Goal: Task Accomplishment & Management: Use online tool/utility

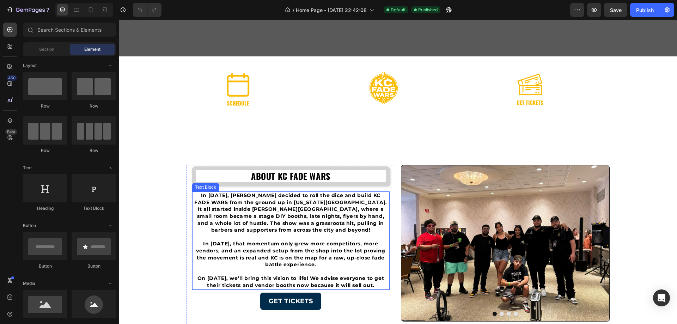
scroll to position [106, 0]
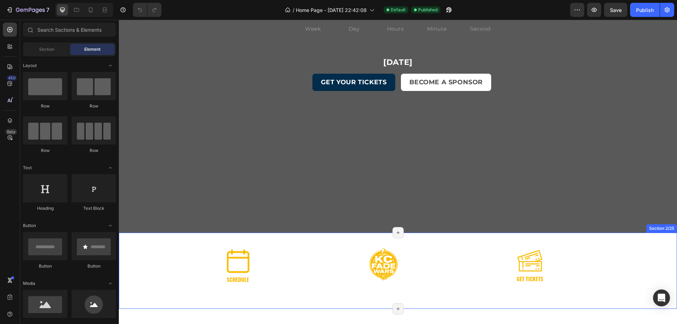
click at [144, 251] on div "Image Image Image Row" at bounding box center [398, 261] width 558 height 56
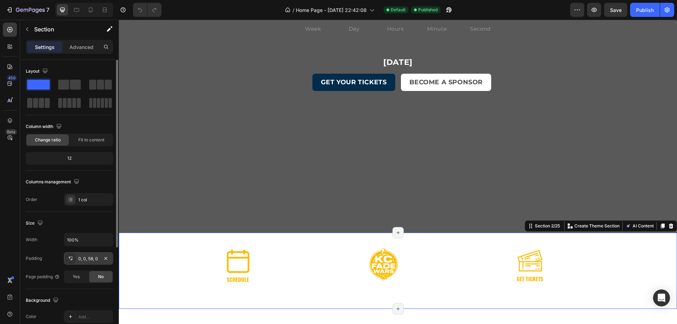
click at [91, 261] on div "0, 0, 58, 0" at bounding box center [88, 259] width 20 height 6
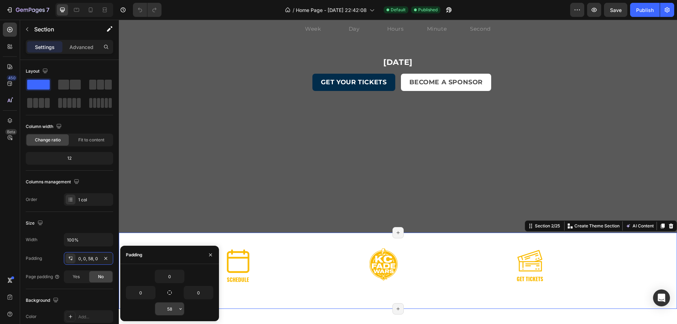
click at [172, 310] on input "58" at bounding box center [169, 309] width 29 height 13
click at [179, 310] on icon "button" at bounding box center [181, 309] width 6 height 6
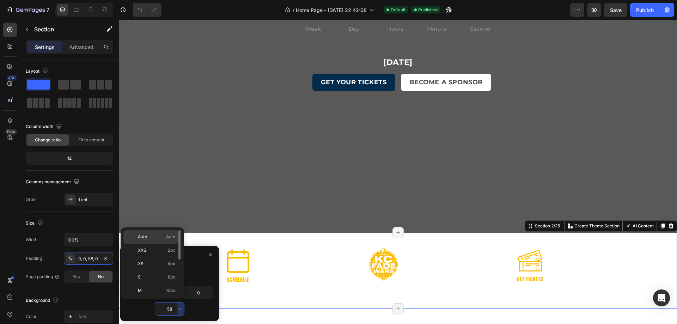
click at [153, 237] on p "Auto Auto" at bounding box center [156, 237] width 37 height 6
type input "Auto"
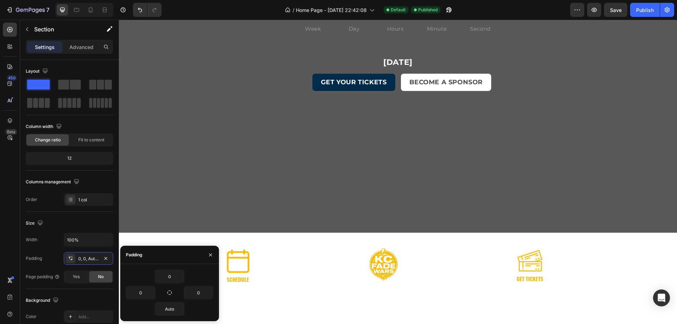
click at [306, 277] on div "Drop element here" at bounding box center [398, 275] width 558 height 21
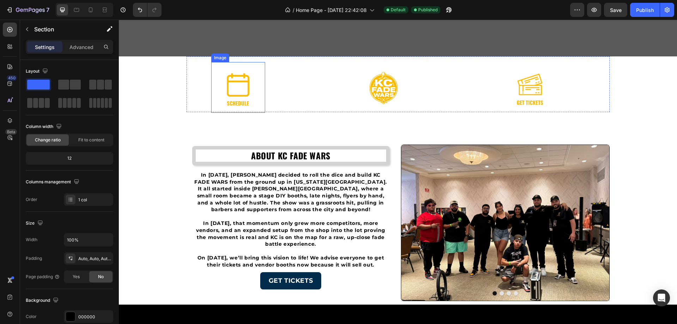
scroll to position [176, 0]
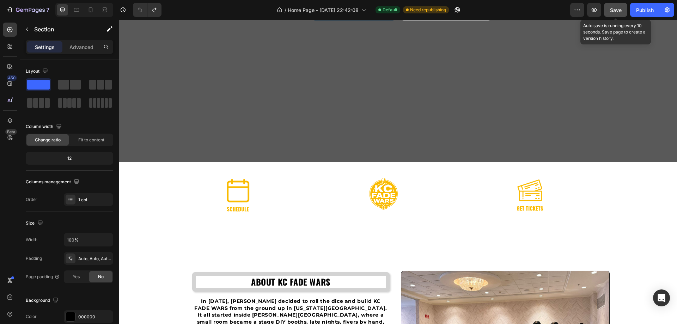
click at [620, 7] on span "Save" at bounding box center [616, 10] width 12 height 6
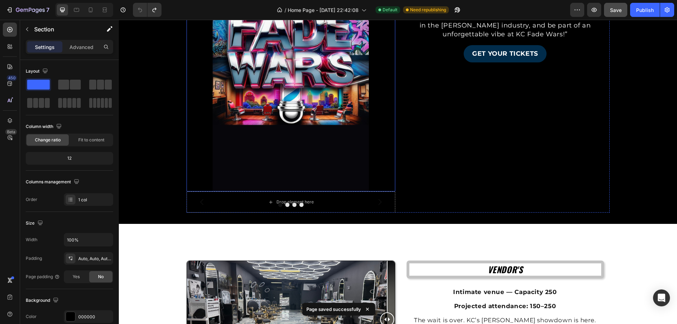
scroll to position [741, 0]
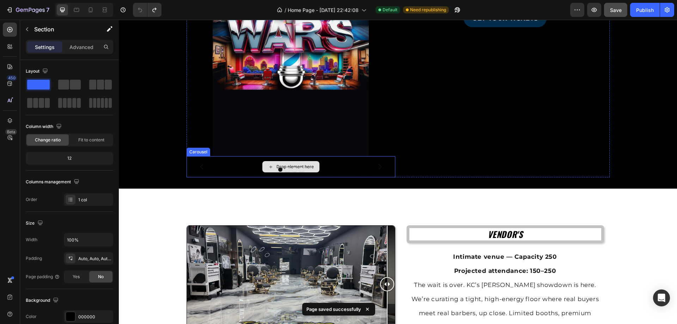
click at [363, 167] on div "Drop element here" at bounding box center [291, 166] width 209 height 21
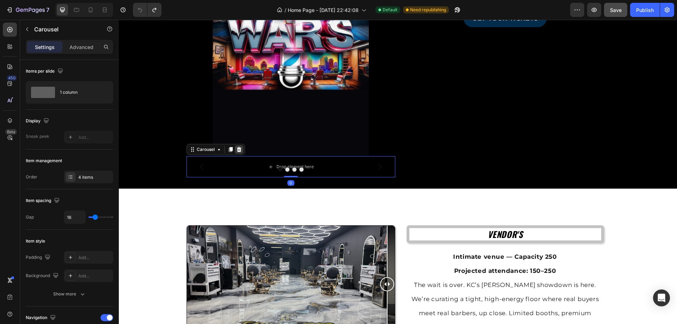
click at [236, 150] on icon at bounding box center [239, 150] width 6 height 6
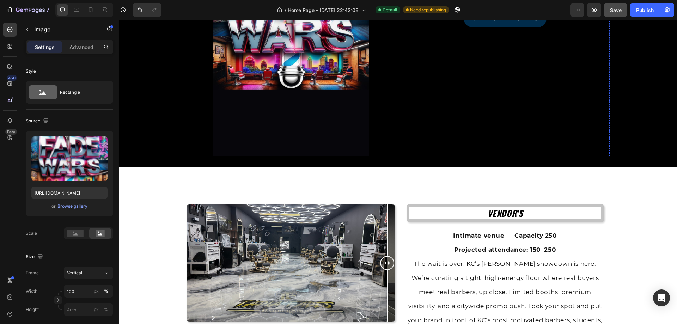
click at [281, 99] on img at bounding box center [291, 17] width 209 height 278
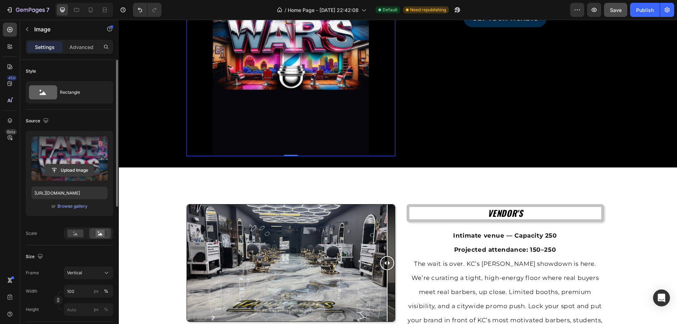
click at [74, 169] on input "file" at bounding box center [69, 170] width 49 height 12
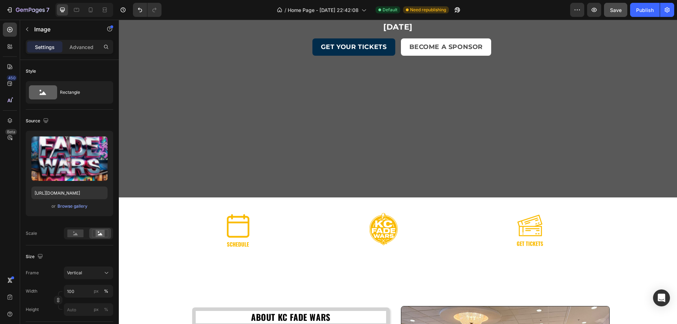
scroll to position [212, 0]
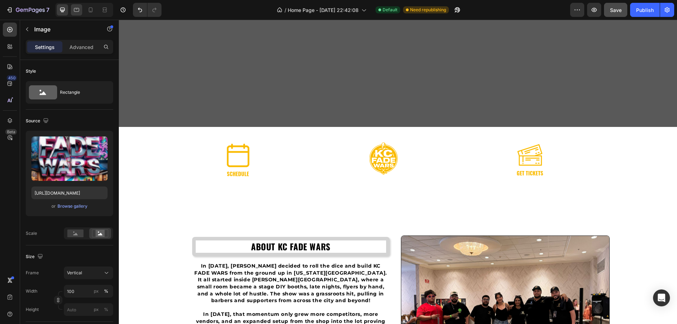
click at [76, 10] on icon at bounding box center [76, 9] width 7 height 7
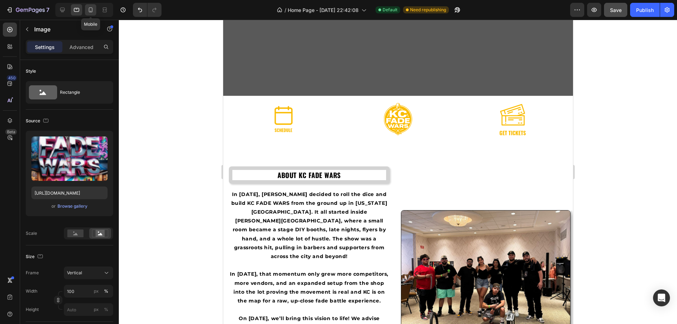
click at [95, 8] on div at bounding box center [90, 9] width 11 height 11
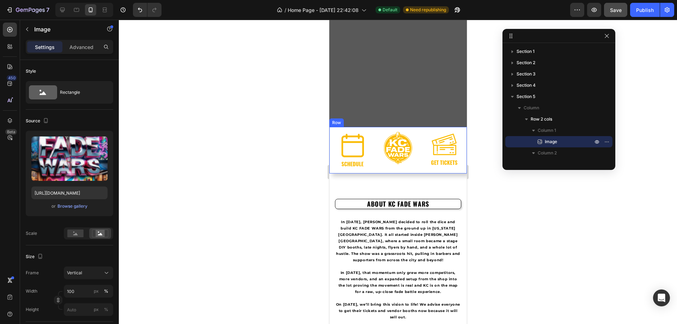
click at [371, 135] on div "Image" at bounding box center [398, 141] width 138 height 28
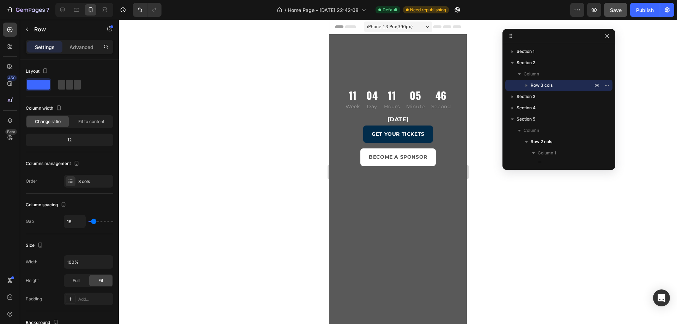
click at [418, 25] on div "iPhone 13 Pro ( 390 px)" at bounding box center [398, 27] width 68 height 11
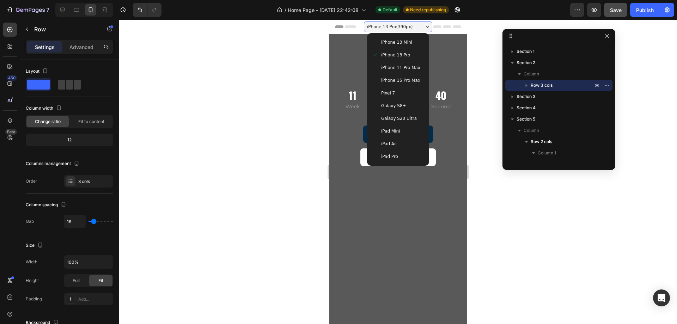
click at [415, 25] on div "iPhone 13 Pro ( 390 px)" at bounding box center [398, 27] width 68 height 11
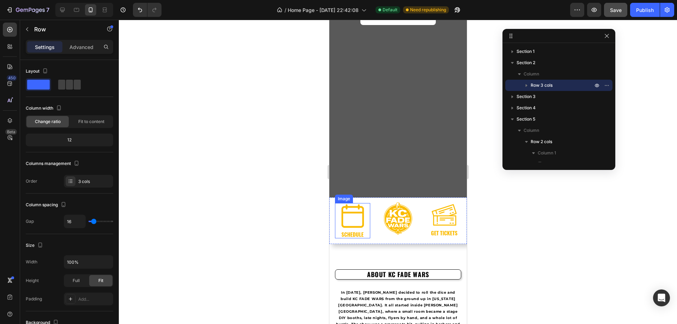
scroll to position [106, 0]
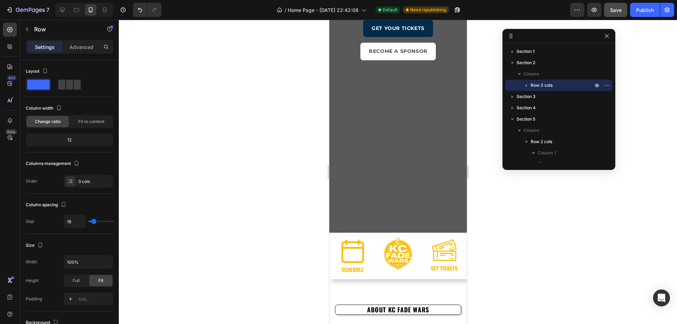
click at [377, 236] on div "Image" at bounding box center [398, 247] width 138 height 28
click at [333, 263] on div "Image Image Image Row" at bounding box center [398, 256] width 138 height 47
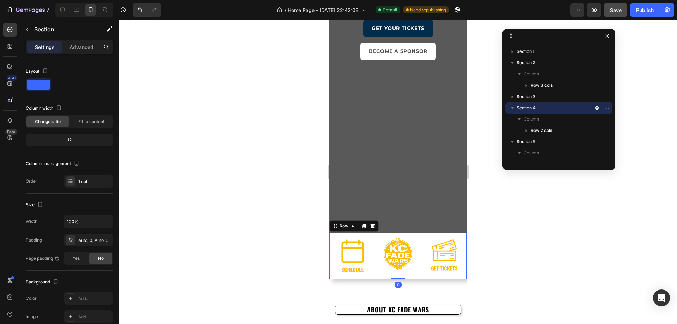
click at [376, 236] on div "Image" at bounding box center [398, 247] width 138 height 28
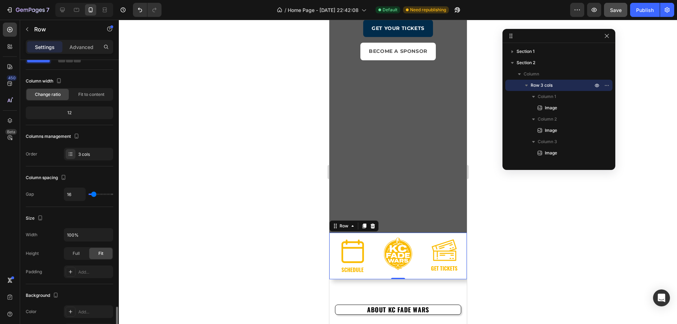
scroll to position [0, 0]
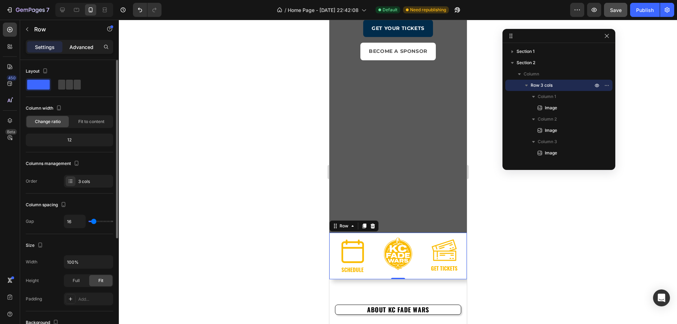
click at [75, 48] on p "Advanced" at bounding box center [81, 46] width 24 height 7
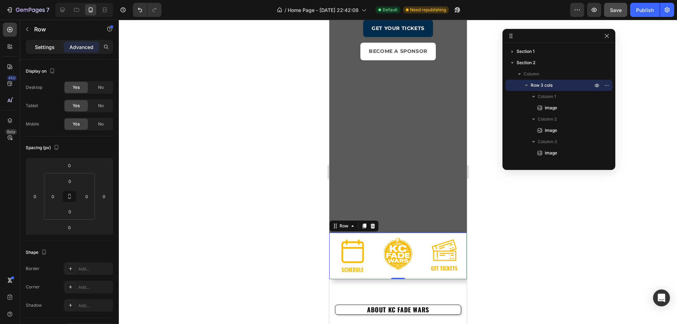
click at [52, 45] on p "Settings" at bounding box center [45, 46] width 20 height 7
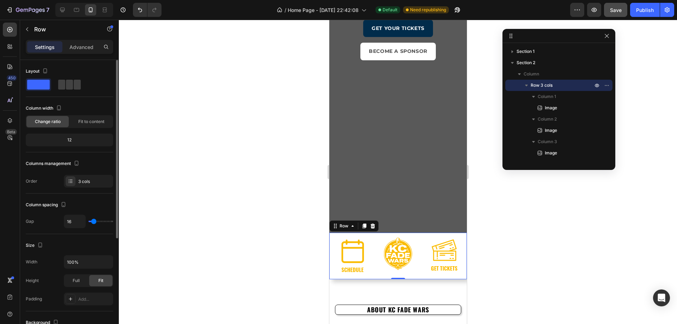
type input "7"
type input "4"
type input "2"
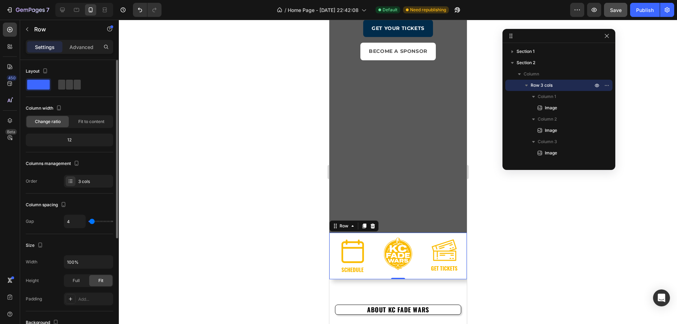
type input "2"
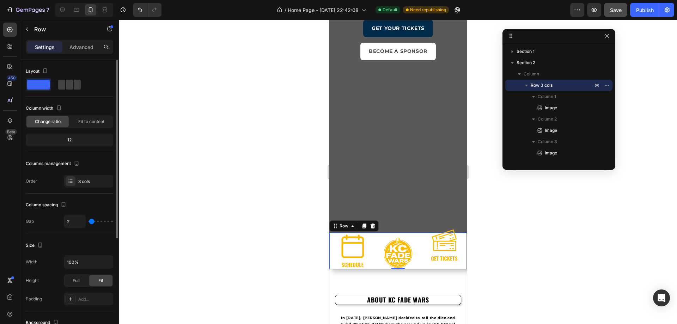
type input "0"
type input "4"
type input "9"
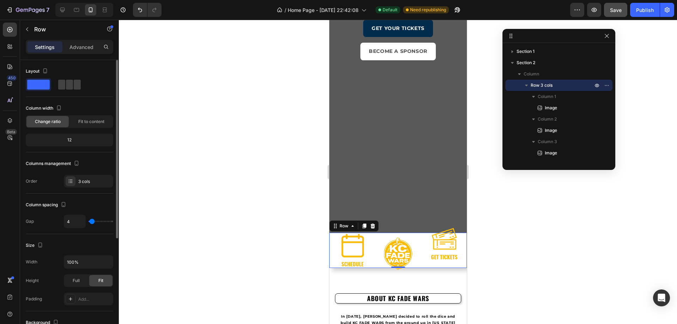
type input "9"
type input "11"
type input "13"
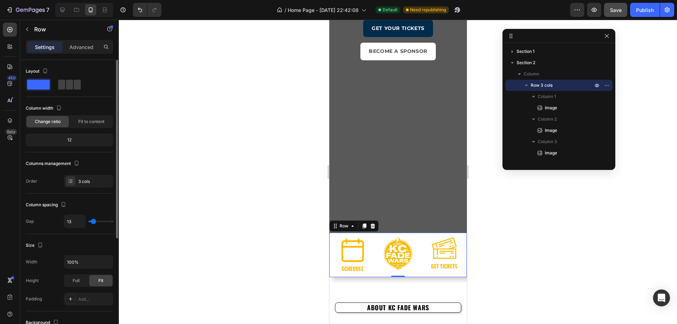
type input "11"
type input "9"
type input "7"
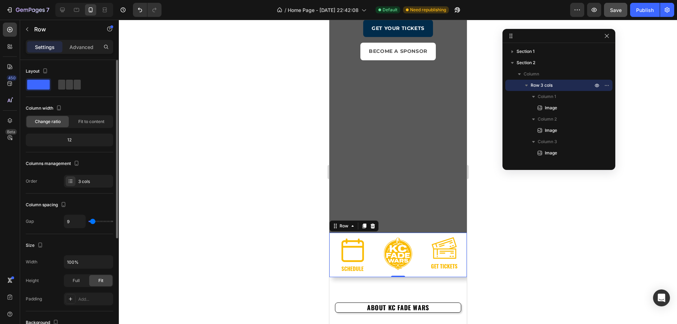
type input "7"
type input "4"
type input "2"
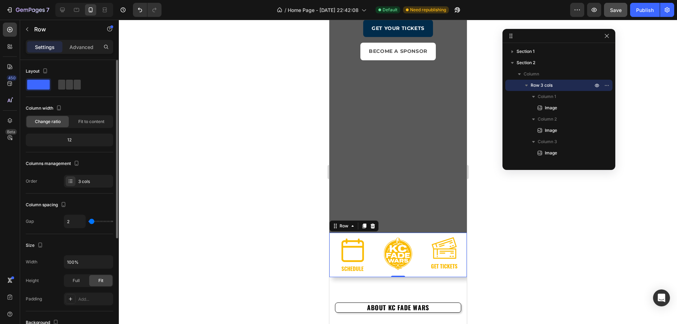
type input "0"
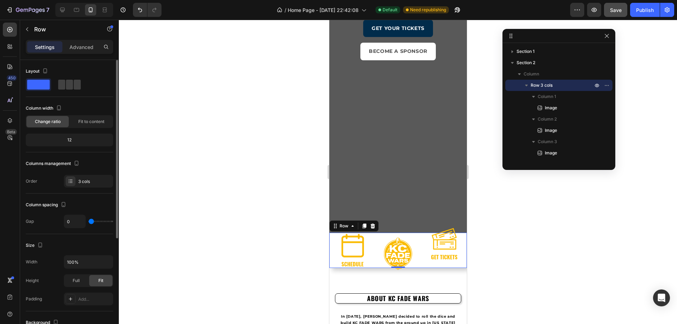
type input "2"
type input "4"
type input "7"
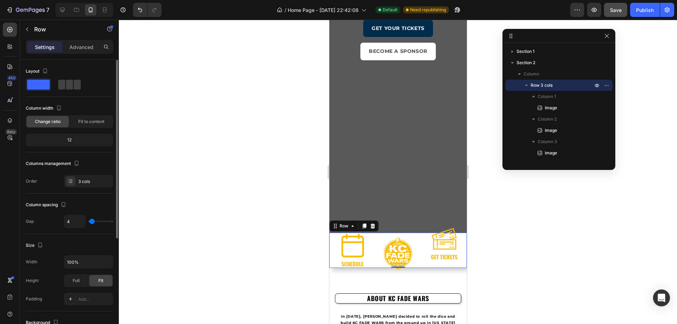
type input "7"
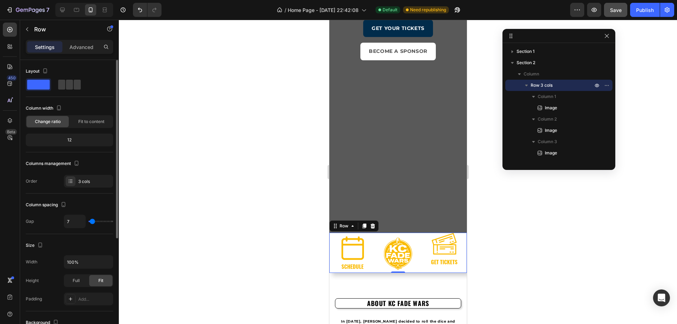
type input "9"
type input "11"
type input "13"
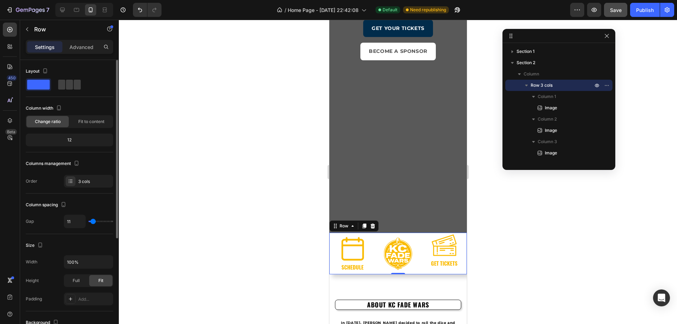
type input "13"
type input "16"
type input "18"
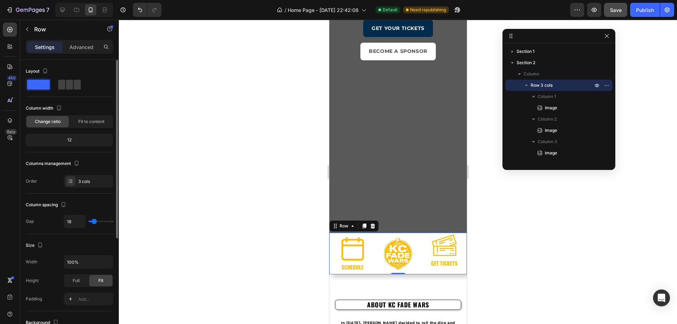
type input "20"
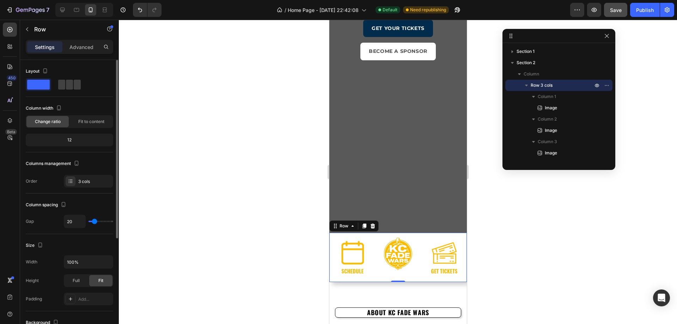
type input "18"
type input "16"
type input "13"
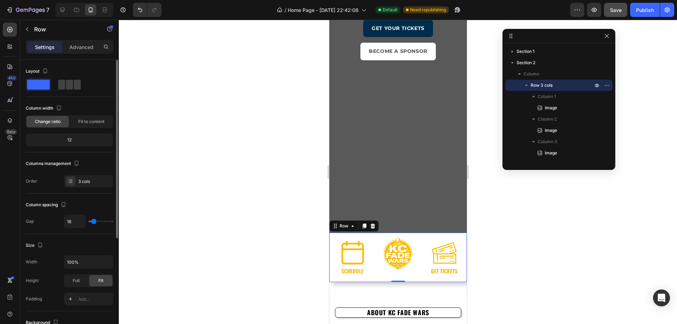
type input "13"
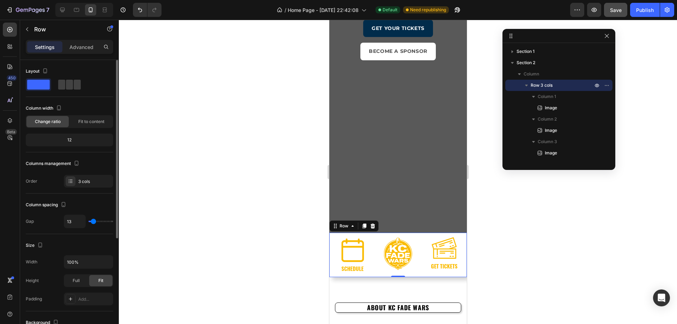
type input "11"
type input "13"
type input "16"
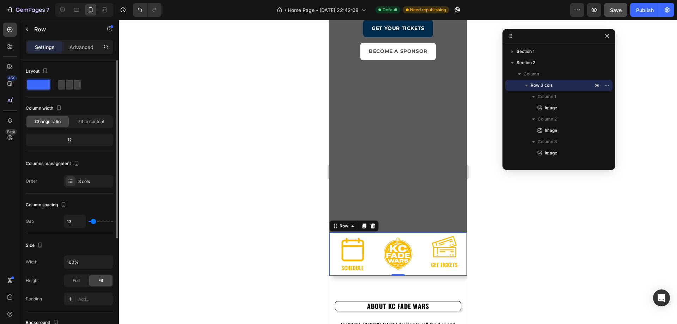
type input "16"
type input "18"
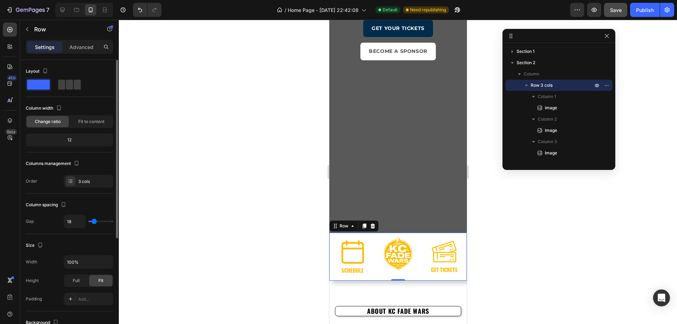
type input "16"
type input "13"
type input "11"
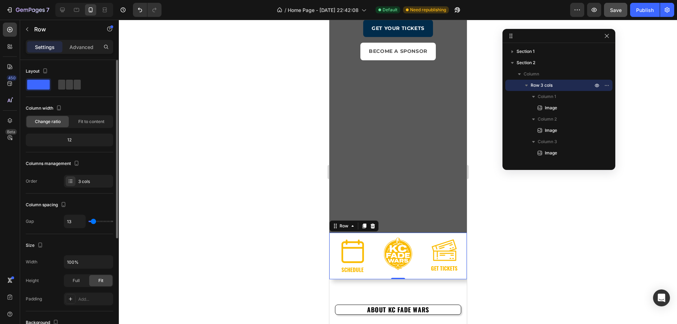
type input "11"
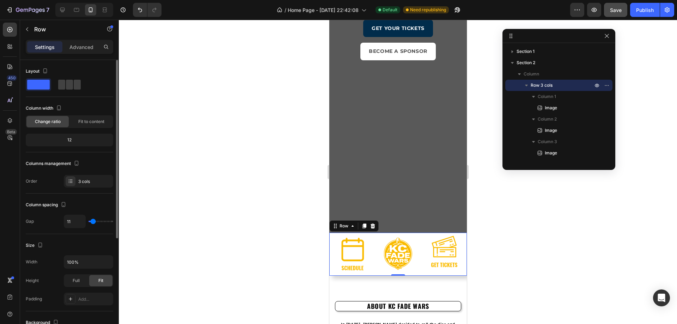
type input "13"
click at [93, 222] on input "range" at bounding box center [101, 221] width 25 height 1
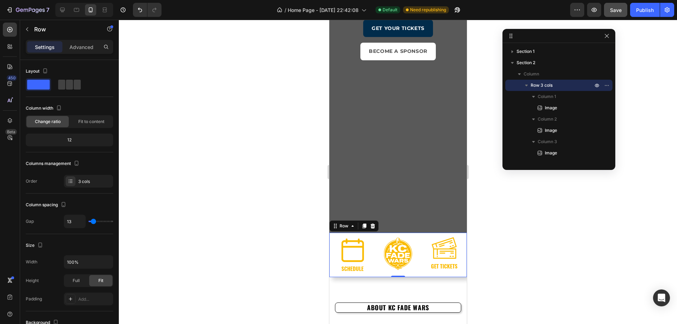
click at [541, 262] on div at bounding box center [398, 172] width 558 height 304
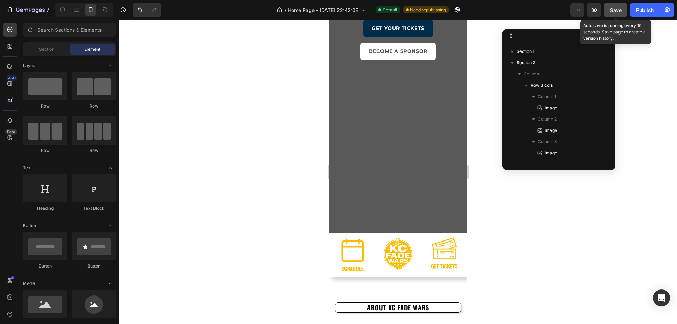
click at [624, 13] on button "Save" at bounding box center [615, 10] width 23 height 14
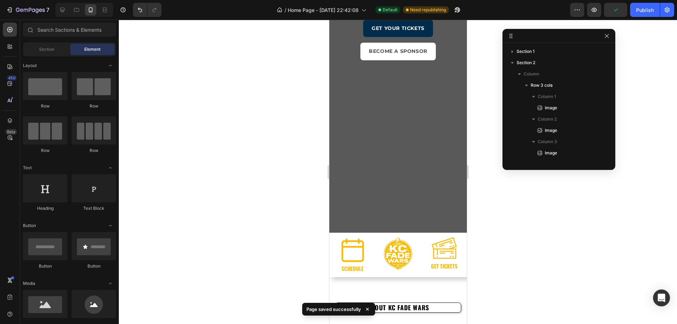
scroll to position [141, 0]
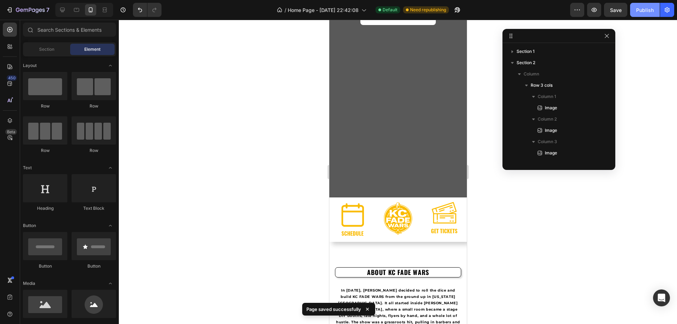
click at [655, 8] on button "Publish" at bounding box center [645, 10] width 30 height 14
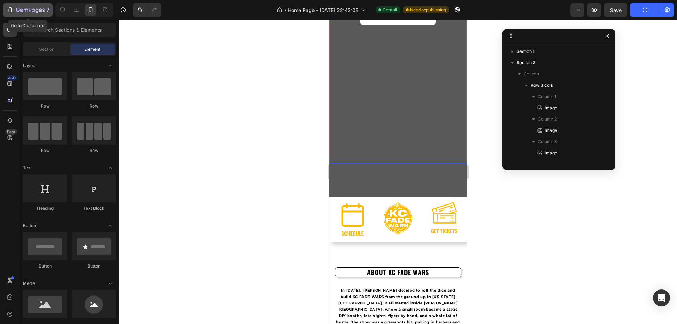
click at [17, 11] on icon "button" at bounding box center [30, 10] width 29 height 6
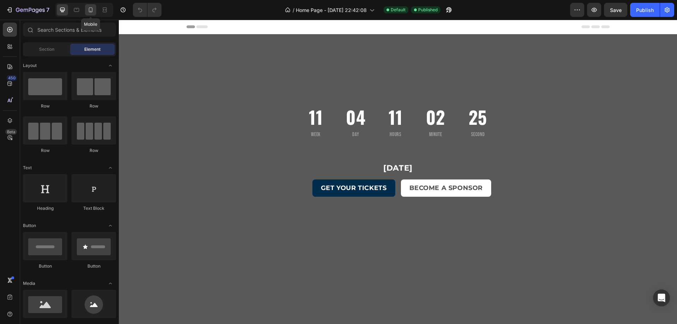
click at [93, 12] on icon at bounding box center [90, 9] width 7 height 7
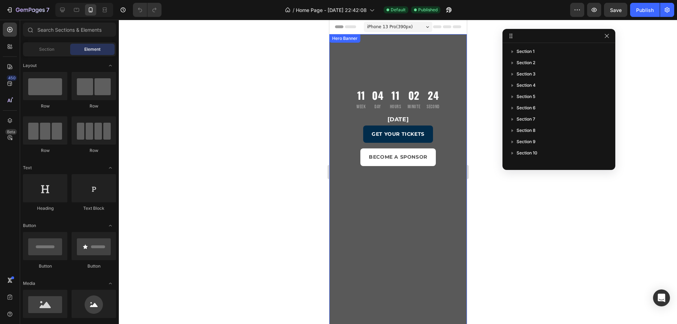
scroll to position [106, 0]
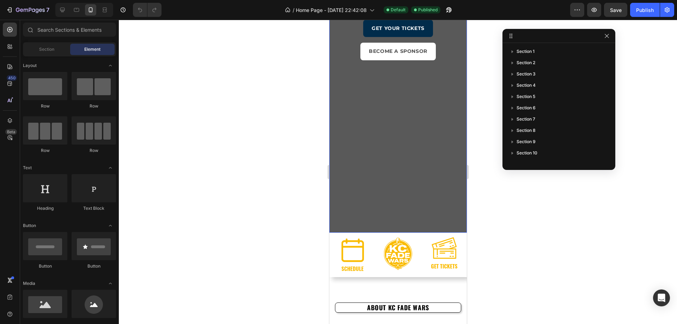
click at [385, 216] on div "11 Week 04 Day 11 Hours 02 Minute 21 Second Countdown Timer November 16, 2025 H…" at bounding box center [398, 79] width 138 height 302
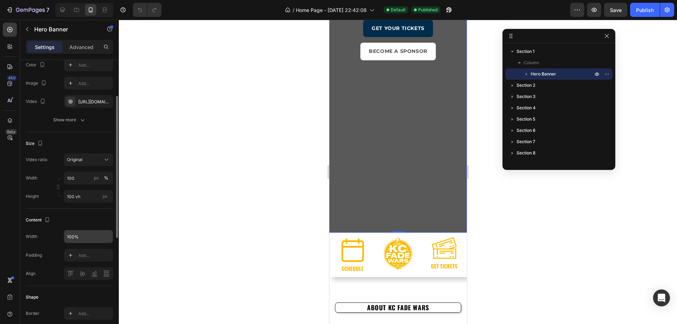
scroll to position [0, 0]
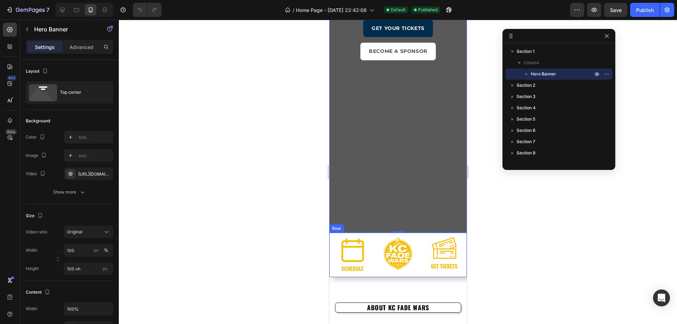
click at [338, 236] on div "Image" at bounding box center [398, 247] width 138 height 28
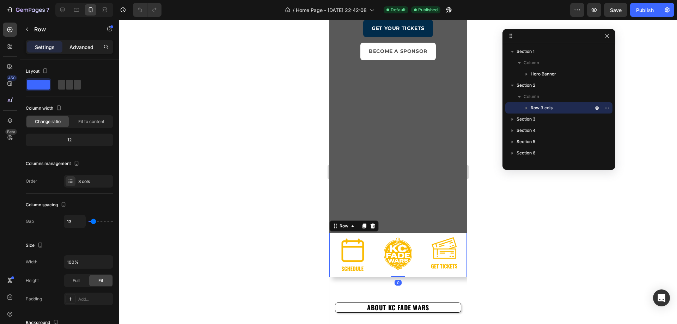
click at [85, 44] on p "Advanced" at bounding box center [81, 46] width 24 height 7
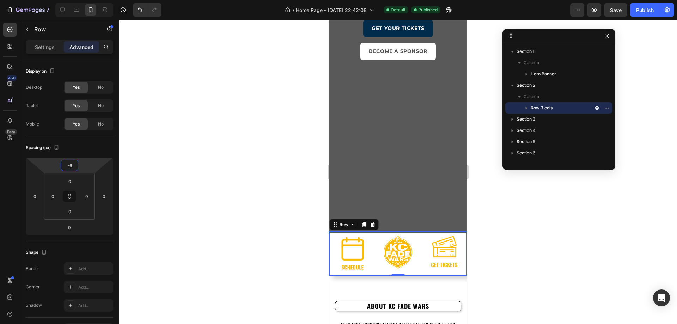
type input "-8"
drag, startPoint x: 81, startPoint y: 168, endPoint x: 53, endPoint y: 169, distance: 28.3
click at [53, 0] on html "7 / Home Page - Aug 17, 22:42:08 Default Published Preview Publish 450 Beta Sec…" at bounding box center [338, 0] width 677 height 0
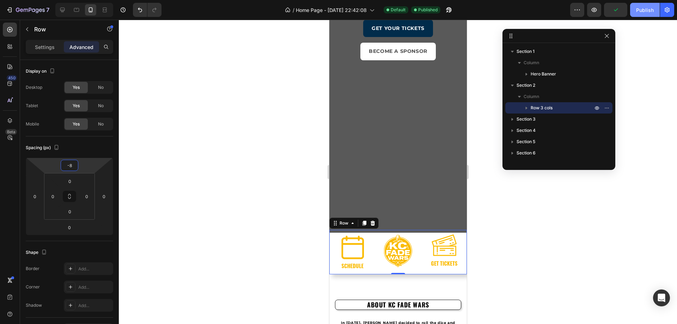
click at [642, 10] on div "Publish" at bounding box center [645, 9] width 18 height 7
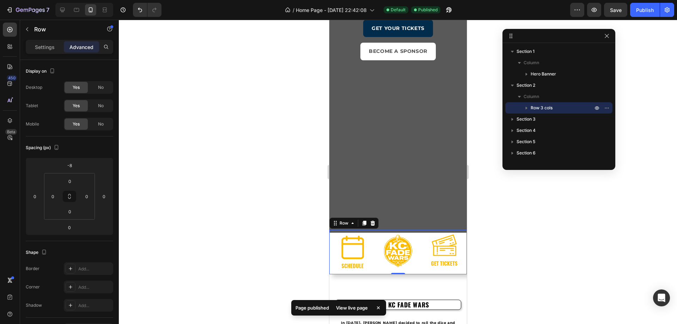
click at [420, 237] on div "Image" at bounding box center [398, 244] width 138 height 28
click at [391, 232] on div "Image" at bounding box center [398, 244] width 138 height 28
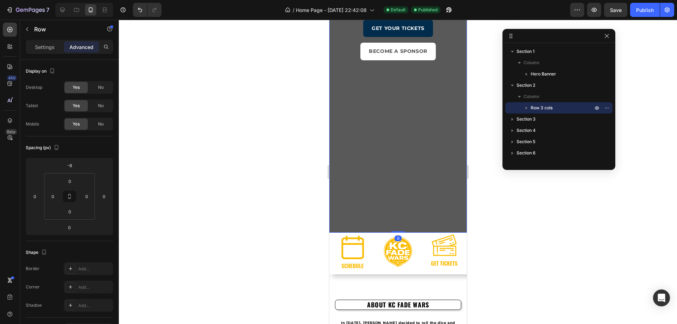
click at [394, 229] on div "11 Week 04 Day 11 Hours 01 Minute 08 Second Countdown Timer November 16, 2025 H…" at bounding box center [398, 79] width 138 height 302
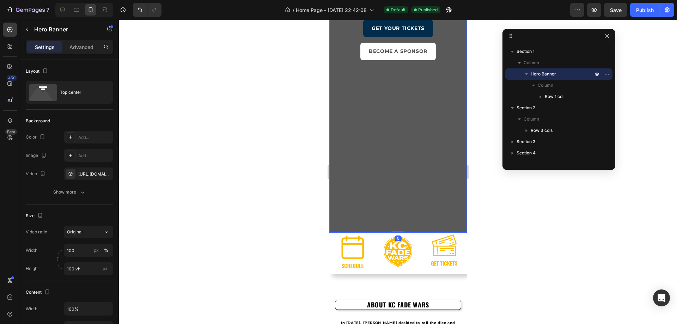
drag, startPoint x: 395, startPoint y: 232, endPoint x: 380, endPoint y: 227, distance: 15.2
click at [393, 229] on div "11 Week 04 Day 11 Hours 01 Minute 04 Second Countdown Timer November 16, 2025 H…" at bounding box center [398, 80] width 138 height 304
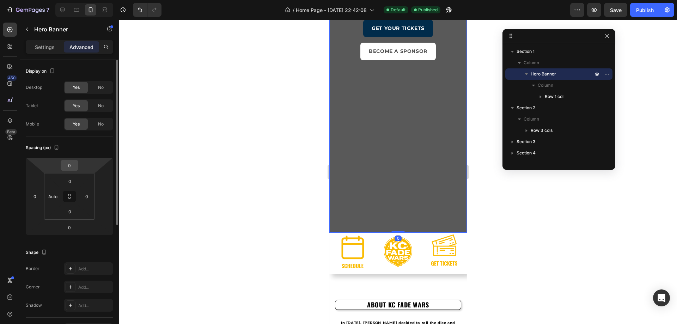
click at [77, 167] on div "0" at bounding box center [70, 165] width 18 height 11
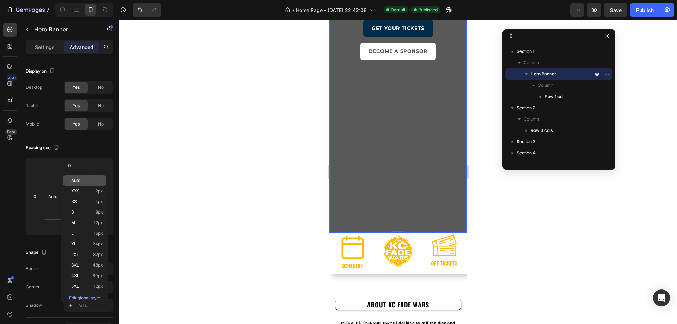
click at [78, 180] on span "Auto" at bounding box center [75, 180] width 9 height 5
click at [385, 194] on div "November 16, 2025 Heading GET YOUR TICKETS Button BECOME A SPONSOR Button Row H…" at bounding box center [398, 102] width 138 height 194
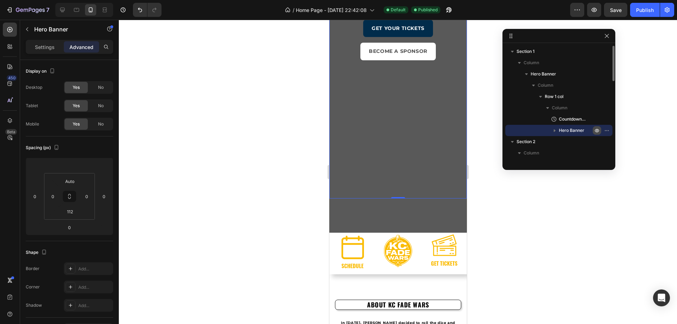
click at [594, 134] on button "button" at bounding box center [597, 130] width 8 height 8
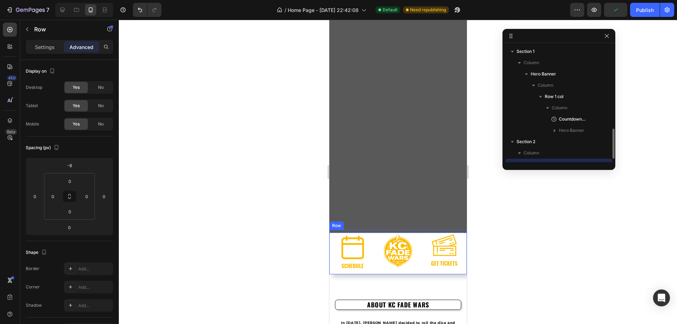
click at [420, 236] on div "Image" at bounding box center [398, 244] width 138 height 28
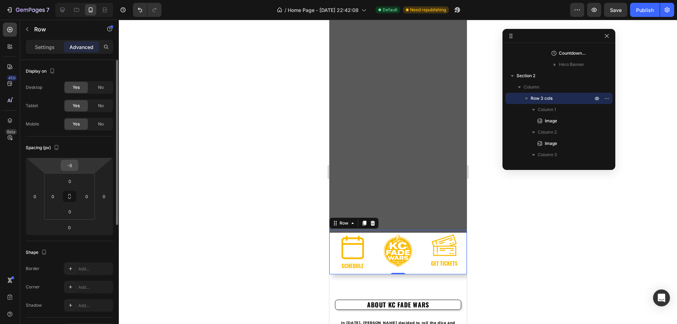
drag, startPoint x: 77, startPoint y: 166, endPoint x: 73, endPoint y: 162, distance: 6.0
click at [73, 162] on div "-8" at bounding box center [70, 165] width 18 height 11
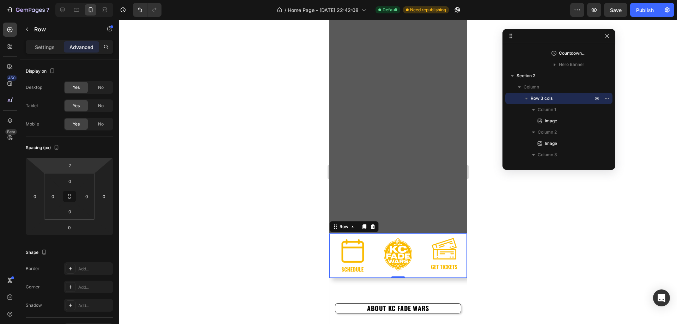
type input "4"
click at [79, 0] on html "7 / Home Page - [DATE] 22:42:08 Default Need republishing Preview Save Publish …" at bounding box center [338, 0] width 677 height 0
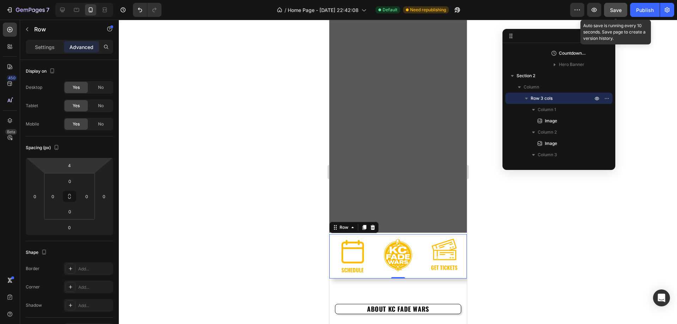
click at [618, 4] on button "Save" at bounding box center [615, 10] width 23 height 14
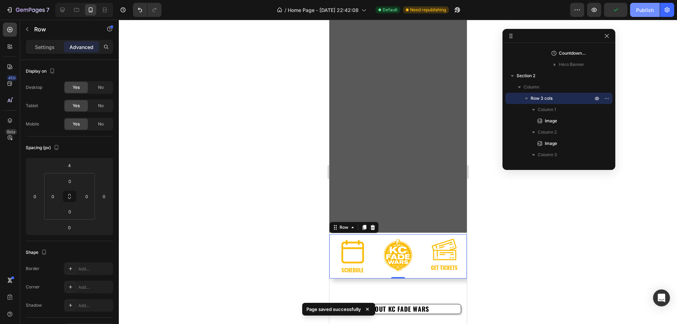
click at [637, 10] on div "Publish" at bounding box center [645, 9] width 18 height 7
click at [410, 233] on div "Image Image Image Row" at bounding box center [398, 256] width 138 height 46
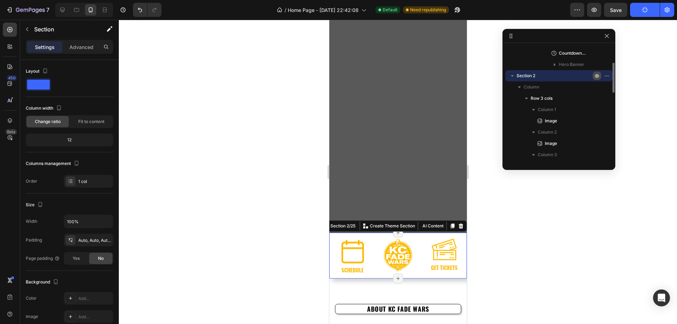
click at [600, 76] on button "button" at bounding box center [597, 76] width 8 height 8
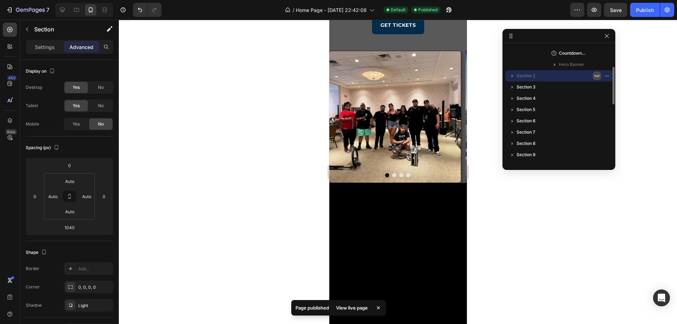
click at [597, 77] on icon "button" at bounding box center [597, 76] width 6 height 6
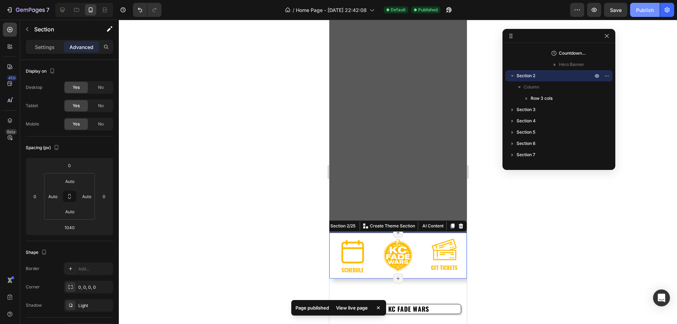
click at [651, 8] on div "Publish" at bounding box center [645, 9] width 18 height 7
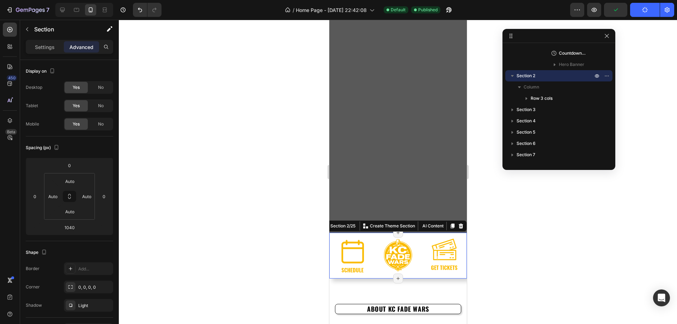
click at [275, 188] on div at bounding box center [398, 172] width 558 height 304
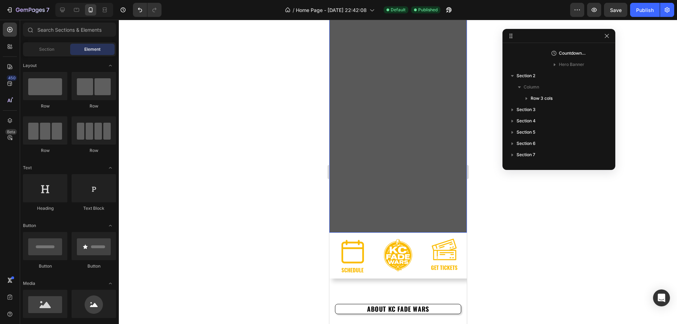
click at [399, 214] on div "Overlay" at bounding box center [398, 80] width 138 height 304
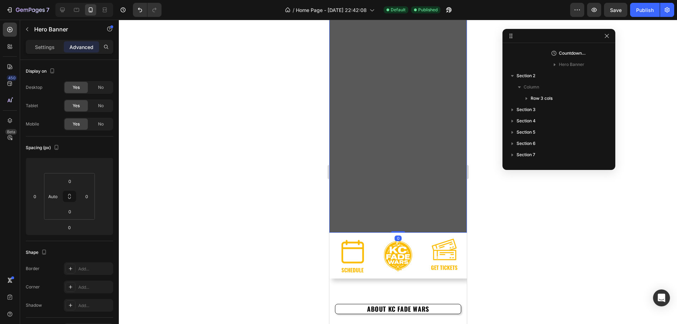
scroll to position [0, 0]
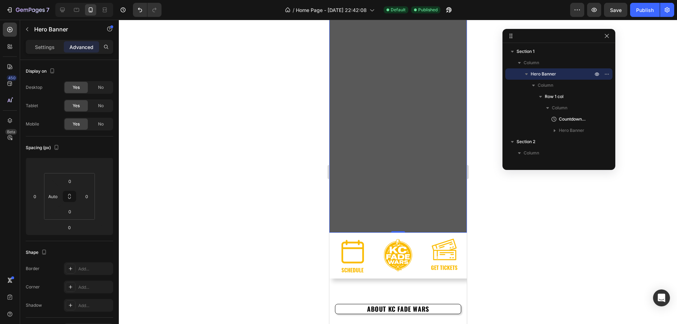
click at [409, 226] on div "Overlay" at bounding box center [398, 80] width 138 height 304
click at [46, 50] on p "Settings" at bounding box center [45, 46] width 20 height 7
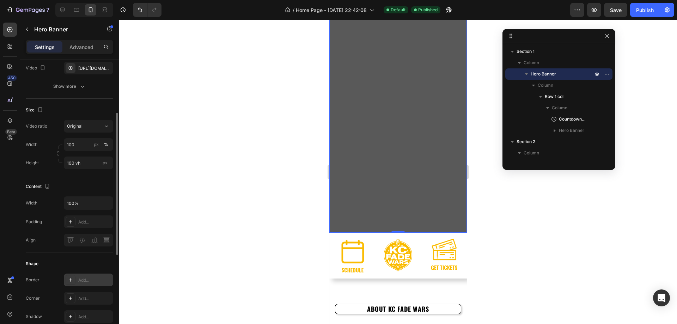
scroll to position [141, 0]
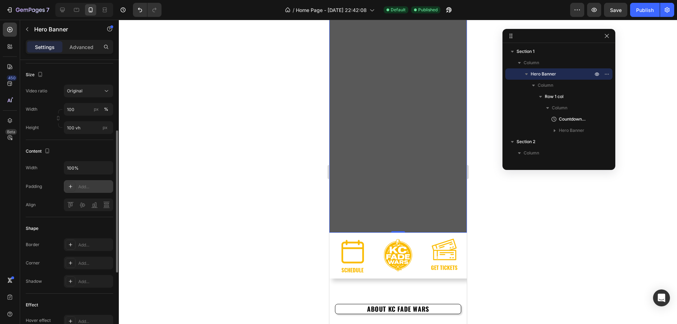
click at [80, 186] on div "Add..." at bounding box center [94, 187] width 33 height 6
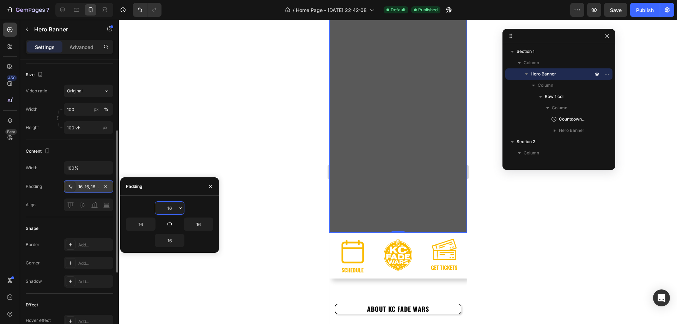
click at [80, 186] on div "16, 16, 16, 16" at bounding box center [88, 187] width 20 height 6
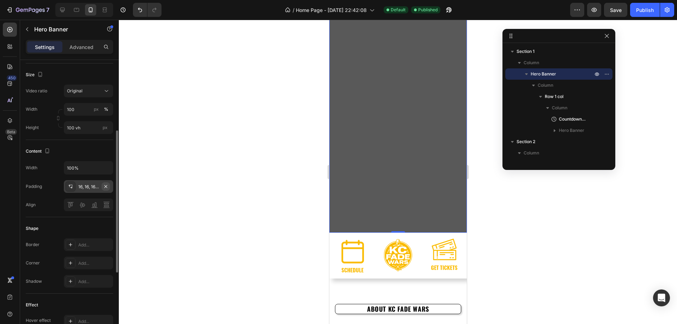
click at [107, 188] on icon "button" at bounding box center [106, 187] width 6 height 6
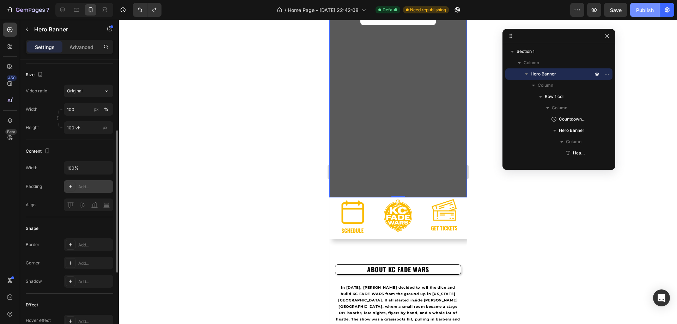
click at [640, 5] on button "Publish" at bounding box center [645, 10] width 30 height 14
click at [372, 173] on div "11 Week 04 Day 10 Hours 59 Minute 18 Second Countdown Timer November 16, 2025 H…" at bounding box center [398, 44] width 138 height 302
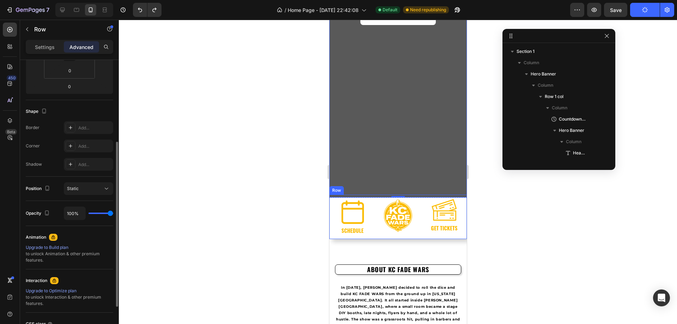
click at [374, 195] on div "Image" at bounding box center [398, 209] width 138 height 28
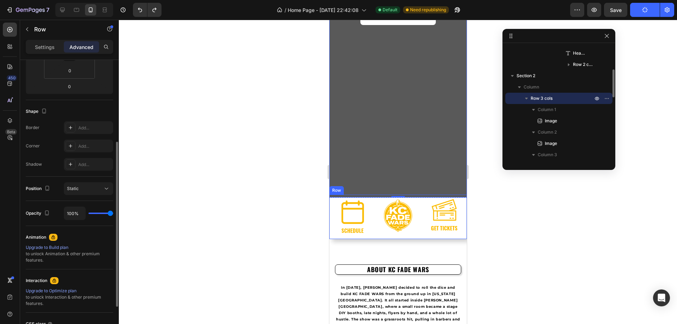
scroll to position [0, 0]
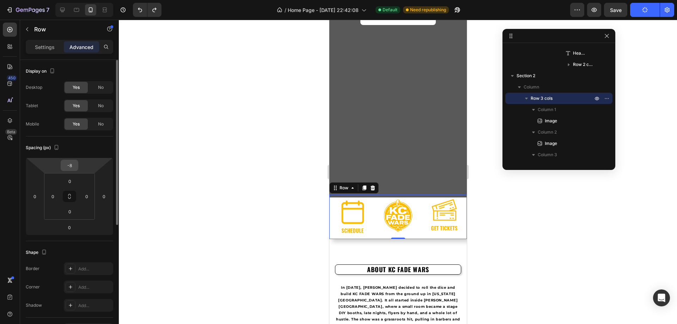
click at [73, 165] on input "-8" at bounding box center [69, 165] width 14 height 11
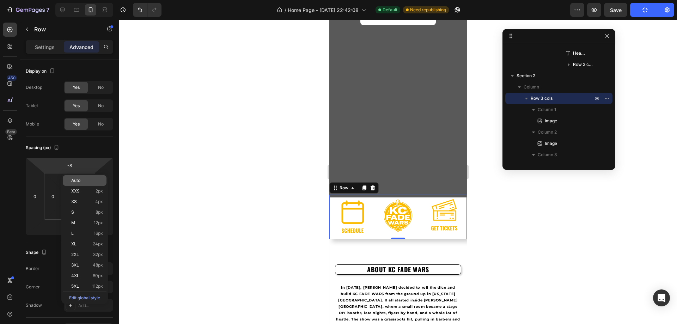
click at [79, 179] on span "Auto" at bounding box center [75, 180] width 9 height 5
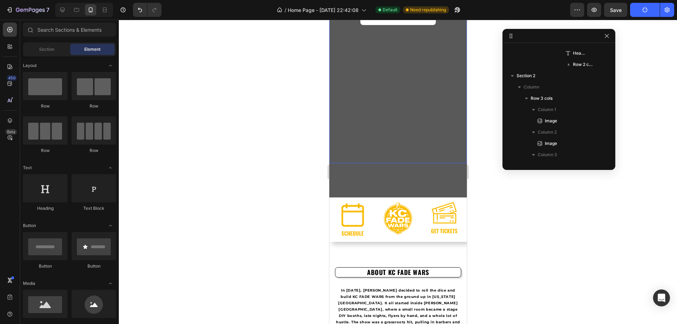
scroll to position [106, 0]
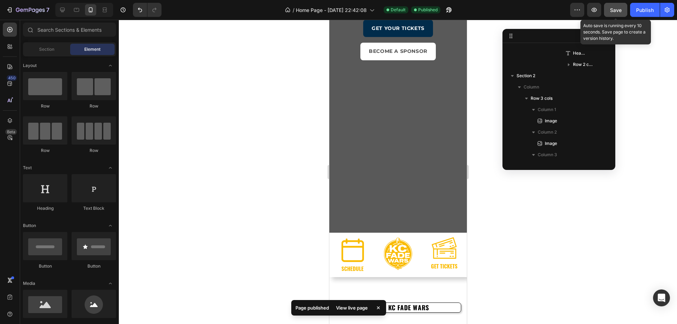
click at [620, 8] on span "Save" at bounding box center [616, 10] width 12 height 6
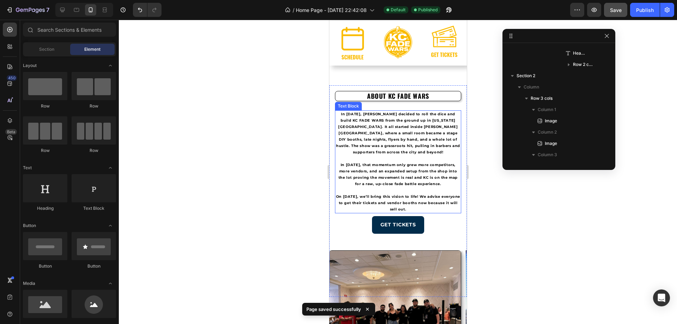
scroll to position [353, 0]
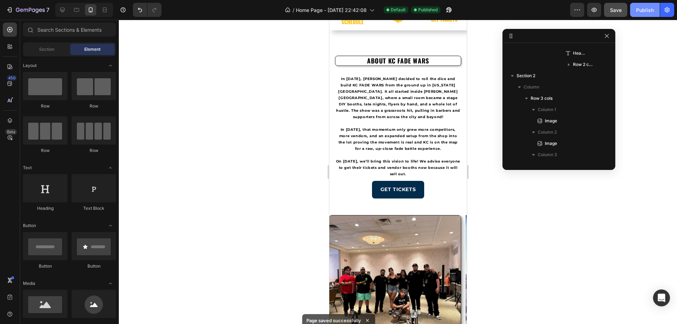
click at [642, 12] on div "Publish" at bounding box center [645, 9] width 18 height 7
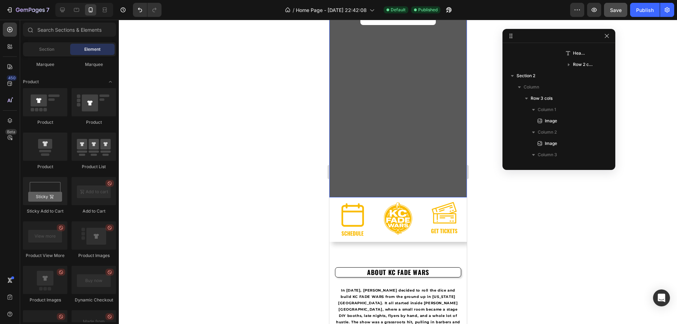
scroll to position [0, 0]
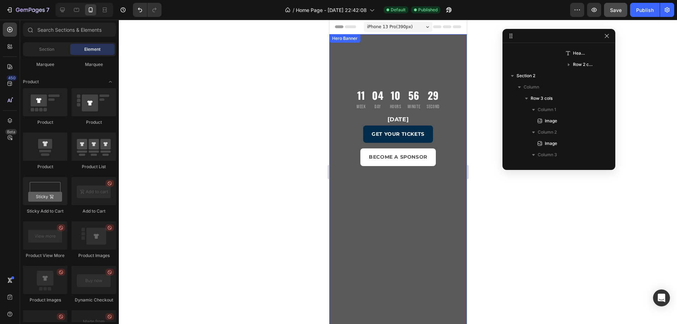
click at [379, 45] on div "11 Week 04 Day 10 Hours 56 Minute 29 Second Countdown Timer November 16, 2025 H…" at bounding box center [398, 185] width 138 height 302
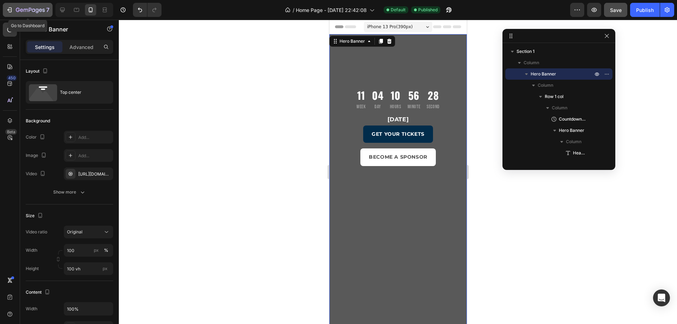
click at [18, 6] on div "7" at bounding box center [33, 10] width 34 height 8
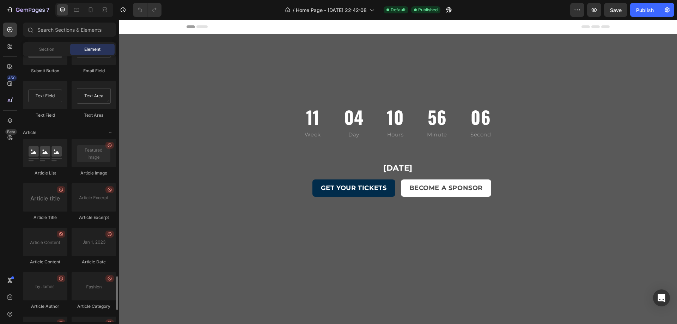
scroll to position [1824, 0]
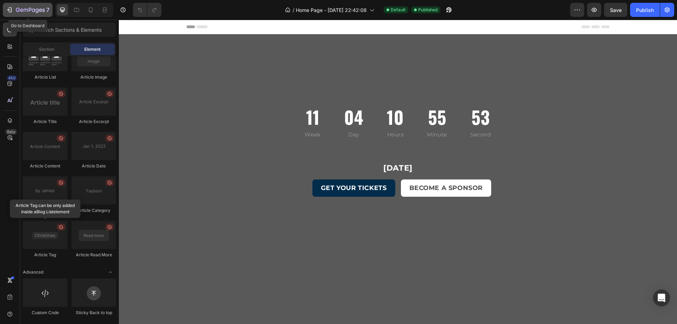
click at [14, 11] on div "7" at bounding box center [27, 10] width 43 height 8
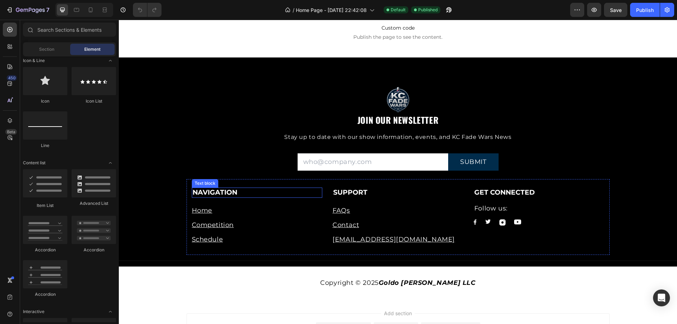
scroll to position [2670, 0]
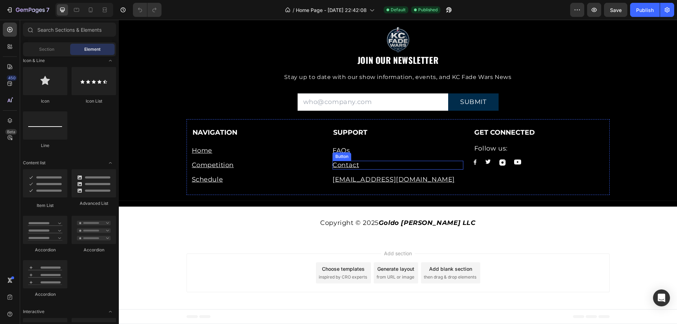
click at [370, 165] on div "Contact Button" at bounding box center [398, 165] width 131 height 9
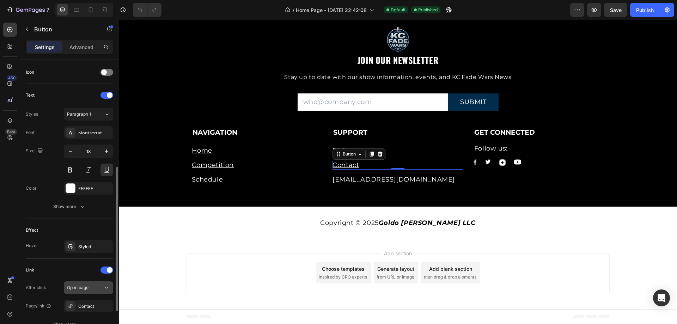
scroll to position [247, 0]
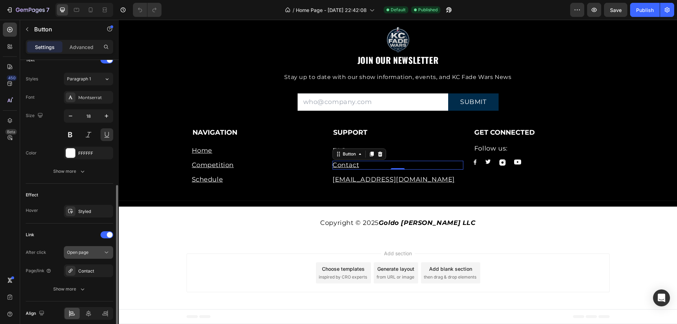
click at [92, 251] on div "Open page" at bounding box center [85, 252] width 36 height 6
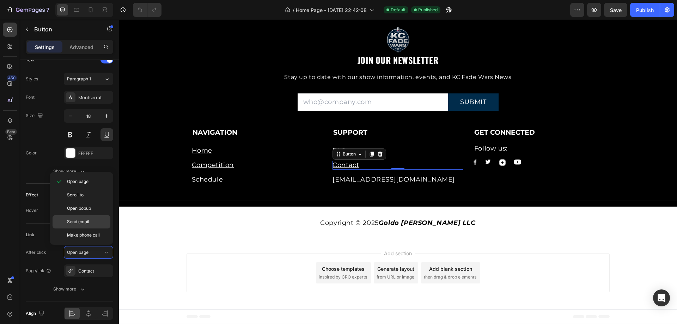
click at [83, 220] on span "Send email" at bounding box center [78, 222] width 22 height 6
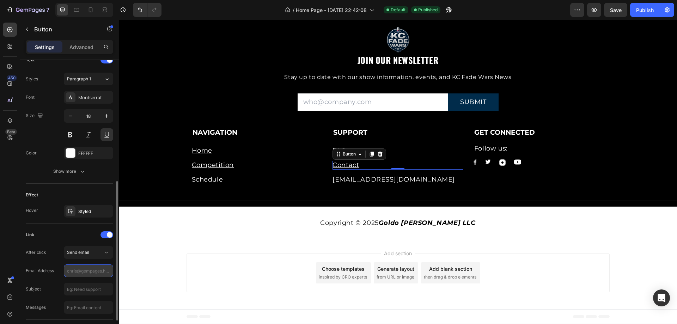
click at [86, 267] on input "text" at bounding box center [88, 271] width 49 height 13
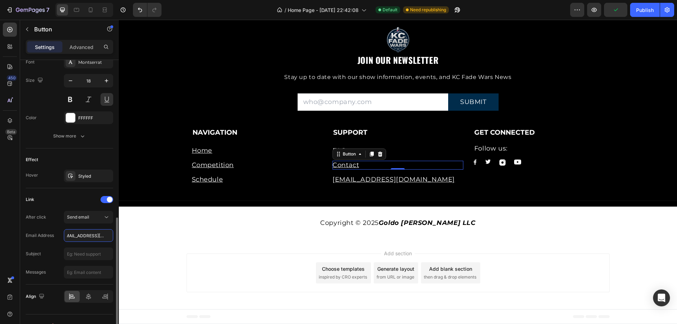
scroll to position [295, 0]
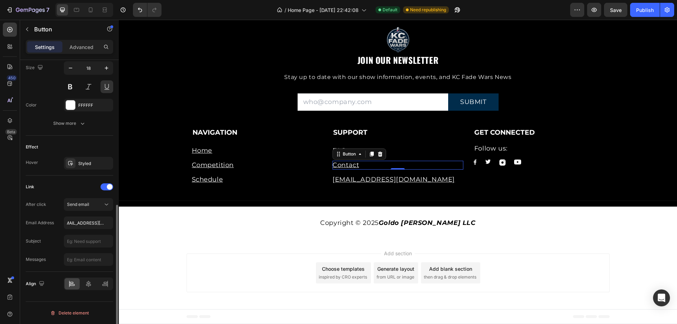
type input "[EMAIL_ADDRESS][DOMAIN_NAME]"
click at [53, 253] on div "Subject" at bounding box center [69, 259] width 87 height 13
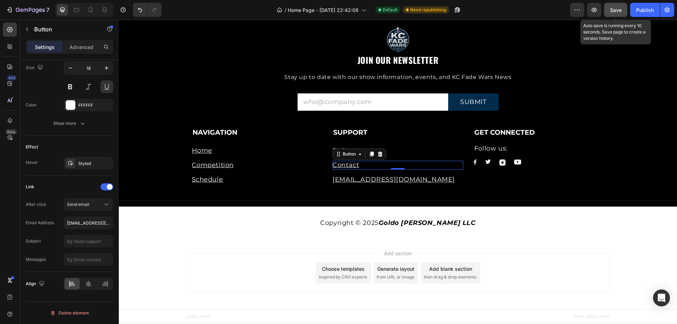
click at [624, 8] on button "Save" at bounding box center [615, 10] width 23 height 14
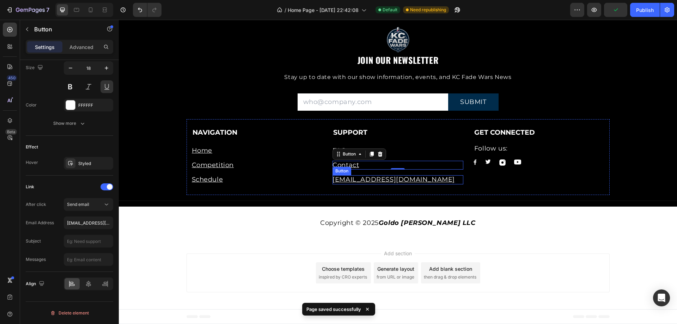
click at [422, 182] on div "[EMAIL_ADDRESS][DOMAIN_NAME] Button" at bounding box center [398, 179] width 131 height 9
click at [429, 164] on div "Contact Button" at bounding box center [398, 165] width 131 height 9
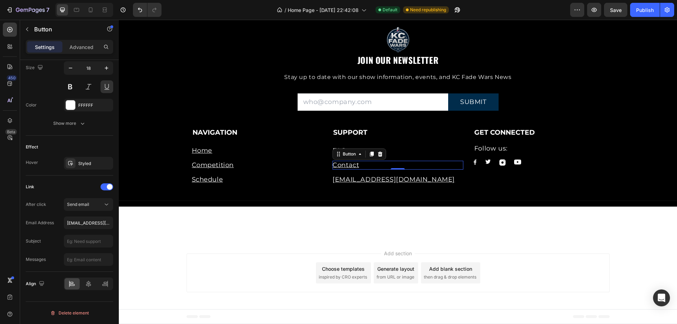
scroll to position [2494, 0]
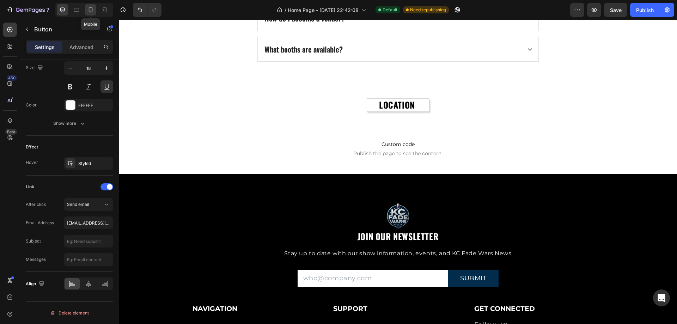
click at [95, 10] on div at bounding box center [90, 9] width 11 height 11
type input "14"
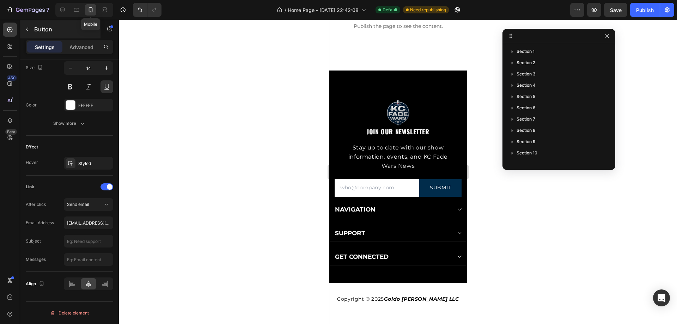
scroll to position [2469, 0]
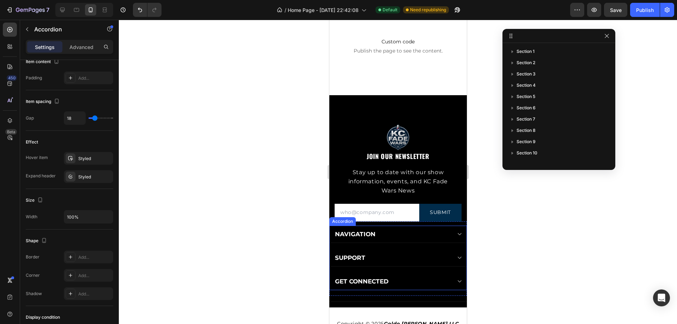
click at [456, 281] on icon at bounding box center [458, 282] width 5 height 6
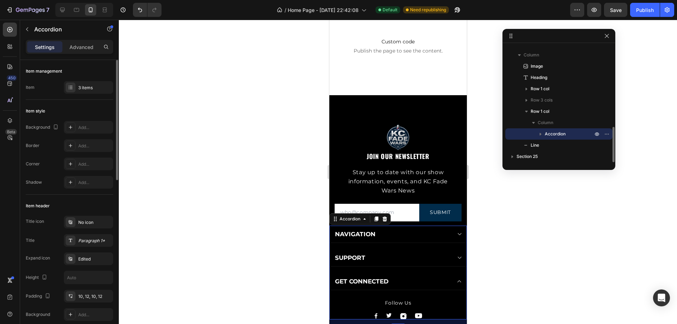
scroll to position [2539, 0]
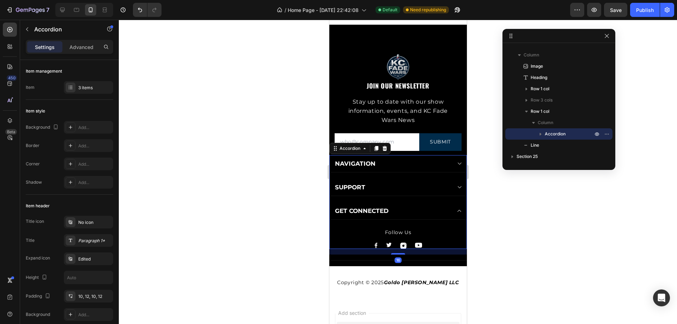
click at [456, 187] on icon at bounding box center [458, 187] width 5 height 6
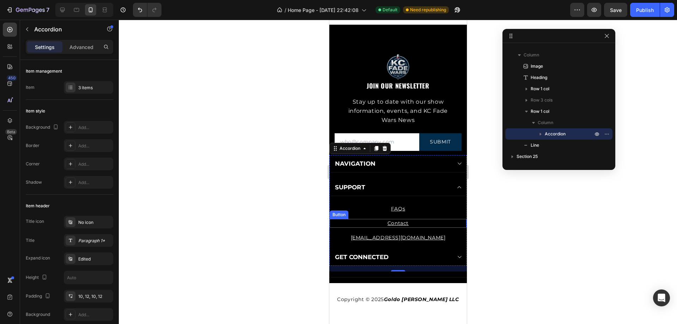
click at [411, 227] on div "Contact Button" at bounding box center [397, 223] width 137 height 9
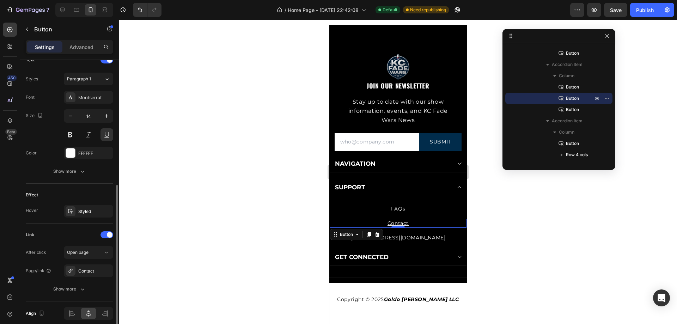
scroll to position [277, 0]
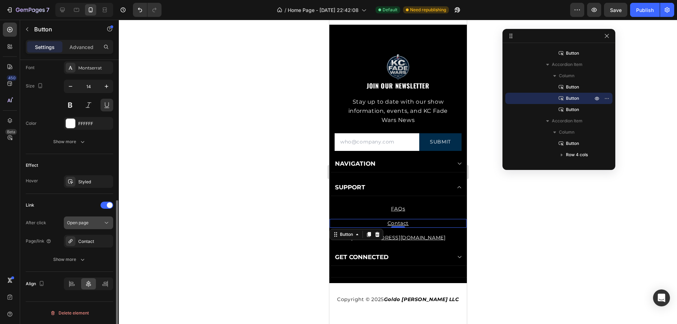
click at [92, 223] on div "Open page" at bounding box center [85, 223] width 36 height 6
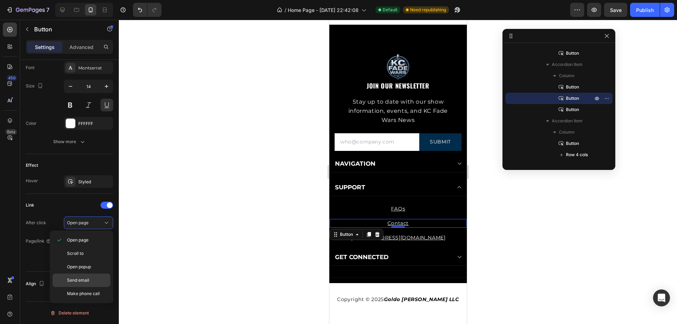
click at [87, 280] on span "Send email" at bounding box center [78, 280] width 22 height 6
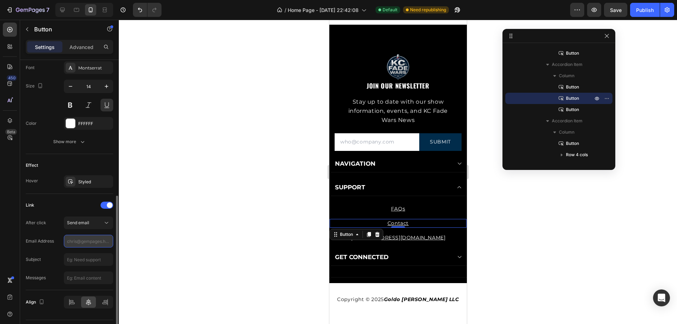
click at [88, 237] on input "text" at bounding box center [88, 241] width 49 height 13
type input "[EMAIL_ADDRESS][DOMAIN_NAME]"
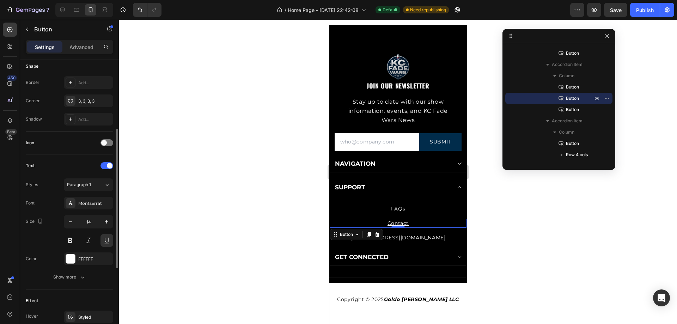
scroll to position [282, 0]
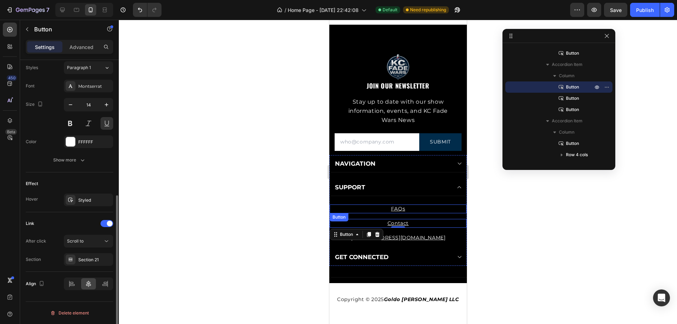
click at [413, 210] on div "FAQs Button" at bounding box center [397, 209] width 137 height 9
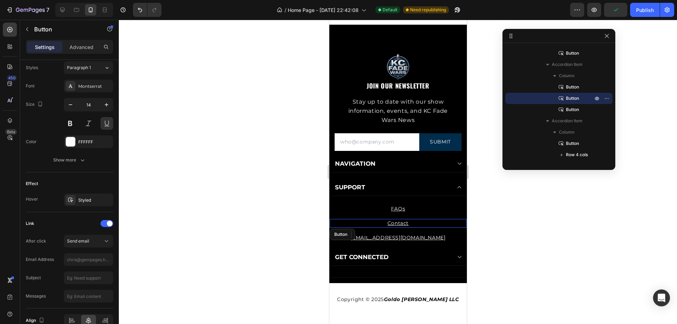
click at [422, 221] on div "Contact Button" at bounding box center [397, 223] width 137 height 9
click at [84, 257] on input "text" at bounding box center [88, 259] width 49 height 13
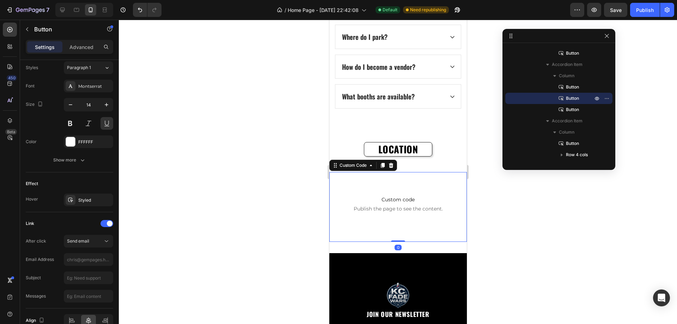
scroll to position [0, 0]
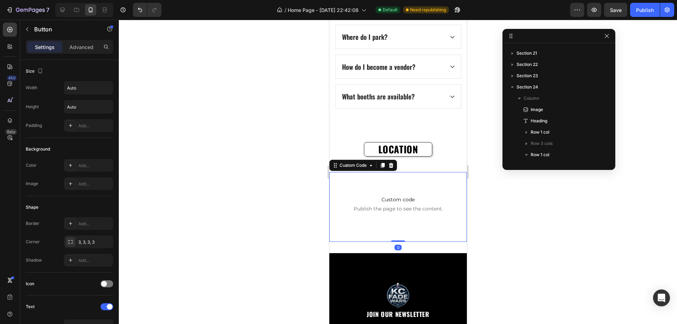
click at [442, 214] on p "Custom code Publish the page to see the content." at bounding box center [398, 204] width 138 height 28
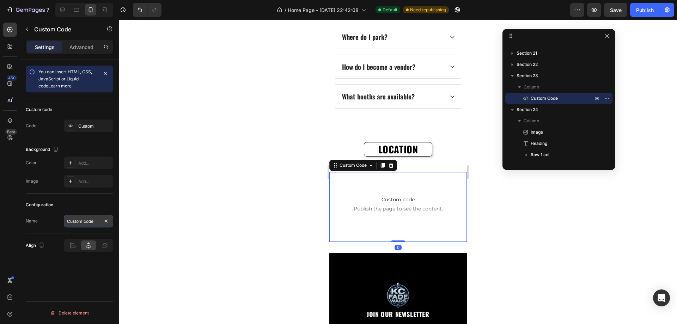
click at [87, 224] on input "Custom code" at bounding box center [88, 221] width 49 height 13
click at [88, 126] on div "Custom" at bounding box center [94, 126] width 33 height 6
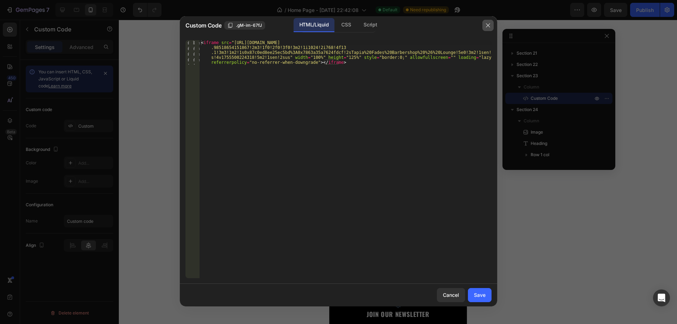
click at [487, 28] on icon "button" at bounding box center [488, 26] width 6 height 6
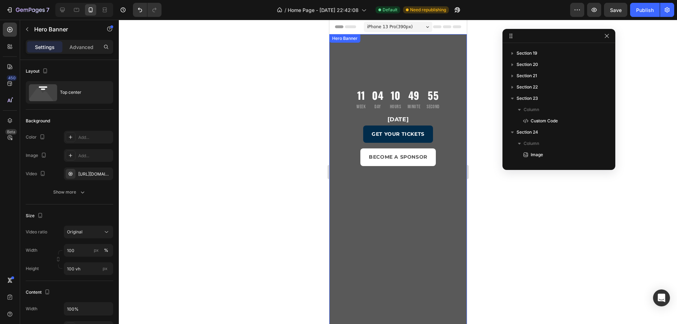
click at [424, 44] on div "11 Week 04 Day 10 Hours 49 Minute 55 Second Countdown Timer November 16, 2025 H…" at bounding box center [398, 185] width 138 height 302
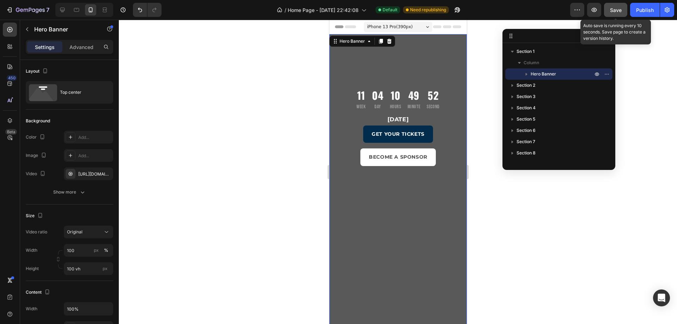
click at [621, 12] on span "Save" at bounding box center [616, 10] width 12 height 6
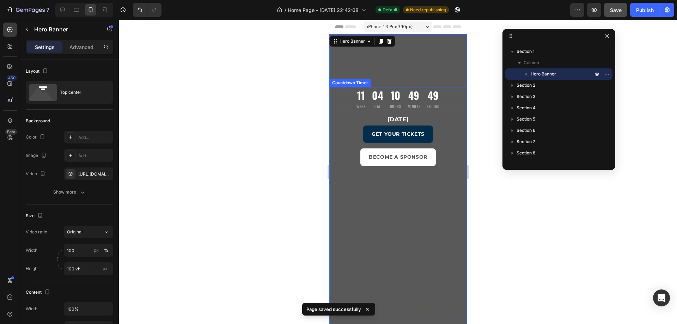
click at [377, 95] on div "04" at bounding box center [377, 95] width 11 height 16
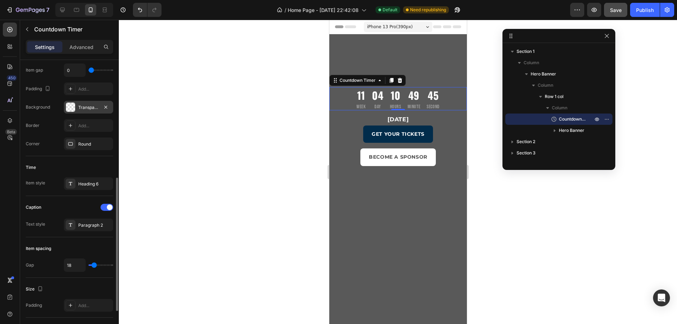
scroll to position [176, 0]
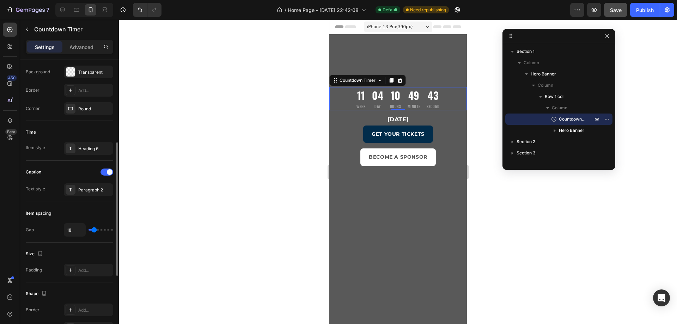
type input "31"
type input "33"
type input "36"
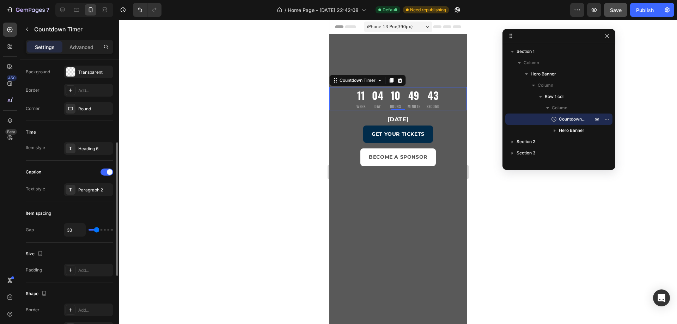
type input "36"
type input "38"
type input "40"
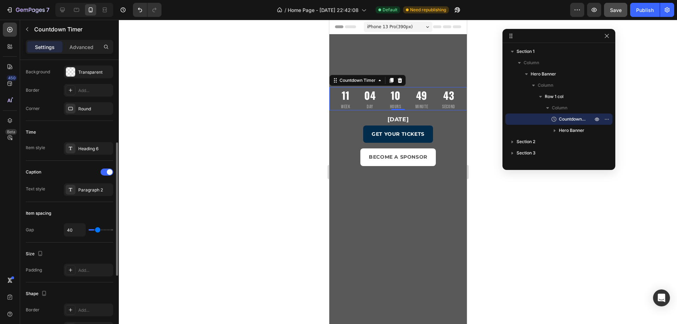
type input "42"
type input "44"
type input "47"
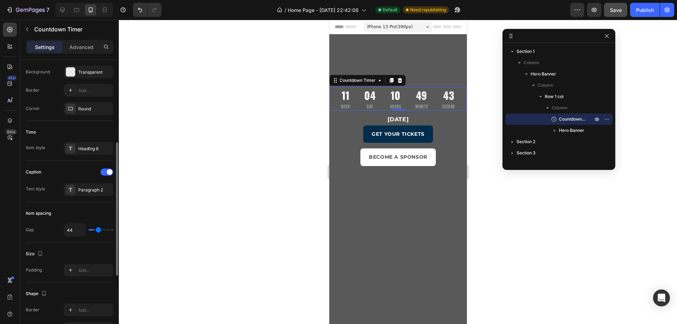
type input "47"
type input "44"
type input "42"
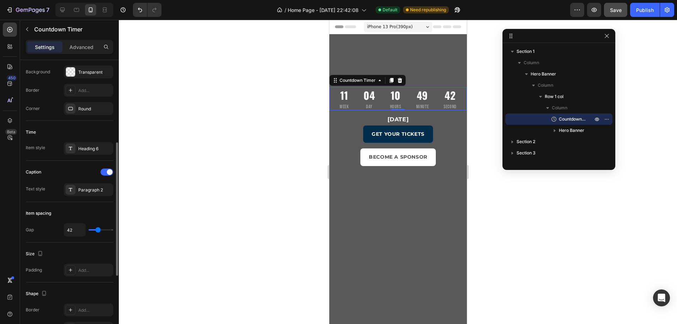
type input "40"
type input "38"
type input "40"
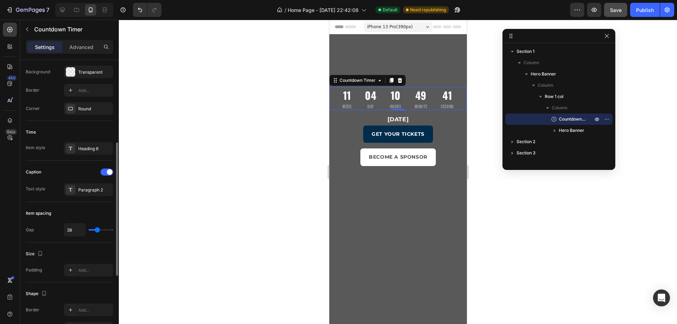
type input "40"
type input "42"
type input "40"
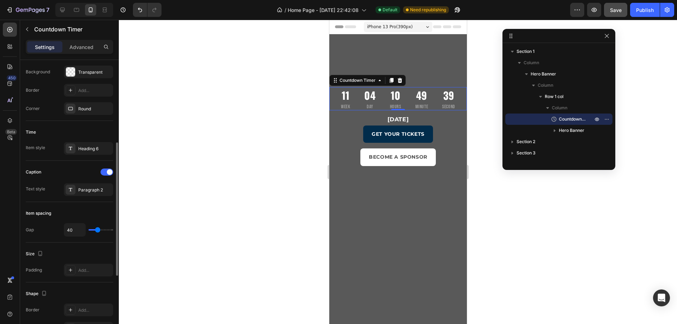
click at [98, 229] on input "range" at bounding box center [101, 229] width 25 height 1
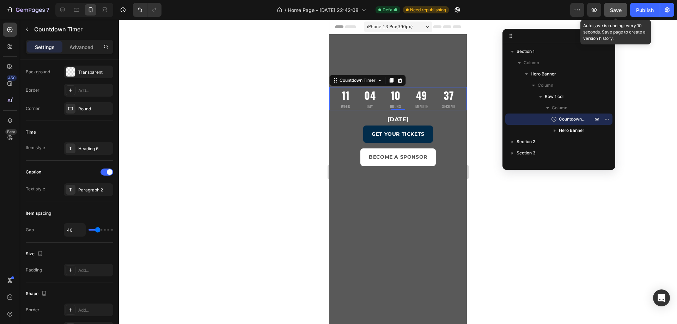
click at [613, 12] on span "Save" at bounding box center [616, 10] width 12 height 6
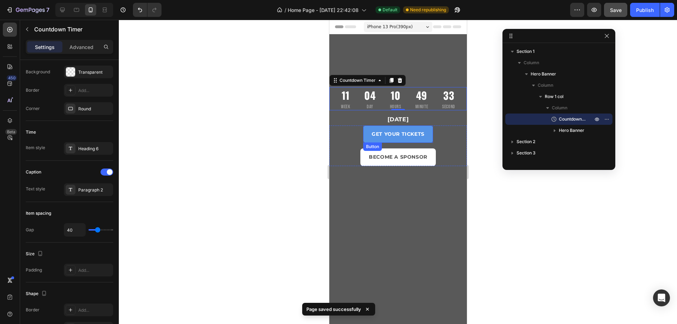
click at [426, 139] on link "GET YOUR TICKETS" at bounding box center [398, 134] width 70 height 17
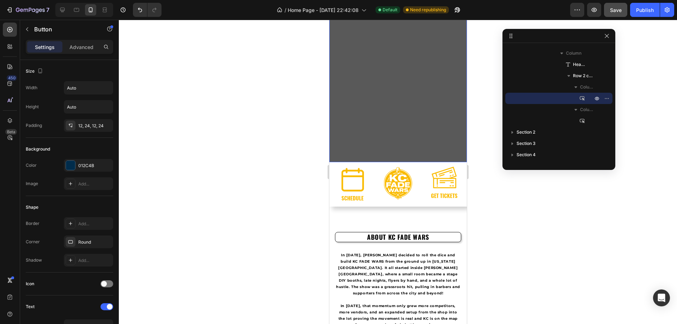
scroll to position [35, 0]
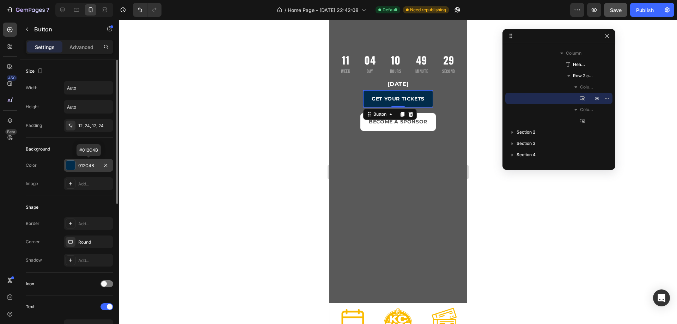
click at [69, 166] on div at bounding box center [70, 165] width 9 height 9
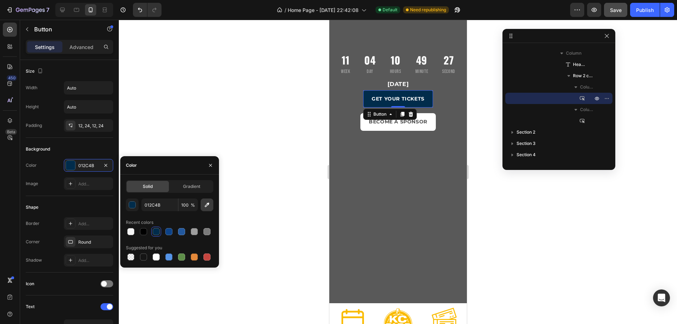
click at [208, 202] on icon "button" at bounding box center [207, 204] width 7 height 7
type input "FBBB01"
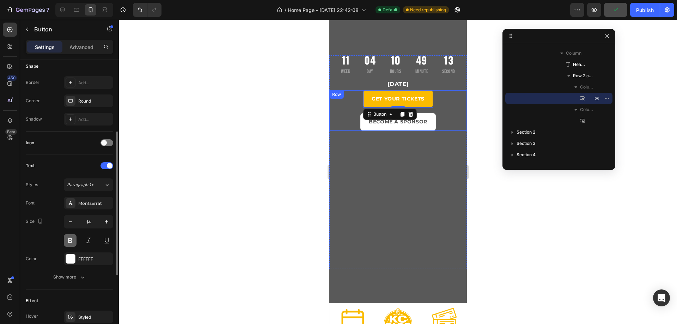
scroll to position [212, 0]
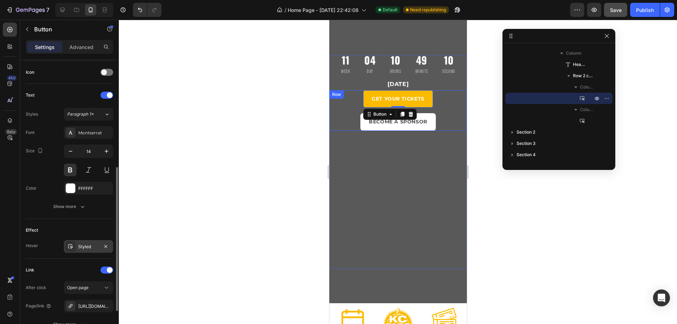
click at [88, 246] on div "Styled" at bounding box center [88, 247] width 20 height 6
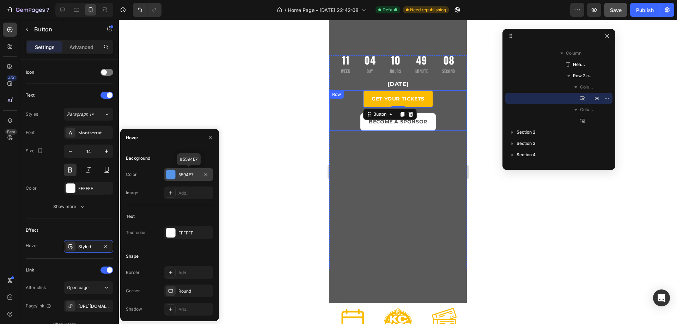
click at [180, 174] on div "5594E7" at bounding box center [188, 175] width 20 height 6
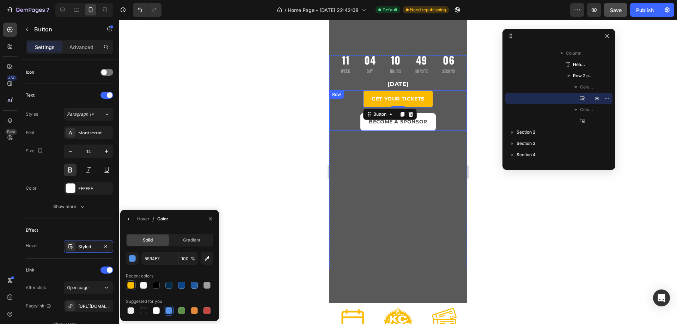
click at [132, 287] on div at bounding box center [130, 285] width 7 height 7
click at [135, 259] on div "button" at bounding box center [132, 258] width 7 height 7
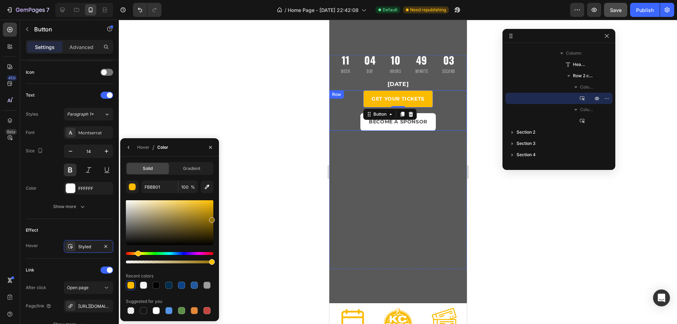
drag, startPoint x: 210, startPoint y: 207, endPoint x: 212, endPoint y: 220, distance: 13.2
click at [212, 220] on div at bounding box center [169, 222] width 87 height 45
drag, startPoint x: 210, startPoint y: 218, endPoint x: 189, endPoint y: 198, distance: 28.7
click at [189, 199] on div "8C6A04 100 % Recent colors Suggested for you" at bounding box center [169, 248] width 87 height 135
drag, startPoint x: 189, startPoint y: 206, endPoint x: 187, endPoint y: 215, distance: 9.6
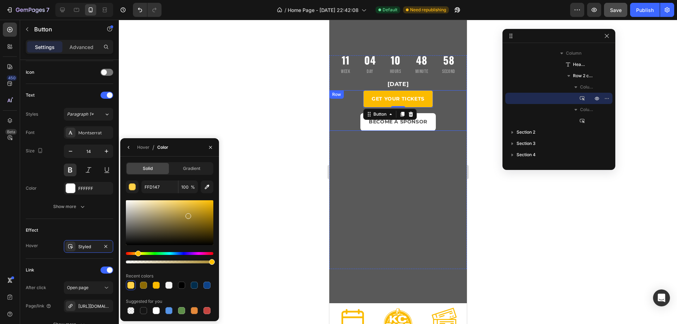
click at [187, 215] on div at bounding box center [169, 222] width 87 height 45
drag, startPoint x: 207, startPoint y: 210, endPoint x: 219, endPoint y: 210, distance: 12.0
click at [219, 0] on div "7 / Home Page - Aug 17, 22:42:08 Default Need republishing Preview Publish 450 …" at bounding box center [338, 0] width 677 height 0
drag, startPoint x: 211, startPoint y: 211, endPoint x: 214, endPoint y: 208, distance: 4.3
click at [213, 208] on div at bounding box center [169, 222] width 87 height 45
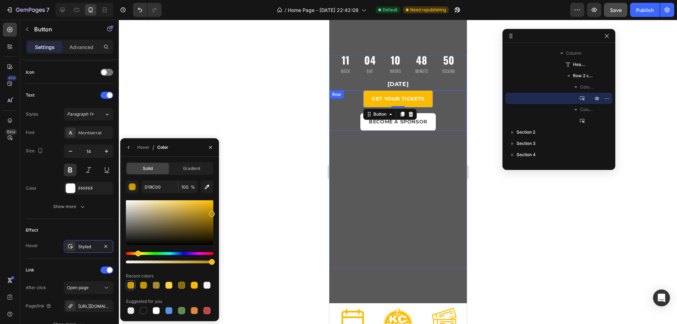
drag, startPoint x: 210, startPoint y: 212, endPoint x: 213, endPoint y: 214, distance: 3.8
click at [213, 214] on div at bounding box center [169, 222] width 87 height 45
drag, startPoint x: 207, startPoint y: 214, endPoint x: 245, endPoint y: 182, distance: 50.8
click at [213, 214] on div at bounding box center [169, 222] width 87 height 45
type input "AF8401"
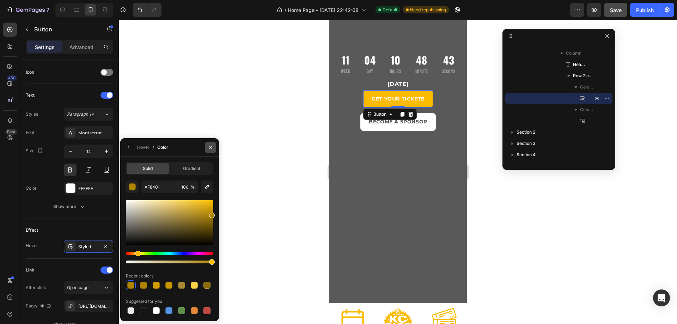
click at [211, 147] on icon "button" at bounding box center [210, 147] width 3 height 3
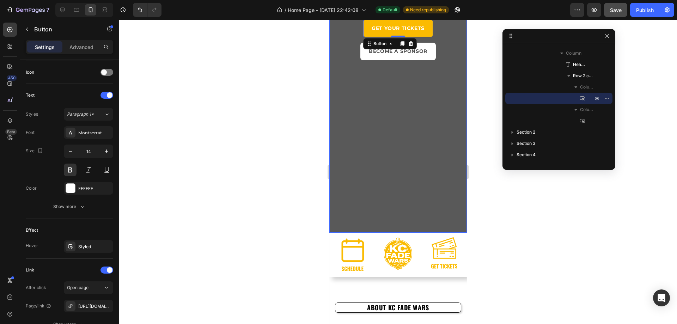
scroll to position [35, 0]
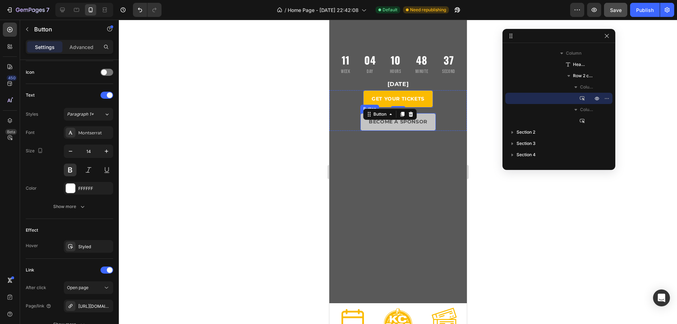
click at [431, 125] on link "BECOME A SPONSOR" at bounding box center [397, 121] width 75 height 17
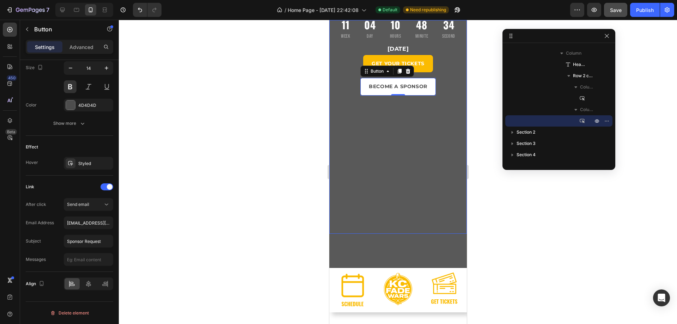
scroll to position [106, 0]
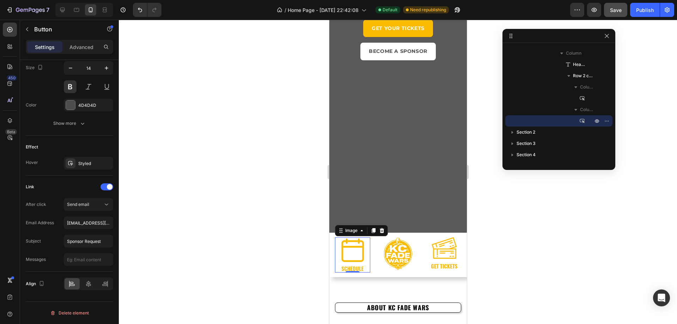
click at [358, 250] on img at bounding box center [352, 254] width 35 height 35
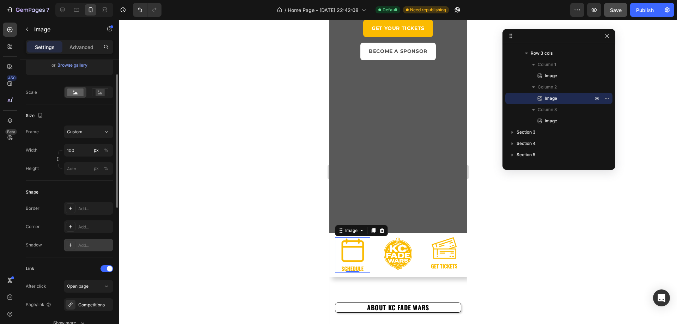
scroll to position [176, 0]
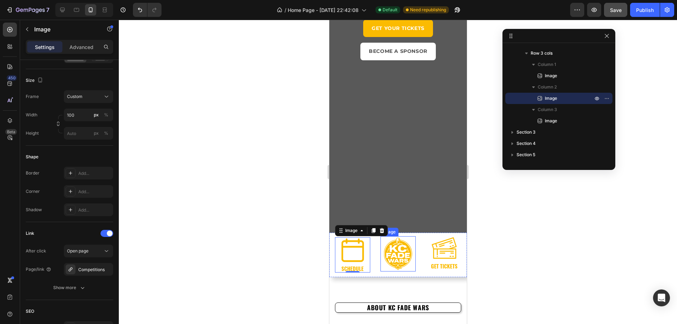
click at [397, 256] on img at bounding box center [397, 253] width 35 height 35
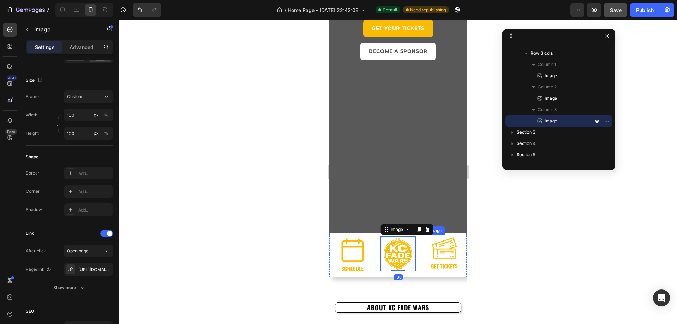
click at [440, 256] on img at bounding box center [443, 252] width 35 height 35
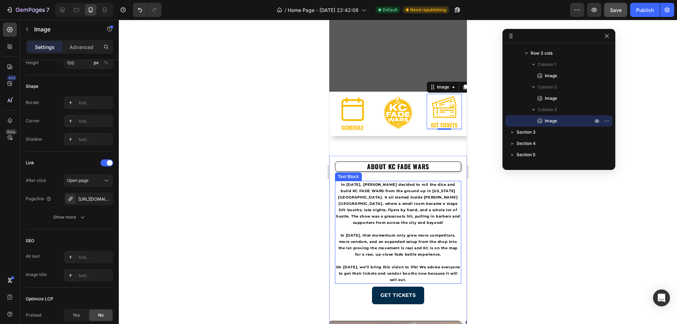
scroll to position [317, 0]
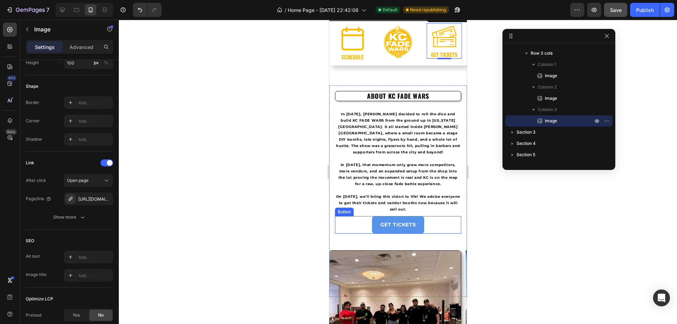
click at [417, 226] on link "GET TICKETS" at bounding box center [398, 224] width 53 height 17
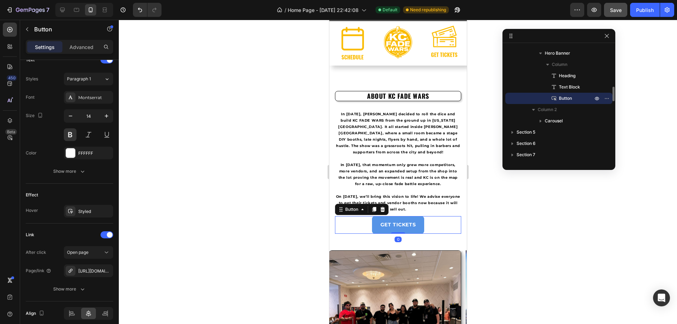
scroll to position [0, 0]
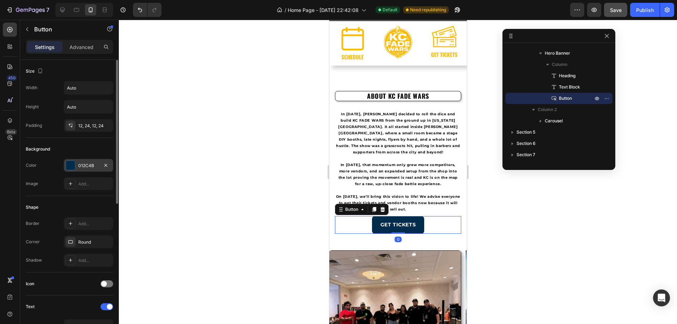
click at [74, 170] on div at bounding box center [70, 165] width 9 height 9
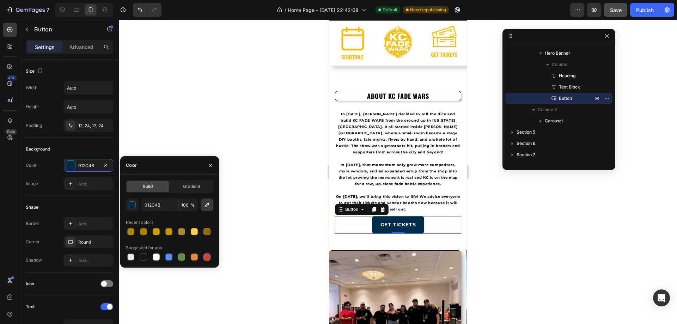
click at [209, 208] on icon "button" at bounding box center [207, 204] width 7 height 7
type input "FCBA01"
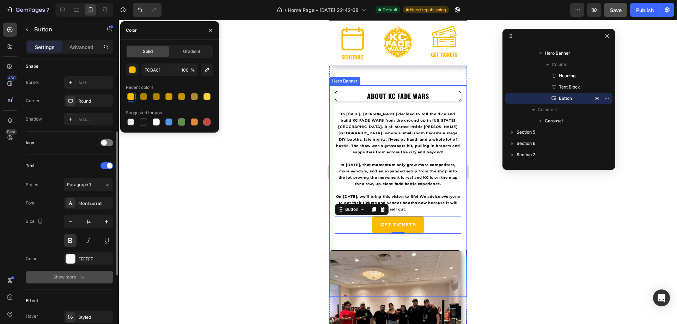
scroll to position [176, 0]
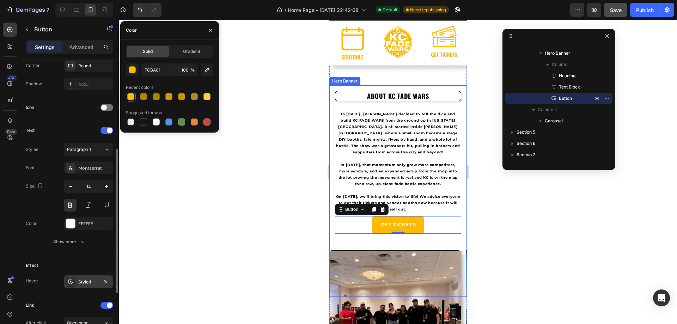
click at [98, 282] on div "Styled" at bounding box center [88, 282] width 20 height 6
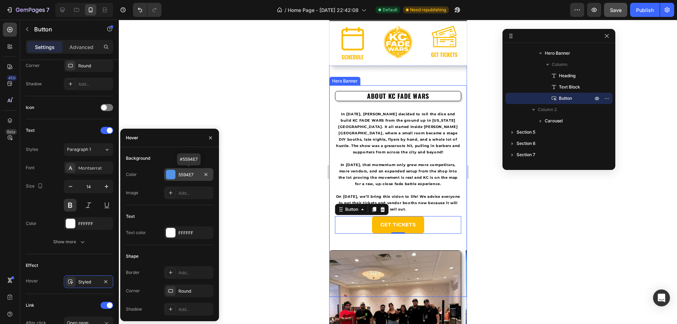
click at [190, 174] on div "5594E7" at bounding box center [188, 175] width 20 height 6
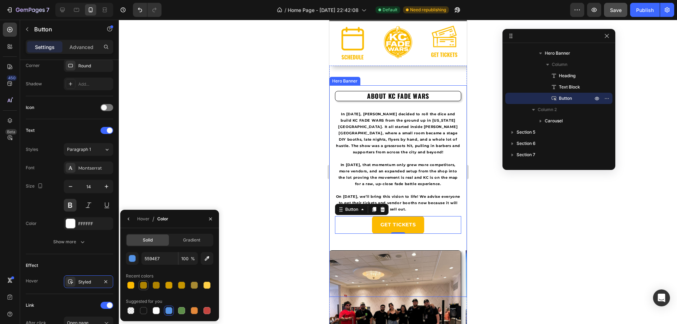
click at [141, 287] on div at bounding box center [143, 285] width 7 height 7
type input "AF8401"
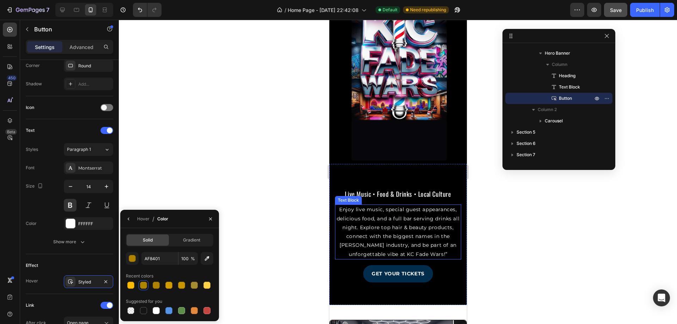
scroll to position [846, 0]
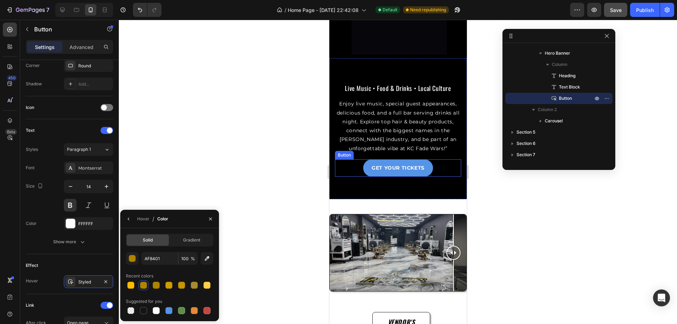
click at [419, 166] on link "GET YOUR TICKETS" at bounding box center [398, 167] width 70 height 17
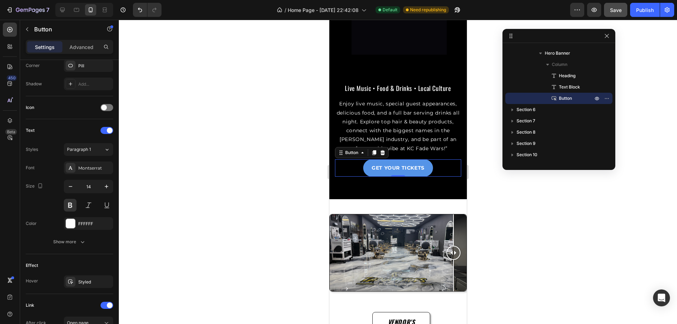
click at [423, 165] on link "GET YOUR TICKETS" at bounding box center [398, 167] width 70 height 17
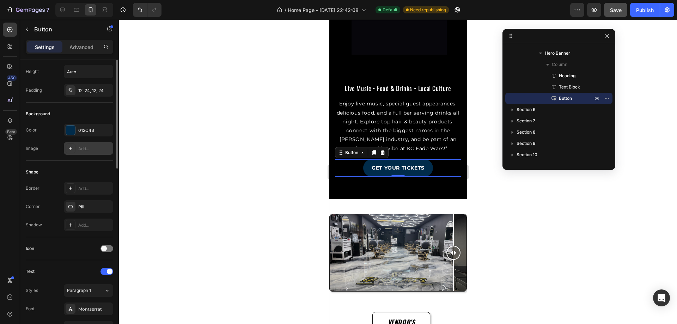
scroll to position [0, 0]
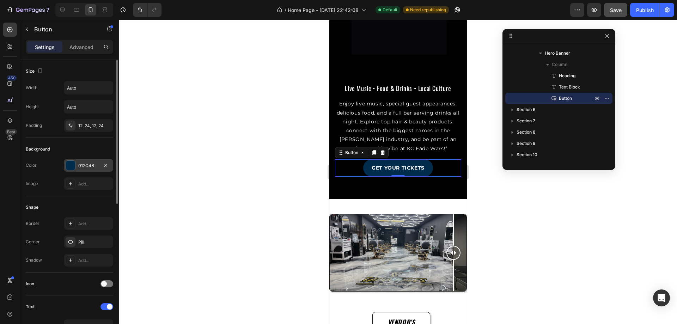
click at [84, 163] on div "012C4B" at bounding box center [88, 166] width 20 height 6
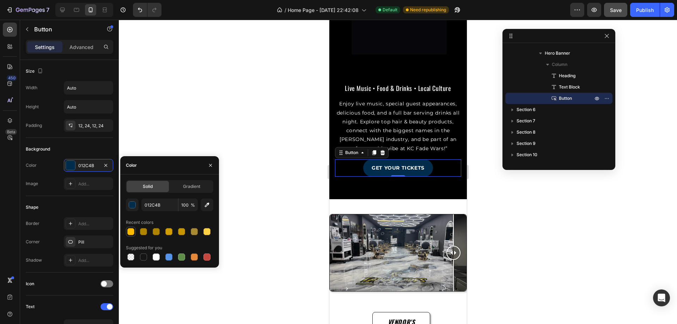
click at [130, 231] on div at bounding box center [130, 231] width 7 height 7
type input "FCBA01"
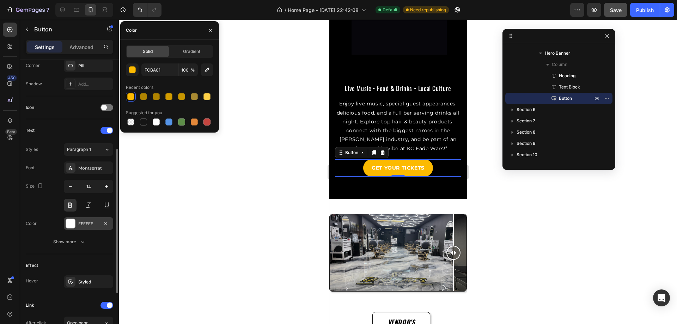
scroll to position [212, 0]
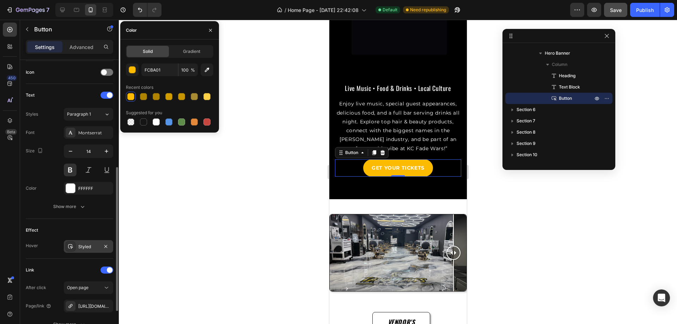
click at [91, 248] on div "Styled" at bounding box center [88, 247] width 20 height 6
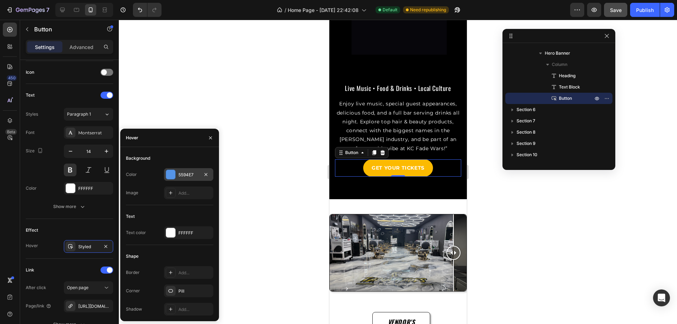
click at [169, 178] on div at bounding box center [170, 174] width 9 height 9
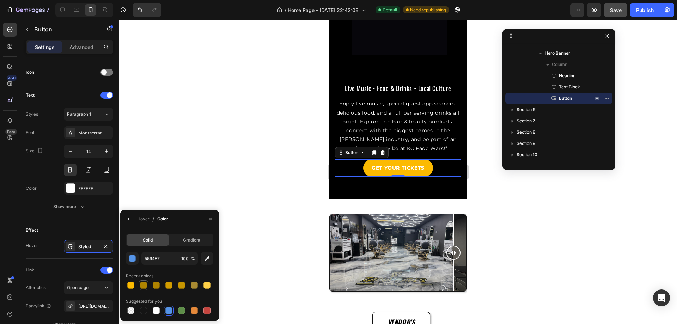
click at [144, 287] on div at bounding box center [143, 285] width 7 height 7
type input "AF8401"
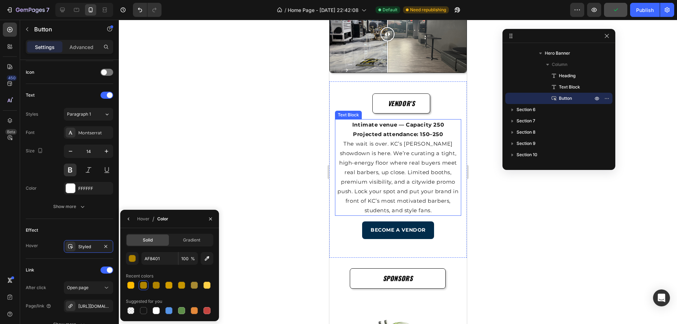
scroll to position [1129, 0]
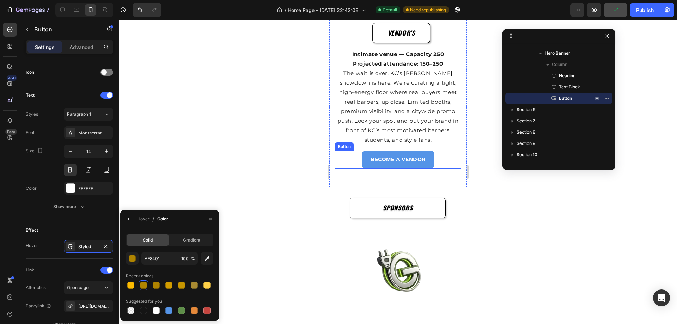
click at [425, 162] on link "BECOME A VENDOR" at bounding box center [398, 159] width 72 height 17
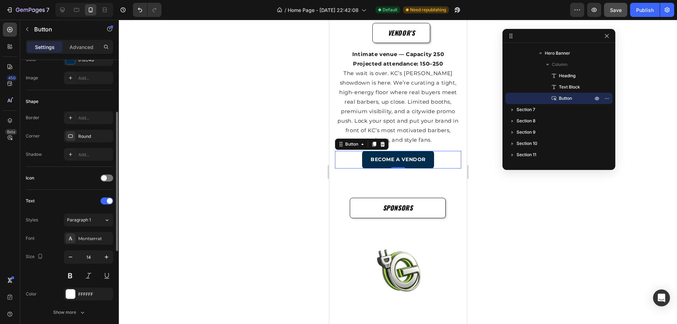
scroll to position [35, 0]
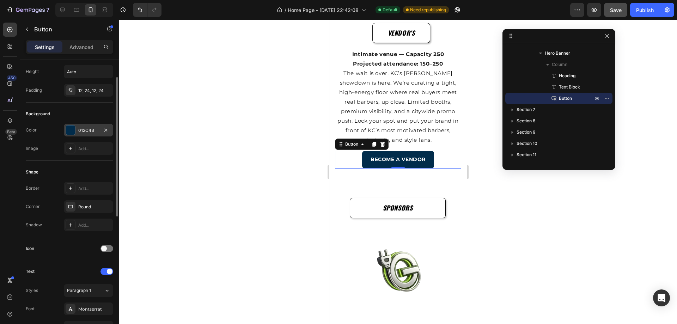
click at [87, 135] on div "012C4B" at bounding box center [88, 130] width 49 height 13
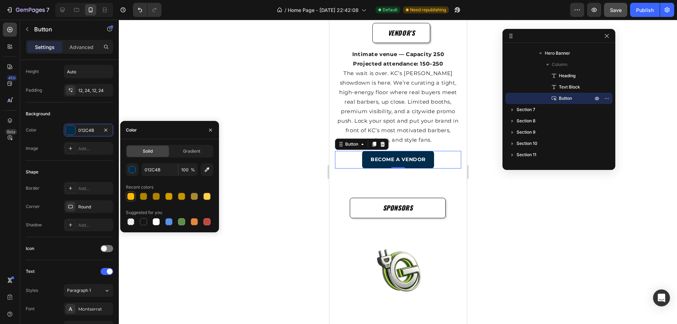
click at [132, 198] on div at bounding box center [130, 196] width 7 height 7
type input "FCBA01"
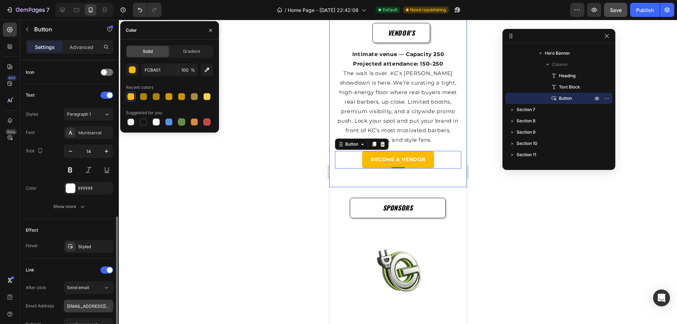
scroll to position [282, 0]
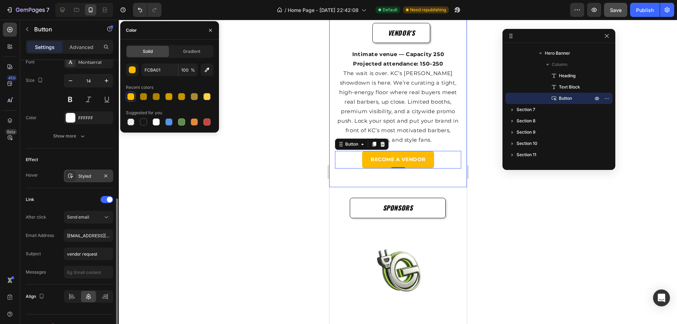
click at [86, 176] on div "Styled" at bounding box center [88, 176] width 20 height 6
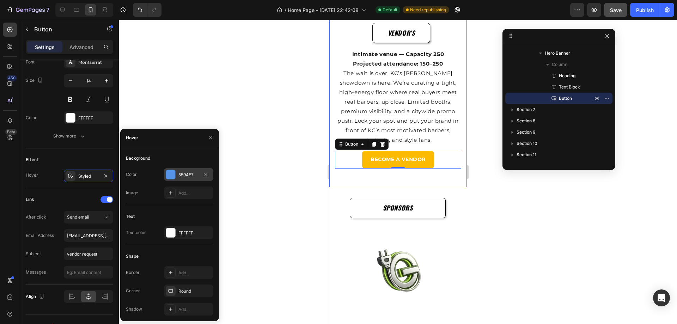
click at [184, 172] on div "5594E7" at bounding box center [188, 175] width 20 height 6
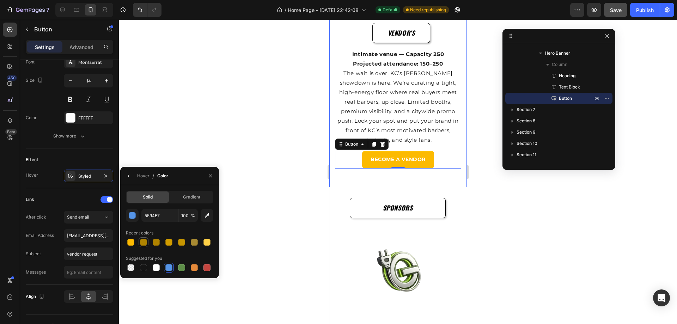
click at [145, 244] on div at bounding box center [143, 242] width 7 height 7
type input "AF8401"
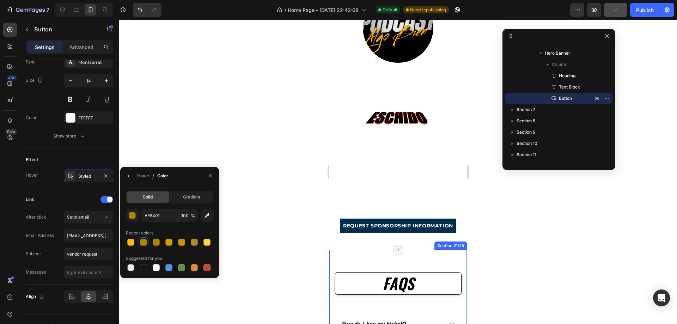
scroll to position [2328, 0]
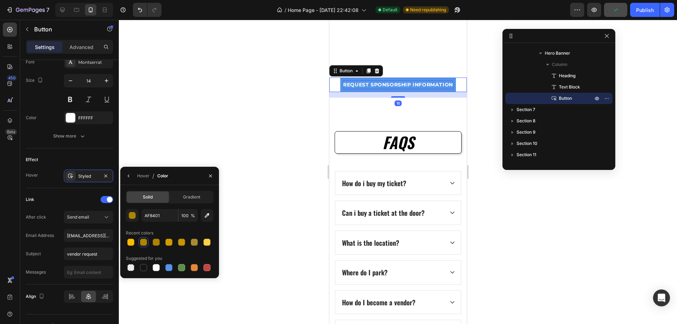
click at [409, 89] on p "REQUEST SPONSORSHIP INFORMATION" at bounding box center [398, 84] width 110 height 9
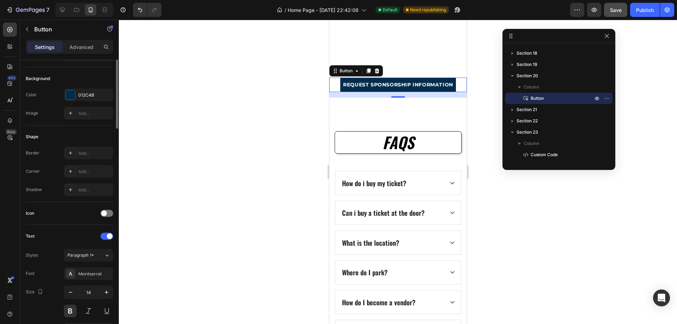
scroll to position [0, 0]
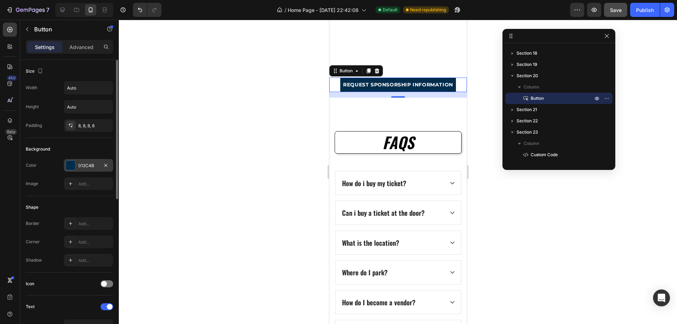
click at [86, 162] on div "012C4B" at bounding box center [88, 165] width 49 height 13
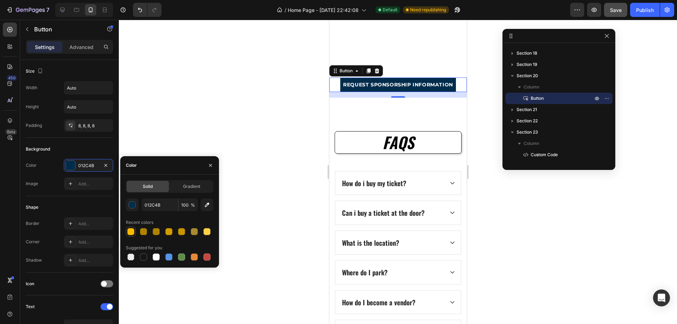
click at [134, 234] on div at bounding box center [130, 231] width 7 height 7
type input "FCBA01"
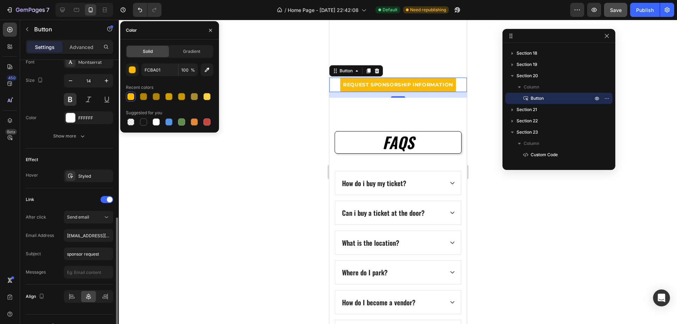
scroll to position [295, 0]
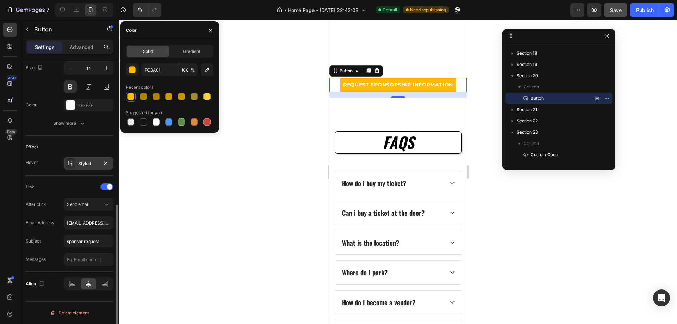
click at [80, 163] on div "Styled" at bounding box center [88, 163] width 20 height 6
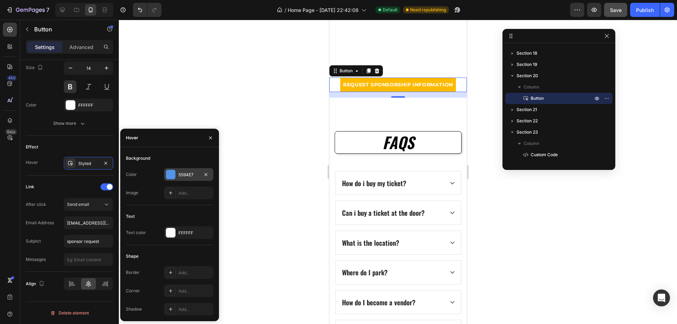
click at [189, 175] on div "5594E7" at bounding box center [188, 175] width 20 height 6
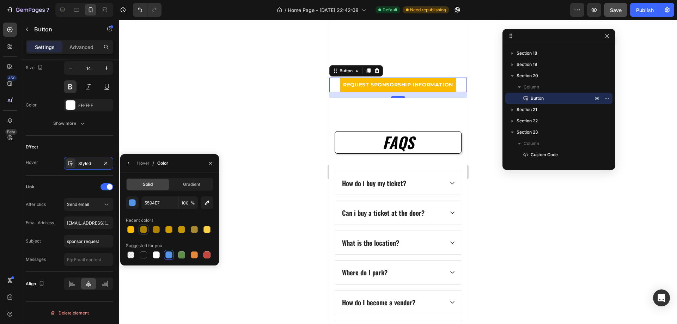
click at [143, 232] on div at bounding box center [143, 229] width 7 height 7
type input "AF8401"
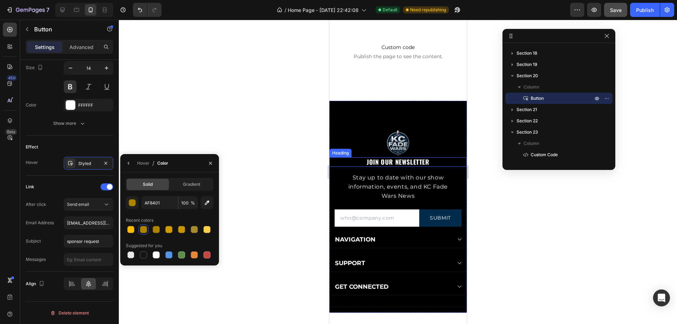
scroll to position [2751, 0]
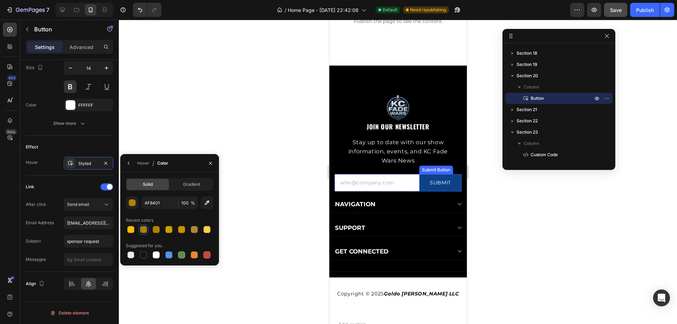
click at [420, 189] on button "SUBMIT" at bounding box center [440, 182] width 42 height 17
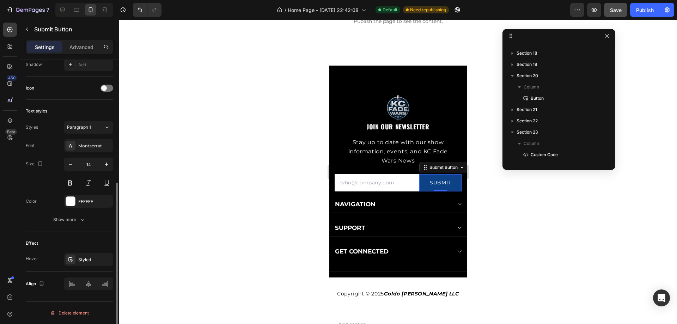
scroll to position [0, 0]
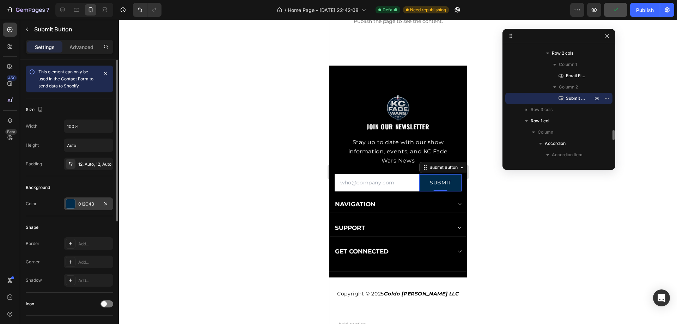
click at [80, 205] on div "012C4B" at bounding box center [88, 204] width 20 height 6
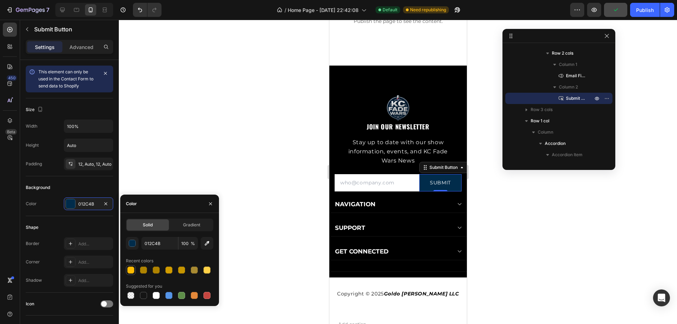
click at [129, 273] on div at bounding box center [130, 270] width 7 height 7
type input "FCBA01"
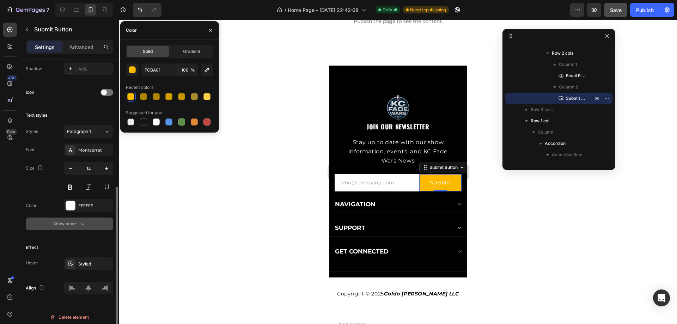
scroll to position [216, 0]
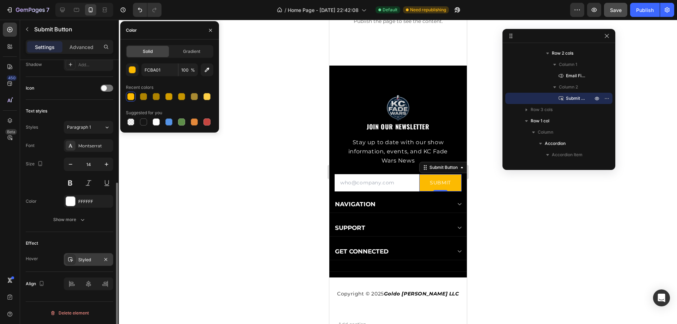
click at [88, 259] on div "Styled" at bounding box center [88, 260] width 20 height 6
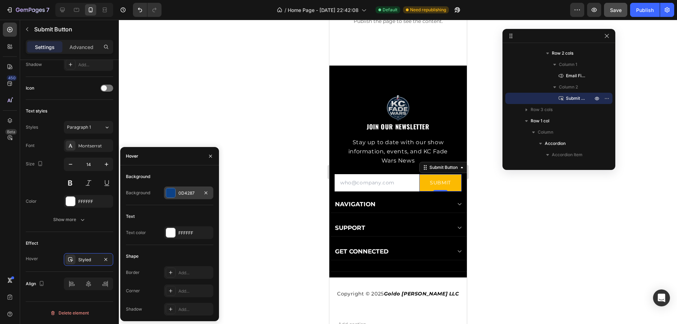
click at [179, 193] on div "0D4287" at bounding box center [188, 193] width 20 height 6
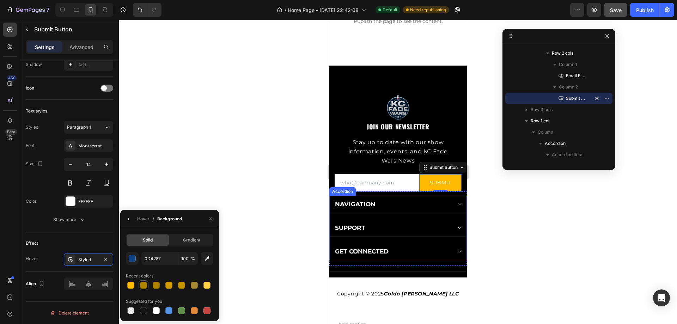
drag, startPoint x: 145, startPoint y: 286, endPoint x: 148, endPoint y: 286, distance: 3.5
click at [145, 286] on div at bounding box center [143, 285] width 7 height 7
type input "AF8401"
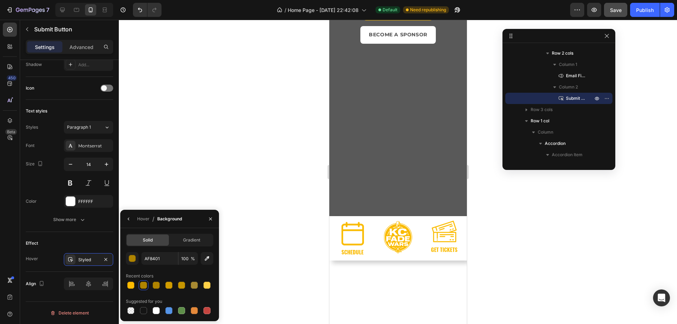
scroll to position [0, 0]
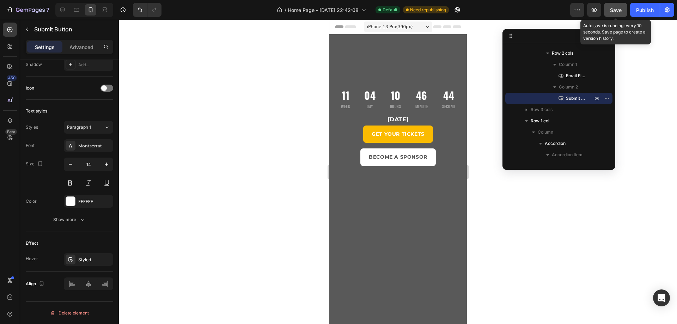
click at [615, 8] on span "Save" at bounding box center [616, 10] width 12 height 6
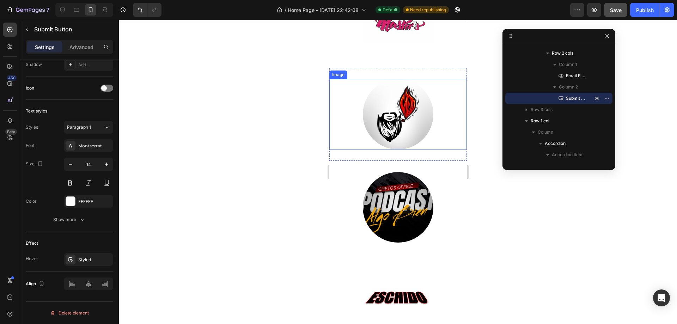
scroll to position [1975, 0]
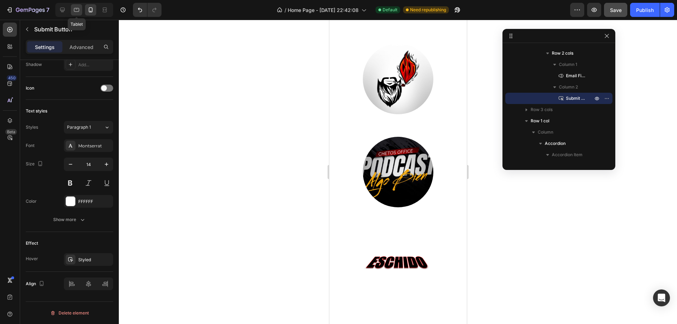
click at [72, 10] on div at bounding box center [76, 9] width 11 height 11
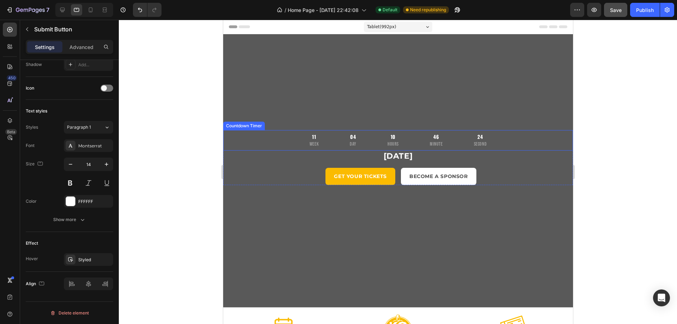
click at [314, 139] on div "11" at bounding box center [313, 137] width 9 height 8
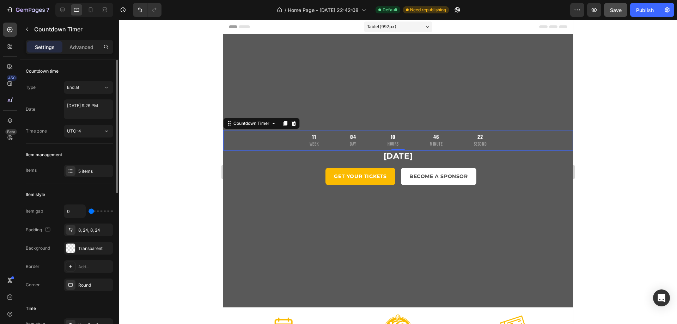
type input "2"
type input "4"
type input "7"
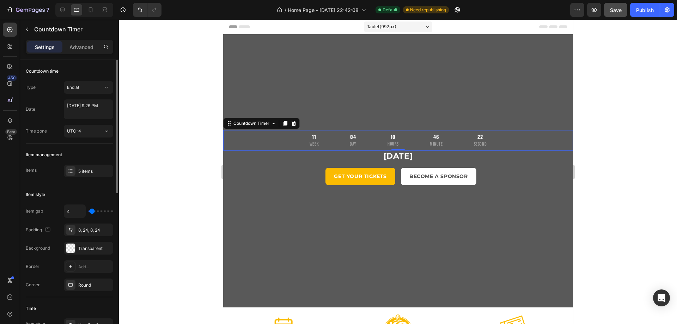
type input "7"
type input "9"
type input "11"
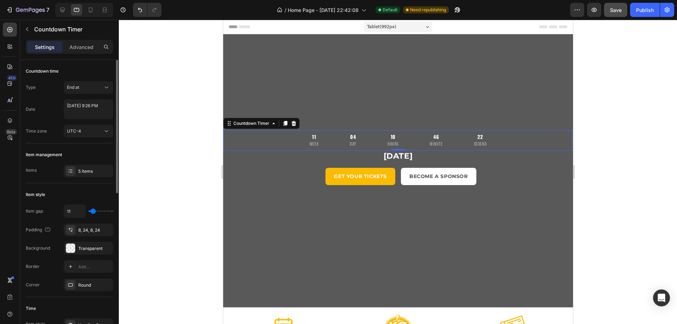
type input "13"
type input "16"
type input "18"
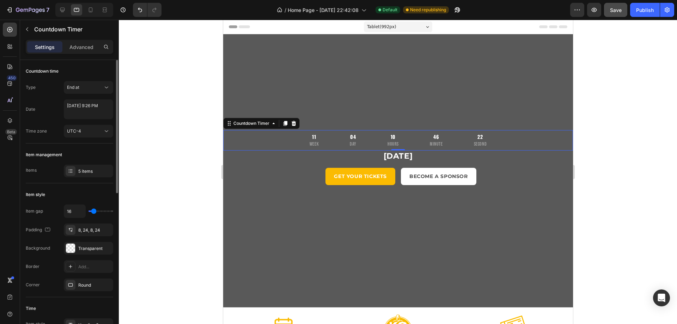
type input "18"
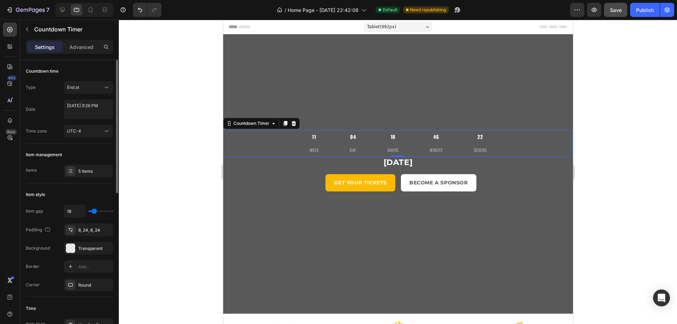
type input "20"
type input "22"
type input "24"
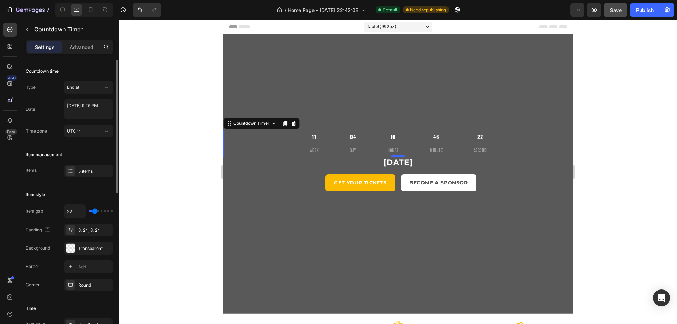
type input "24"
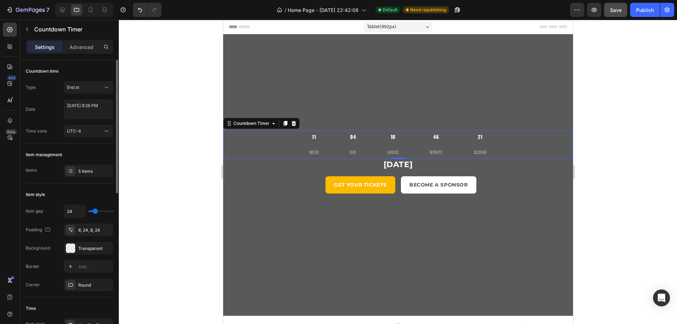
type input "22"
type input "20"
type input "18"
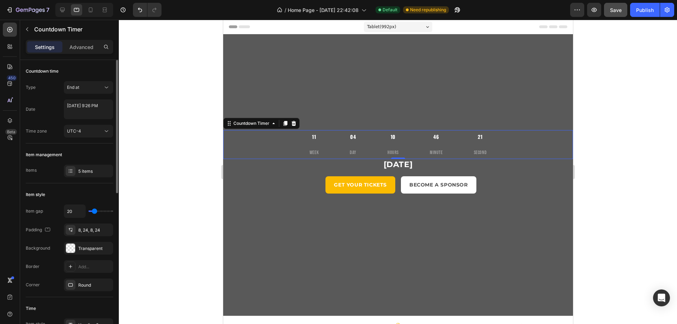
type input "18"
type input "16"
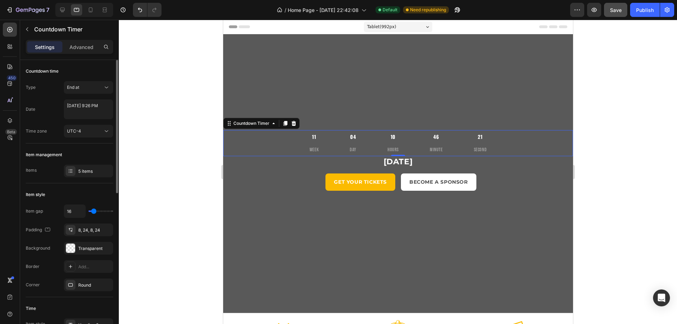
type input "13"
type input "11"
type input "9"
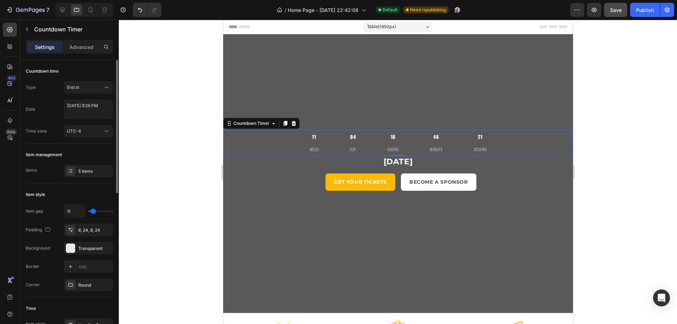
type input "9"
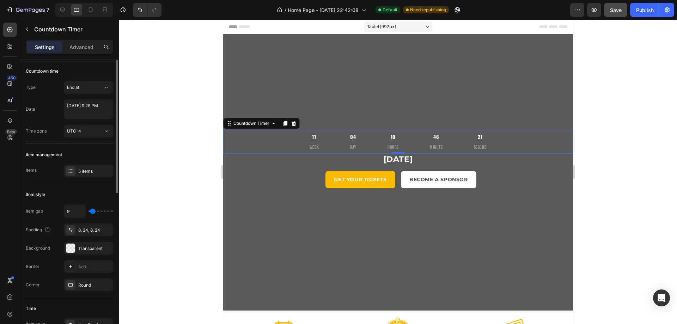
type input "7"
type input "4"
type input "2"
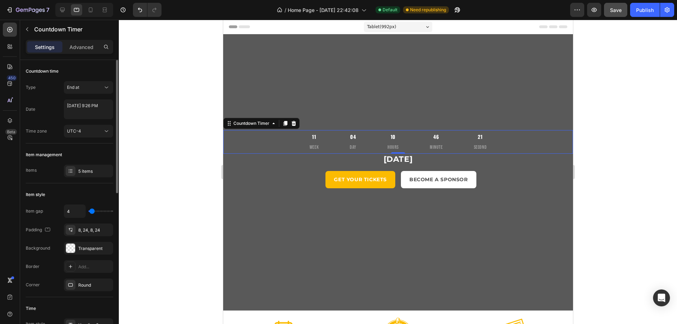
type input "2"
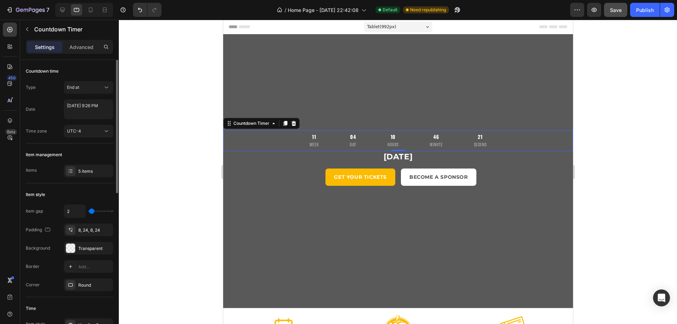
type input "0"
click at [91, 211] on input "range" at bounding box center [101, 211] width 25 height 1
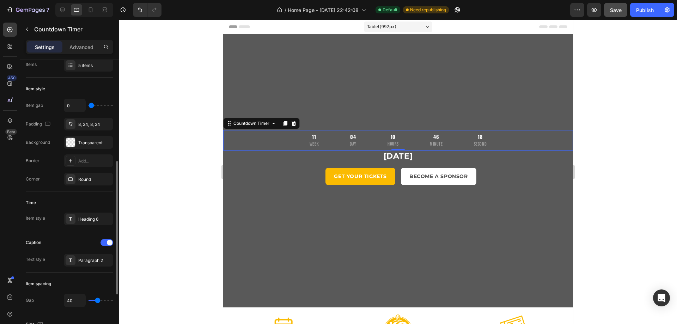
scroll to position [141, 0]
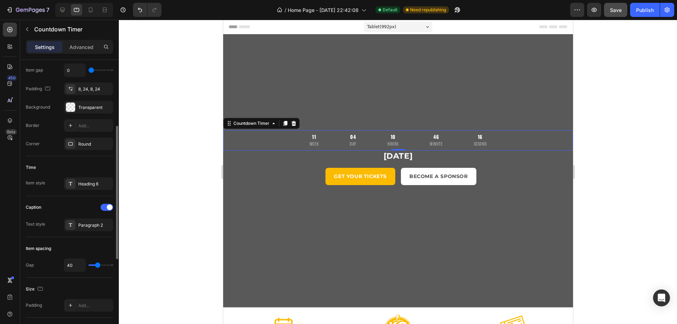
type input "44"
type input "42"
type input "40"
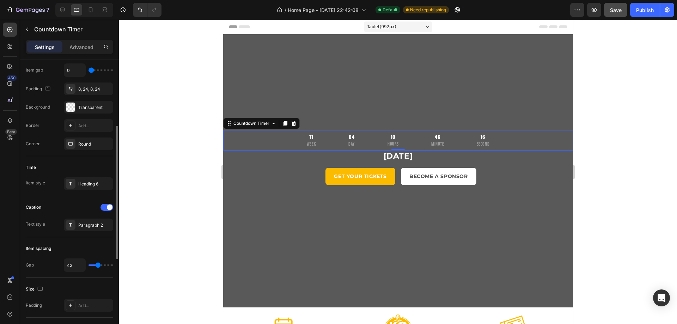
type input "40"
type input "38"
type input "36"
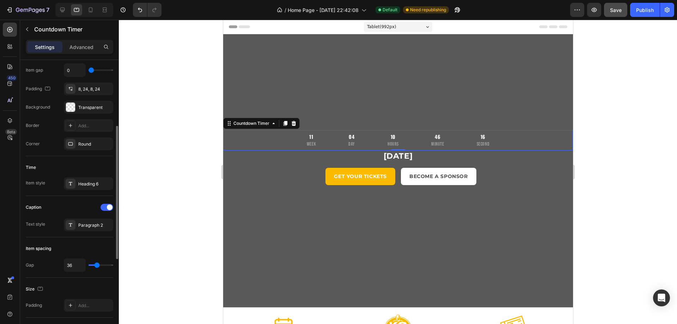
type input "33"
type input "31"
type input "29"
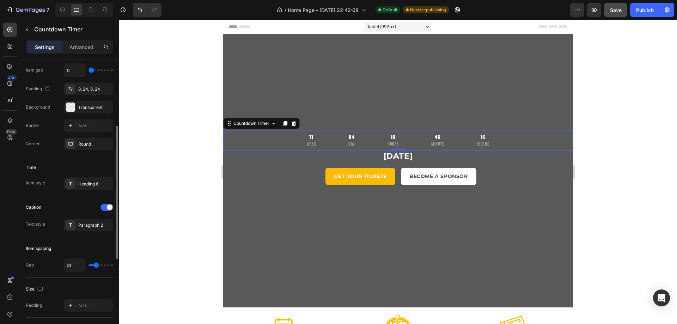
type input "29"
type input "27"
type input "29"
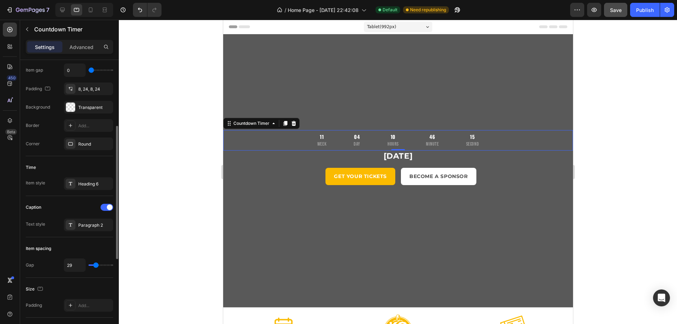
type input "31"
type input "33"
type input "36"
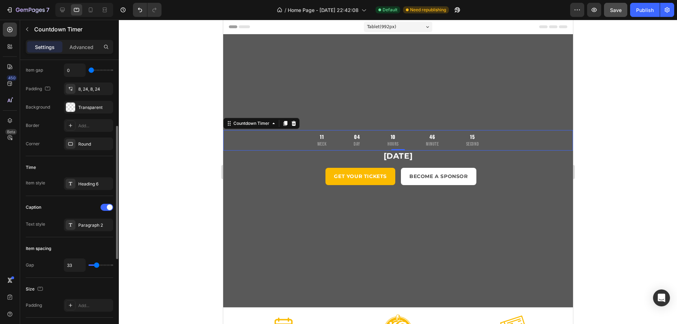
type input "36"
type input "38"
type input "40"
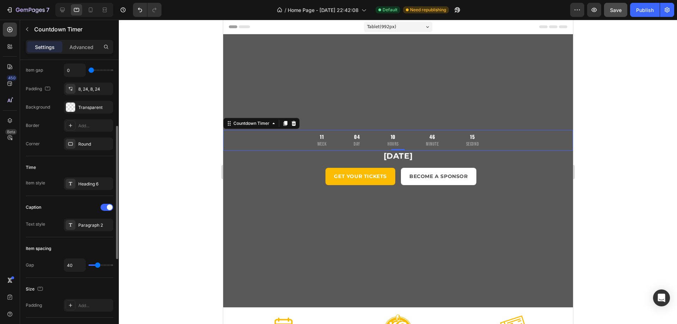
type input "42"
type input "44"
click at [98, 265] on input "range" at bounding box center [101, 265] width 25 height 1
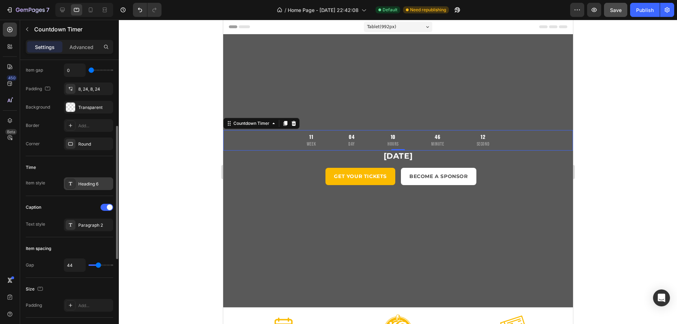
click at [86, 185] on div "Heading 6" at bounding box center [94, 184] width 33 height 6
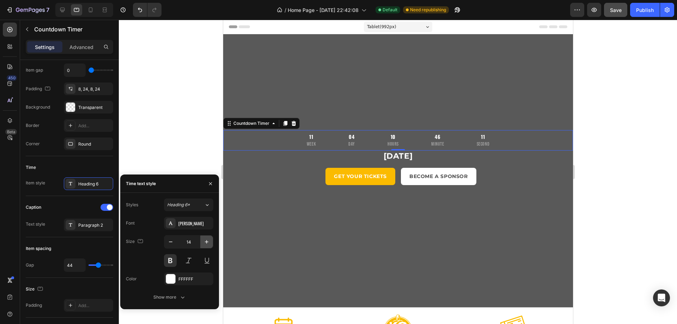
click at [209, 244] on icon "button" at bounding box center [206, 241] width 7 height 7
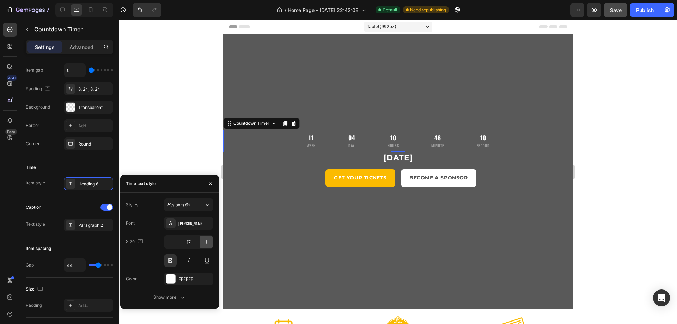
click at [209, 244] on icon "button" at bounding box center [206, 241] width 7 height 7
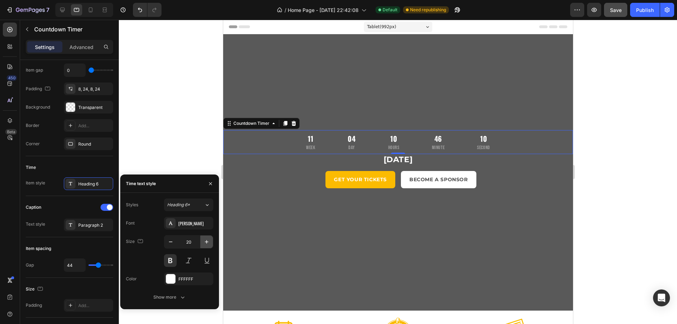
click at [209, 244] on icon "button" at bounding box center [206, 241] width 7 height 7
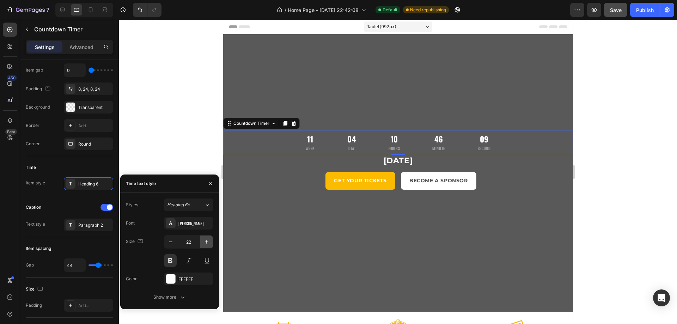
click at [209, 244] on icon "button" at bounding box center [206, 241] width 7 height 7
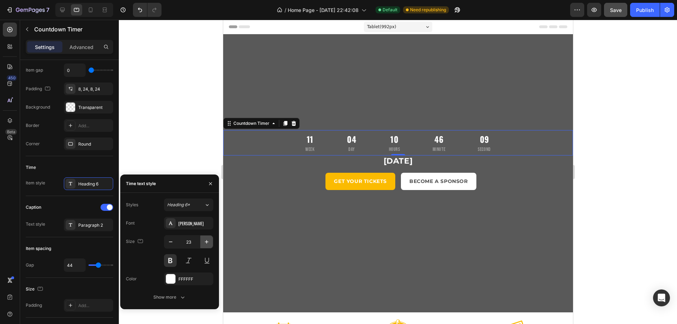
click at [210, 244] on button "button" at bounding box center [206, 242] width 13 height 13
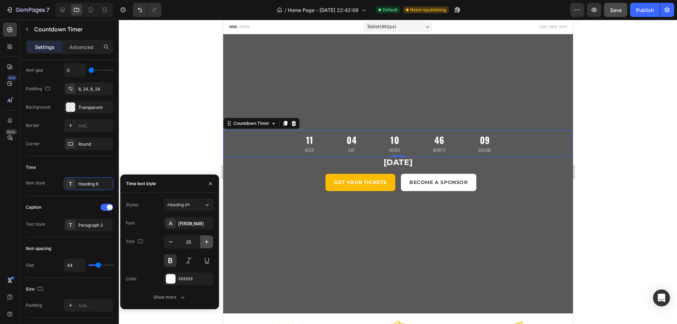
click at [211, 244] on button "button" at bounding box center [206, 242] width 13 height 13
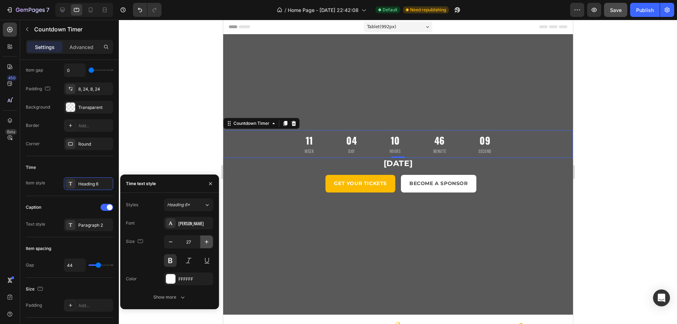
click at [211, 244] on button "button" at bounding box center [206, 242] width 13 height 13
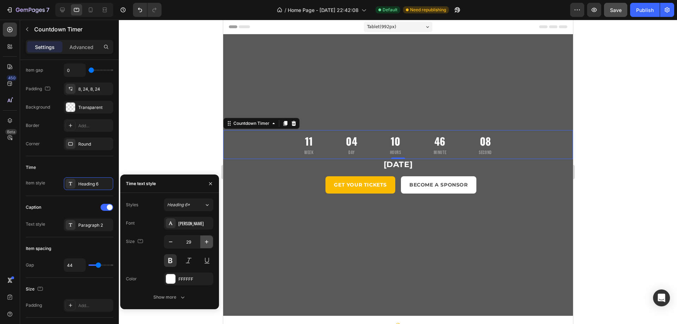
click at [211, 244] on button "button" at bounding box center [206, 242] width 13 height 13
click at [212, 244] on button "button" at bounding box center [206, 242] width 13 height 13
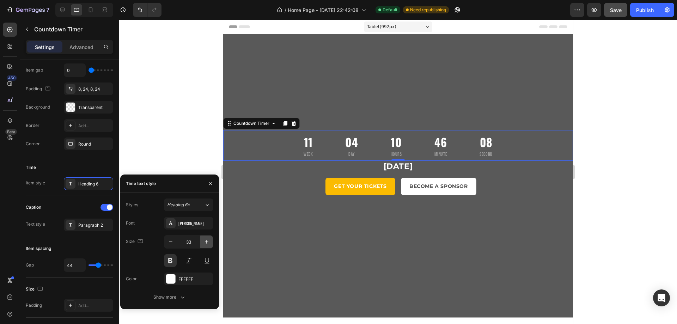
click at [212, 244] on button "button" at bounding box center [206, 242] width 13 height 13
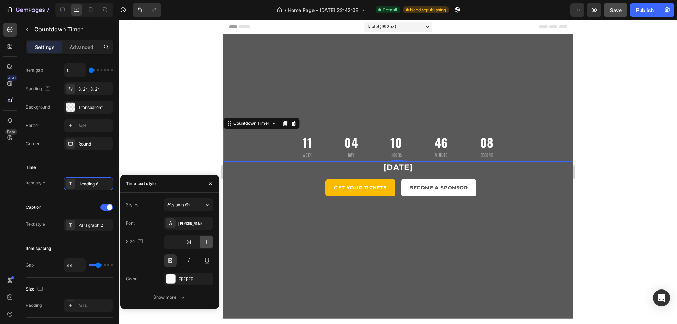
click at [212, 244] on button "button" at bounding box center [206, 242] width 13 height 13
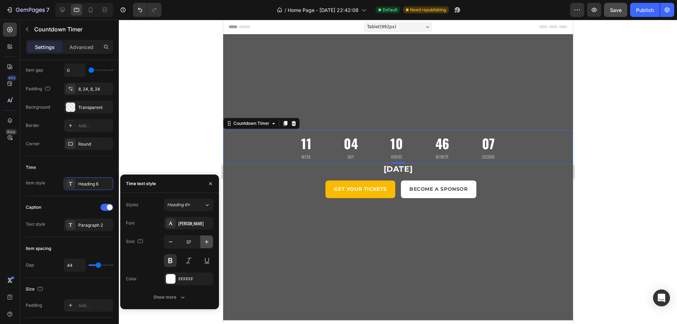
click at [212, 244] on button "button" at bounding box center [206, 242] width 13 height 13
type input "39"
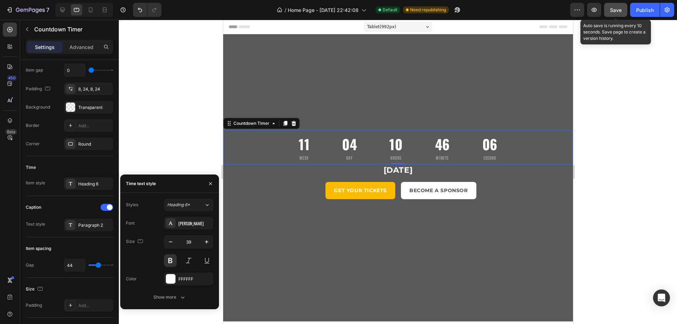
click at [618, 13] on div "Save" at bounding box center [616, 9] width 12 height 7
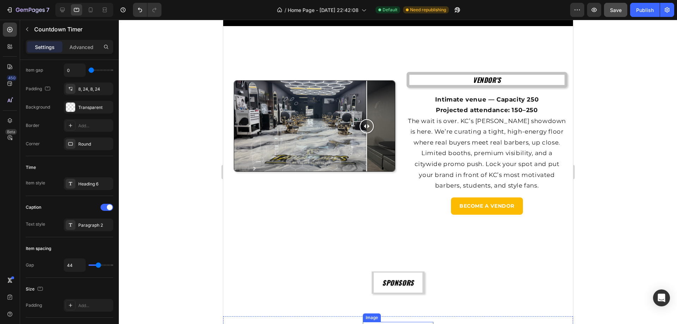
scroll to position [741, 0]
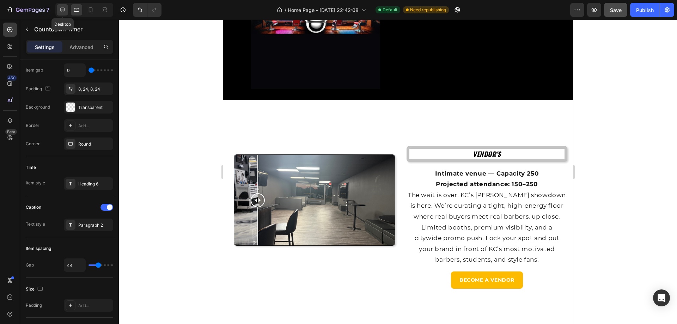
click at [65, 8] on icon at bounding box center [62, 9] width 7 height 7
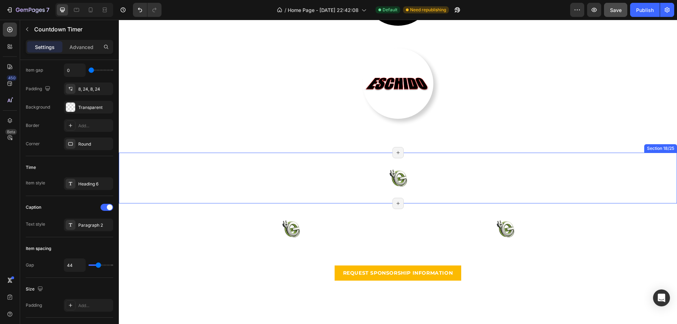
scroll to position [1975, 0]
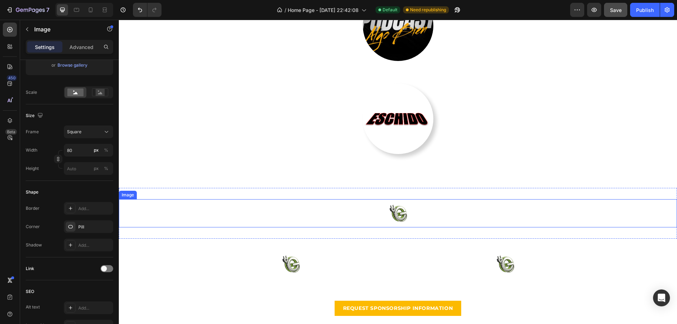
click at [398, 214] on img at bounding box center [398, 213] width 28 height 28
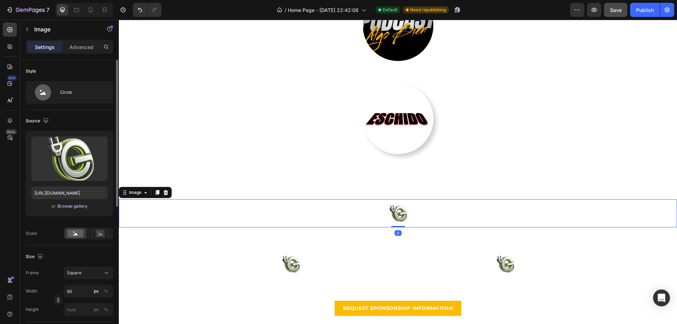
click at [82, 209] on div "Browse gallery" at bounding box center [72, 206] width 30 height 6
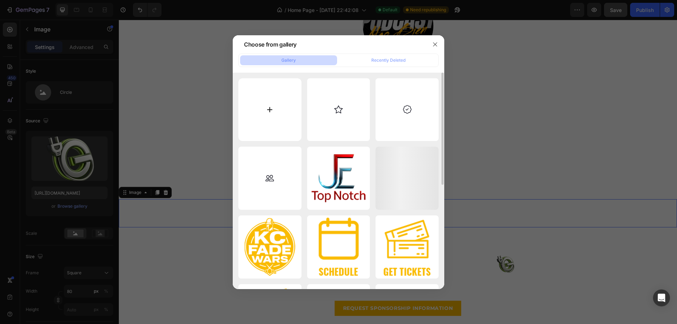
click at [279, 117] on input "file" at bounding box center [269, 109] width 63 height 63
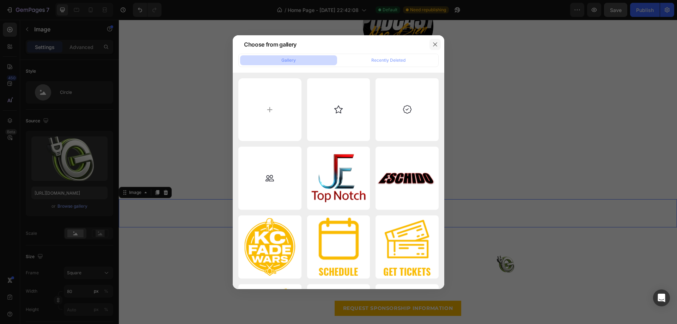
click at [437, 44] on icon "button" at bounding box center [435, 45] width 6 height 6
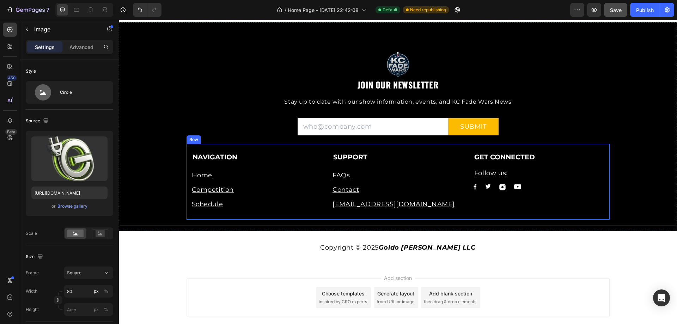
scroll to position [2670, 0]
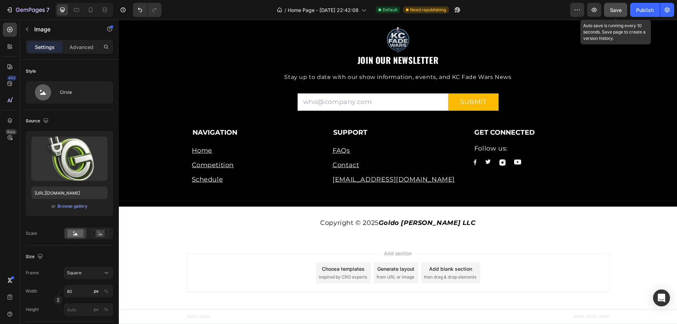
click at [614, 12] on span "Save" at bounding box center [616, 10] width 12 height 6
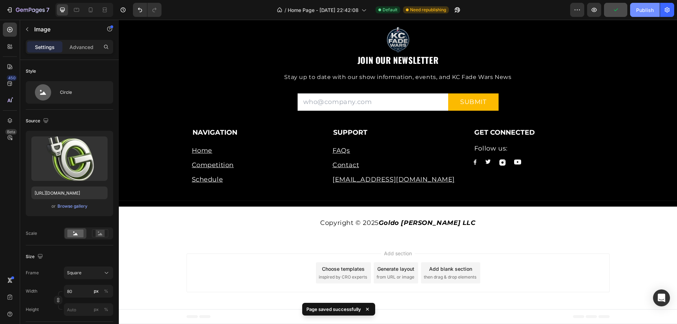
click at [648, 10] on div "Publish" at bounding box center [645, 9] width 18 height 7
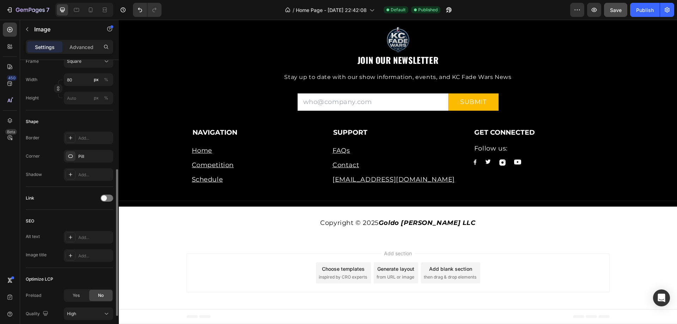
scroll to position [266, 0]
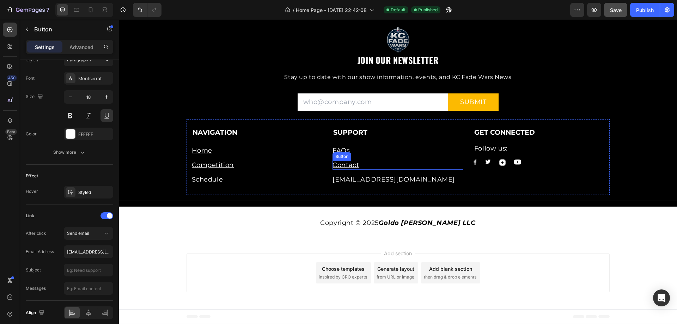
click at [374, 164] on div "Contact Button" at bounding box center [398, 165] width 131 height 9
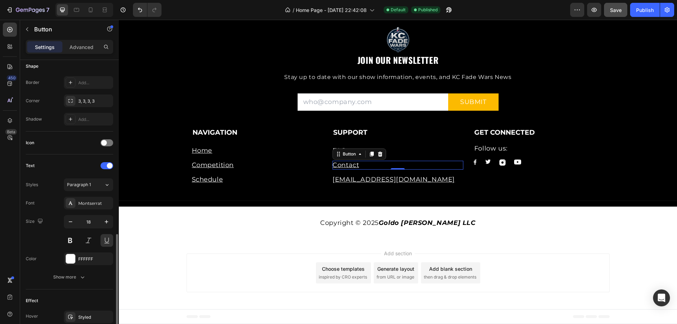
scroll to position [282, 0]
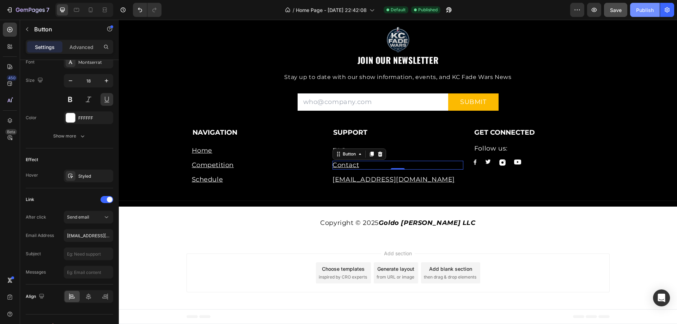
click at [647, 11] on div "Publish" at bounding box center [645, 9] width 18 height 7
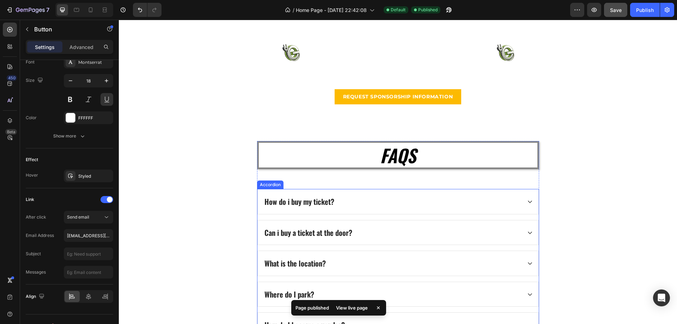
scroll to position [2222, 0]
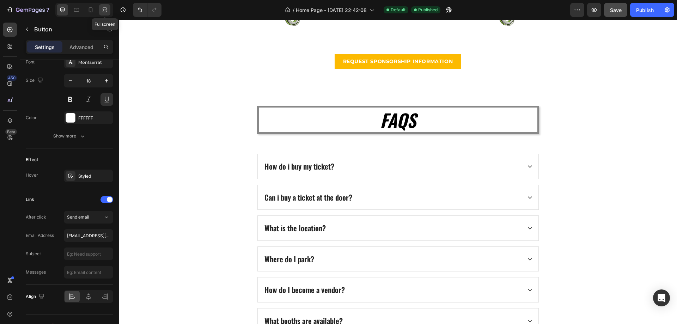
click at [108, 7] on icon at bounding box center [104, 9] width 7 height 7
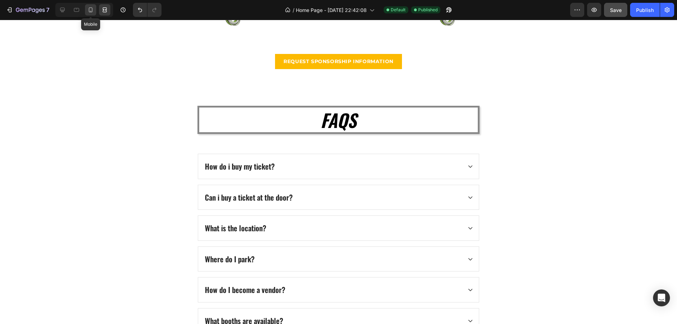
click at [88, 10] on icon at bounding box center [90, 9] width 7 height 7
type input "14"
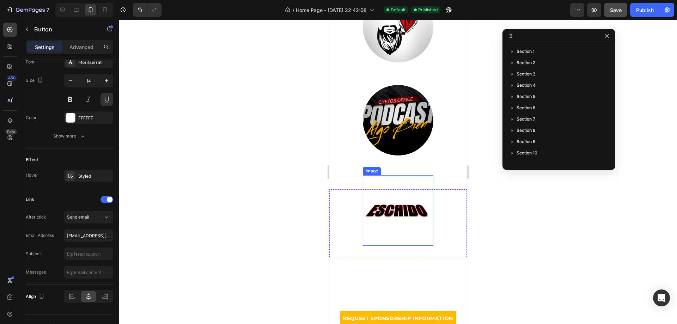
scroll to position [1869, 0]
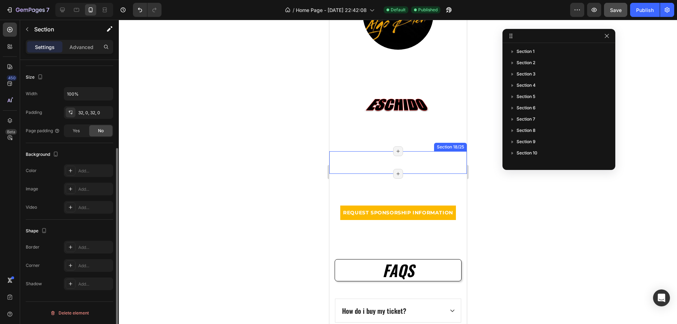
click at [404, 163] on div "Image Section 18/25 Page has reached Shopify’s 25 section-limit Page has reache…" at bounding box center [398, 162] width 138 height 23
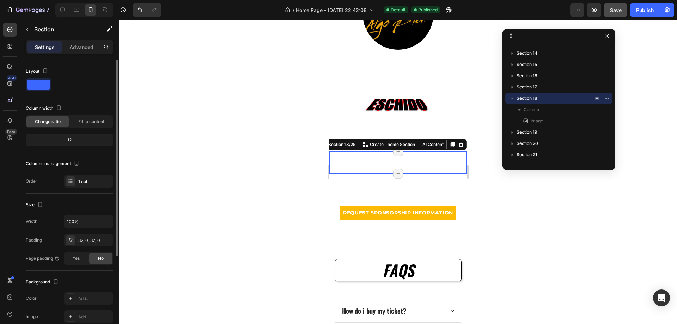
scroll to position [71, 0]
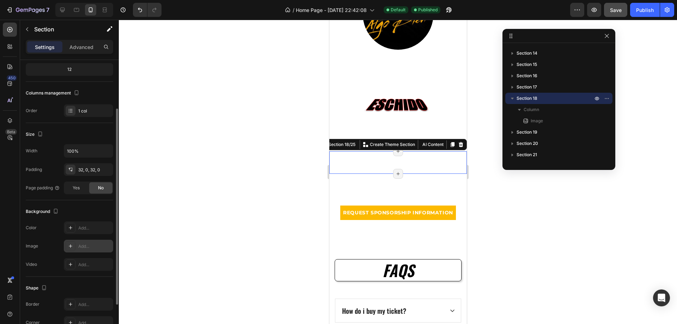
click at [90, 248] on div "Add..." at bounding box center [94, 246] width 33 height 6
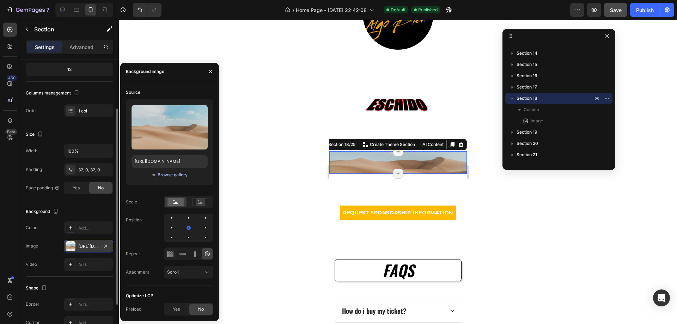
click at [174, 176] on div "Browse gallery" at bounding box center [173, 175] width 30 height 6
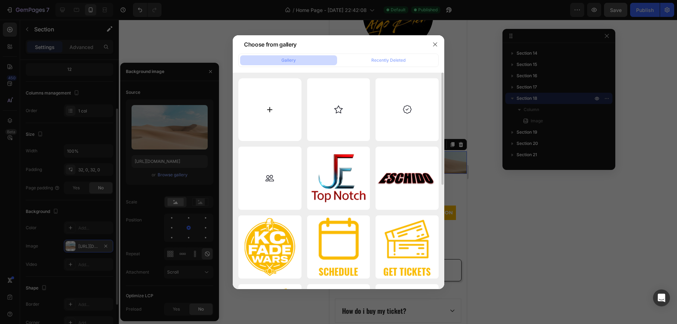
click at [267, 109] on input "file" at bounding box center [269, 109] width 63 height 63
type input "C:\fakepath\784ddd40-b28b-4b89-948d-e5cbd249137c.jpeg"
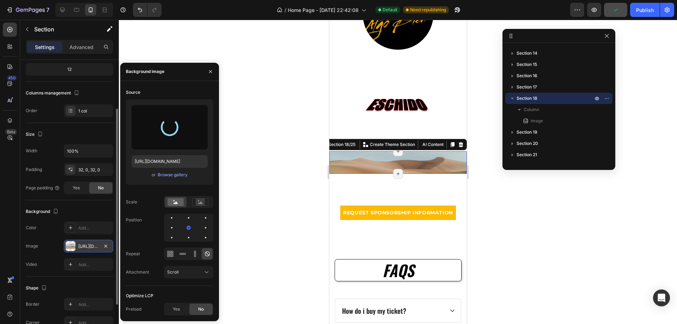
scroll to position [1763, 0]
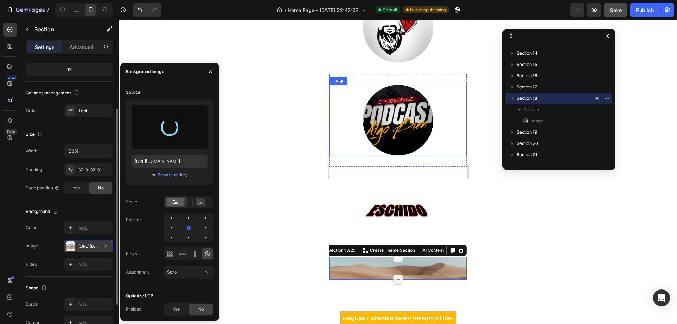
type input "https://cdn.shopify.com/s/files/1/0944/8298/9425/files/gempages_580407018670522…"
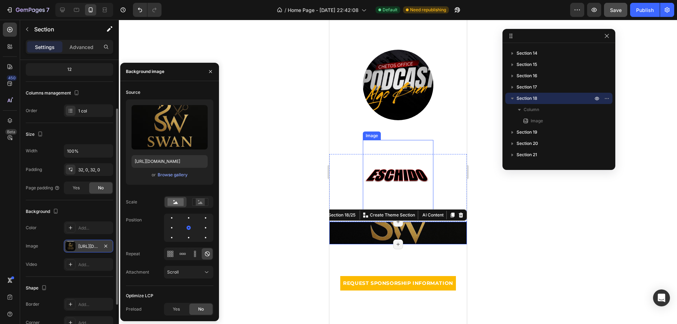
scroll to position [1833, 0]
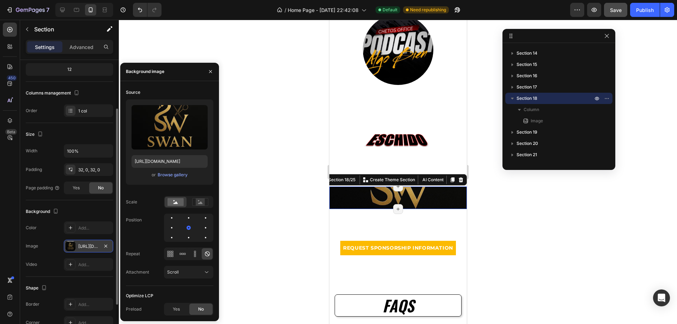
click at [404, 195] on div "Image Section 18/25 You can create reusable sections Create Theme Section AI Co…" at bounding box center [398, 198] width 138 height 23
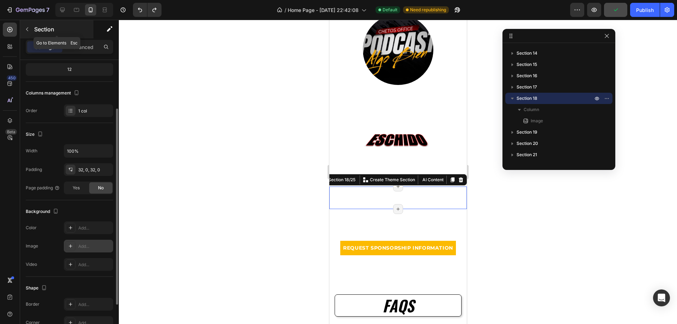
click at [23, 28] on button "button" at bounding box center [27, 29] width 11 height 11
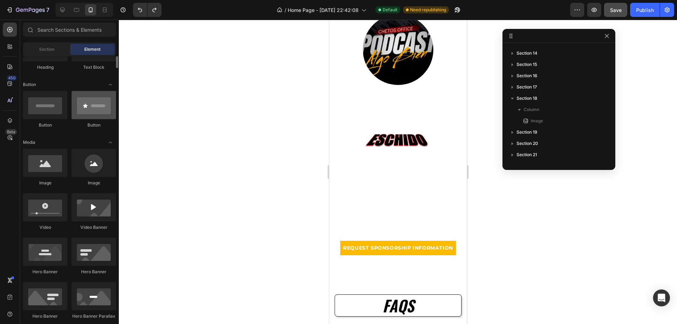
scroll to position [71, 0]
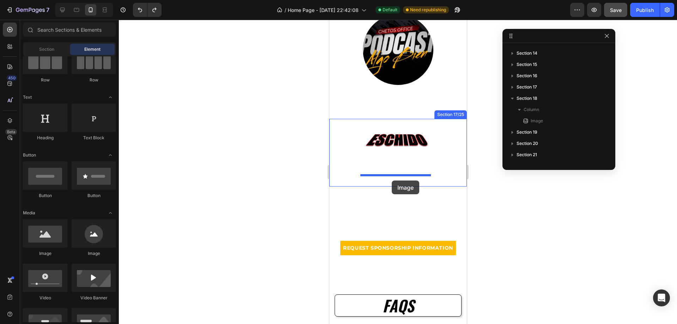
drag, startPoint x: 428, startPoint y: 259, endPoint x: 391, endPoint y: 181, distance: 86.5
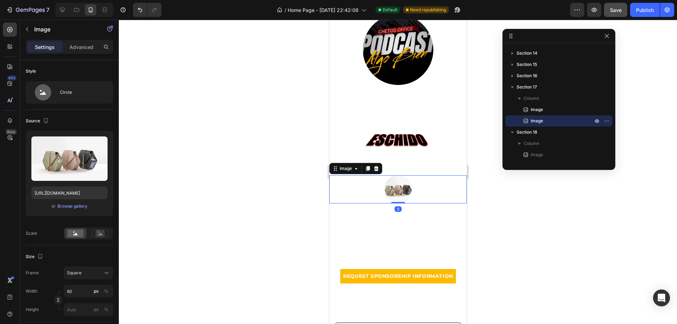
click at [398, 189] on img at bounding box center [398, 189] width 28 height 28
click at [74, 209] on div "Browse gallery" at bounding box center [72, 206] width 30 height 6
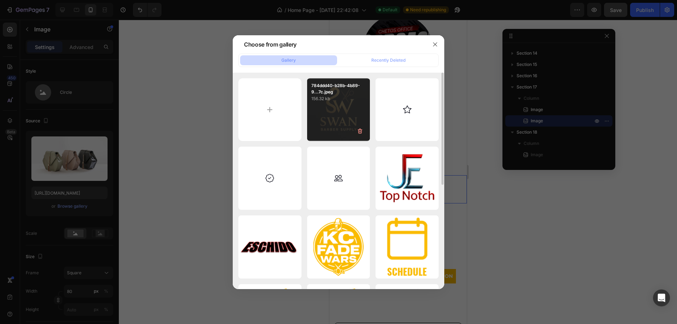
click at [341, 111] on div "784ddd40-b28b-4b89-9...7c.jpeg 156.32 kb" at bounding box center [338, 109] width 63 height 63
type input "https://cdn.shopify.com/s/files/1/0944/8298/9425/files/gempages_580407018670522…"
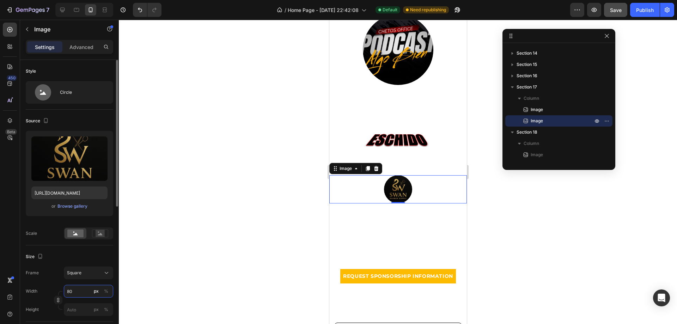
click at [76, 291] on input "80" at bounding box center [88, 291] width 49 height 13
type input "2"
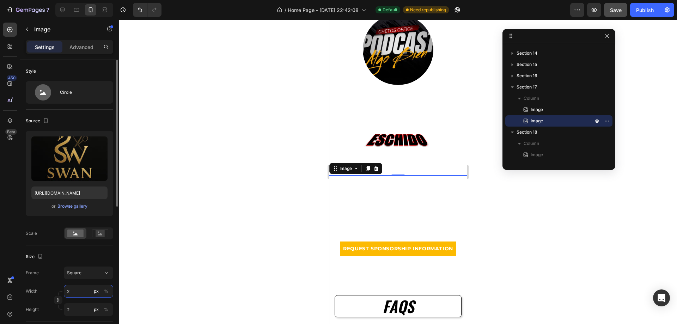
type input "20"
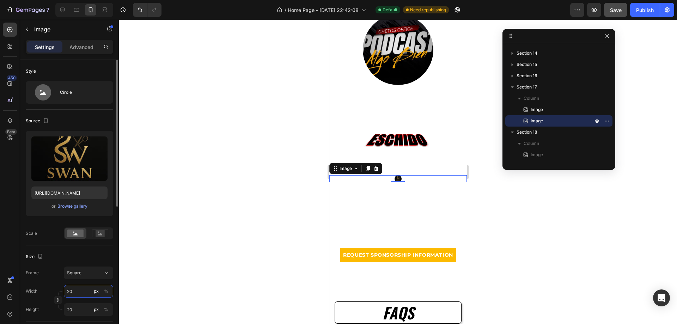
type input "200"
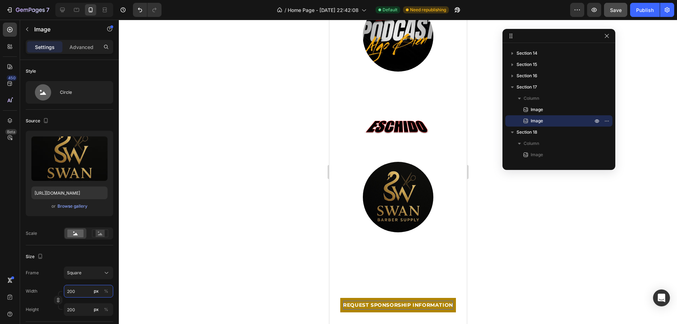
scroll to position [2080, 0]
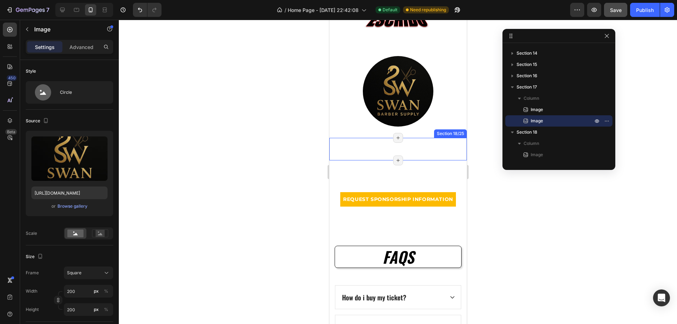
click at [399, 151] on div "Image Section 18/25 Page has reached Shopify’s 25 section-limit Page has reache…" at bounding box center [398, 149] width 138 height 23
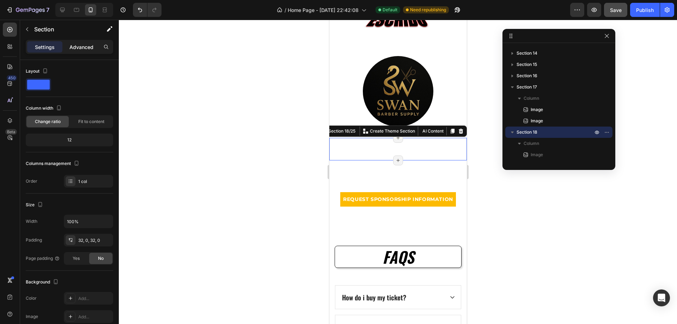
click at [84, 49] on p "Advanced" at bounding box center [81, 46] width 24 height 7
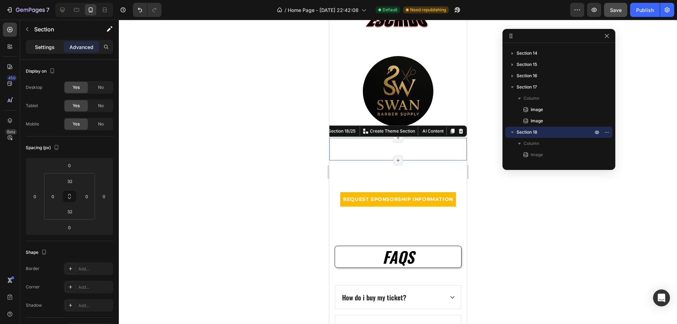
click at [42, 46] on p "Settings" at bounding box center [45, 46] width 20 height 7
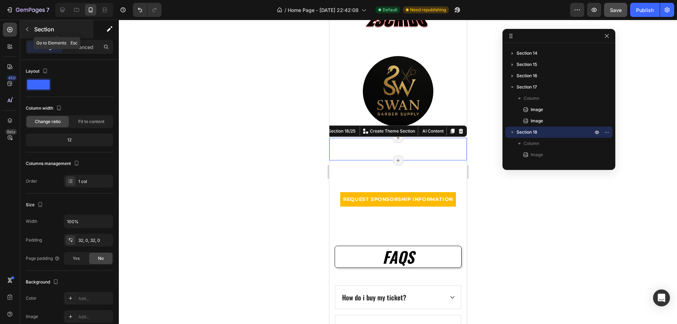
click at [36, 27] on p "Section" at bounding box center [63, 29] width 58 height 8
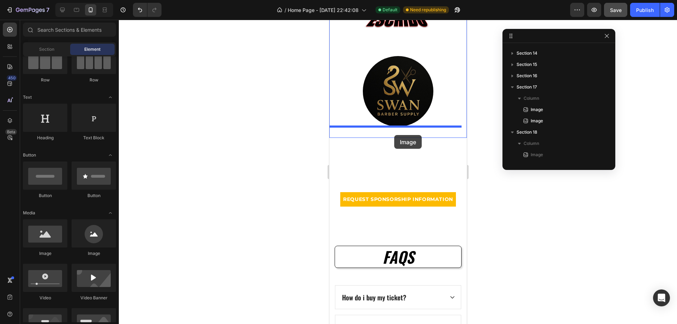
drag, startPoint x: 442, startPoint y: 254, endPoint x: 394, endPoint y: 135, distance: 128.0
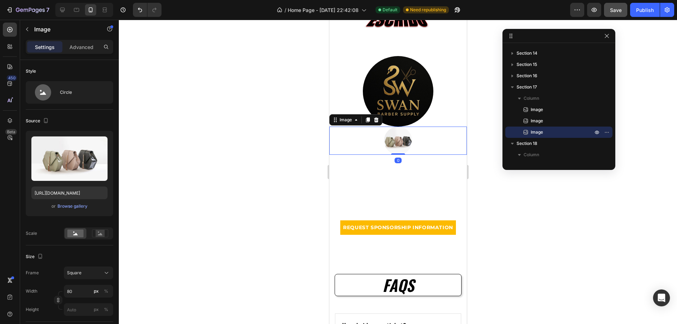
click at [394, 138] on img at bounding box center [398, 141] width 28 height 28
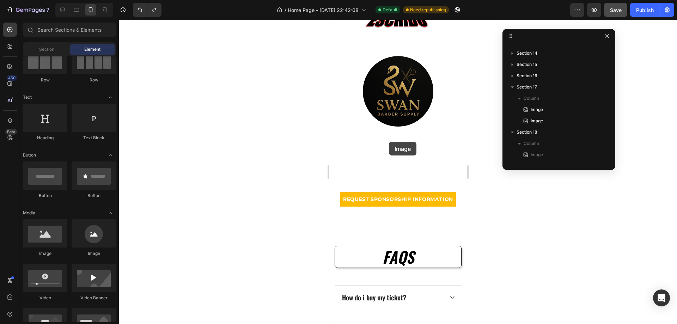
drag, startPoint x: 423, startPoint y: 265, endPoint x: 388, endPoint y: 142, distance: 127.6
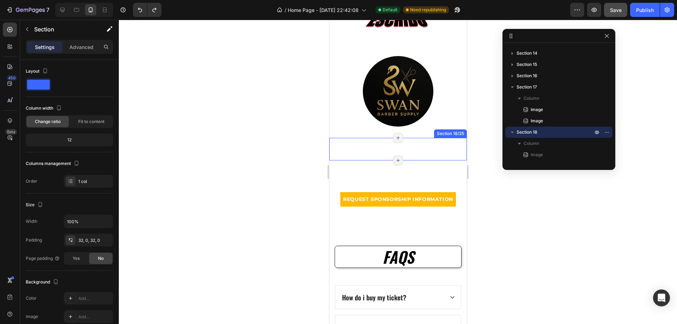
click at [395, 151] on div "Image Section 18/25 Page has reached Shopify’s 25 section-limit Page has reache…" at bounding box center [398, 149] width 138 height 23
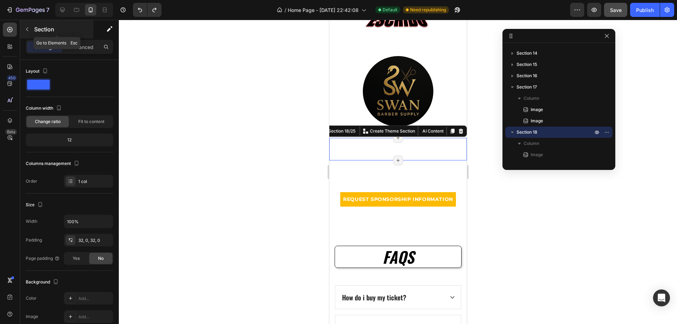
click at [27, 26] on button "button" at bounding box center [27, 29] width 11 height 11
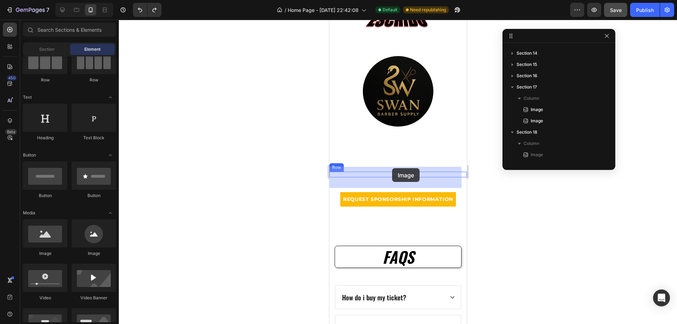
drag, startPoint x: 432, startPoint y: 261, endPoint x: 392, endPoint y: 168, distance: 101.4
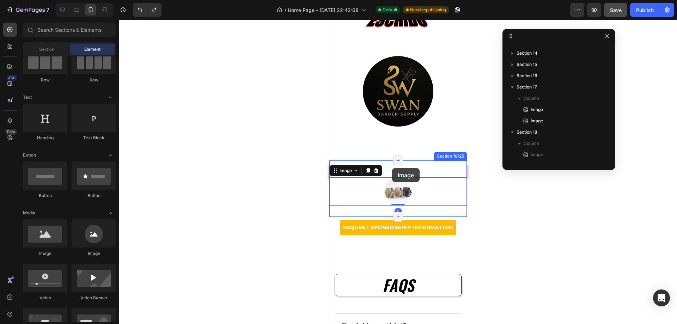
scroll to position [292, 0]
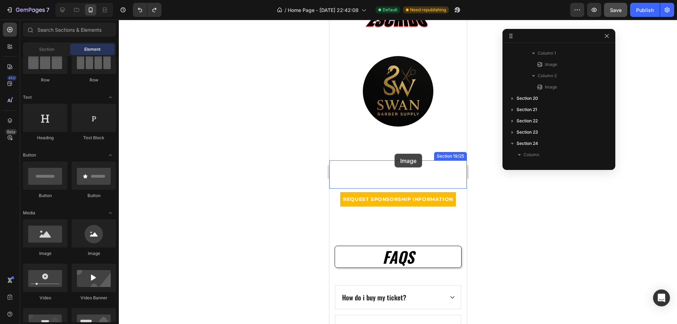
drag, startPoint x: 504, startPoint y: 216, endPoint x: 394, endPoint y: 154, distance: 126.5
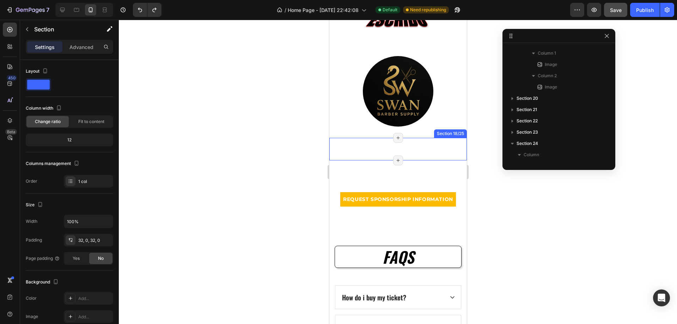
click at [402, 148] on div "Image Section 18/25 Page has reached Shopify’s 25 section-limit Page has reache…" at bounding box center [398, 149] width 138 height 23
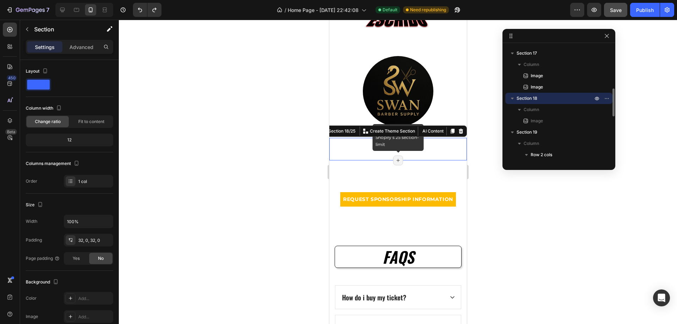
click at [395, 159] on icon at bounding box center [398, 161] width 6 height 6
click at [371, 152] on div "Image Section 18/25 You can create reusable sections Create Theme Section AI Co…" at bounding box center [398, 149] width 138 height 23
click at [459, 129] on icon at bounding box center [461, 130] width 5 height 5
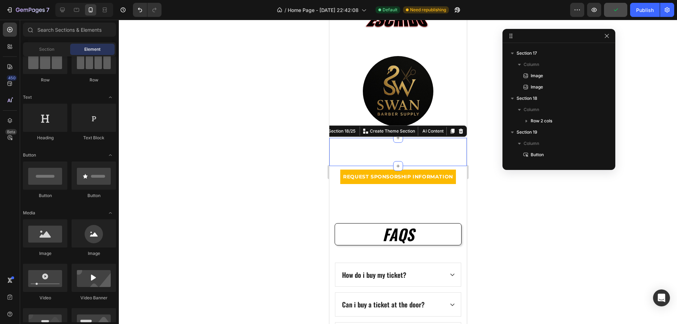
click at [397, 148] on div "Image Image Row Section 18/25 You can create reusable sections Create Theme Sec…" at bounding box center [398, 152] width 138 height 28
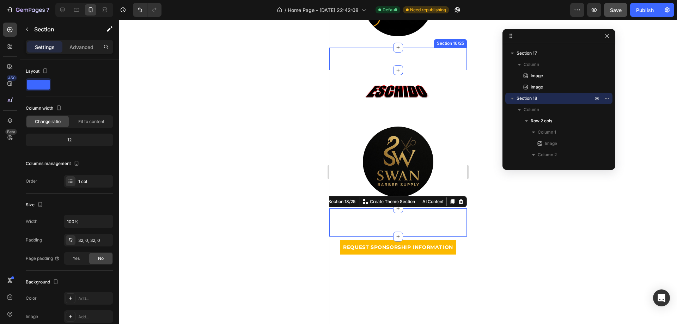
scroll to position [2045, 0]
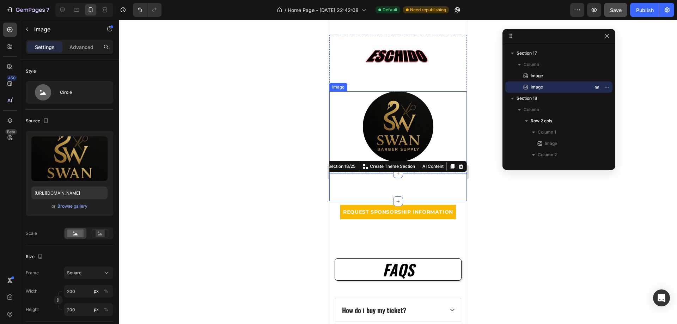
click at [372, 131] on img at bounding box center [398, 126] width 71 height 71
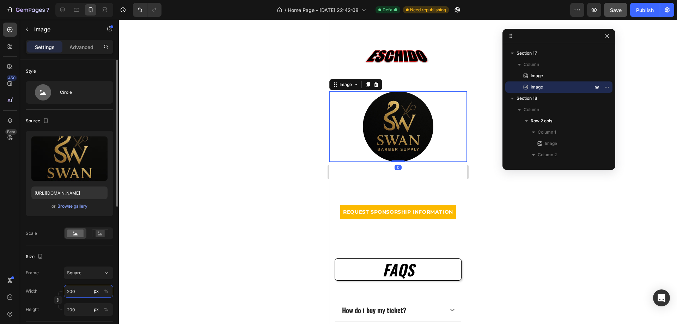
click at [79, 291] on input "200" at bounding box center [88, 291] width 49 height 13
type input "1"
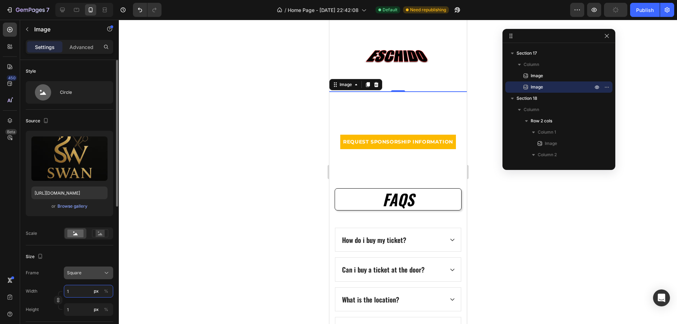
type input "15"
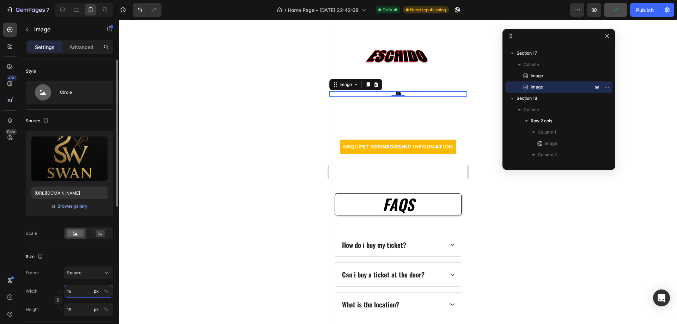
type input "150"
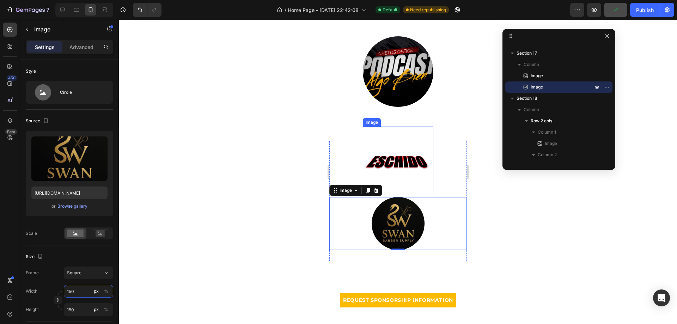
scroll to position [1869, 0]
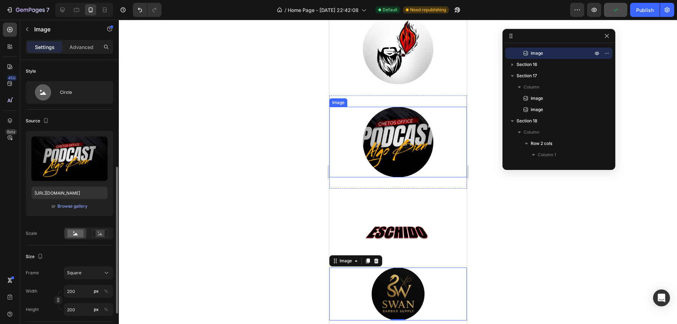
click at [405, 155] on img at bounding box center [398, 142] width 71 height 71
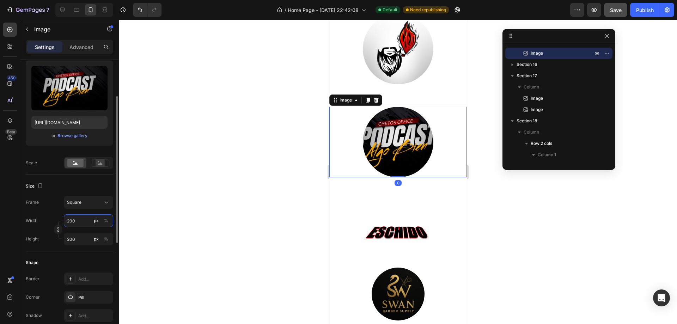
click at [79, 215] on input "200" at bounding box center [88, 220] width 49 height 13
type input "1"
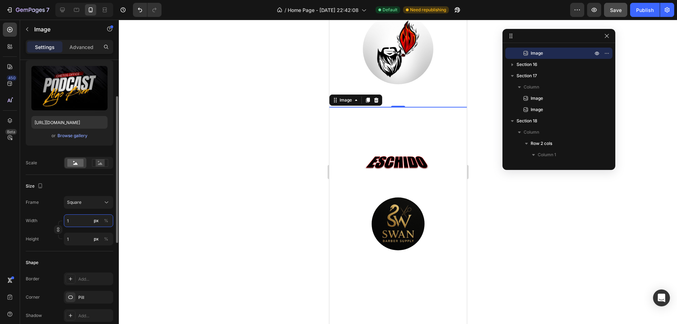
type input "15"
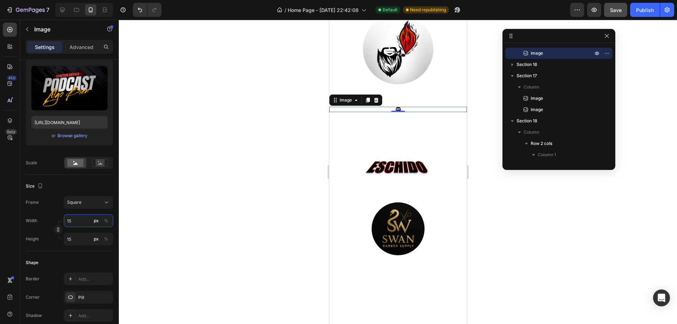
type input "150"
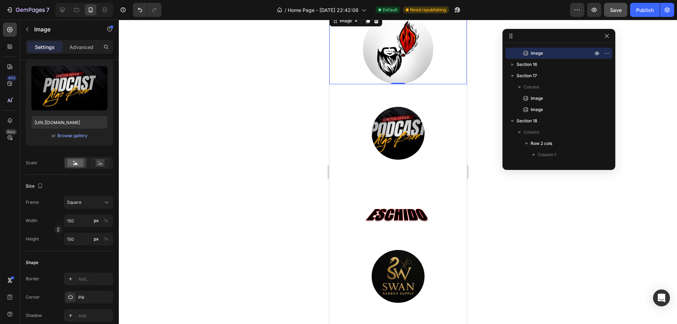
click at [406, 73] on img at bounding box center [398, 49] width 71 height 71
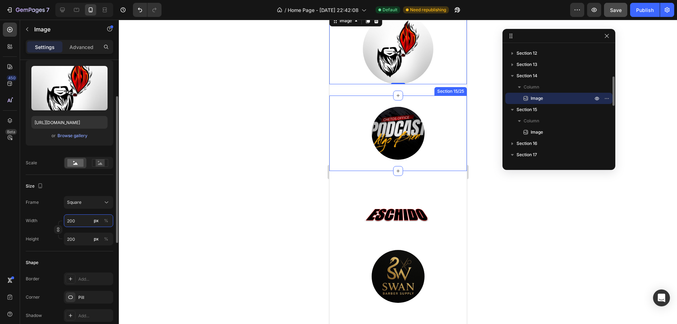
click at [74, 223] on input "200" at bounding box center [88, 220] width 49 height 13
type input "1"
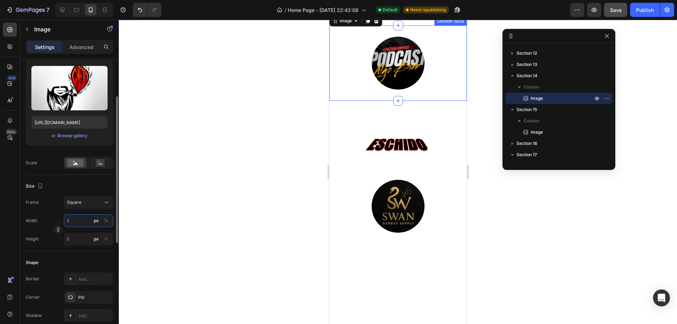
type input "15"
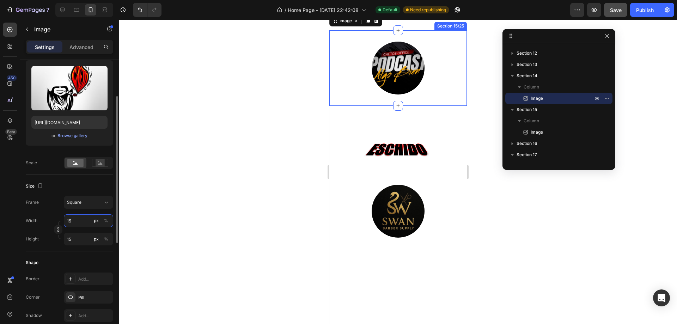
type input "150"
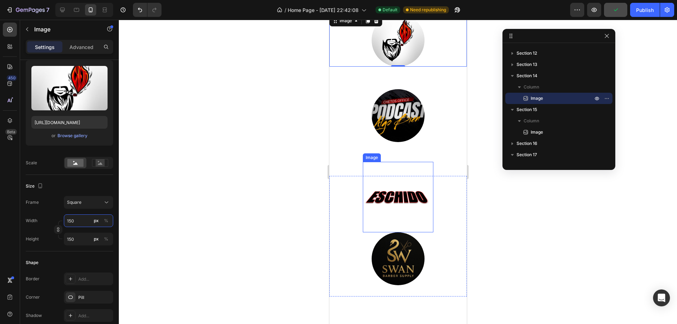
scroll to position [1974, 0]
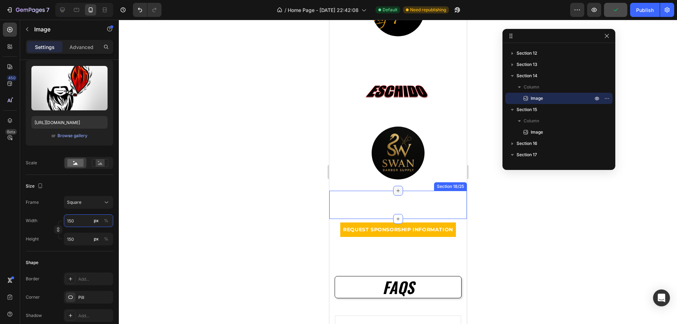
type input "150"
click at [396, 194] on div at bounding box center [398, 191] width 10 height 10
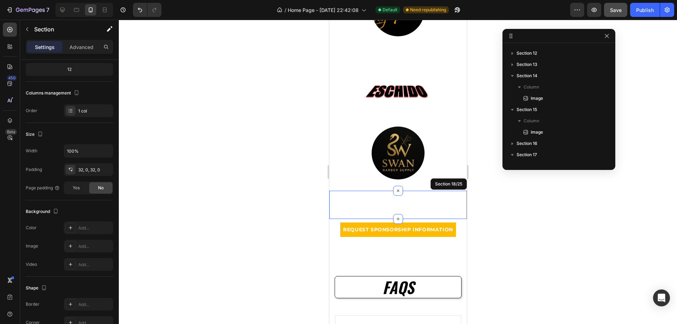
click at [369, 194] on div "Image Image Row Section 18/25" at bounding box center [398, 205] width 138 height 28
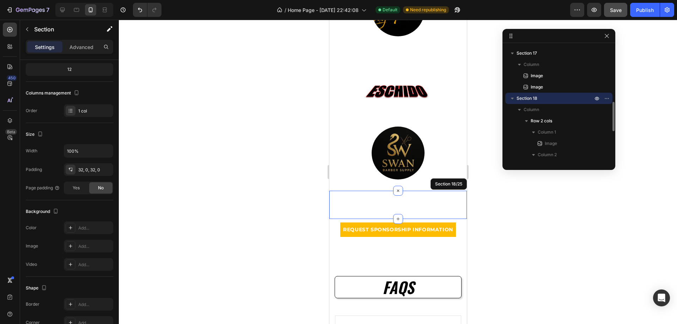
scroll to position [0, 0]
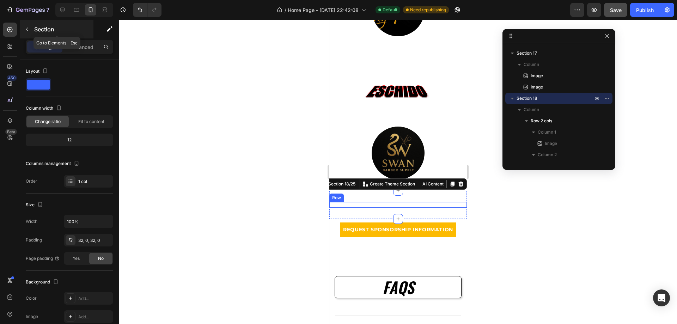
click at [26, 31] on icon "button" at bounding box center [27, 29] width 6 height 6
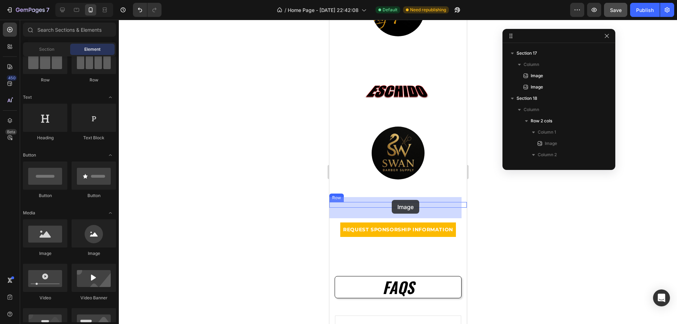
drag, startPoint x: 421, startPoint y: 262, endPoint x: 391, endPoint y: 200, distance: 68.6
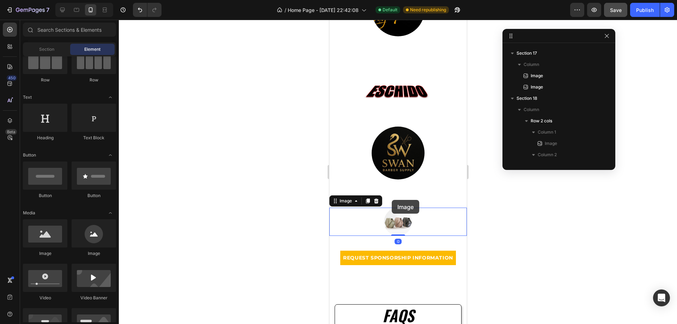
scroll to position [303, 0]
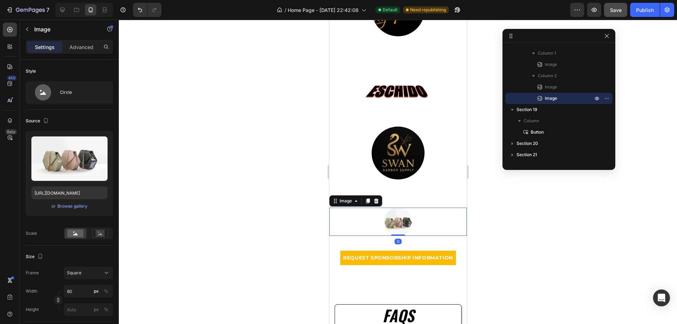
click at [398, 219] on img at bounding box center [398, 222] width 28 height 28
click at [78, 208] on div "Browse gallery" at bounding box center [72, 206] width 30 height 6
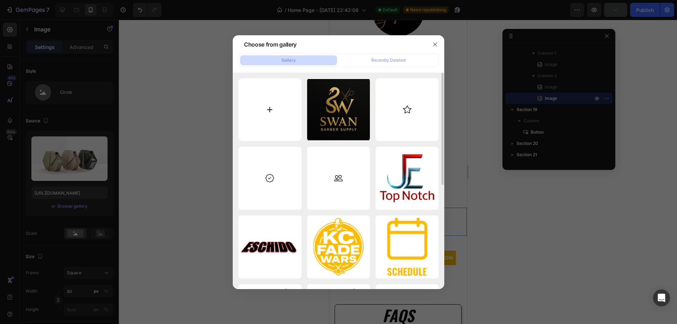
click at [263, 121] on input "file" at bounding box center [269, 109] width 63 height 63
type input "C:\fakepath\CONKR OFFICAL LOGO tm Vector.svg (official) 001 (1).svg"
click at [200, 25] on div at bounding box center [338, 162] width 677 height 324
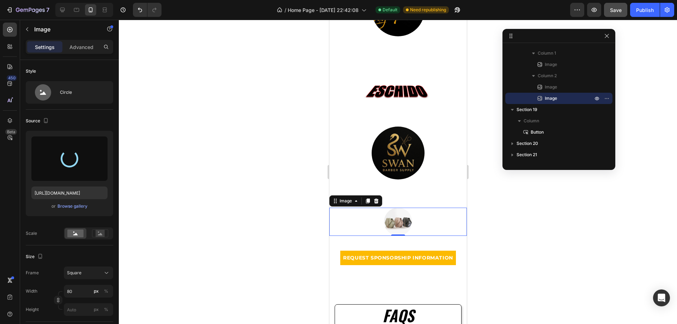
type input "https://cdn.shopify.com/s/files/1/0944/8298/9425/files/gempages_580407018670522…"
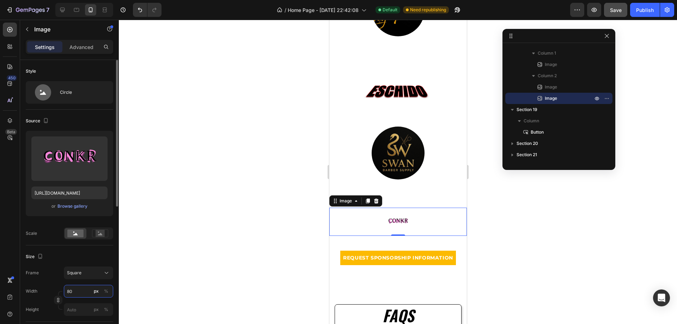
click at [78, 289] on input "80" at bounding box center [88, 291] width 49 height 13
type input "2"
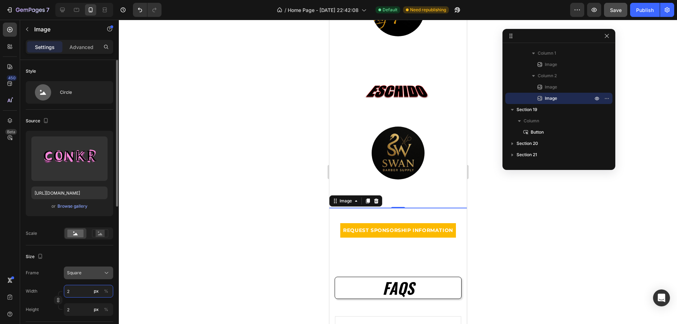
type input "20"
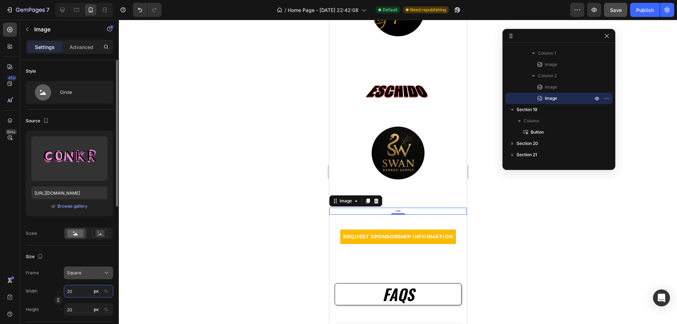
type input "200"
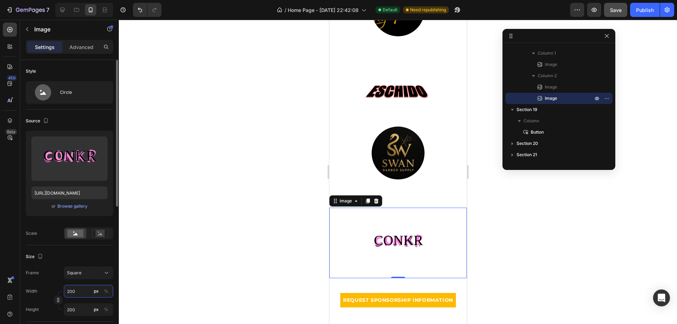
drag, startPoint x: 80, startPoint y: 294, endPoint x: 65, endPoint y: 293, distance: 15.9
click at [65, 292] on input "200" at bounding box center [88, 291] width 49 height 13
type input "2"
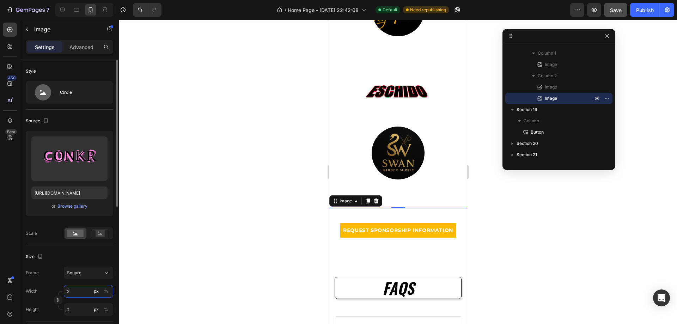
type input "25"
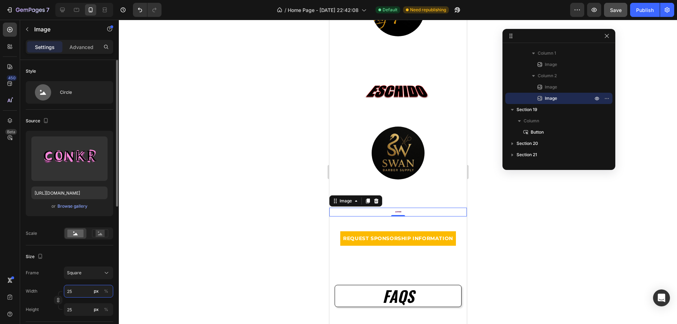
type input "250"
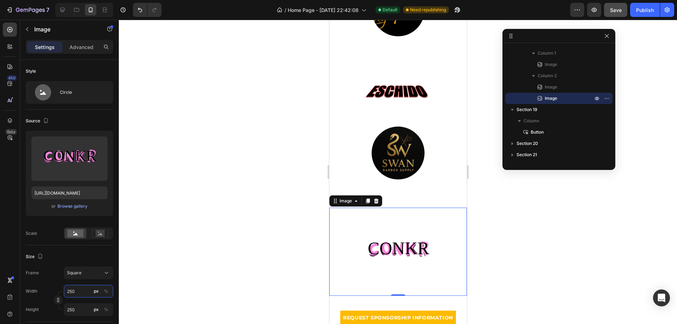
type input "250"
click at [543, 254] on div at bounding box center [398, 172] width 558 height 304
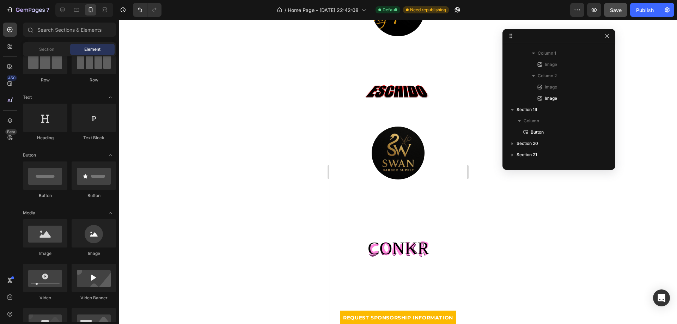
scroll to position [2080, 0]
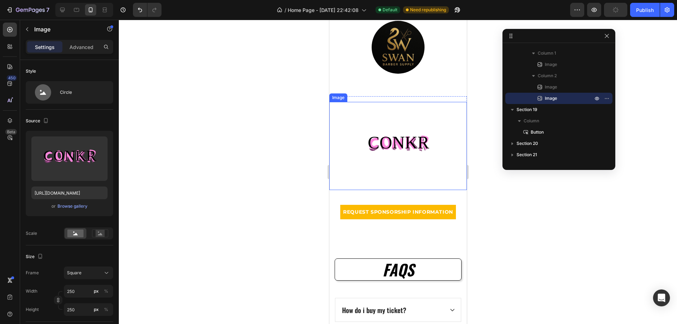
click at [405, 159] on img at bounding box center [398, 146] width 88 height 88
click at [571, 205] on div at bounding box center [398, 172] width 558 height 304
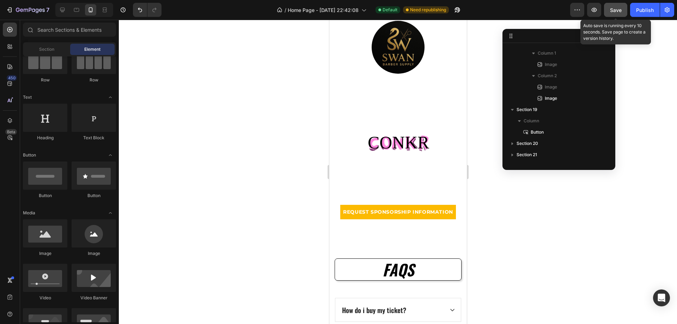
click at [616, 11] on span "Save" at bounding box center [616, 10] width 12 height 6
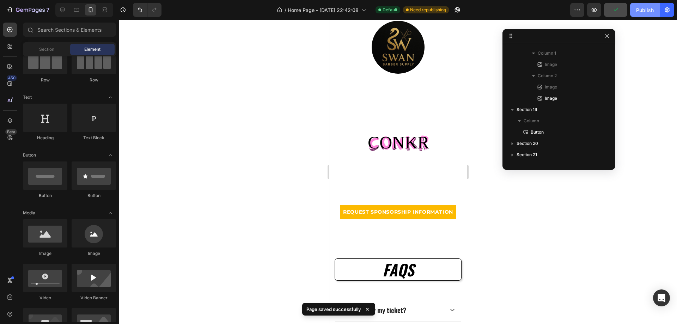
click at [643, 8] on div "Publish" at bounding box center [645, 9] width 18 height 7
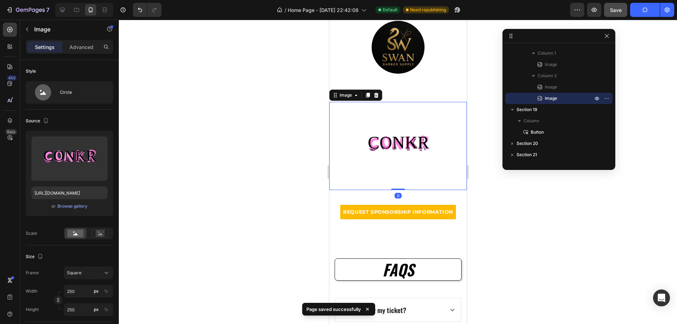
click at [407, 120] on img at bounding box center [398, 146] width 88 height 88
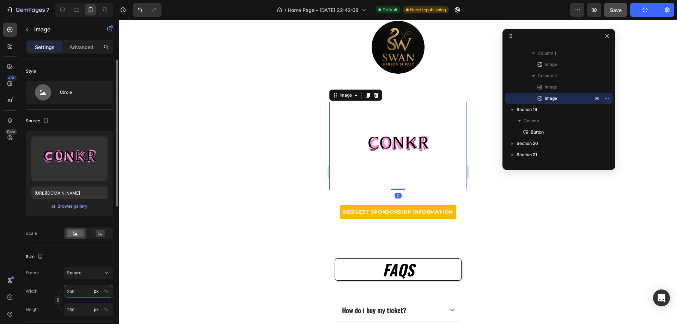
click at [74, 297] on input "250" at bounding box center [88, 291] width 49 height 13
type input "3"
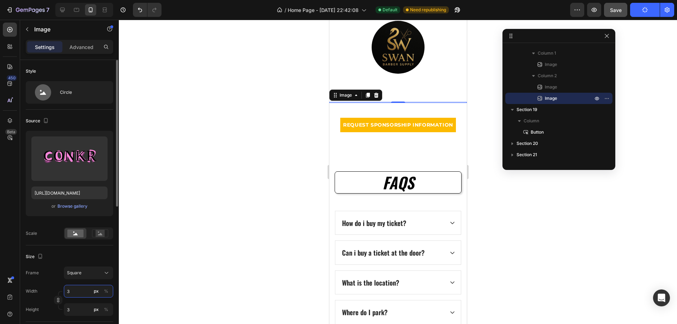
type input "30"
type input "300"
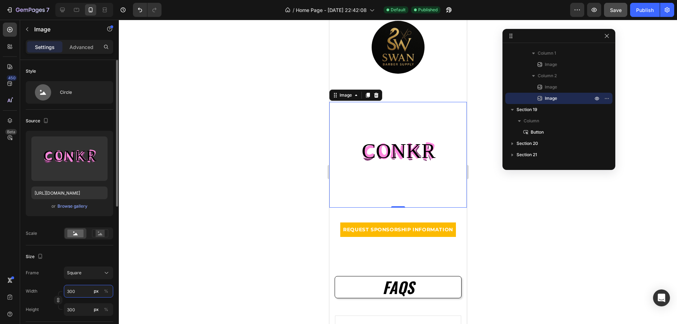
drag, startPoint x: 82, startPoint y: 290, endPoint x: 62, endPoint y: 290, distance: 20.5
click at [62, 290] on div "Width 300 px %" at bounding box center [69, 291] width 87 height 13
type input "5"
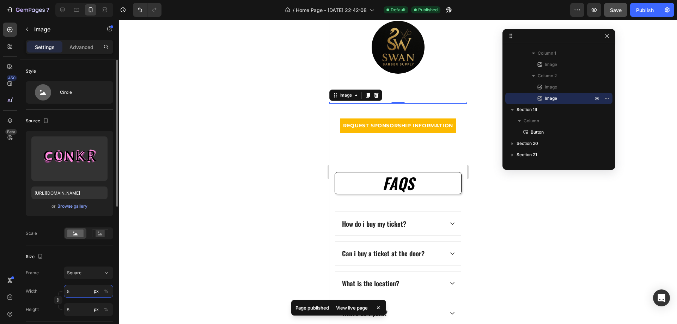
type input "50"
type input "500"
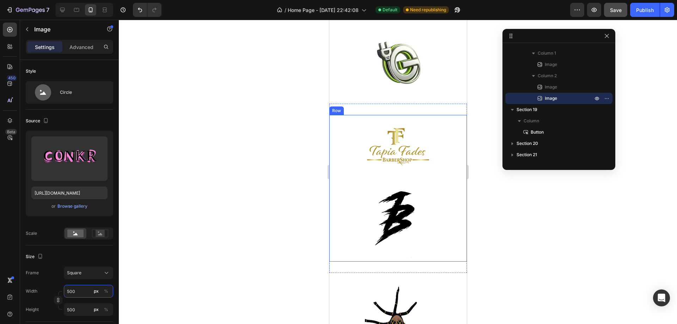
scroll to position [1165, 0]
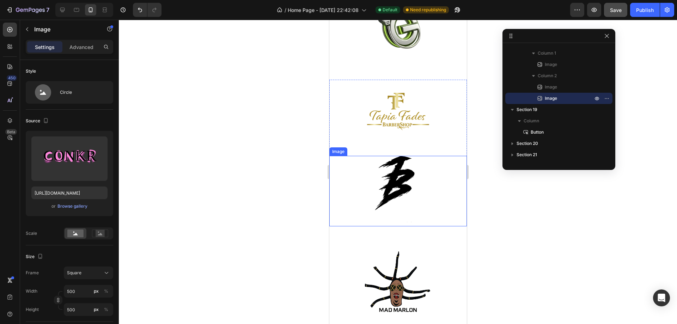
click at [402, 170] on img at bounding box center [398, 191] width 71 height 71
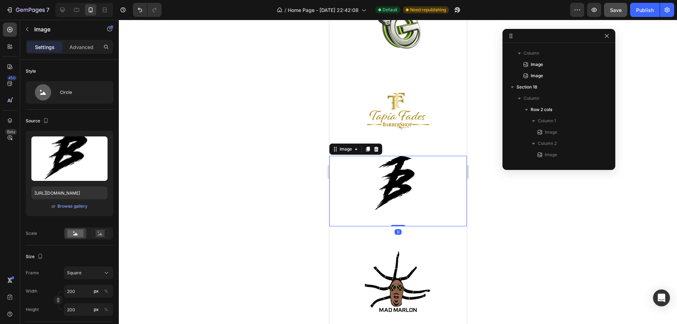
scroll to position [111, 0]
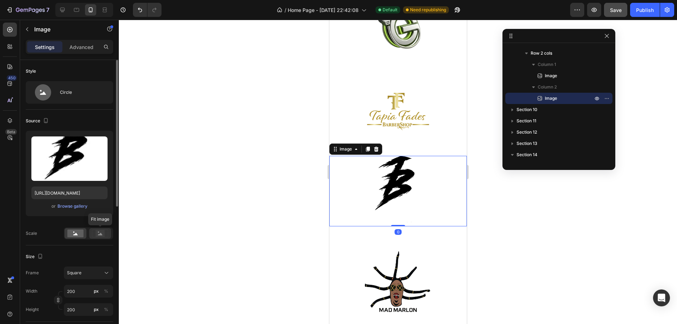
click at [103, 234] on rect at bounding box center [100, 233] width 9 height 7
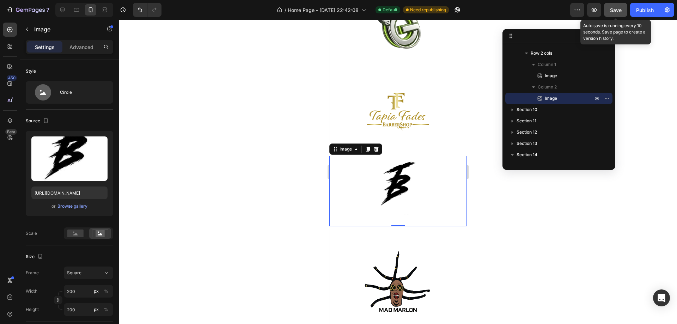
click at [612, 6] on div "Save" at bounding box center [616, 9] width 12 height 7
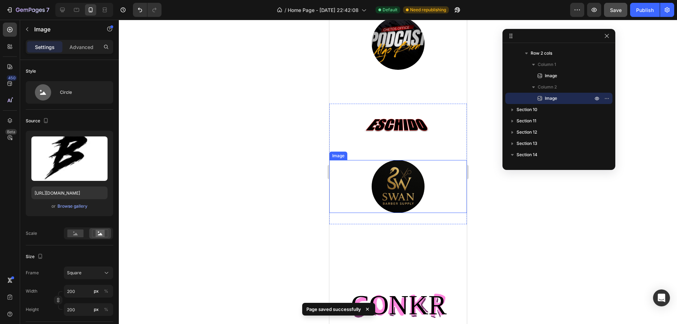
scroll to position [2047, 0]
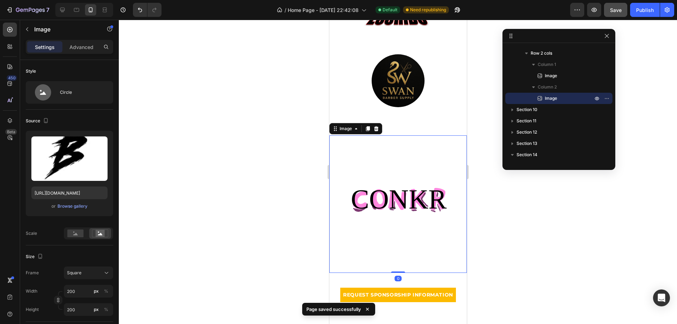
click at [406, 204] on img at bounding box center [398, 204] width 138 height 138
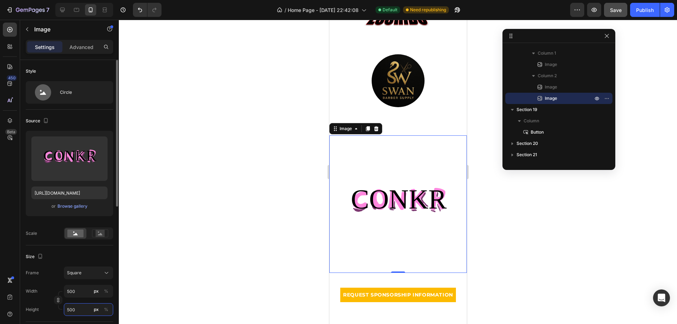
click at [79, 308] on input "500" at bounding box center [88, 309] width 49 height 13
type input "2"
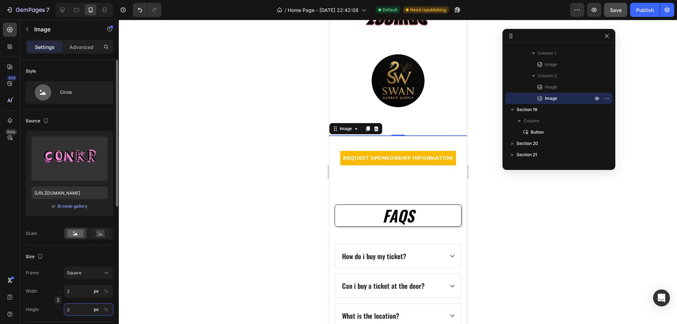
type input "20"
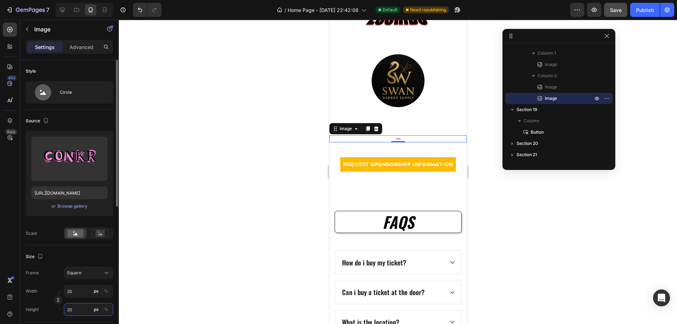
type input "200"
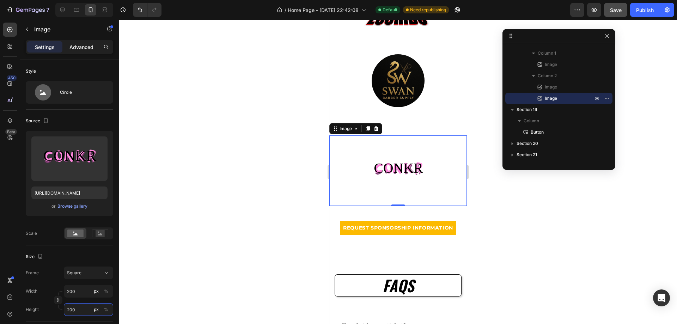
type input "200"
click at [80, 45] on p "Advanced" at bounding box center [81, 46] width 24 height 7
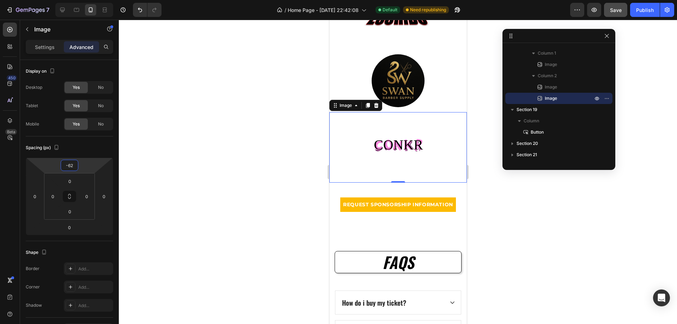
type input "-60"
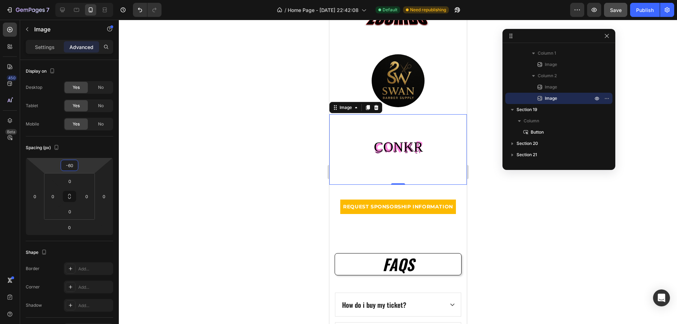
drag, startPoint x: 90, startPoint y: 169, endPoint x: 100, endPoint y: 179, distance: 14.5
click at [100, 0] on html "7 / Home Page - Aug 17, 22:42:08 Default Need republishing Preview Save Publish…" at bounding box center [338, 0] width 677 height 0
click at [619, 7] on span "Save" at bounding box center [616, 10] width 12 height 6
click at [648, 12] on div "Publish" at bounding box center [645, 9] width 18 height 7
click at [402, 147] on img at bounding box center [398, 149] width 71 height 71
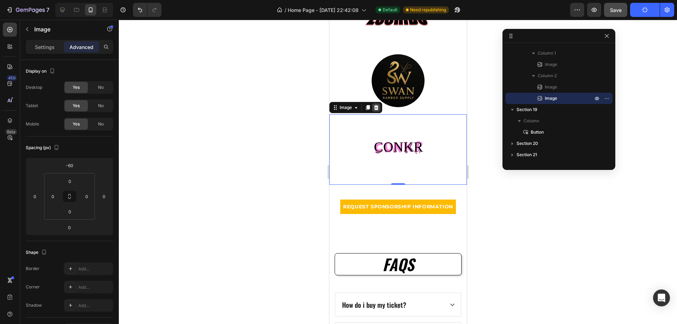
click at [377, 107] on icon at bounding box center [376, 107] width 5 height 5
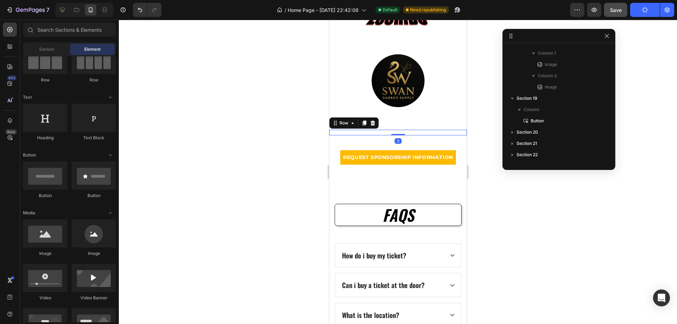
scroll to position [314, 0]
click at [390, 135] on div "Image Image Row 0" at bounding box center [398, 133] width 138 height 6
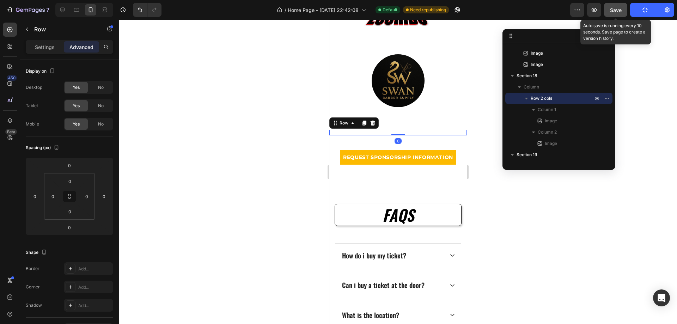
click at [622, 7] on button "Save" at bounding box center [615, 10] width 23 height 14
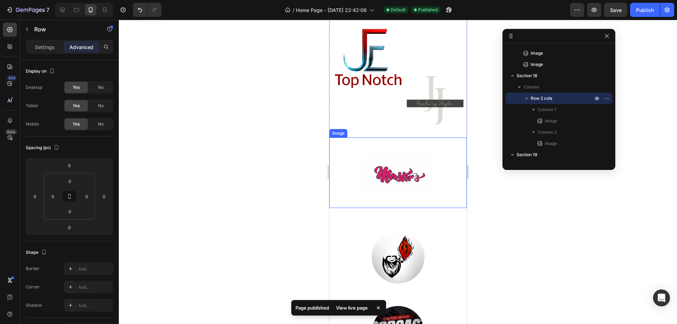
scroll to position [1518, 0]
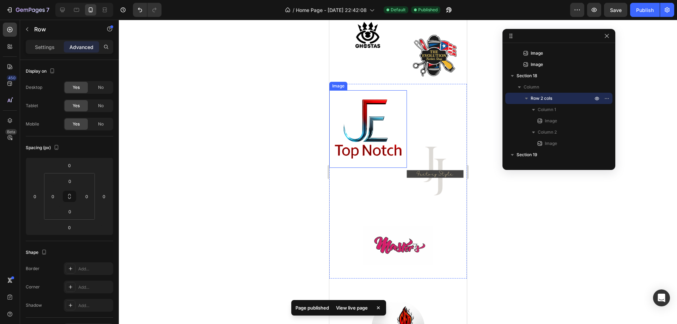
click at [371, 127] on img at bounding box center [368, 129] width 78 height 78
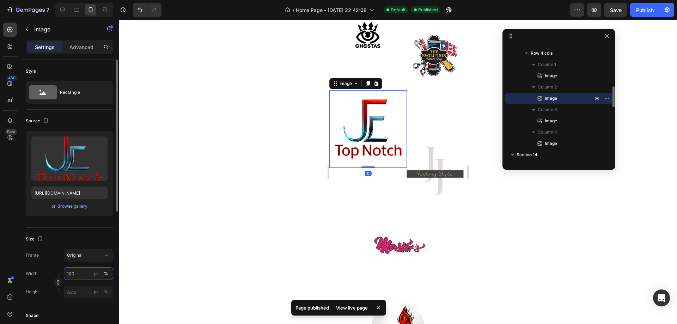
click at [77, 273] on input "100" at bounding box center [88, 273] width 49 height 13
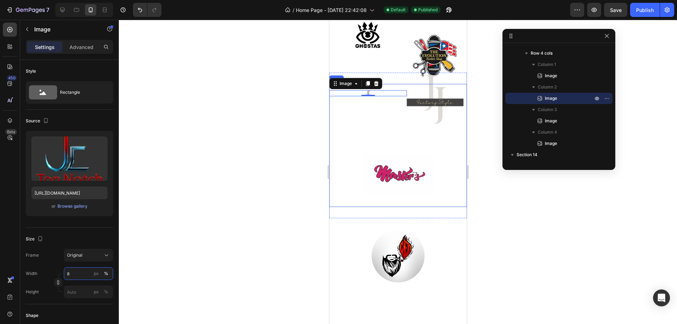
type input "80"
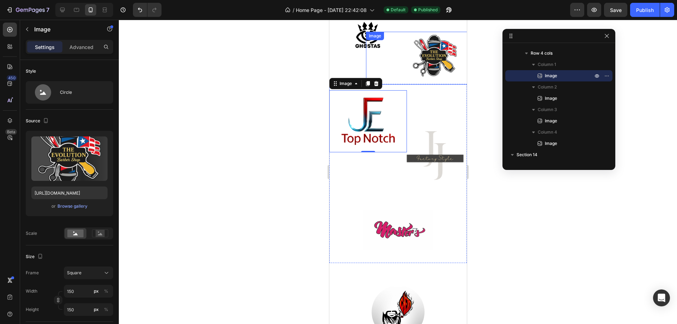
click at [427, 58] on img at bounding box center [434, 58] width 53 height 53
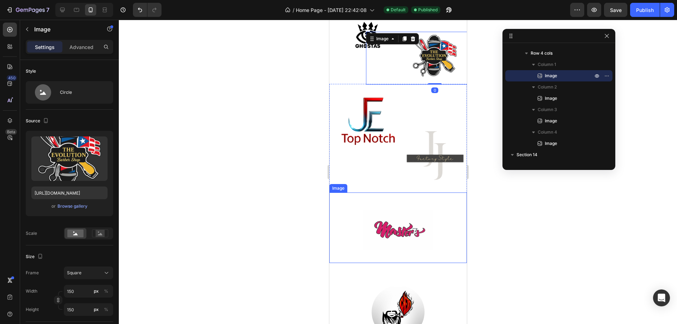
scroll to position [1447, 0]
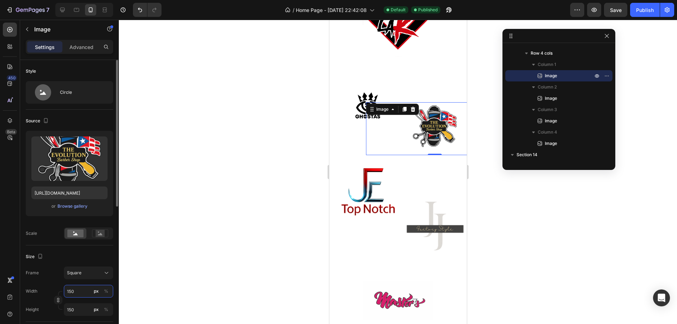
click at [80, 294] on input "150" at bounding box center [88, 291] width 49 height 13
click at [85, 53] on div "Settings Advanced" at bounding box center [69, 47] width 87 height 14
drag, startPoint x: 89, startPoint y: 47, endPoint x: 114, endPoint y: 61, distance: 28.3
click at [90, 47] on p "Advanced" at bounding box center [81, 46] width 24 height 7
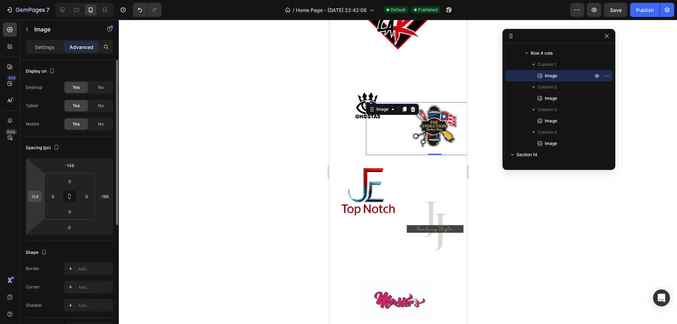
click at [38, 197] on input "104" at bounding box center [35, 196] width 11 height 11
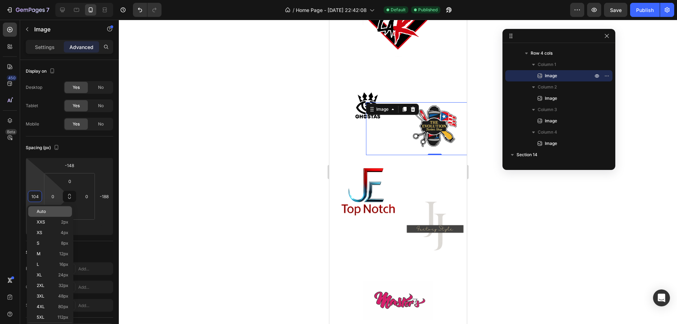
click at [45, 213] on span "Auto" at bounding box center [41, 211] width 9 height 5
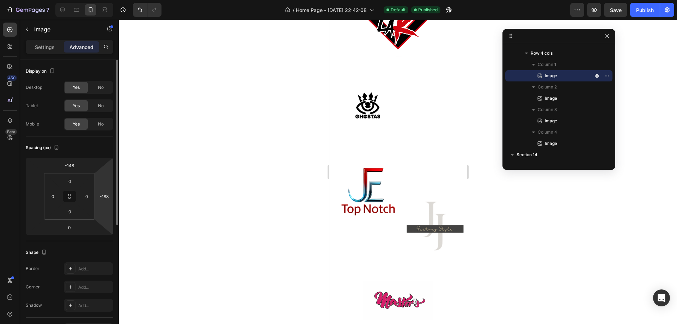
click at [113, 0] on html "7 / Home Page - Aug 17, 22:42:08 Default Published Preview Save Publish 450 Bet…" at bounding box center [338, 0] width 677 height 0
click at [109, 193] on input "-188" at bounding box center [104, 196] width 11 height 11
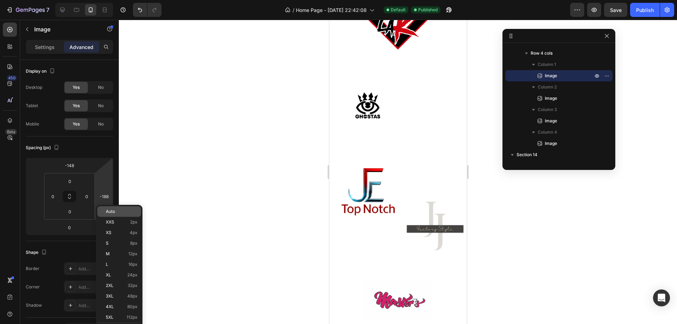
click at [109, 214] on span "Auto" at bounding box center [110, 211] width 9 height 5
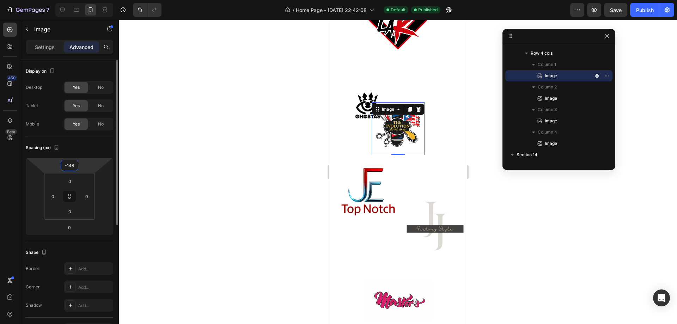
click at [69, 165] on input "-148" at bounding box center [69, 165] width 14 height 11
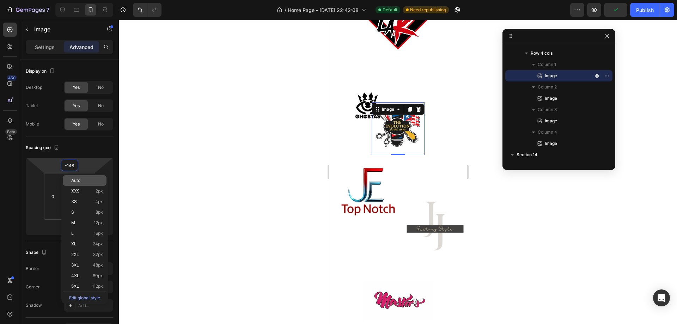
click at [81, 180] on p "Auto" at bounding box center [87, 180] width 32 height 5
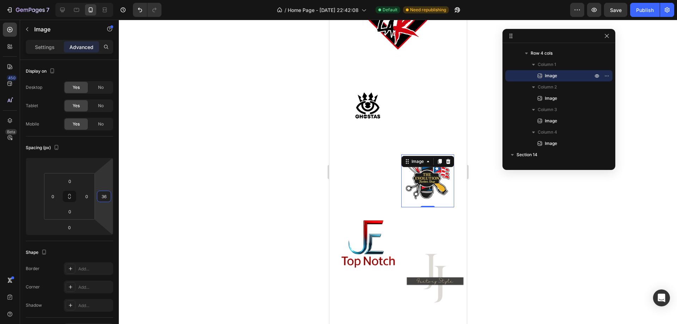
type input "34"
drag, startPoint x: 105, startPoint y: 205, endPoint x: 105, endPoint y: 200, distance: 5.6
click at [105, 0] on html "7 / Home Page - Aug 17, 22:42:08 Default Need republishing Preview Save Publish…" at bounding box center [338, 0] width 677 height 0
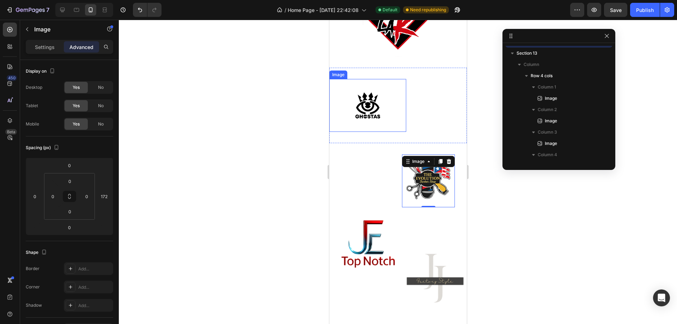
click at [360, 104] on img at bounding box center [367, 105] width 53 height 53
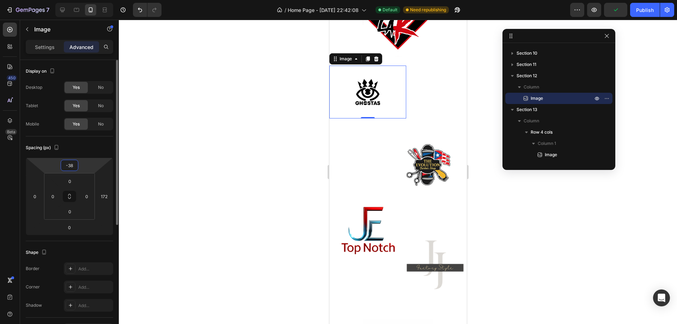
type input "-40"
drag, startPoint x: 85, startPoint y: 165, endPoint x: 95, endPoint y: 174, distance: 13.0
click at [93, 0] on html "7 / Home Page - Aug 17, 22:42:08 Default Need republishing Preview Publish 450 …" at bounding box center [338, 0] width 677 height 0
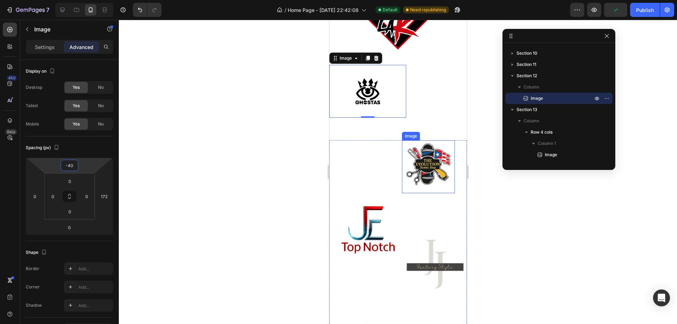
click at [422, 174] on img at bounding box center [428, 166] width 53 height 53
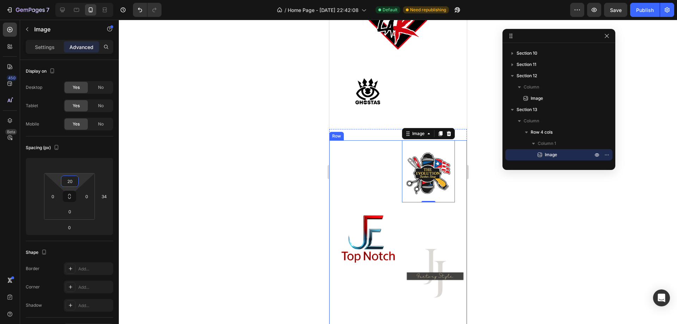
type input "0"
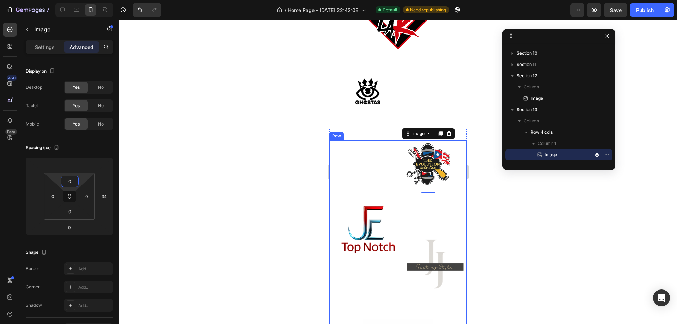
drag, startPoint x: 79, startPoint y: 179, endPoint x: 85, endPoint y: 200, distance: 21.3
click at [85, 0] on html "7 / Home Page - Aug 17, 22:42:08 Default Need republishing Preview Save Publish…" at bounding box center [338, 0] width 677 height 0
click at [620, 9] on span "Save" at bounding box center [616, 10] width 12 height 6
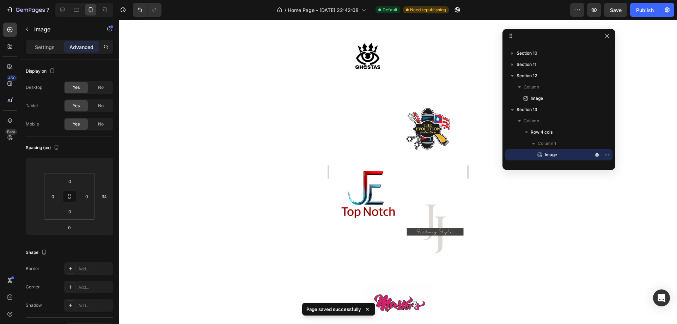
scroll to position [1412, 0]
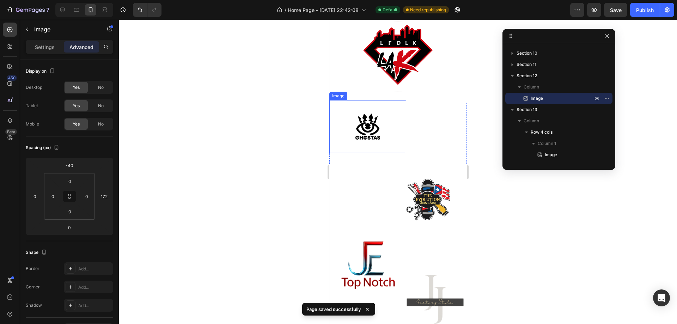
click at [384, 137] on img at bounding box center [367, 126] width 53 height 53
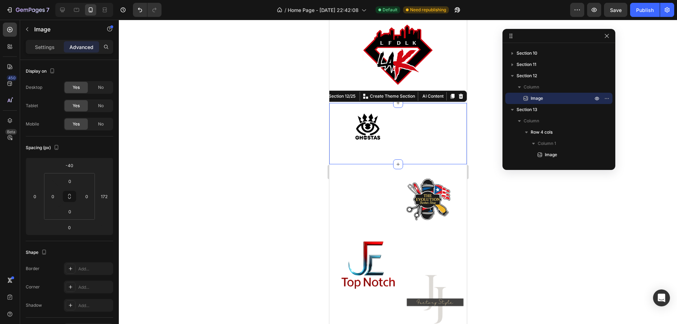
click at [420, 140] on div "Image" at bounding box center [398, 133] width 138 height 39
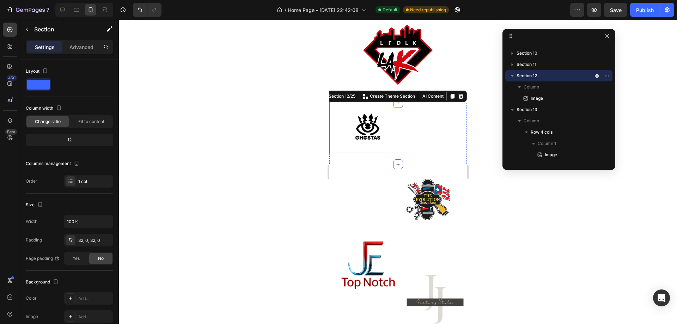
click at [370, 134] on img at bounding box center [367, 126] width 53 height 53
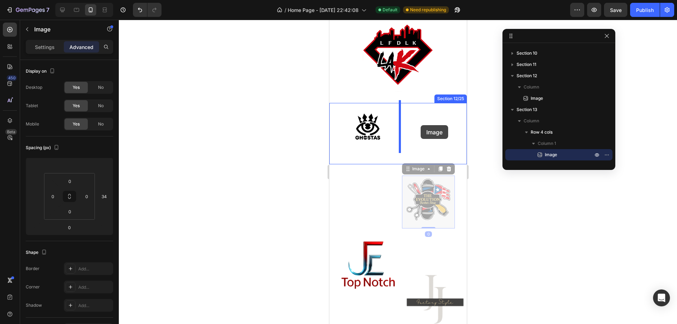
drag, startPoint x: 421, startPoint y: 194, endPoint x: 420, endPoint y: 125, distance: 68.8
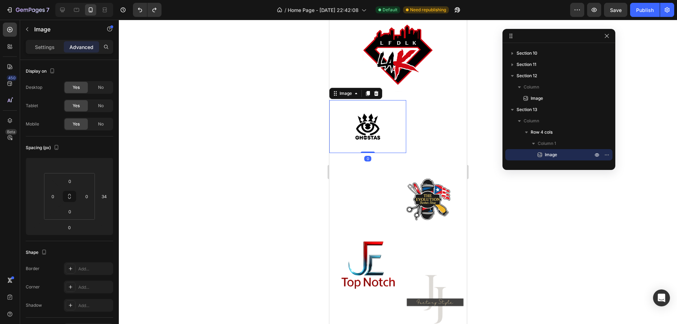
click at [373, 137] on img at bounding box center [367, 126] width 53 height 53
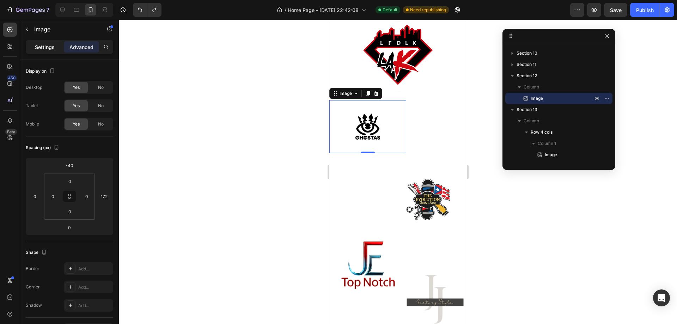
click at [43, 48] on p "Settings" at bounding box center [45, 46] width 20 height 7
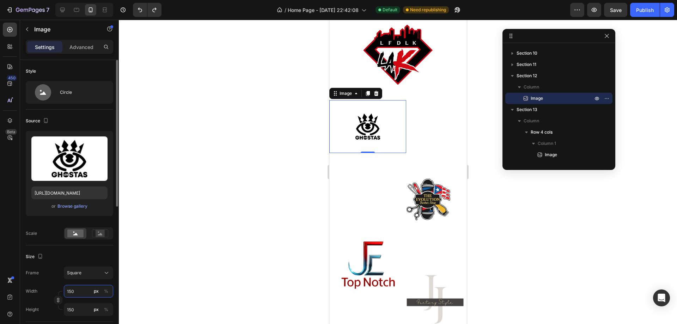
click at [81, 291] on input "150" at bounding box center [88, 291] width 49 height 13
type input "2"
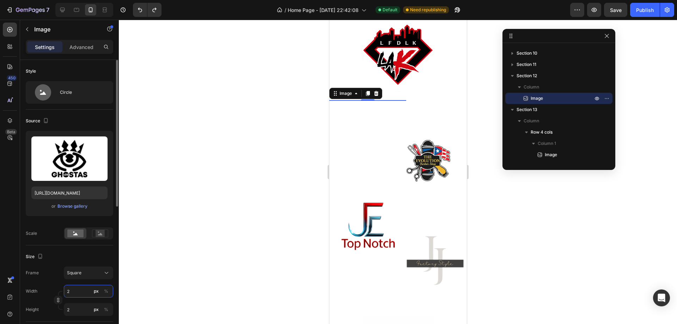
type input "20"
type input "200"
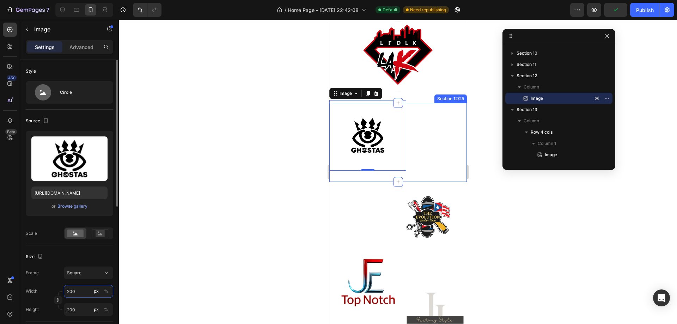
drag, startPoint x: 80, startPoint y: 292, endPoint x: 66, endPoint y: 293, distance: 14.5
click at [66, 293] on input "200" at bounding box center [88, 291] width 49 height 13
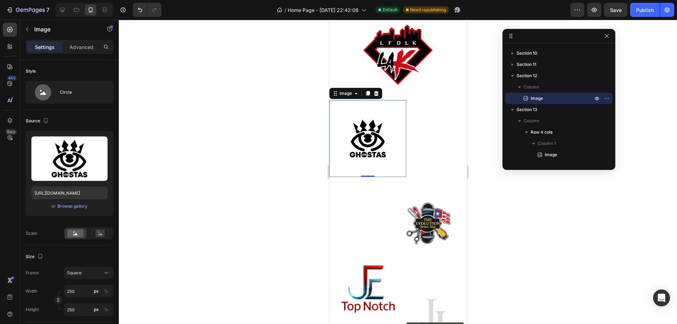
click at [364, 145] on img at bounding box center [367, 138] width 77 height 77
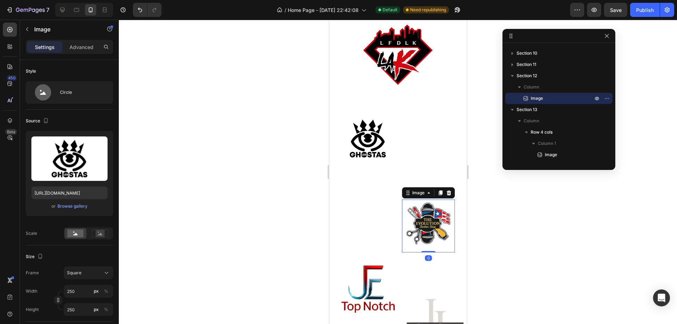
click at [419, 209] on img at bounding box center [428, 226] width 53 height 53
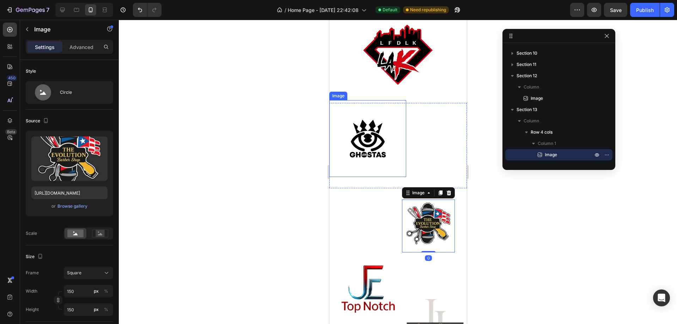
click at [359, 135] on img at bounding box center [367, 138] width 77 height 77
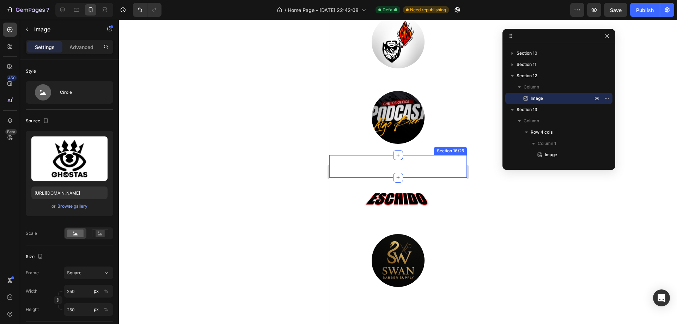
scroll to position [2050, 0]
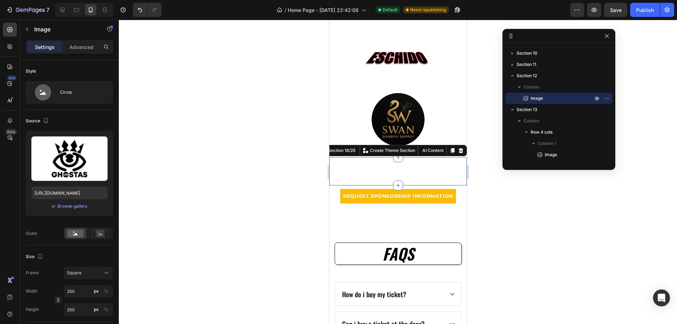
click at [403, 167] on div "Image Image Row Section 18/25 You can create reusable sections Create Theme Sec…" at bounding box center [398, 171] width 138 height 28
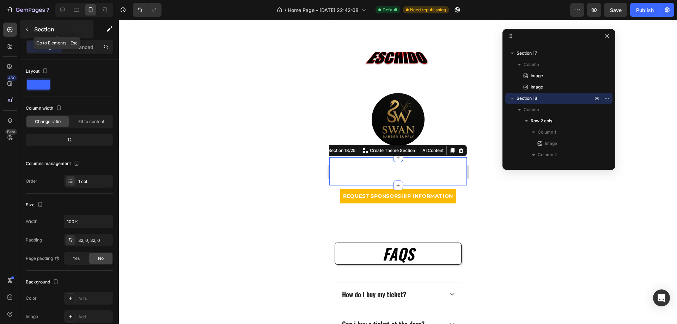
click at [36, 32] on p "Section" at bounding box center [63, 29] width 58 height 8
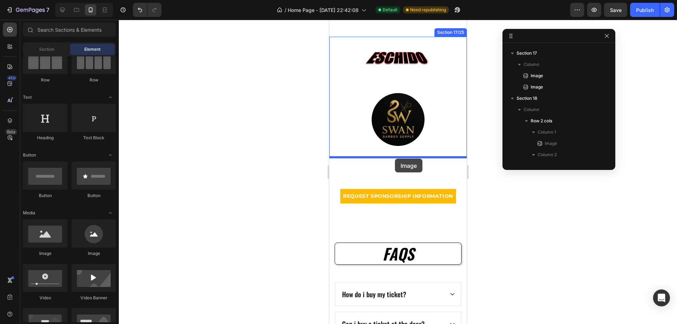
drag, startPoint x: 428, startPoint y: 259, endPoint x: 395, endPoint y: 159, distance: 105.2
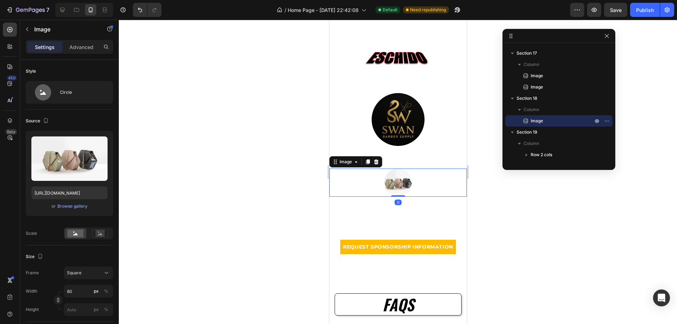
click at [402, 181] on img at bounding box center [398, 183] width 28 height 28
click at [71, 206] on div "Browse gallery" at bounding box center [72, 206] width 30 height 6
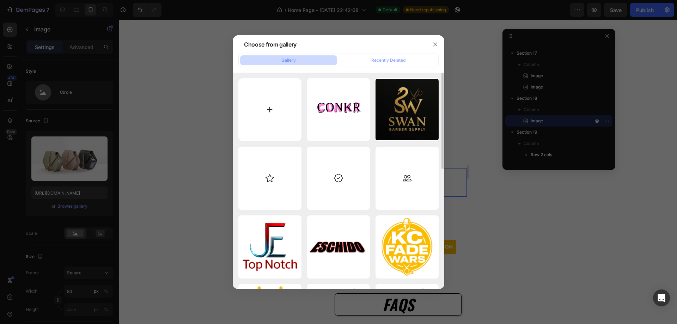
click at [275, 121] on input "file" at bounding box center [269, 109] width 63 height 63
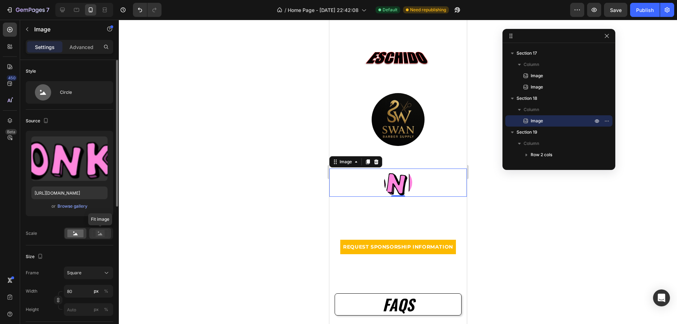
click at [102, 234] on rect at bounding box center [100, 233] width 9 height 7
click at [75, 290] on input "80" at bounding box center [88, 291] width 49 height 13
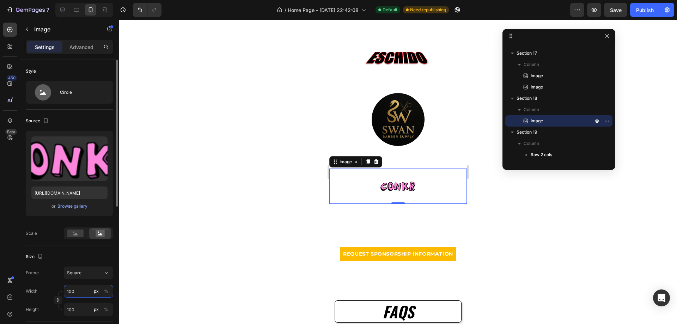
click at [65, 291] on input "100" at bounding box center [88, 291] width 49 height 13
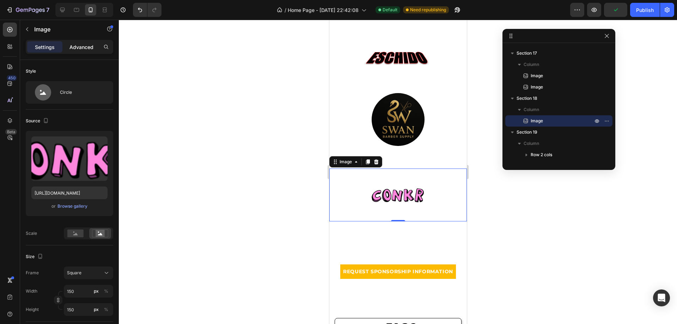
click at [76, 45] on p "Advanced" at bounding box center [81, 46] width 24 height 7
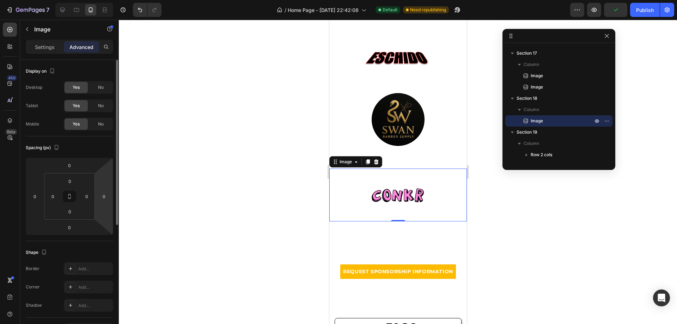
click at [113, 0] on html "7 / Home Page - Aug 17, 22:42:08 Default Need republishing Preview Publish 450 …" at bounding box center [338, 0] width 677 height 0
click at [109, 194] on input "0" at bounding box center [104, 196] width 11 height 11
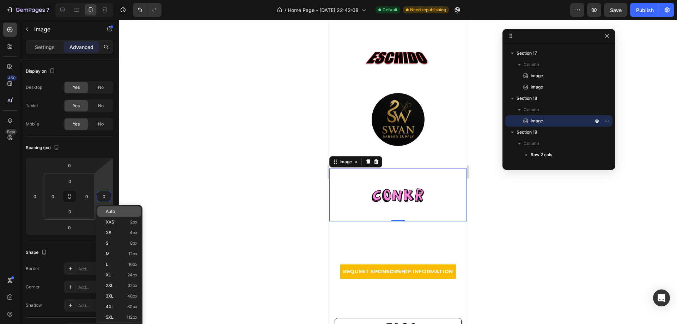
click at [110, 209] on div "Auto" at bounding box center [119, 211] width 44 height 11
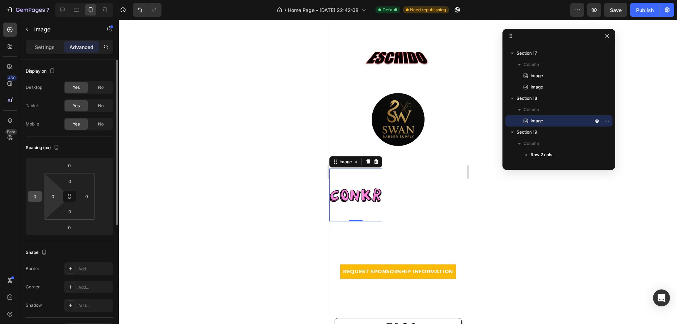
click at [40, 200] on input "0" at bounding box center [35, 196] width 11 height 11
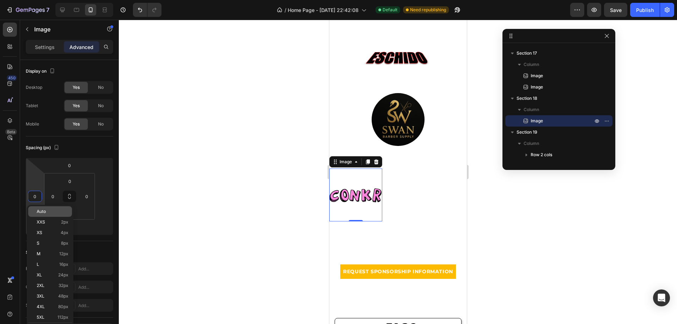
click at [57, 212] on p "Auto" at bounding box center [53, 211] width 32 height 5
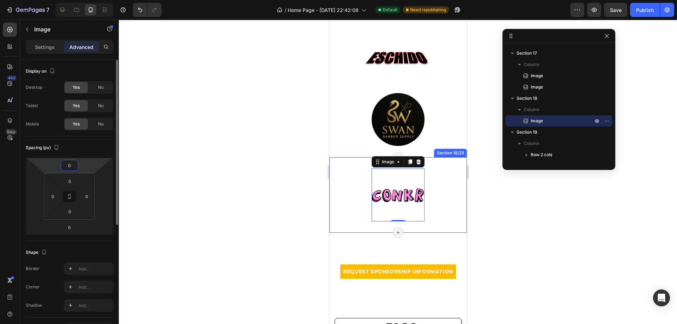
click at [75, 166] on input "0" at bounding box center [69, 165] width 14 height 11
click at [91, 0] on html "7 / Home Page - Aug 17, 22:42:08 Default Need republishing Preview Save Publish…" at bounding box center [338, 0] width 677 height 0
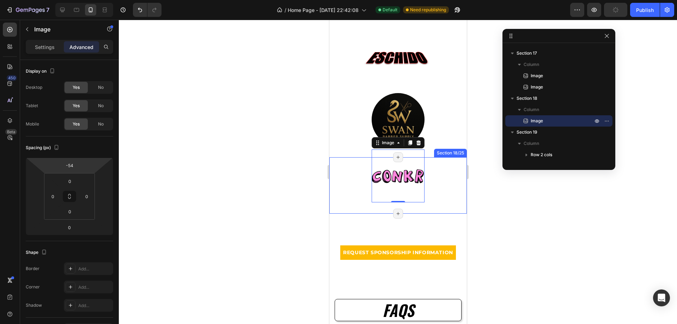
drag, startPoint x: 90, startPoint y: 161, endPoint x: 90, endPoint y: 170, distance: 9.5
click at [90, 0] on html "7 / Home Page - Aug 17, 22:42:08 Default Need republishing Preview Publish 450 …" at bounding box center [338, 0] width 677 height 0
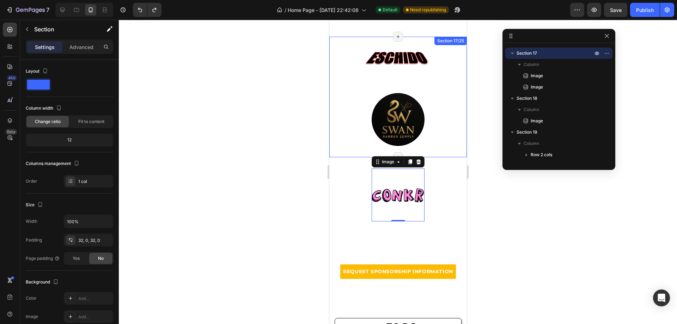
click at [444, 76] on div "Image Image" at bounding box center [398, 97] width 138 height 98
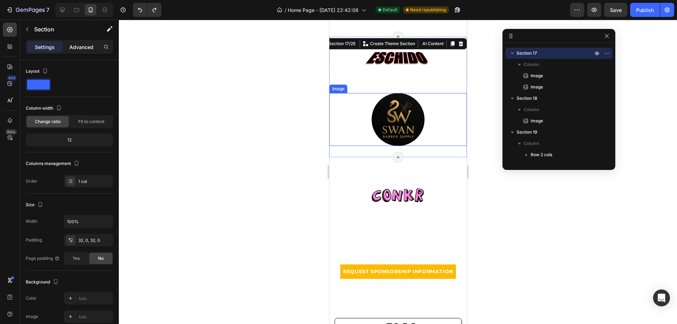
click at [72, 47] on p "Advanced" at bounding box center [81, 46] width 24 height 7
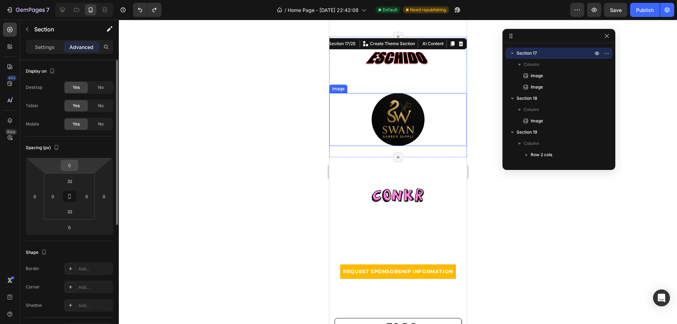
click at [77, 169] on div "0" at bounding box center [70, 165] width 18 height 11
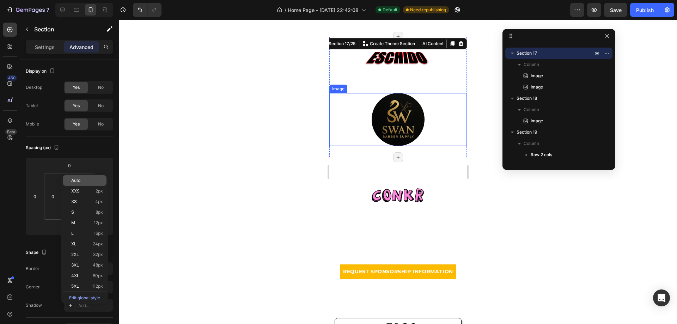
click at [80, 181] on p "Auto" at bounding box center [87, 180] width 32 height 5
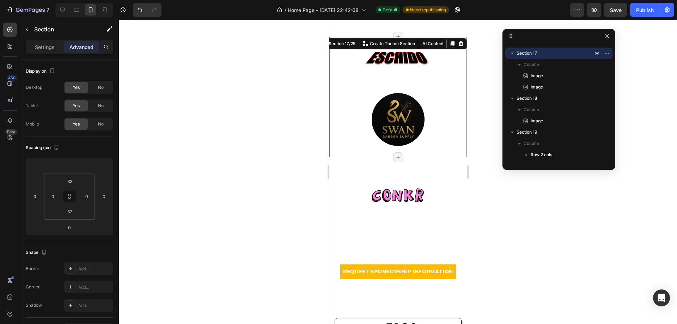
click at [451, 71] on div "Image Image" at bounding box center [398, 97] width 138 height 98
click at [405, 61] on img at bounding box center [398, 58] width 71 height 71
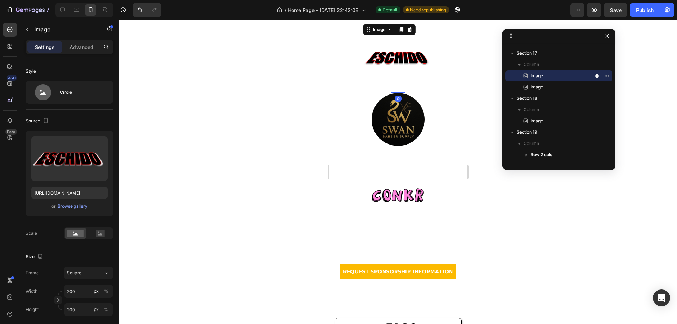
click at [80, 53] on div "Settings Advanced" at bounding box center [69, 47] width 87 height 14
click at [80, 46] on p "Advanced" at bounding box center [81, 46] width 24 height 7
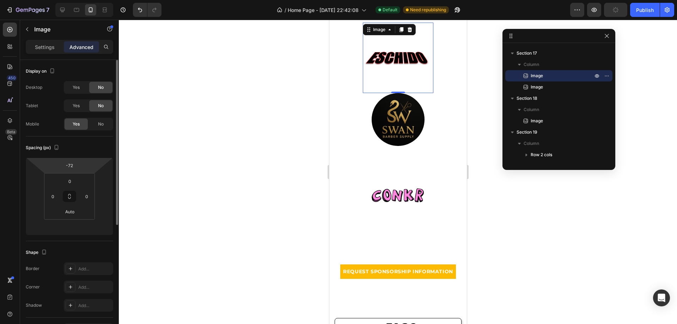
click at [78, 0] on html "7 / Home Page - Aug 17, 22:42:08 Default Need republishing Preview Publish 450 …" at bounding box center [338, 0] width 677 height 0
click at [72, 165] on input "-72" at bounding box center [69, 165] width 14 height 11
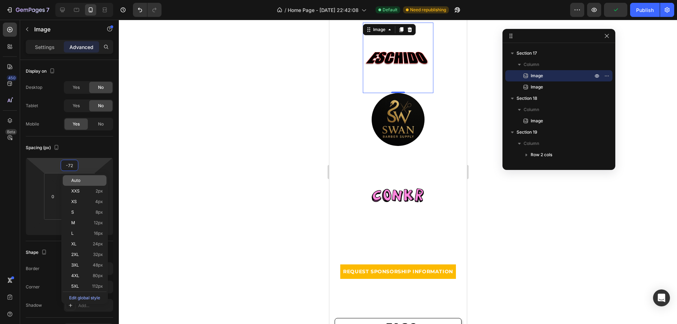
click at [79, 179] on span "Auto" at bounding box center [75, 180] width 9 height 5
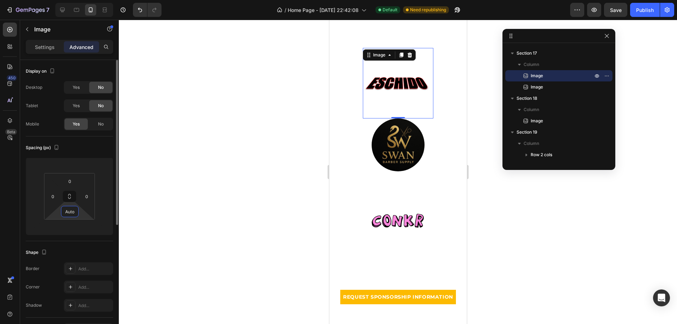
click at [69, 213] on input "Auto" at bounding box center [70, 211] width 14 height 11
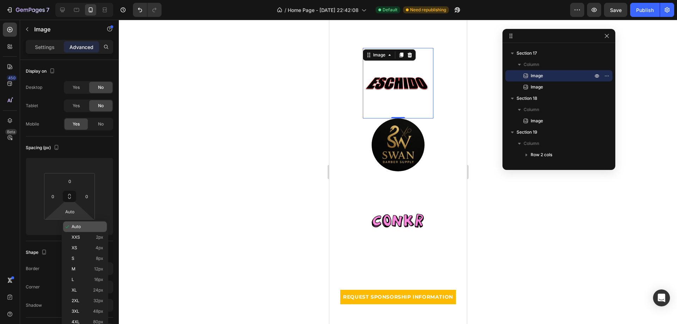
click at [76, 227] on span "Auto" at bounding box center [76, 226] width 9 height 5
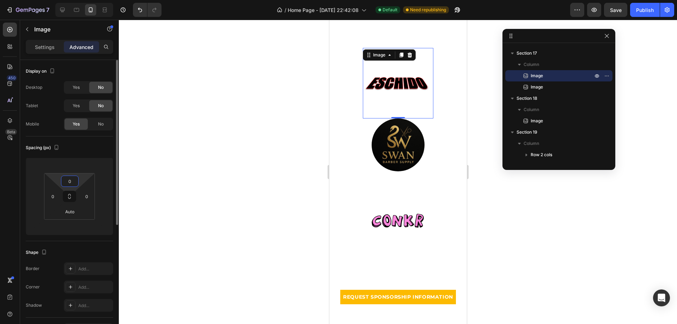
click at [82, 0] on html "7 / Home Page - Aug 17, 22:42:08 Default Need republishing Preview Save Publish…" at bounding box center [338, 0] width 677 height 0
drag, startPoint x: 82, startPoint y: 182, endPoint x: 73, endPoint y: 180, distance: 9.3
click at [81, 0] on html "7 / Home Page - Aug 17, 22:42:08 Default Need republishing Preview Save Publish…" at bounding box center [338, 0] width 677 height 0
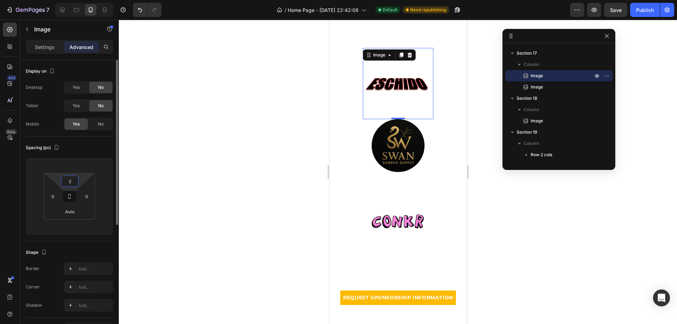
click at [73, 180] on input "2" at bounding box center [70, 181] width 14 height 11
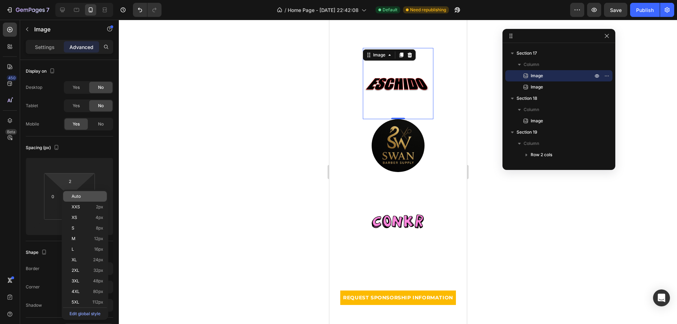
click at [74, 193] on div "Auto" at bounding box center [85, 196] width 44 height 11
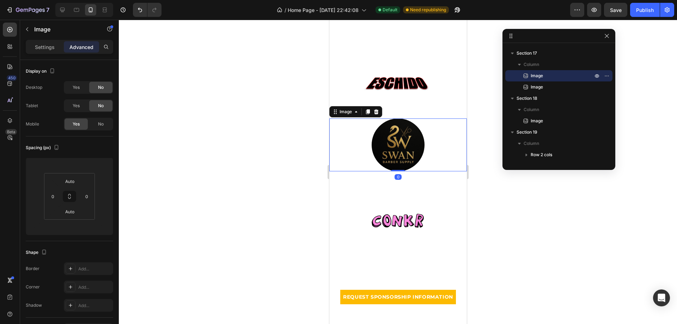
click at [399, 139] on img at bounding box center [397, 145] width 53 height 53
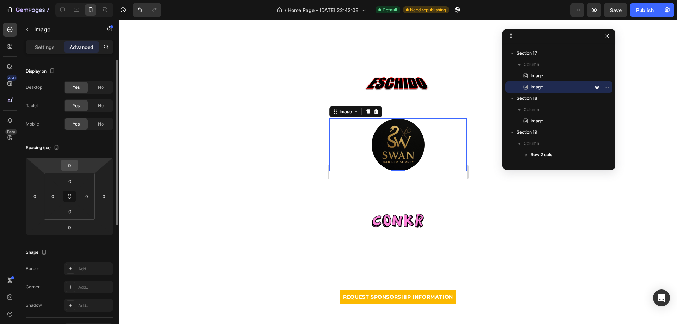
click at [64, 167] on input "0" at bounding box center [69, 165] width 14 height 11
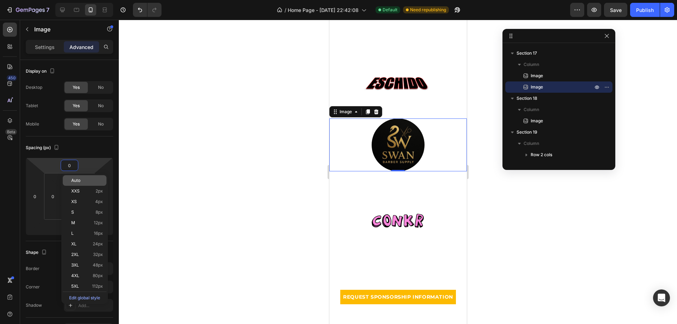
click at [71, 182] on div "Auto" at bounding box center [85, 180] width 44 height 11
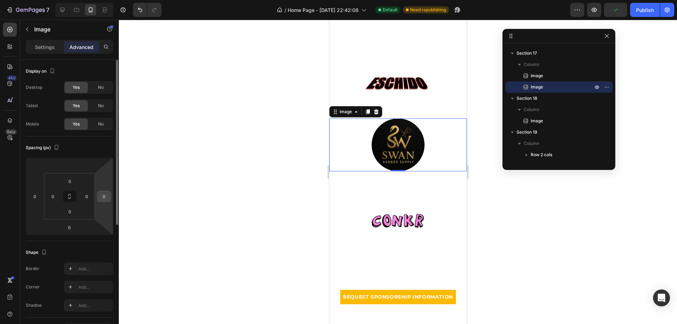
click at [107, 191] on input "0" at bounding box center [104, 196] width 11 height 11
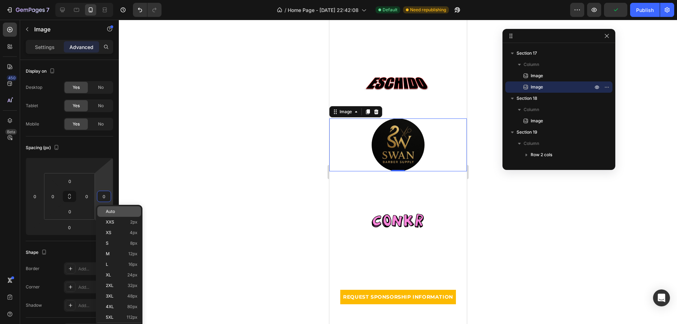
click at [114, 209] on span "Auto" at bounding box center [110, 211] width 9 height 5
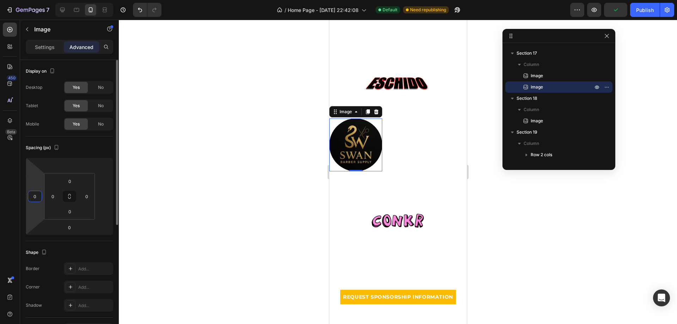
click at [42, 0] on html "7 / Home Page - Aug 17, 22:42:08 Default Need republishing Preview Publish 450 …" at bounding box center [338, 0] width 677 height 0
drag, startPoint x: 37, startPoint y: 196, endPoint x: 42, endPoint y: 201, distance: 7.0
click at [37, 196] on input "0" at bounding box center [35, 196] width 11 height 11
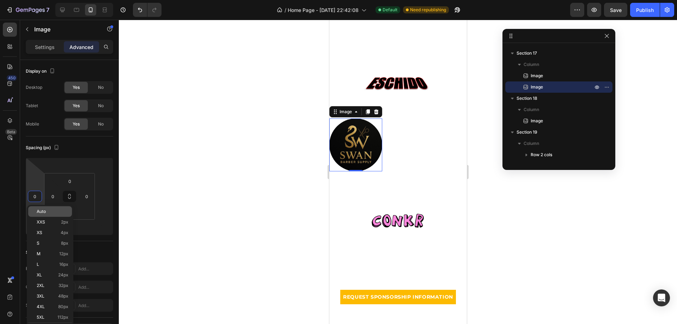
click at [51, 210] on p "Auto" at bounding box center [53, 211] width 32 height 5
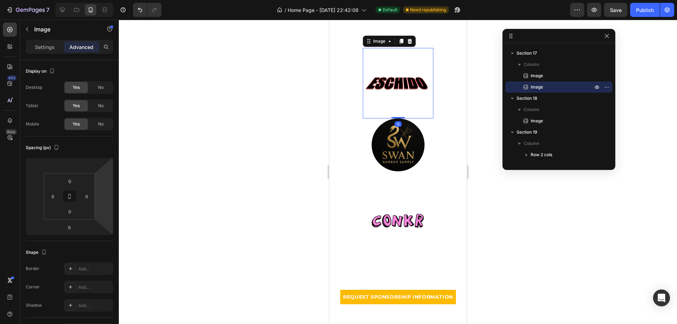
click at [396, 84] on img at bounding box center [398, 83] width 71 height 71
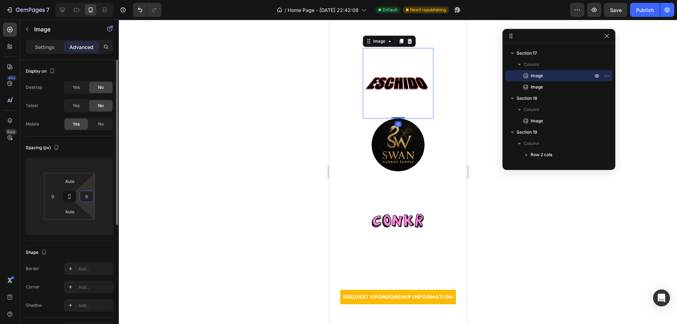
click at [87, 196] on input "0" at bounding box center [86, 196] width 11 height 11
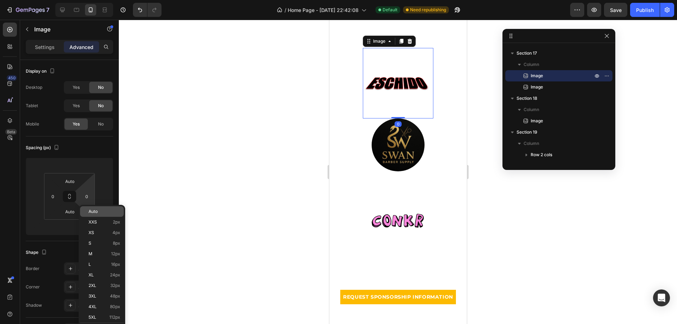
click at [94, 209] on span "Auto" at bounding box center [93, 211] width 9 height 5
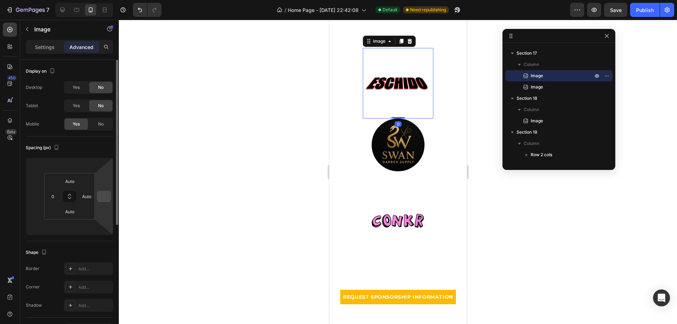
click at [102, 192] on input "number" at bounding box center [104, 196] width 11 height 11
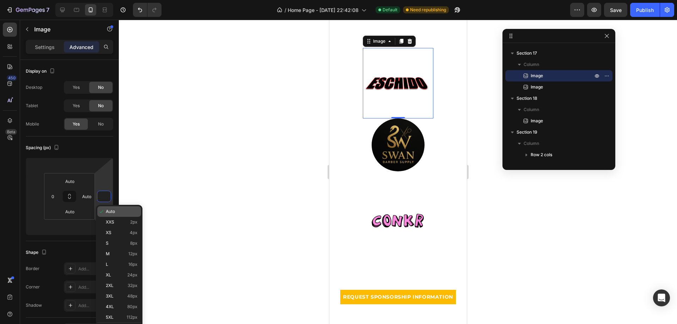
click at [109, 209] on span "Auto" at bounding box center [110, 211] width 9 height 5
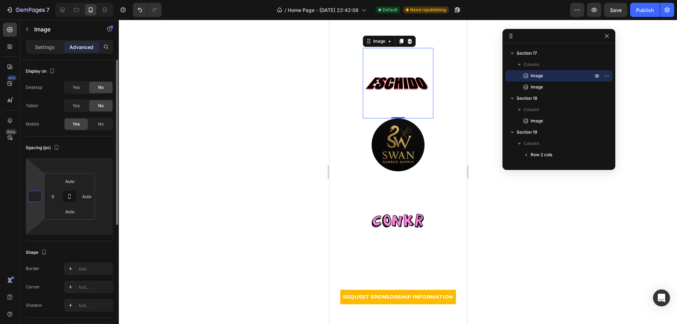
click at [28, 0] on html "7 / Home Page - Aug 17, 22:42:08 Default Need republishing Preview Save Publish…" at bounding box center [338, 0] width 677 height 0
click at [37, 196] on input "number" at bounding box center [35, 196] width 11 height 11
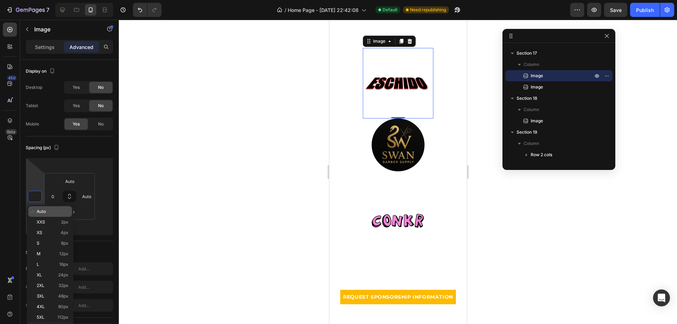
click at [41, 211] on span "Auto" at bounding box center [41, 211] width 9 height 5
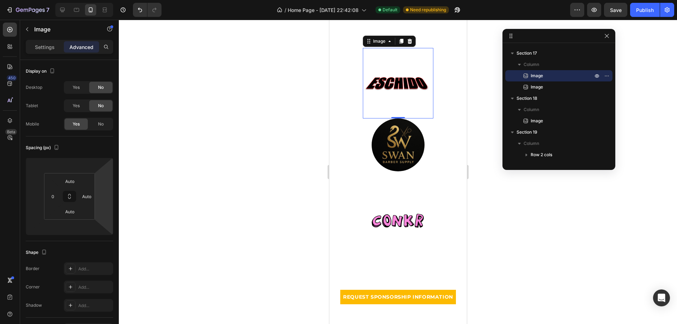
click at [401, 103] on img at bounding box center [398, 83] width 71 height 71
click at [396, 81] on img at bounding box center [398, 83] width 71 height 71
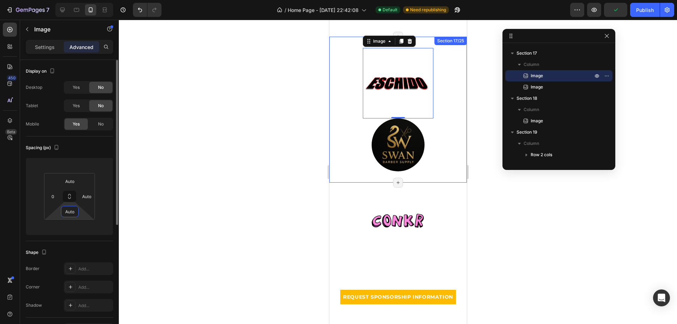
click at [69, 214] on input "Auto" at bounding box center [70, 211] width 14 height 11
drag, startPoint x: 80, startPoint y: 216, endPoint x: 79, endPoint y: 228, distance: 12.4
click at [79, 0] on html "7 / Home Page - Aug 17, 22:42:08 Default Need republishing Preview Save Publish…" at bounding box center [338, 0] width 677 height 0
click at [70, 227] on input "number" at bounding box center [69, 227] width 14 height 11
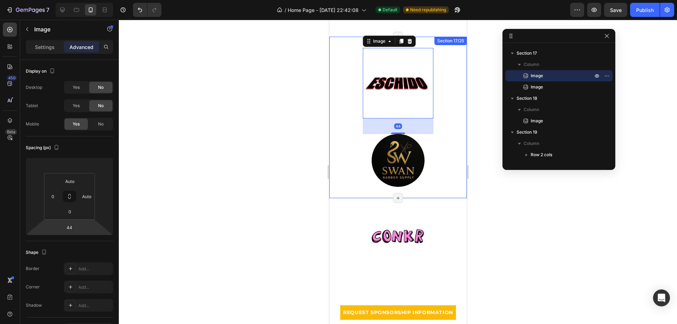
drag, startPoint x: 85, startPoint y: 227, endPoint x: 91, endPoint y: 219, distance: 9.6
click at [91, 0] on html "7 / Home Page - Aug 17, 22:42:08 Default Need republishing Preview Save Publish…" at bounding box center [338, 0] width 677 height 0
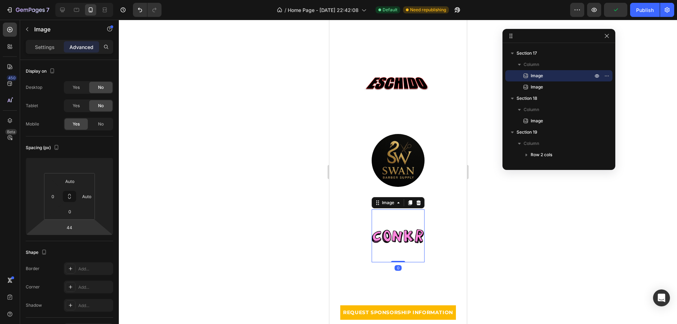
click at [401, 218] on img at bounding box center [397, 235] width 53 height 53
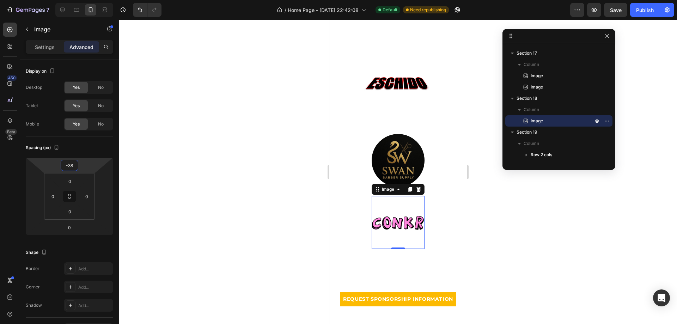
drag, startPoint x: 88, startPoint y: 165, endPoint x: 87, endPoint y: 171, distance: 6.8
click at [87, 0] on html "7 / Home Page - Aug 17, 22:42:08 Default Need republishing Preview Save Publish…" at bounding box center [338, 0] width 677 height 0
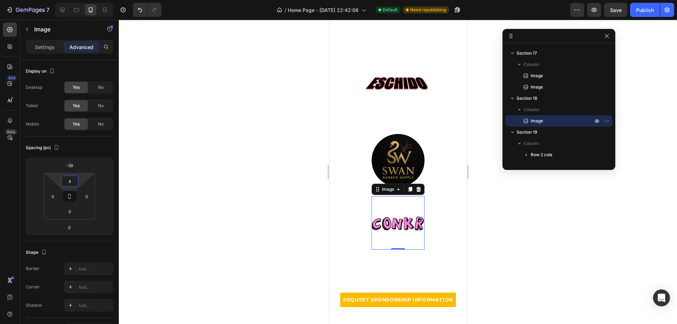
click at [80, 0] on html "7 / Home Page - Aug 17, 22:42:08 Default Need republishing Preview Save Publish…" at bounding box center [338, 0] width 677 height 0
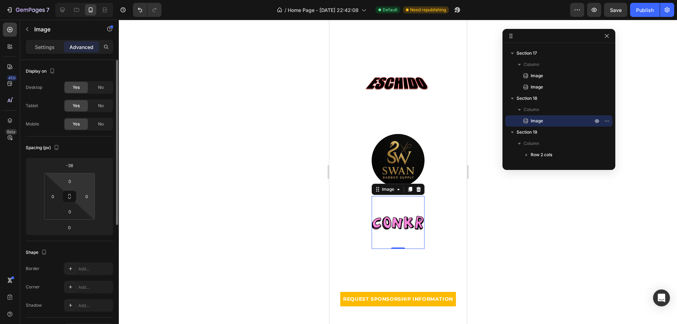
drag, startPoint x: 81, startPoint y: 178, endPoint x: 78, endPoint y: 194, distance: 16.1
click at [78, 0] on html "7 / Home Page - Aug 17, 22:42:08 Default Need republishing Preview Save Publish…" at bounding box center [338, 0] width 677 height 0
drag, startPoint x: 79, startPoint y: 212, endPoint x: 89, endPoint y: 214, distance: 10.9
click at [82, 0] on html "7 / Home Page - Aug 17, 22:42:08 Default Need republishing Preview Save Publish…" at bounding box center [338, 0] width 677 height 0
click at [389, 90] on img at bounding box center [398, 83] width 71 height 71
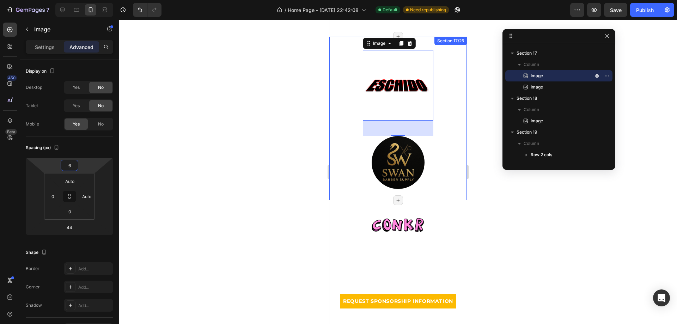
click at [93, 0] on html "7 / Home Page - Aug 17, 22:42:08 Default Need republishing Preview Save Publish…" at bounding box center [338, 0] width 677 height 0
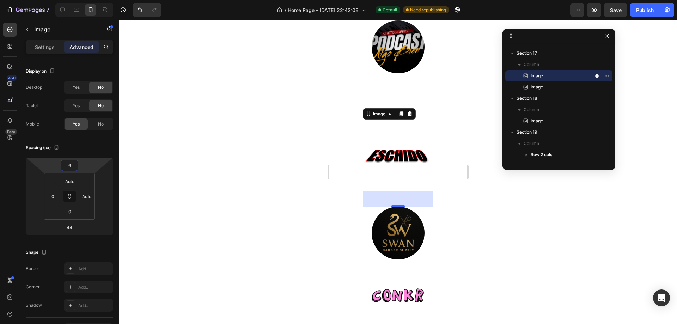
scroll to position [1909, 0]
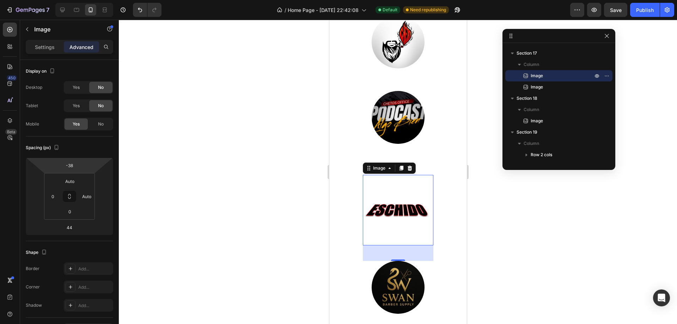
drag, startPoint x: 93, startPoint y: 169, endPoint x: 94, endPoint y: 176, distance: 7.4
click at [94, 0] on html "7 / Home Page - Aug 17, 22:42:08 Default Need republishing Preview Save Publish…" at bounding box center [338, 0] width 677 height 0
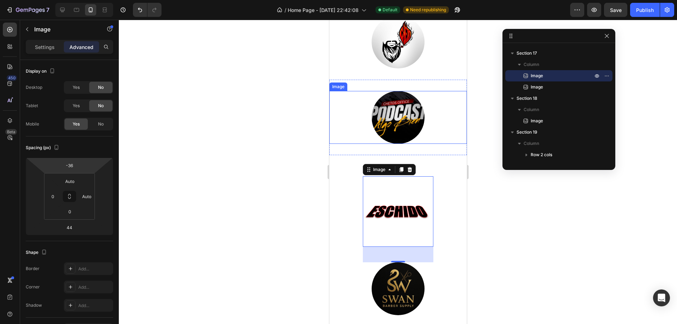
click at [89, 0] on html "7 / Home Page - Aug 17, 22:42:08 Default Need republishing Preview Save Publish…" at bounding box center [338, 0] width 677 height 0
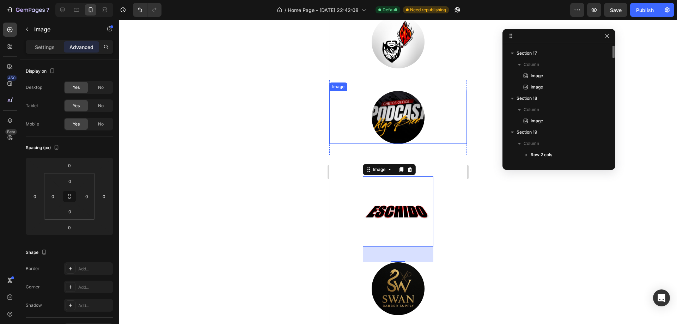
click at [440, 117] on div at bounding box center [398, 117] width 138 height 53
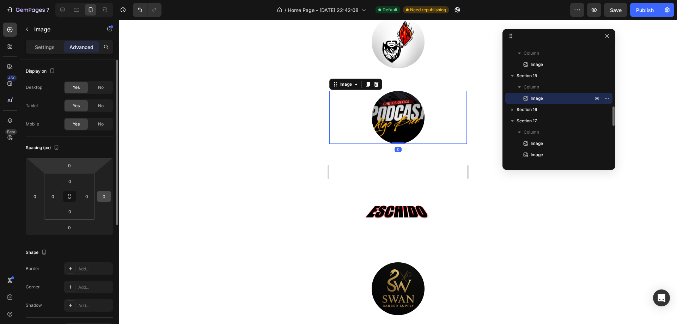
click at [100, 192] on input "0" at bounding box center [104, 196] width 11 height 11
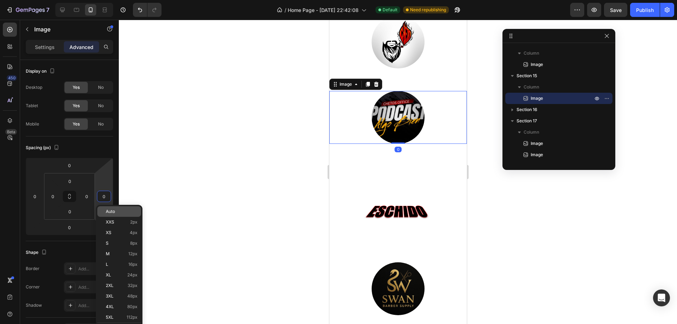
click at [115, 211] on span "Auto" at bounding box center [110, 211] width 9 height 5
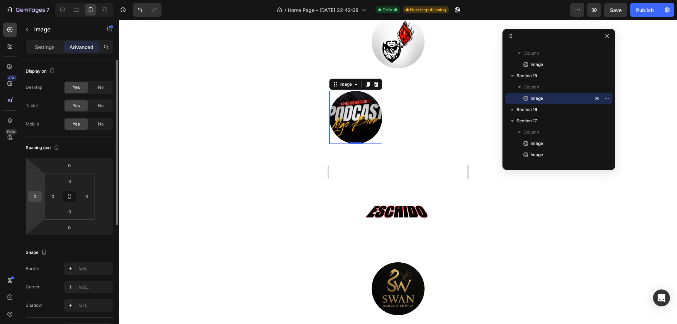
click at [31, 193] on input "0" at bounding box center [35, 196] width 11 height 11
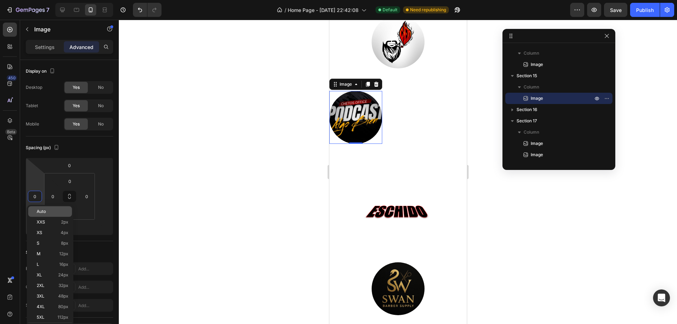
click at [46, 207] on div "Auto" at bounding box center [50, 211] width 44 height 11
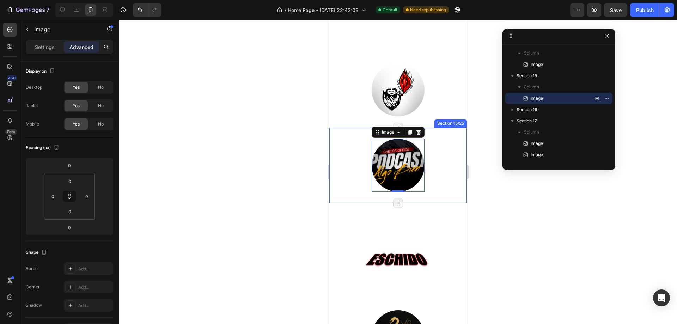
scroll to position [1768, 0]
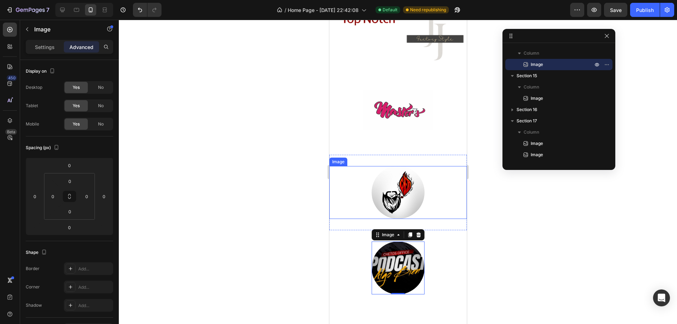
click at [420, 176] on img at bounding box center [397, 192] width 53 height 53
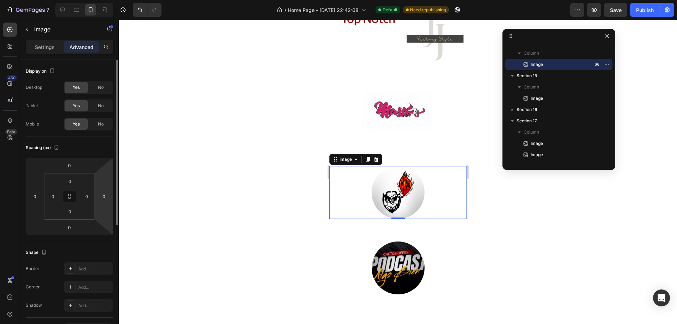
click at [102, 0] on html "7 / Home Page - Aug 17, 22:42:08 Default Need republishing Preview Save Publish…" at bounding box center [338, 0] width 677 height 0
click at [109, 0] on html "7 / Home Page - Aug 17, 22:42:08 Default Need republishing Preview Save Publish…" at bounding box center [338, 0] width 677 height 0
click at [105, 201] on input "0" at bounding box center [104, 196] width 11 height 11
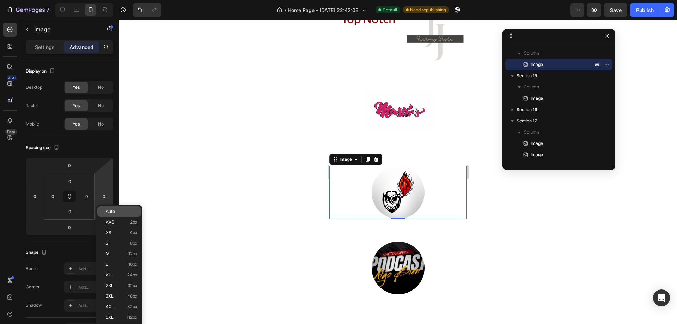
click at [118, 210] on p "Auto" at bounding box center [122, 211] width 32 height 5
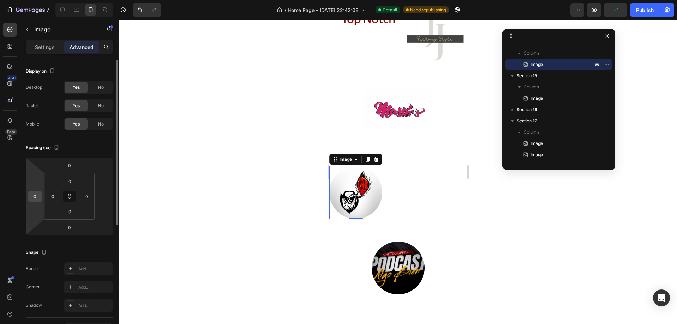
click at [33, 199] on input "0" at bounding box center [35, 196] width 11 height 11
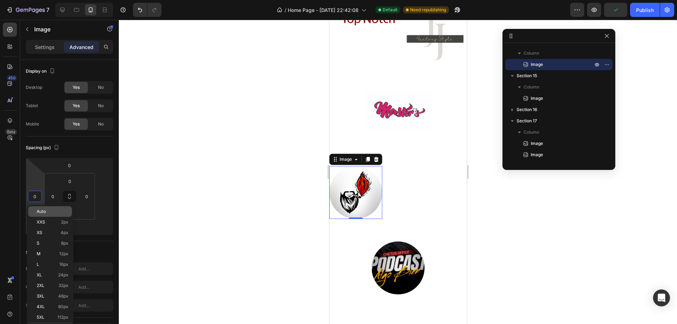
click at [49, 209] on p "Auto" at bounding box center [53, 211] width 32 height 5
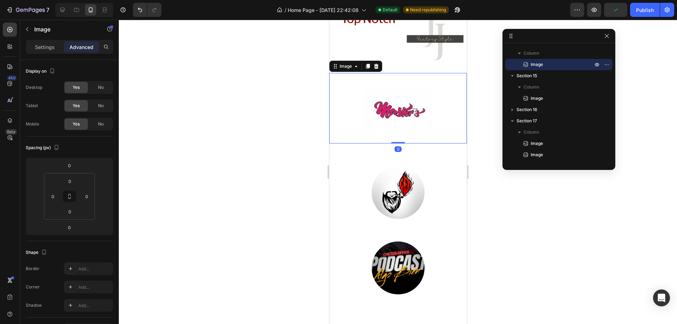
click at [398, 112] on img at bounding box center [398, 108] width 71 height 71
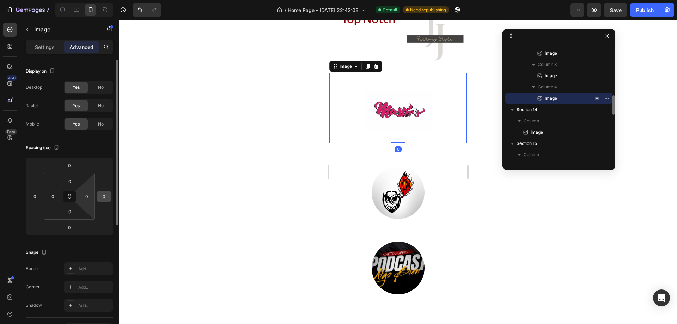
click at [99, 193] on input "0" at bounding box center [104, 196] width 11 height 11
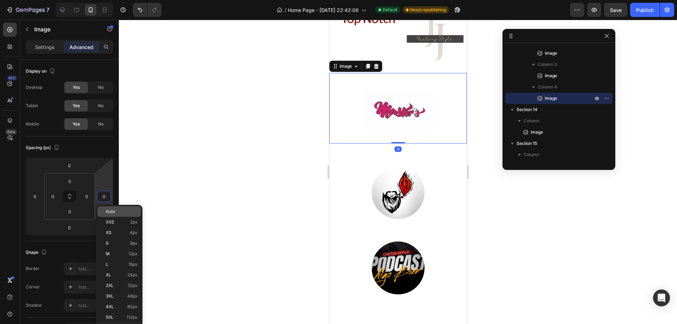
click at [117, 209] on p "Auto" at bounding box center [122, 211] width 32 height 5
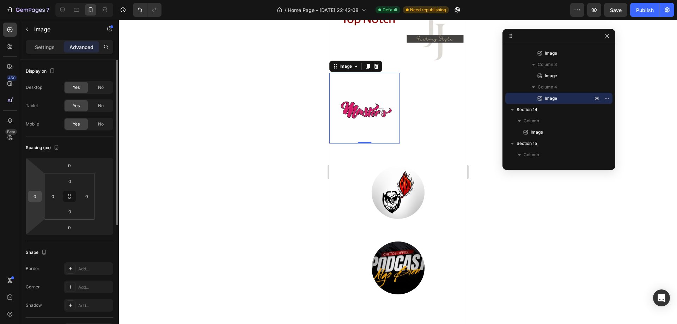
click at [35, 192] on input "0" at bounding box center [35, 196] width 11 height 11
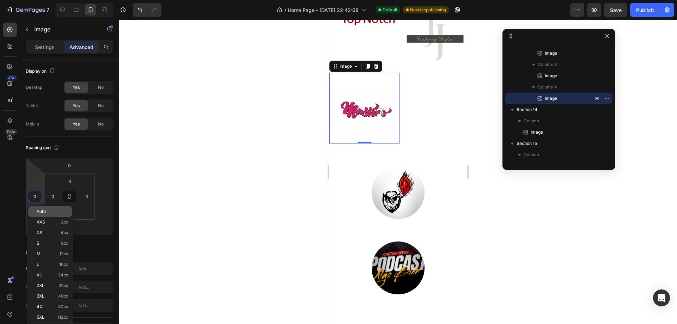
click at [58, 209] on p "Auto" at bounding box center [53, 211] width 32 height 5
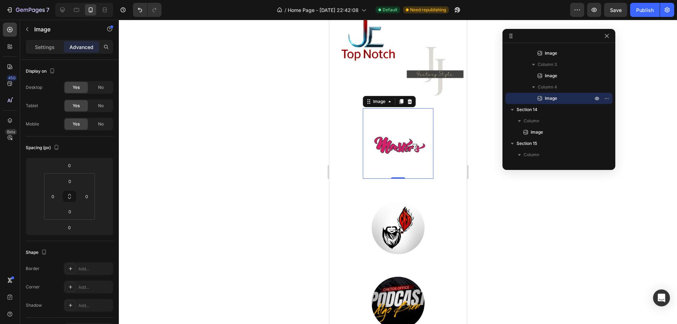
scroll to position [1662, 0]
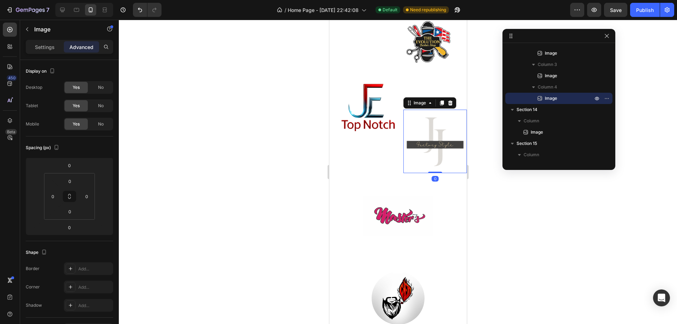
click at [428, 139] on img at bounding box center [434, 141] width 63 height 63
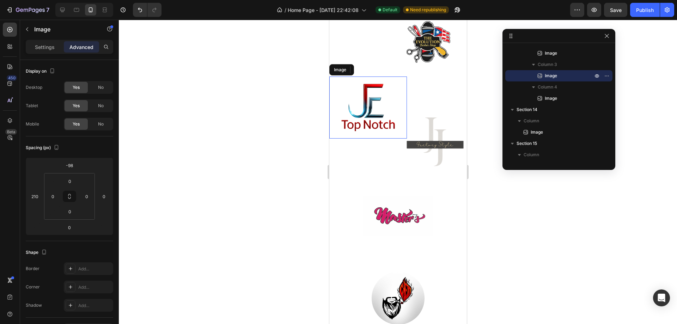
click at [359, 106] on img at bounding box center [368, 108] width 62 height 62
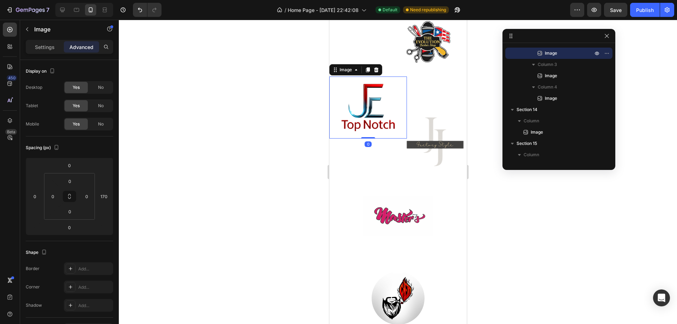
scroll to position [1627, 0]
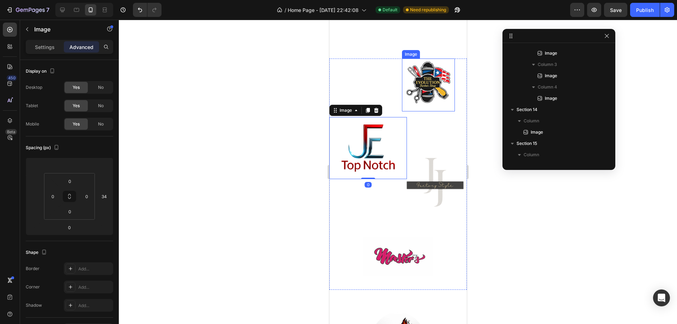
click at [419, 83] on img at bounding box center [428, 85] width 53 height 53
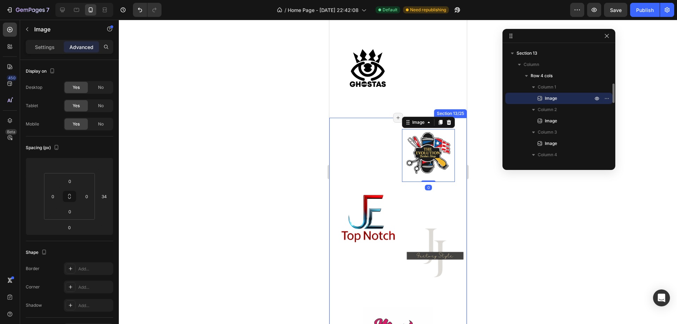
scroll to position [1521, 0]
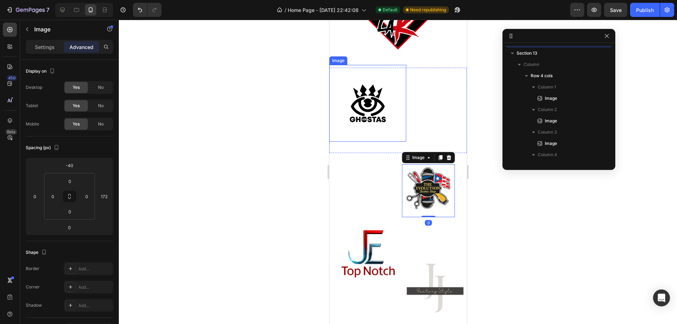
click at [368, 101] on img at bounding box center [367, 103] width 77 height 77
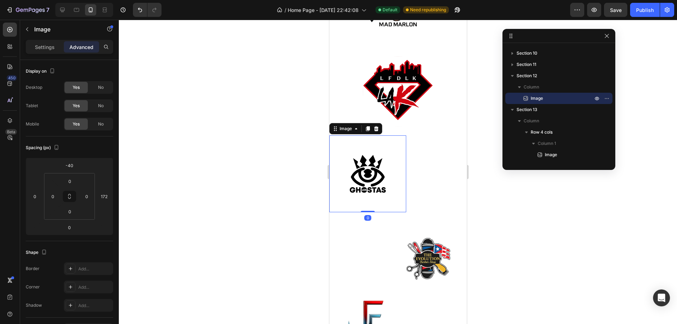
scroll to position [1415, 0]
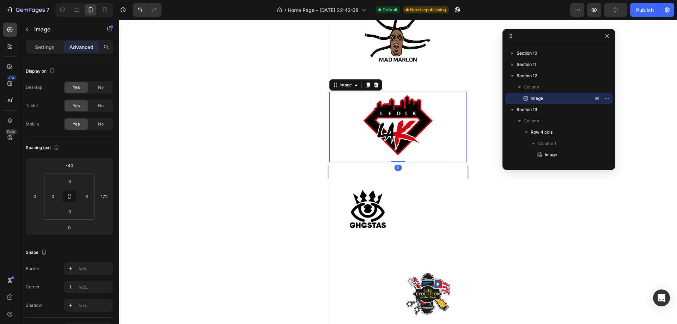
click at [403, 136] on img at bounding box center [398, 127] width 71 height 71
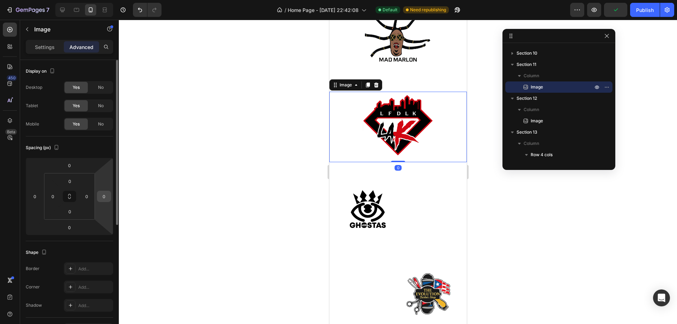
click at [105, 195] on input "0" at bounding box center [104, 196] width 11 height 11
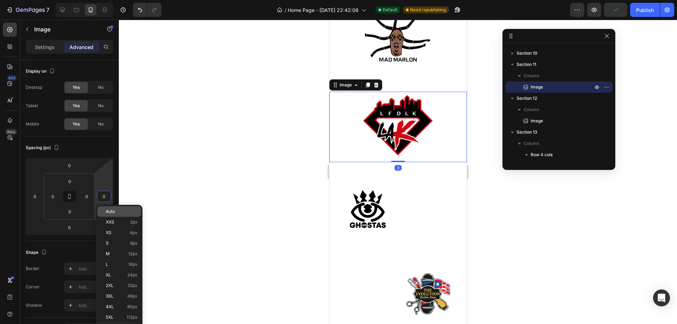
click at [118, 208] on div "Auto" at bounding box center [119, 211] width 44 height 11
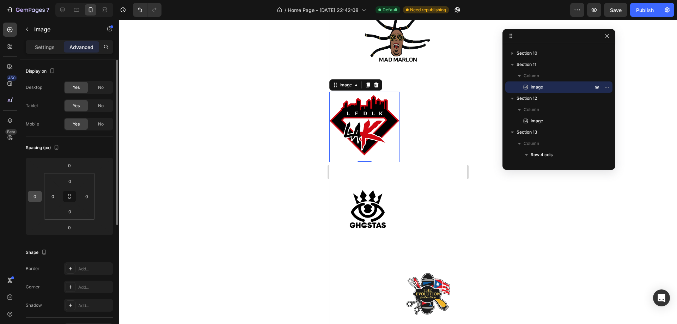
click at [32, 194] on input "0" at bounding box center [35, 196] width 11 height 11
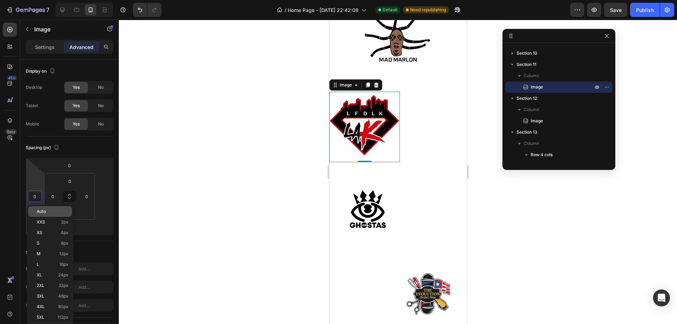
click at [51, 211] on p "Auto" at bounding box center [53, 211] width 32 height 5
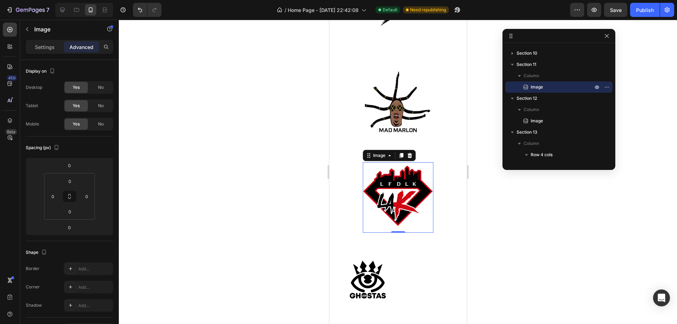
scroll to position [1310, 0]
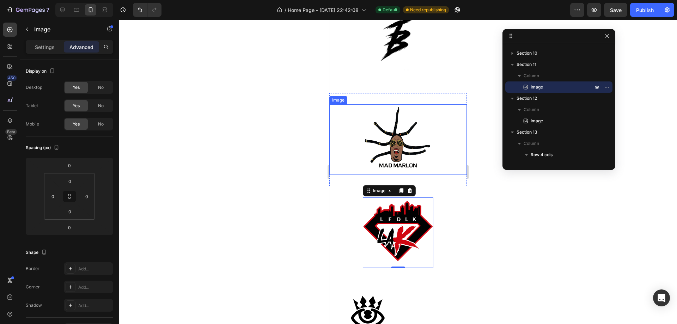
click at [392, 146] on img at bounding box center [398, 139] width 71 height 71
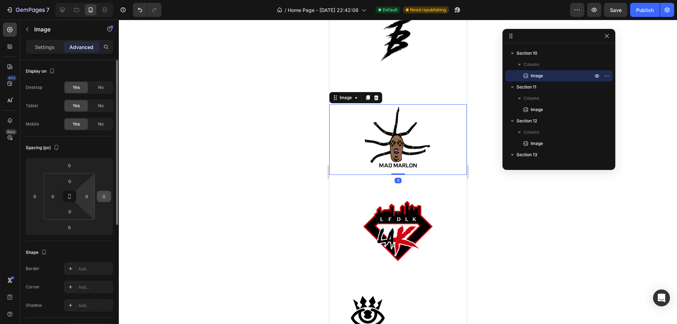
click at [98, 199] on div "0" at bounding box center [104, 196] width 14 height 11
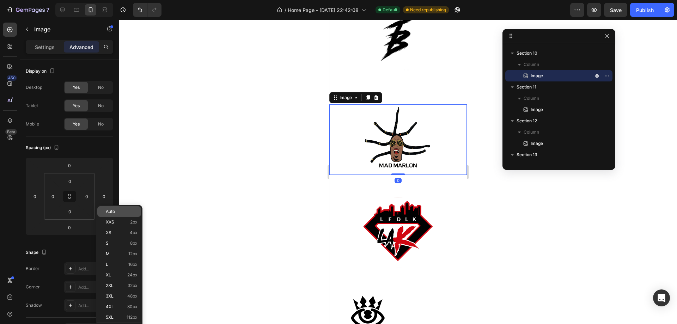
click at [111, 209] on span "Auto" at bounding box center [110, 211] width 9 height 5
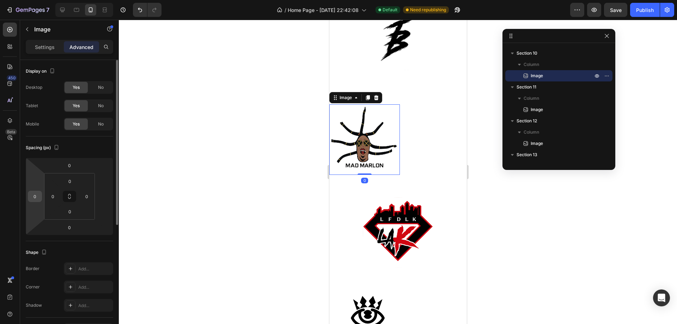
click at [36, 195] on input "0" at bounding box center [35, 196] width 11 height 11
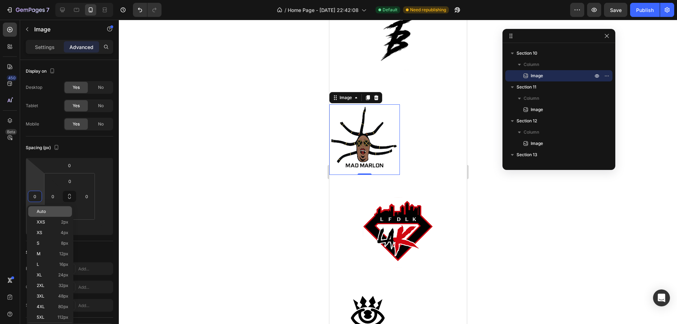
click at [55, 210] on p "Auto" at bounding box center [53, 211] width 32 height 5
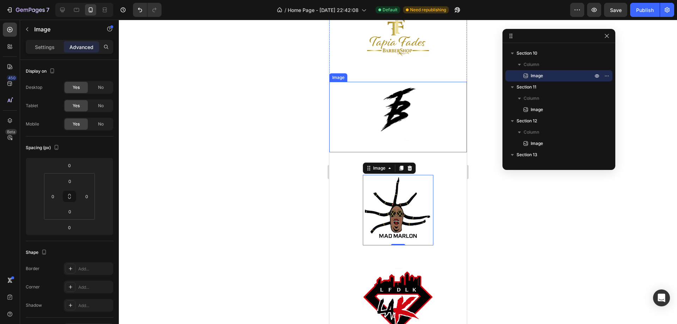
scroll to position [1204, 0]
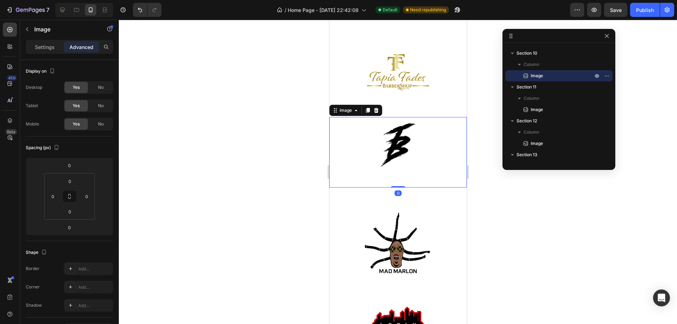
drag, startPoint x: 396, startPoint y: 148, endPoint x: 632, endPoint y: 188, distance: 240.0
click at [396, 148] on img at bounding box center [398, 152] width 71 height 71
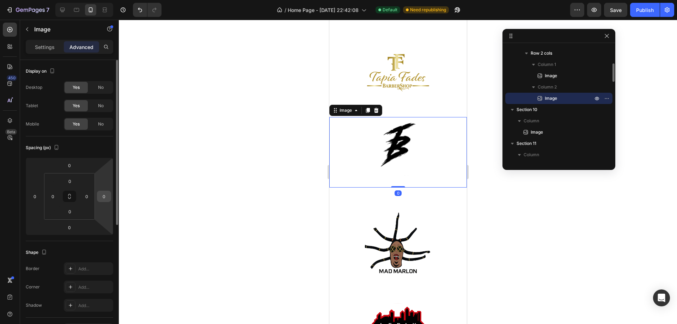
click at [99, 198] on input "0" at bounding box center [104, 196] width 11 height 11
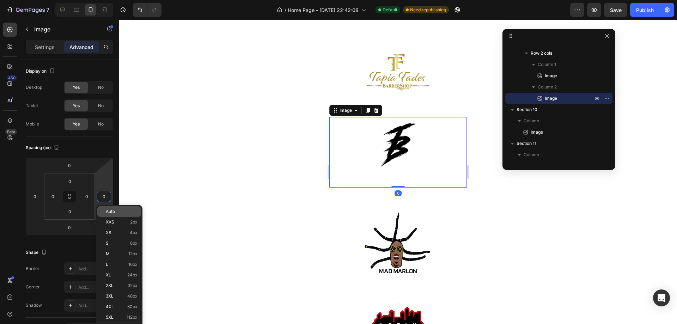
click at [111, 208] on div "Auto" at bounding box center [119, 211] width 44 height 11
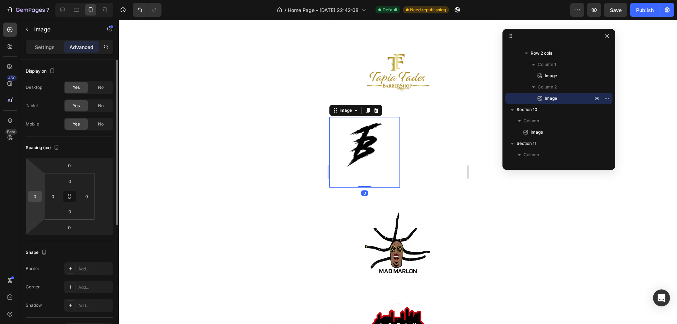
click at [35, 199] on input "0" at bounding box center [35, 196] width 11 height 11
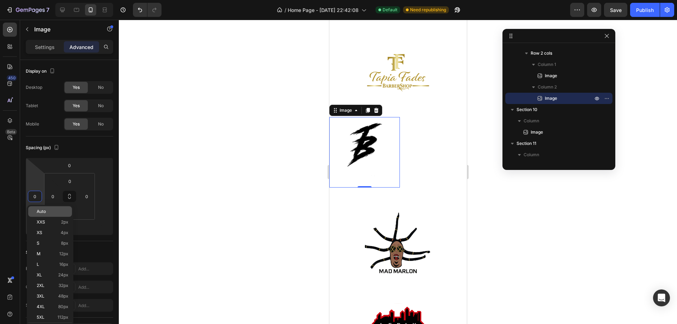
click at [63, 211] on p "Auto" at bounding box center [53, 211] width 32 height 5
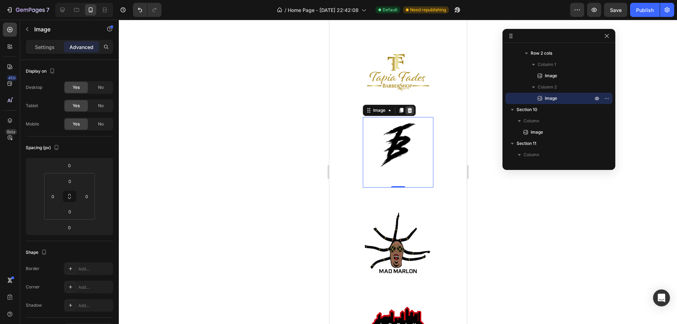
scroll to position [1133, 0]
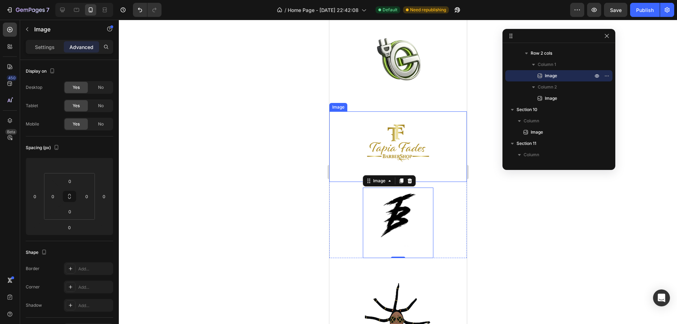
click at [403, 142] on img at bounding box center [398, 146] width 71 height 71
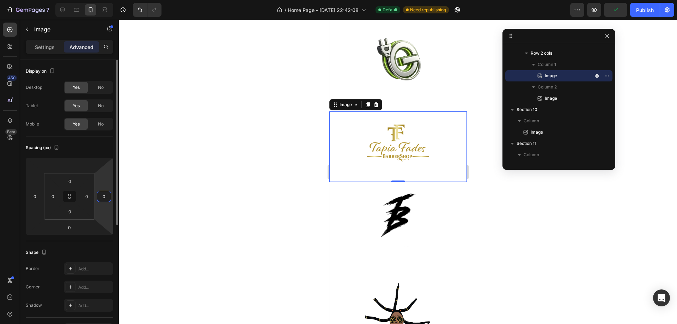
click at [102, 197] on input "0" at bounding box center [104, 196] width 11 height 11
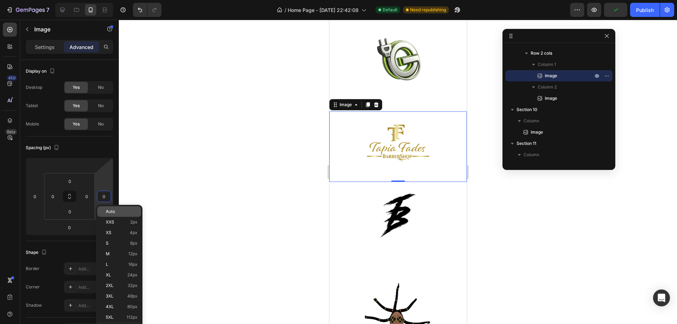
click at [111, 210] on span "Auto" at bounding box center [110, 211] width 9 height 5
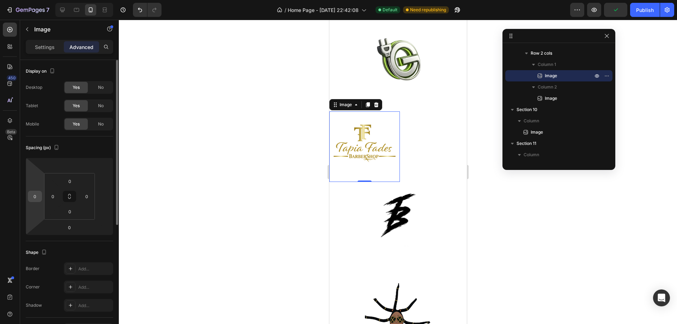
click at [30, 198] on input "0" at bounding box center [35, 196] width 11 height 11
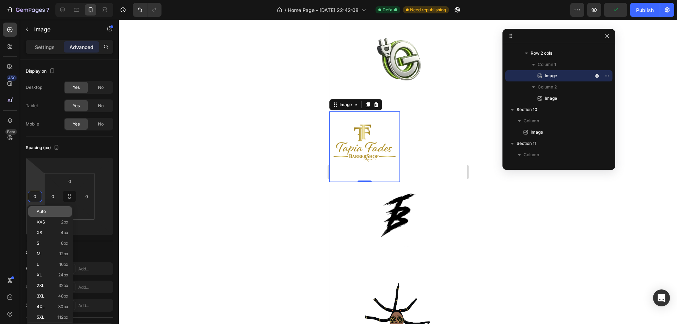
click at [59, 212] on p "Auto" at bounding box center [53, 211] width 32 height 5
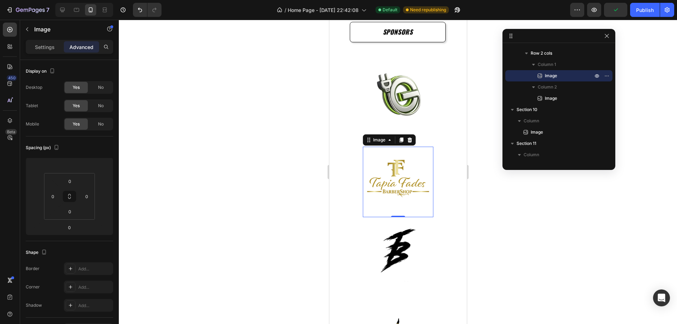
scroll to position [1063, 0]
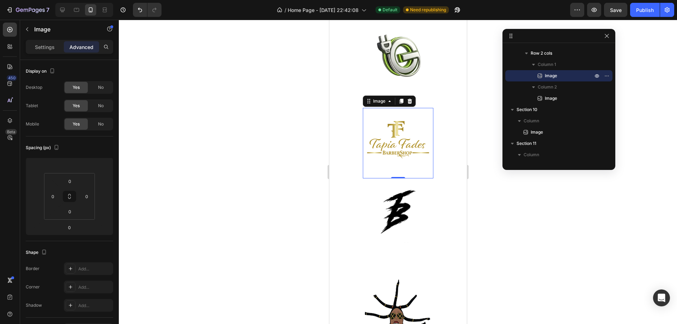
click at [397, 139] on img at bounding box center [398, 143] width 71 height 71
click at [400, 68] on img at bounding box center [398, 55] width 71 height 71
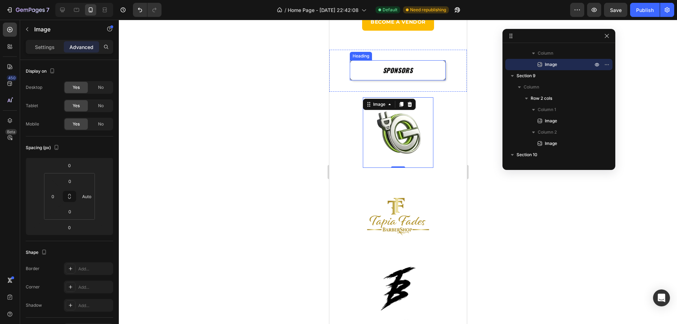
scroll to position [957, 0]
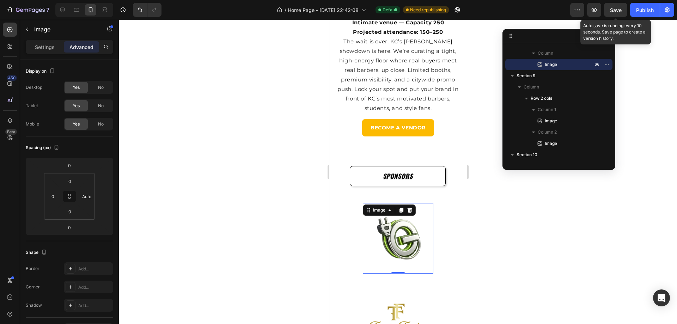
click at [617, 11] on span "Save" at bounding box center [616, 10] width 12 height 6
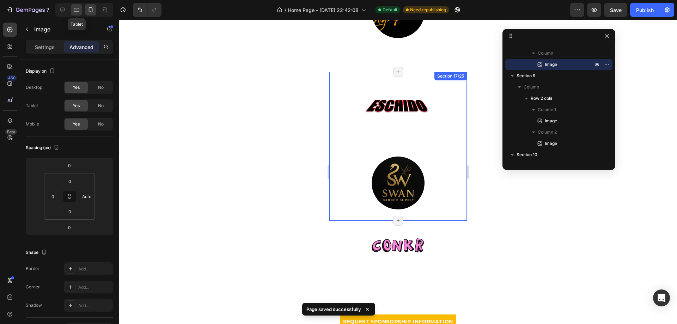
click at [76, 11] on icon at bounding box center [76, 10] width 5 height 4
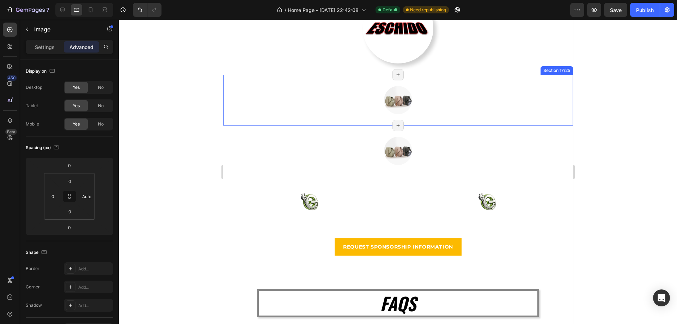
scroll to position [2051, 0]
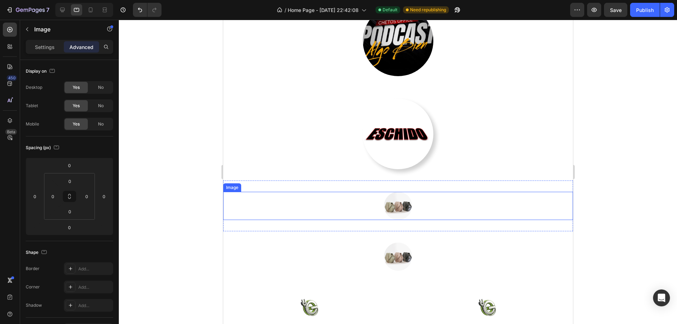
click at [395, 212] on img at bounding box center [398, 206] width 28 height 28
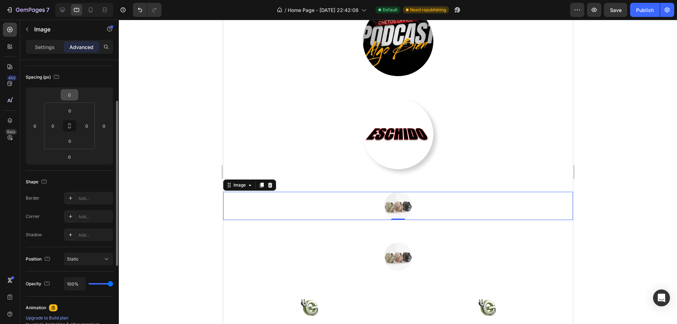
scroll to position [0, 0]
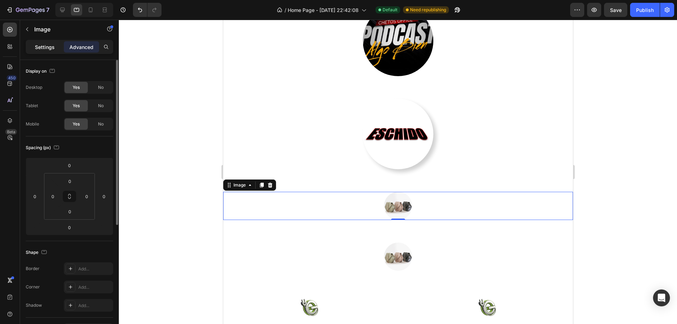
click at [41, 47] on p "Settings" at bounding box center [45, 46] width 20 height 7
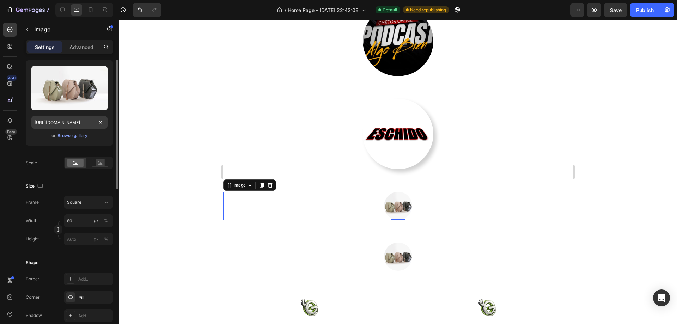
scroll to position [35, 0]
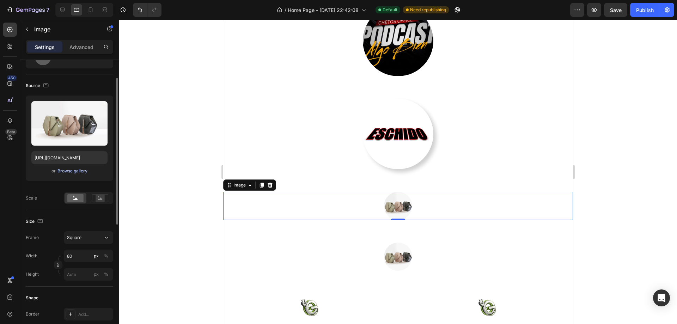
click at [71, 172] on div "Browse gallery" at bounding box center [72, 171] width 30 height 6
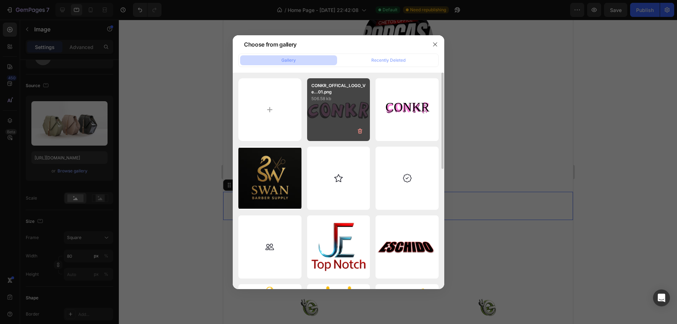
click at [329, 109] on div "CONKR_OFFICAL_LOGO_Ve...01.png 506.58 kb" at bounding box center [338, 109] width 63 height 63
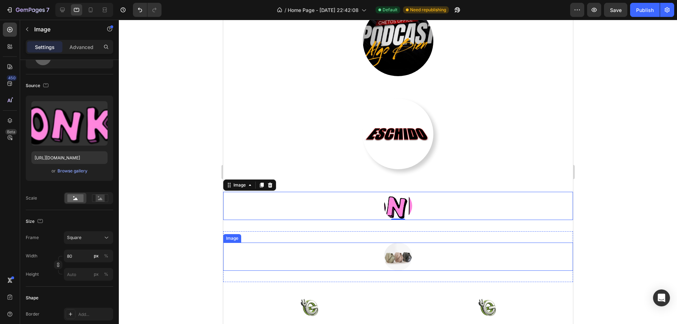
click at [430, 260] on div at bounding box center [398, 257] width 350 height 28
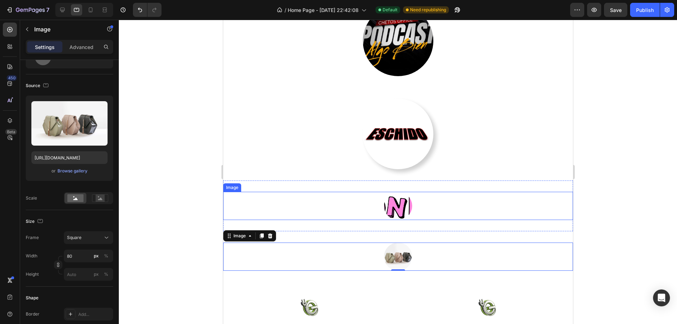
scroll to position [2121, 0]
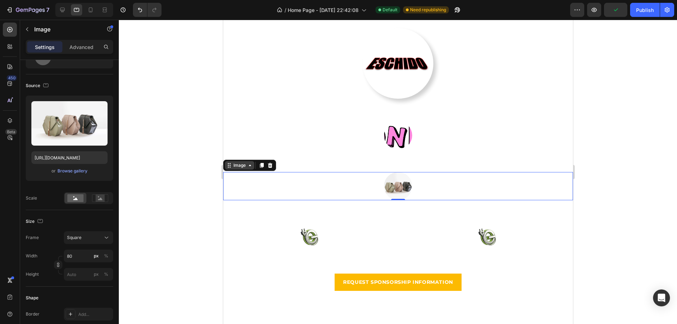
click at [230, 165] on icon at bounding box center [229, 166] width 6 height 6
drag, startPoint x: 436, startPoint y: 191, endPoint x: 426, endPoint y: 189, distance: 10.0
click at [436, 191] on div at bounding box center [398, 186] width 350 height 28
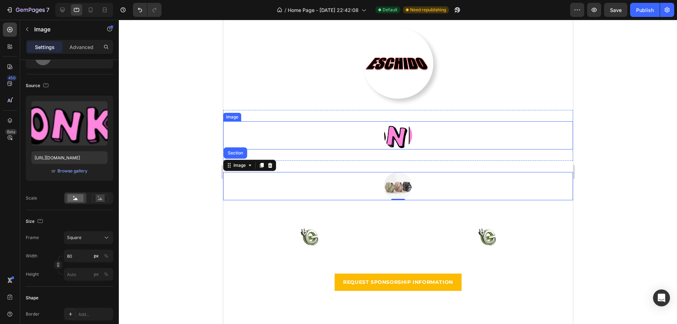
click at [398, 144] on img at bounding box center [398, 135] width 28 height 28
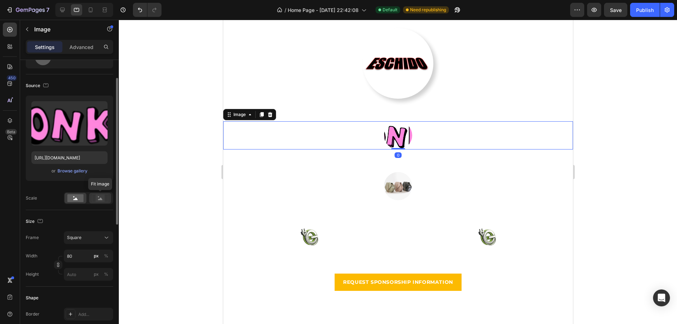
click at [103, 198] on rect at bounding box center [100, 198] width 9 height 7
click at [77, 256] on input "80" at bounding box center [88, 256] width 49 height 13
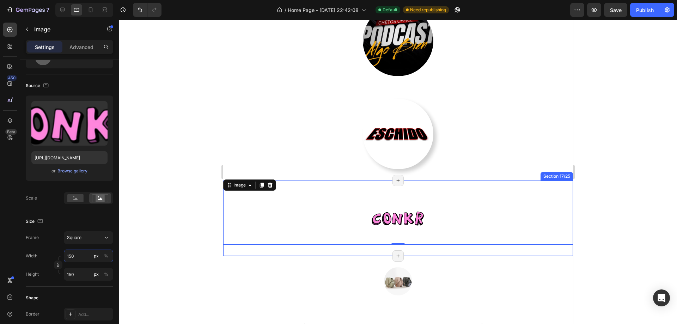
scroll to position [2016, 0]
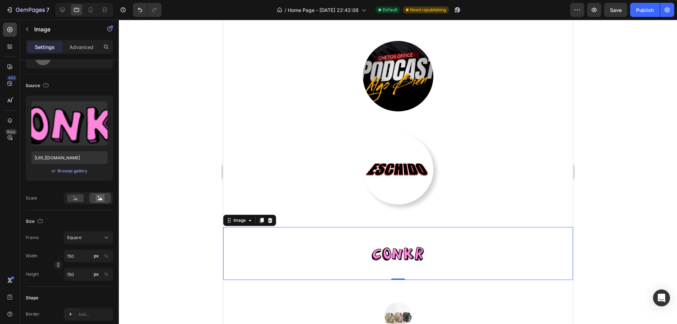
click at [454, 255] on div at bounding box center [398, 253] width 350 height 53
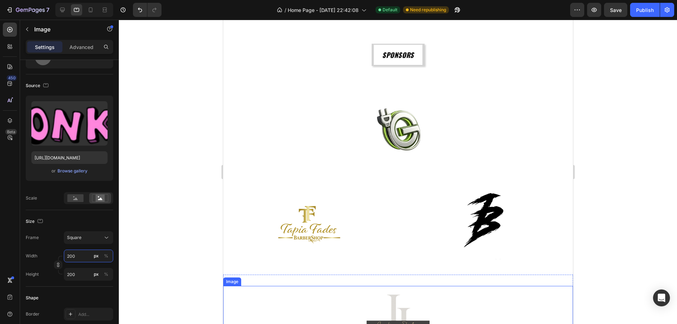
scroll to position [1134, 0]
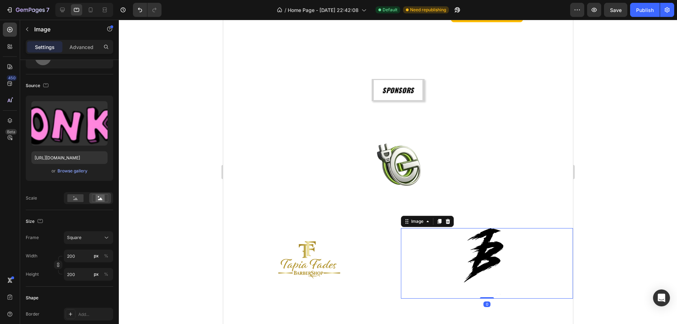
click at [492, 246] on img at bounding box center [486, 263] width 71 height 71
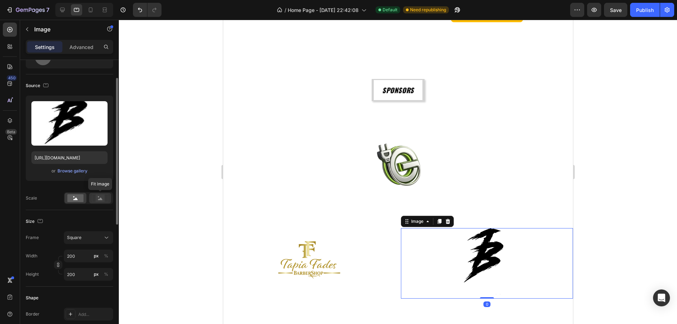
click at [100, 204] on div at bounding box center [100, 198] width 22 height 11
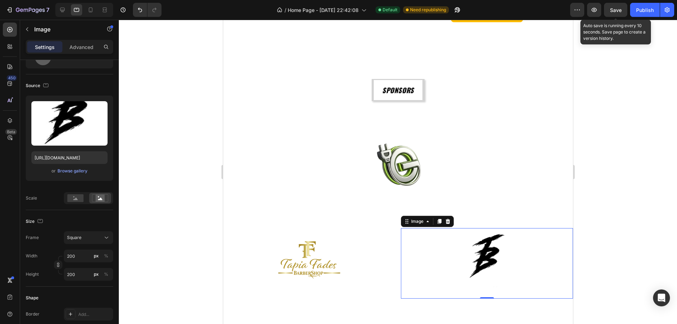
click at [617, 9] on span "Save" at bounding box center [616, 10] width 12 height 6
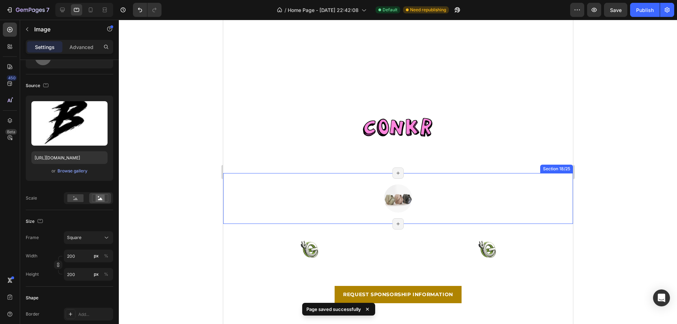
scroll to position [2121, 0]
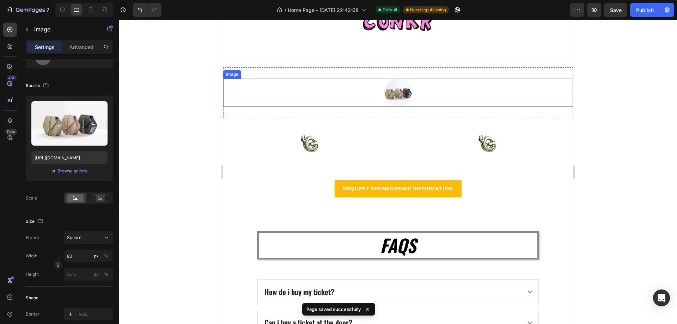
click at [425, 97] on div at bounding box center [398, 93] width 350 height 28
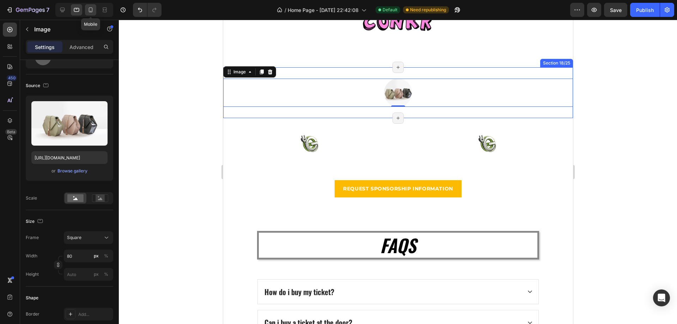
click at [91, 7] on icon at bounding box center [91, 9] width 4 height 5
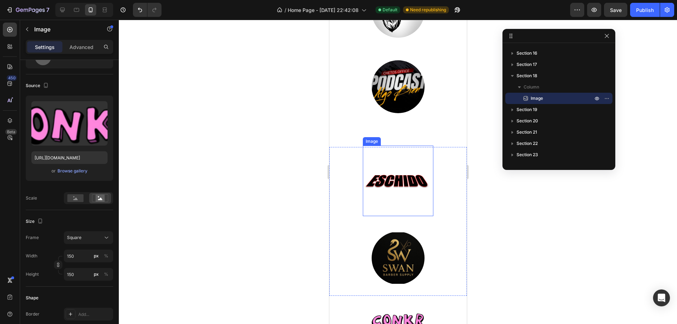
scroll to position [1945, 0]
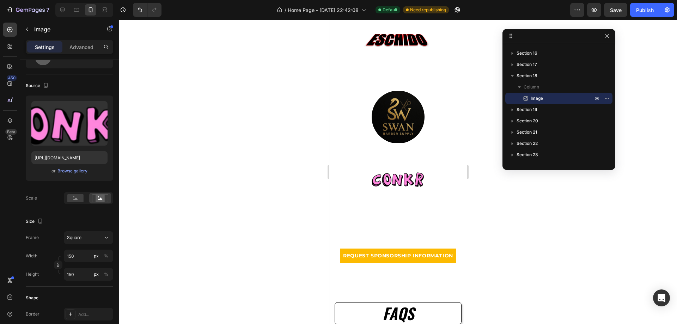
click at [388, 178] on img at bounding box center [397, 179] width 53 height 53
click at [416, 173] on img at bounding box center [397, 179] width 53 height 53
click at [423, 163] on div "Image Section 18/25 You can create reusable sections Create Theme Section AI Co…" at bounding box center [398, 186] width 138 height 62
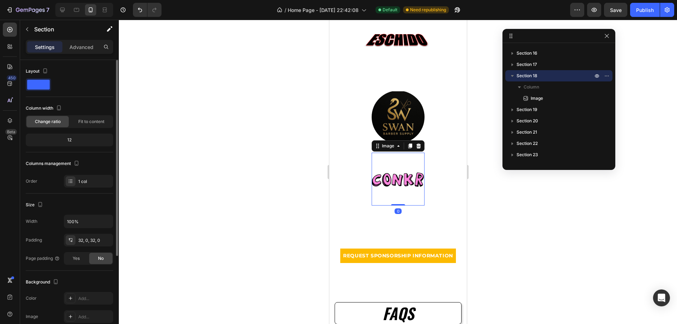
click at [387, 186] on img at bounding box center [397, 179] width 53 height 53
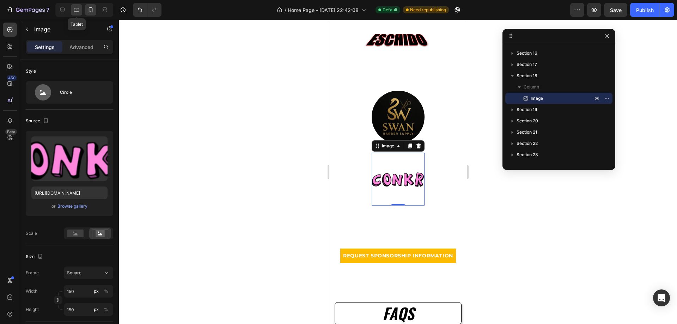
click at [79, 10] on icon at bounding box center [76, 9] width 7 height 7
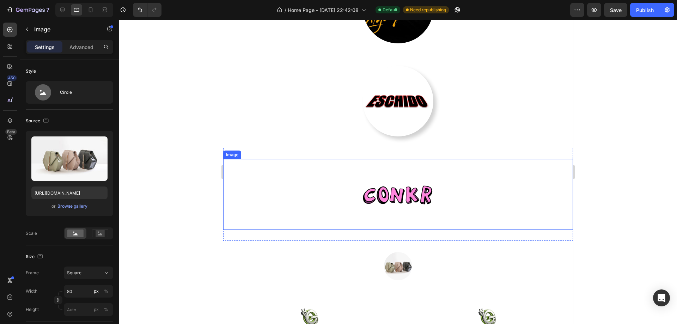
scroll to position [2192, 0]
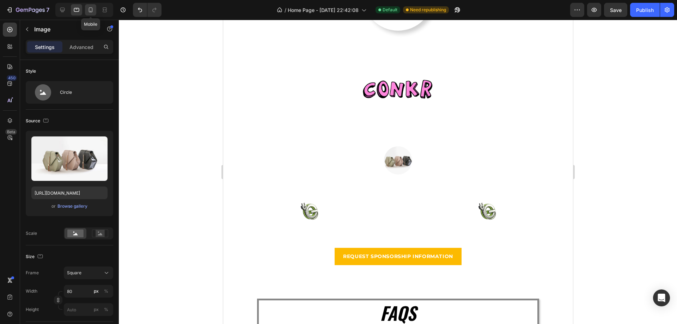
click at [87, 8] on icon at bounding box center [90, 9] width 7 height 7
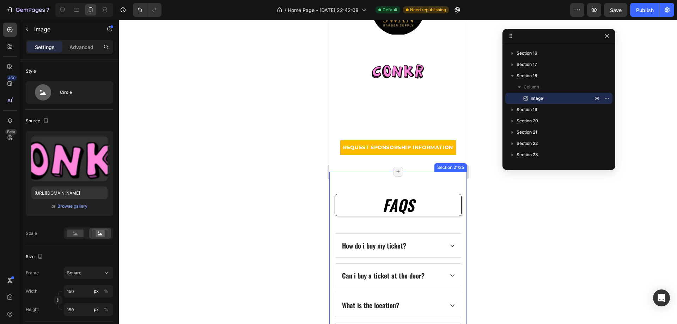
scroll to position [2018, 0]
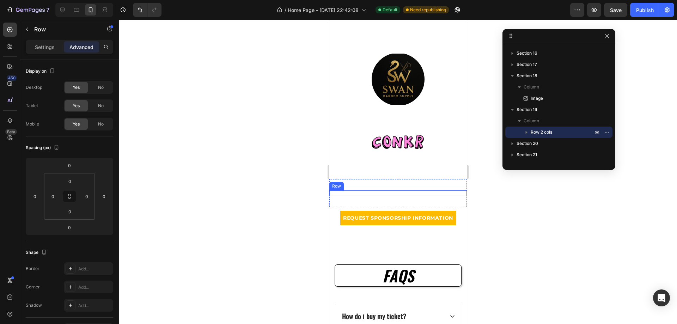
click at [411, 194] on div "Image Image Row" at bounding box center [398, 193] width 138 height 6
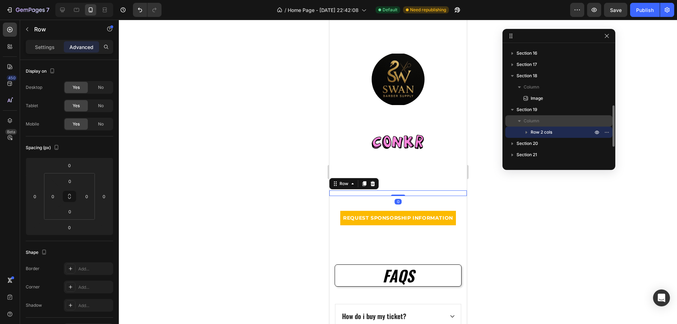
click at [550, 119] on p "Column" at bounding box center [559, 120] width 71 height 7
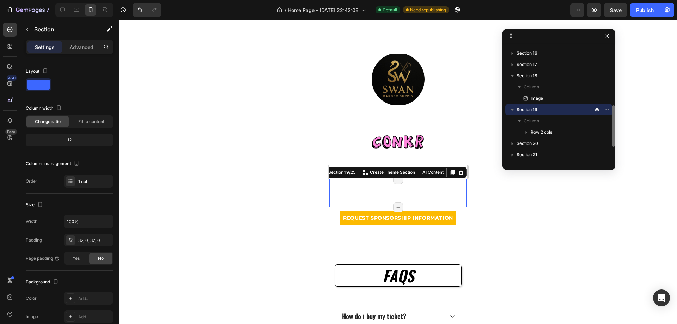
click at [538, 112] on p "Section 19" at bounding box center [556, 109] width 78 height 7
click at [420, 199] on div "Image Image Row Section 19/25 You can create reusable sections Create Theme Sec…" at bounding box center [398, 193] width 138 height 28
click at [74, 10] on icon at bounding box center [76, 10] width 5 height 4
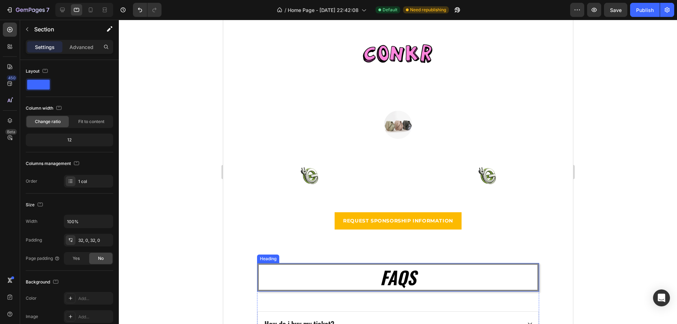
scroll to position [2122, 0]
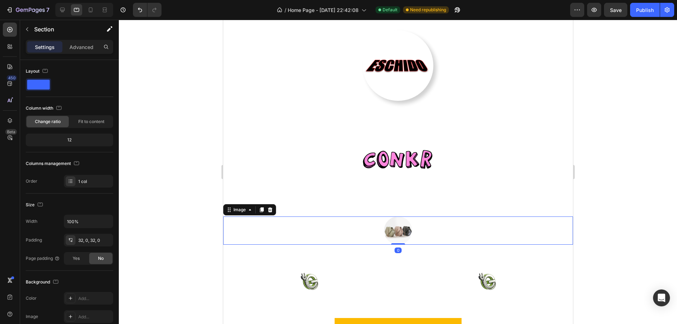
click at [447, 232] on div at bounding box center [398, 231] width 350 height 28
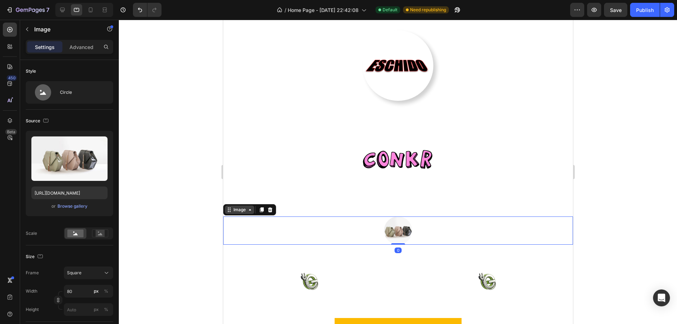
click at [248, 211] on icon at bounding box center [250, 210] width 6 height 6
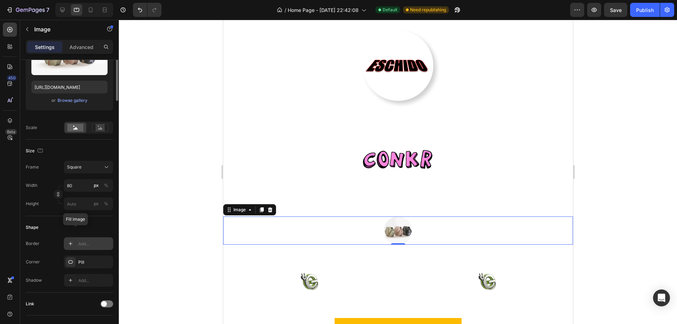
scroll to position [141, 0]
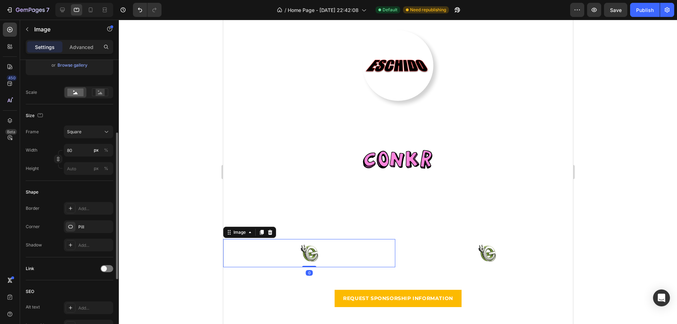
click at [340, 257] on div at bounding box center [309, 253] width 172 height 28
click at [80, 150] on input "80" at bounding box center [88, 150] width 49 height 13
click at [518, 251] on div at bounding box center [487, 253] width 172 height 28
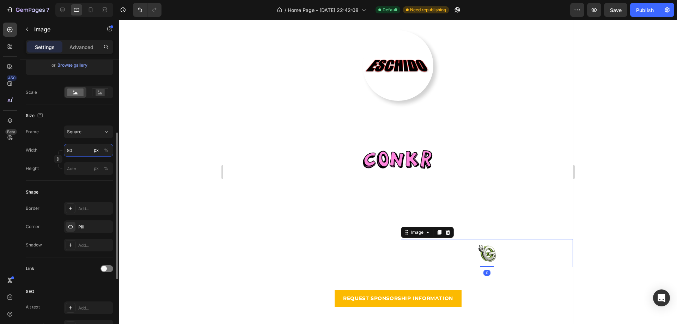
click at [78, 152] on input "80" at bounding box center [88, 150] width 49 height 13
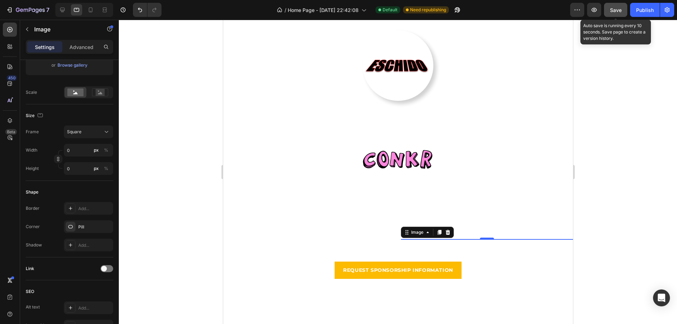
click at [623, 11] on button "Save" at bounding box center [615, 10] width 23 height 14
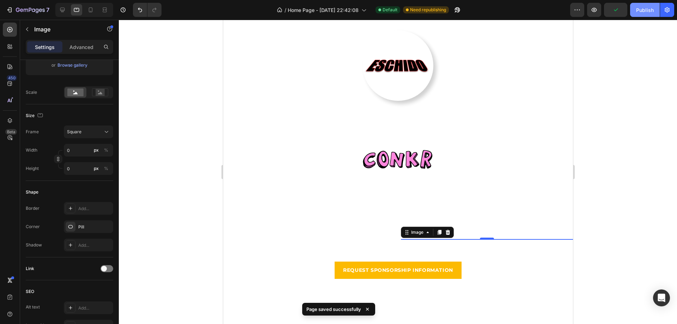
click at [641, 11] on div "Publish" at bounding box center [645, 9] width 18 height 7
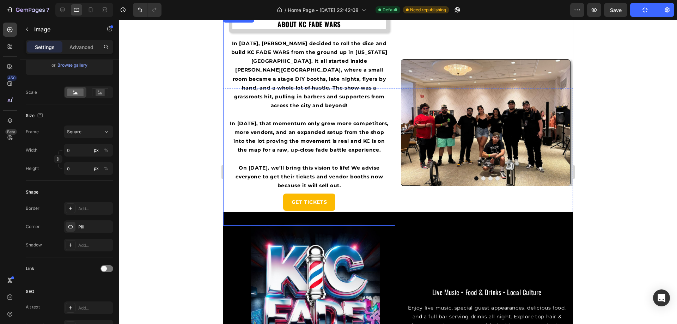
scroll to position [288, 0]
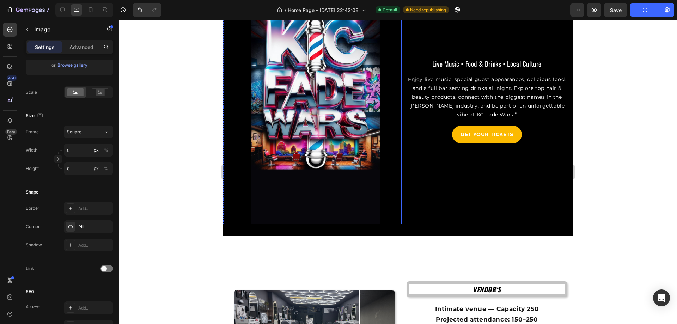
scroll to position [464, 0]
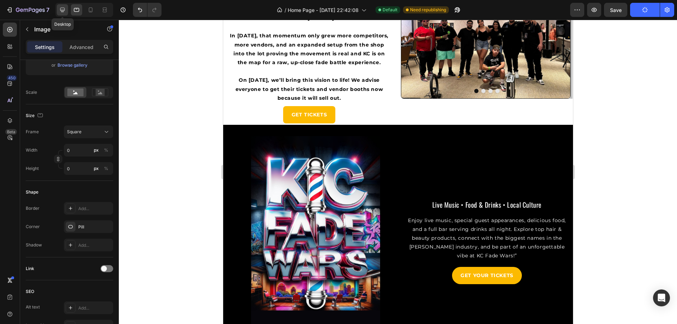
click at [59, 10] on icon at bounding box center [62, 9] width 7 height 7
type input "80"
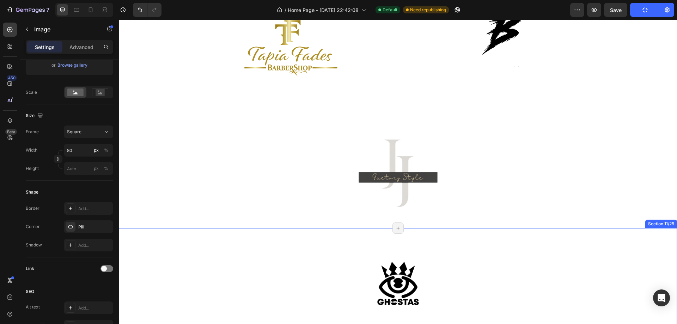
scroll to position [1199, 0]
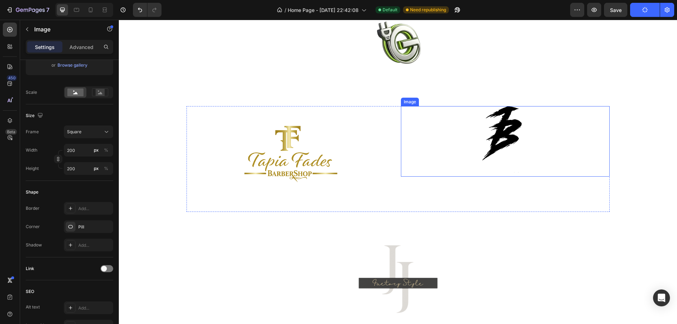
click at [494, 128] on img at bounding box center [505, 141] width 71 height 71
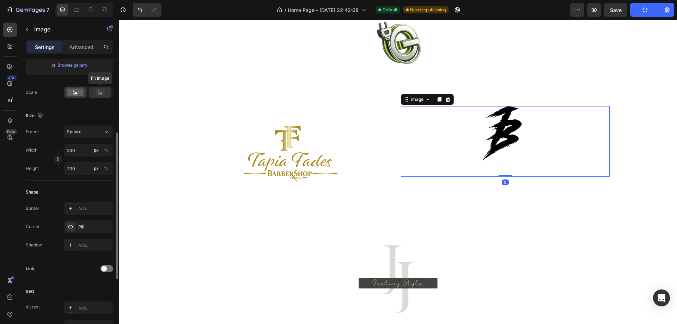
click at [97, 92] on rect at bounding box center [100, 92] width 9 height 7
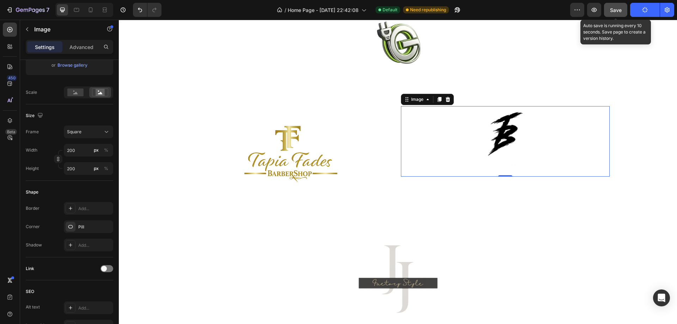
click at [614, 7] on span "Save" at bounding box center [616, 10] width 12 height 6
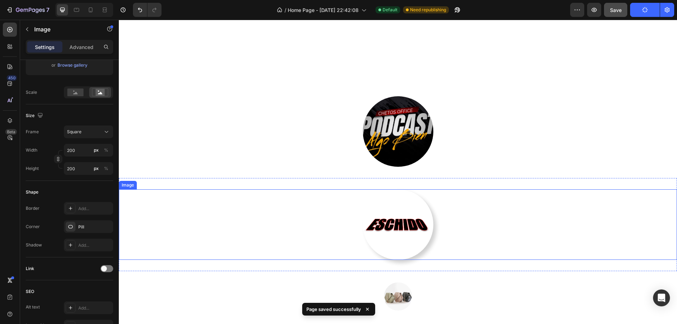
scroll to position [2010, 0]
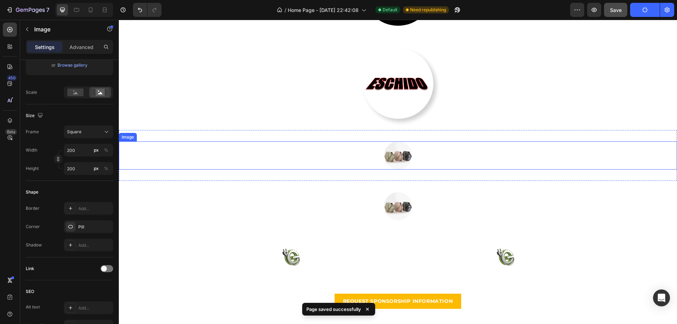
click at [394, 154] on img at bounding box center [398, 155] width 28 height 28
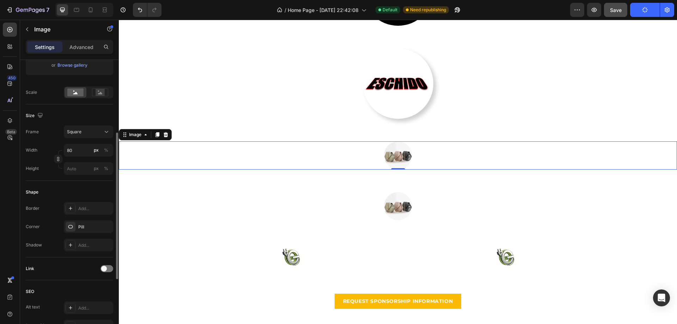
scroll to position [0, 0]
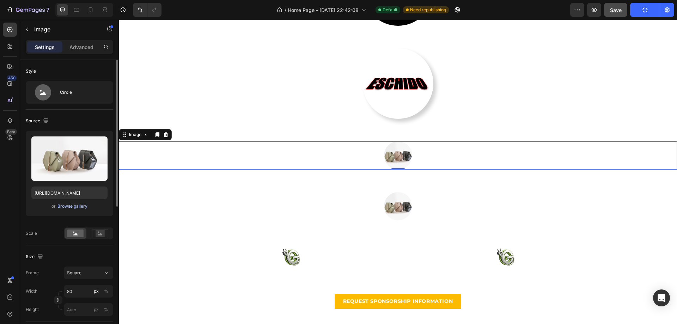
click at [77, 204] on div "Browse gallery" at bounding box center [72, 206] width 30 height 6
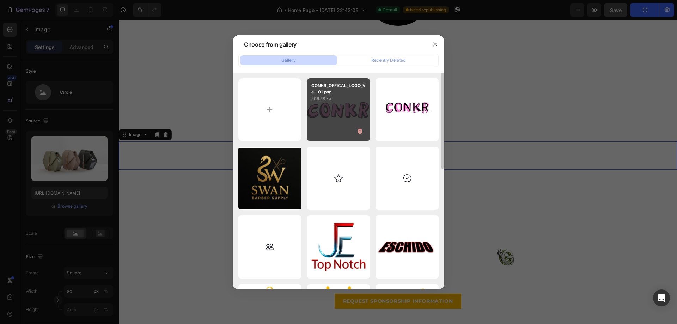
click at [350, 114] on div "CONKR_OFFICAL_LOGO_Ve...01.png 506.58 kb" at bounding box center [338, 109] width 63 height 63
type input "[URL][DOMAIN_NAME]"
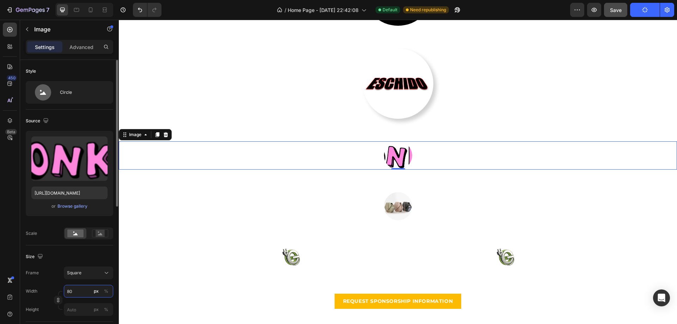
click at [74, 291] on input "80" at bounding box center [88, 291] width 49 height 13
type input "2"
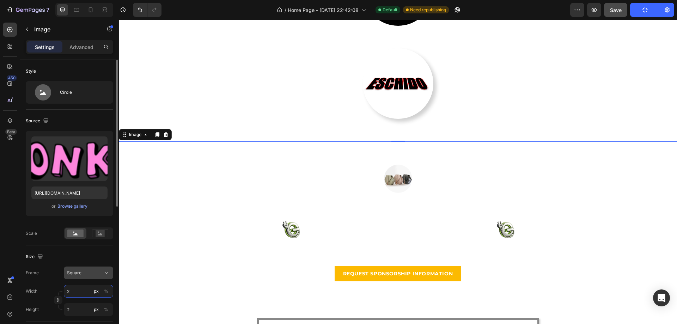
type input "20"
type input "200"
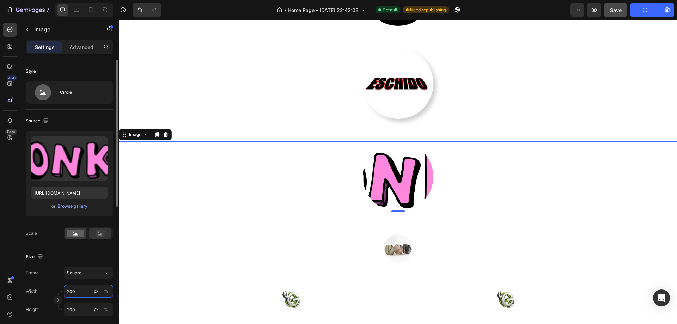
type input "200"
click at [99, 238] on div at bounding box center [100, 233] width 22 height 11
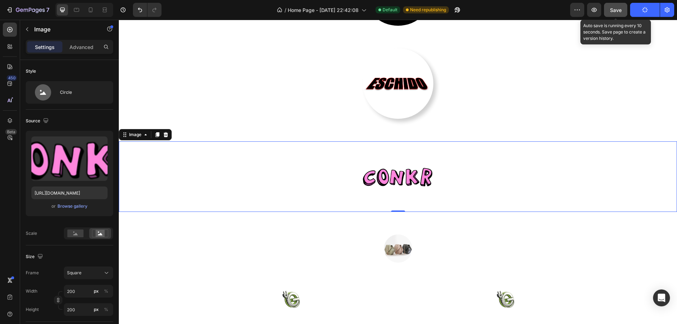
click at [612, 10] on span "Save" at bounding box center [616, 10] width 12 height 6
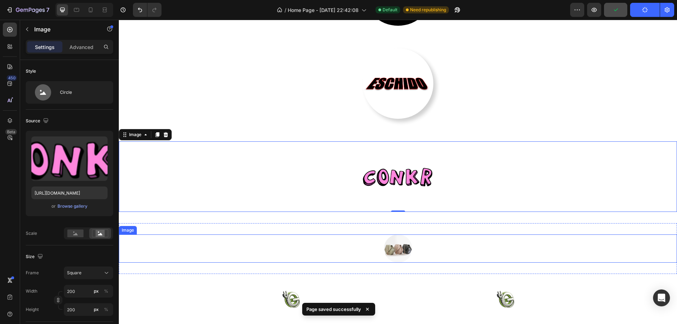
click at [444, 247] on div at bounding box center [398, 249] width 558 height 28
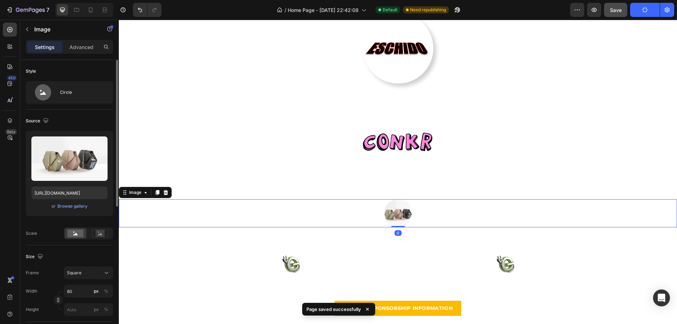
scroll to position [2081, 0]
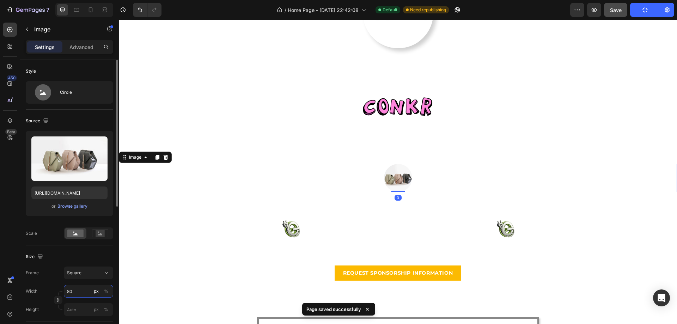
click at [80, 286] on input "80" at bounding box center [88, 291] width 49 height 13
type input "0"
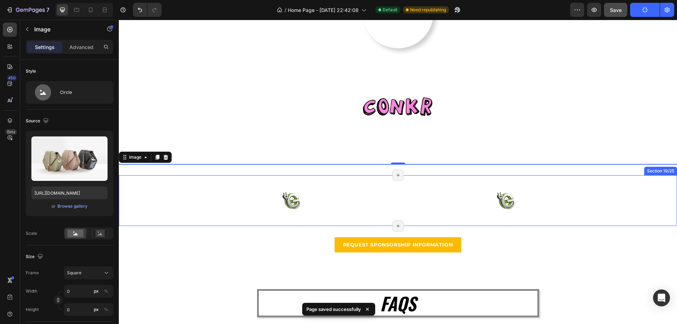
click at [504, 205] on img at bounding box center [505, 201] width 28 height 28
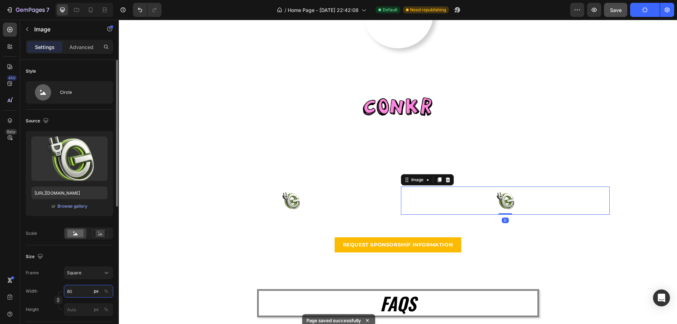
click at [83, 289] on input "80" at bounding box center [88, 291] width 49 height 13
type input "0"
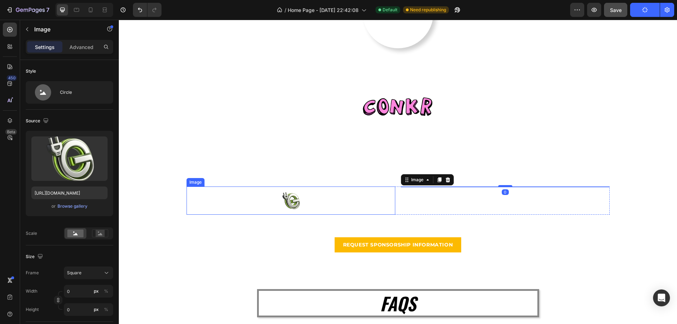
click at [294, 204] on img at bounding box center [291, 201] width 28 height 28
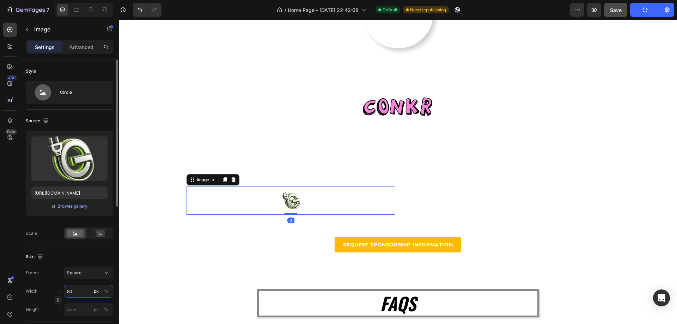
click at [77, 289] on input "80" at bounding box center [88, 291] width 49 height 13
type input "0"
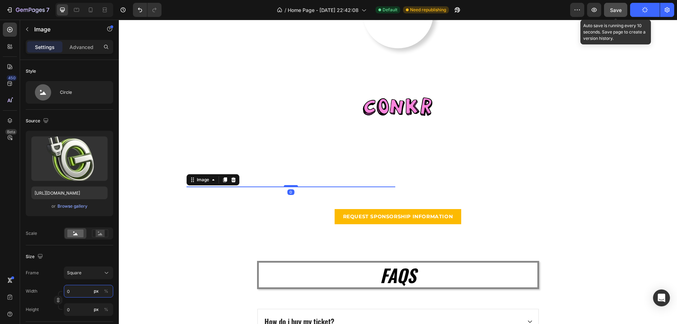
type input "0"
click at [612, 6] on div "Save" at bounding box center [616, 9] width 12 height 7
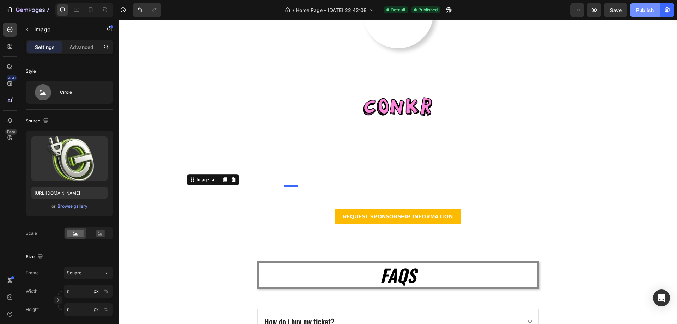
click at [640, 7] on div "Publish" at bounding box center [645, 9] width 18 height 7
click at [13, 8] on div "7" at bounding box center [27, 10] width 43 height 8
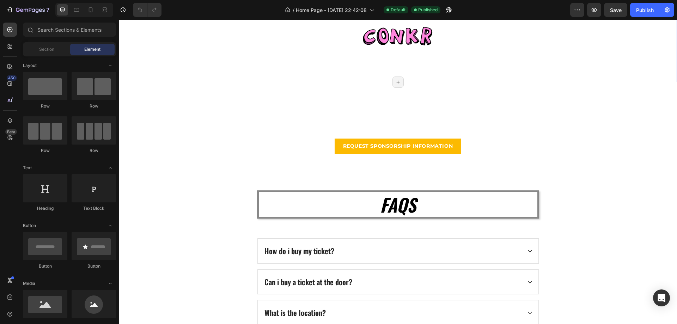
scroll to position [2081, 0]
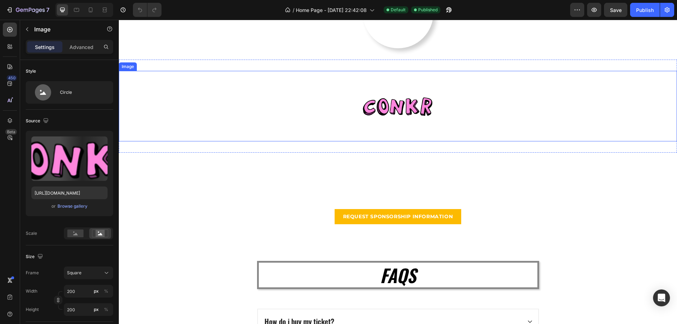
click at [449, 104] on div at bounding box center [398, 106] width 558 height 71
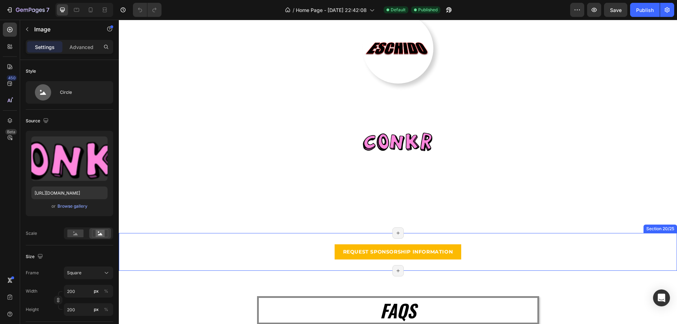
scroll to position [1905, 0]
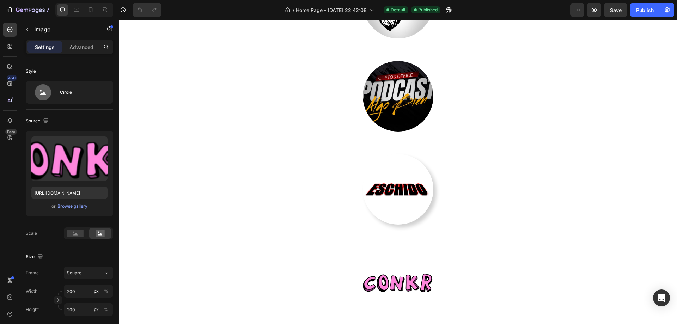
click at [406, 285] on img at bounding box center [398, 282] width 71 height 71
click at [39, 28] on p "Image" at bounding box center [64, 29] width 60 height 8
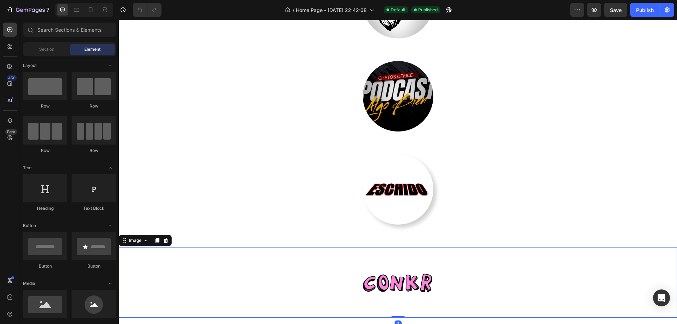
click at [401, 286] on img at bounding box center [398, 282] width 71 height 71
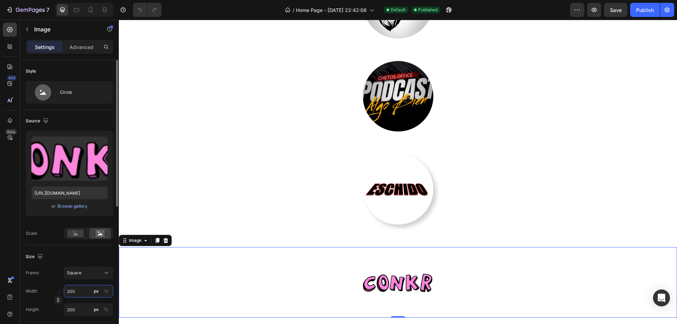
click at [86, 292] on input "200" at bounding box center [88, 291] width 49 height 13
type input "0"
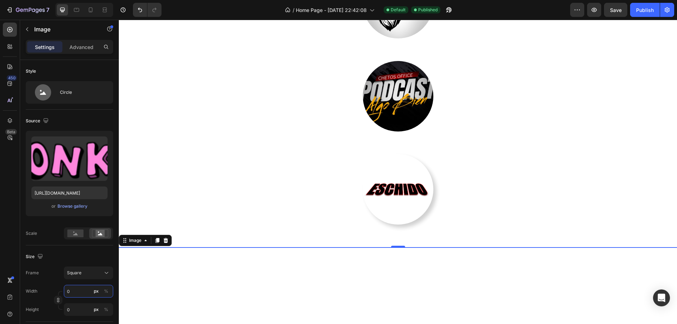
type input "1"
type input "10"
type input "100"
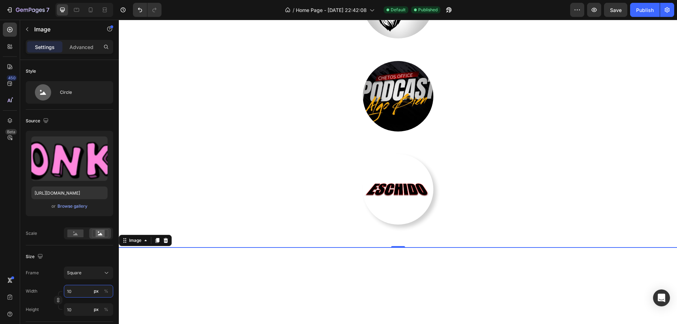
type input "100"
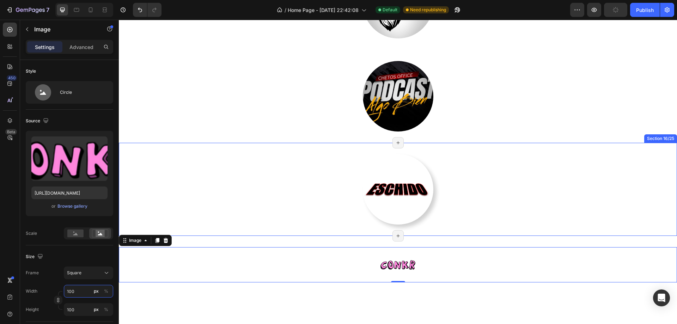
type input "0"
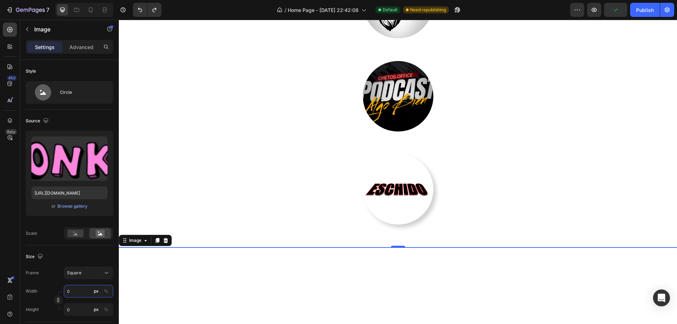
type input "200"
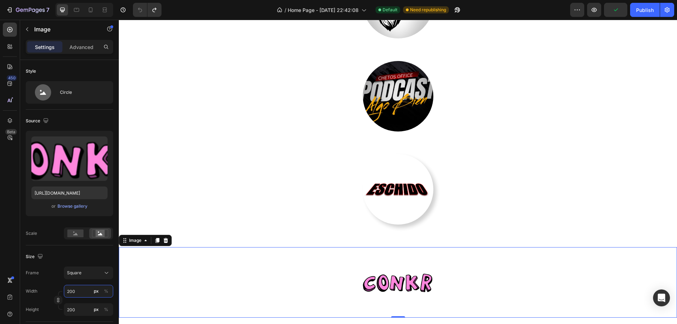
type input "0"
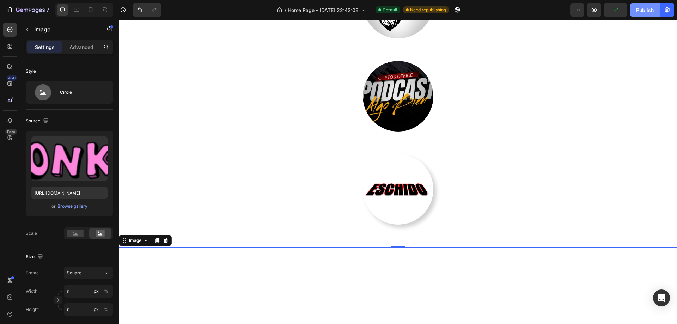
click at [643, 12] on div "Publish" at bounding box center [645, 9] width 18 height 7
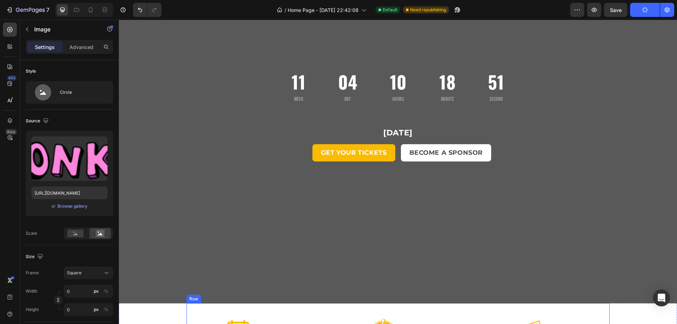
scroll to position [0, 0]
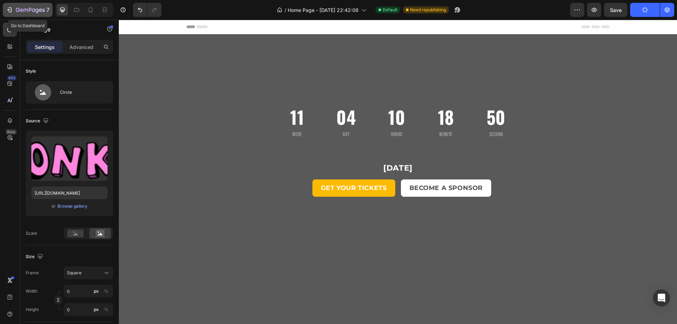
click at [16, 10] on icon "button" at bounding box center [30, 10] width 29 height 6
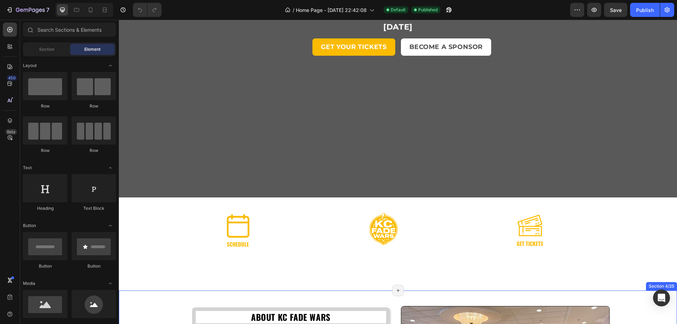
scroll to position [317, 0]
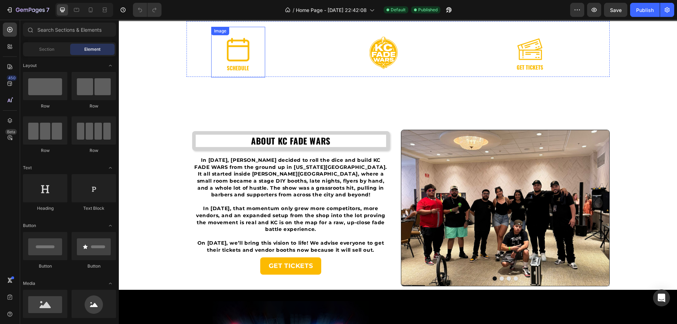
click at [238, 56] on img at bounding box center [237, 54] width 35 height 35
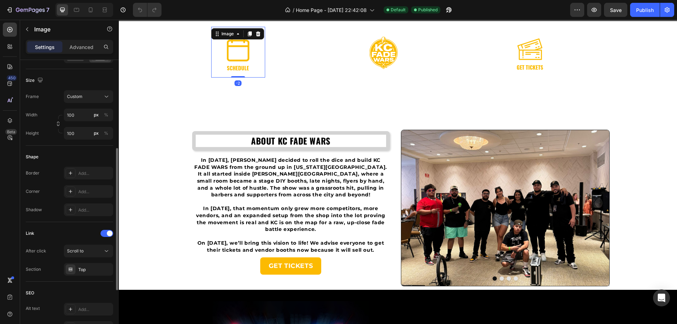
scroll to position [212, 0]
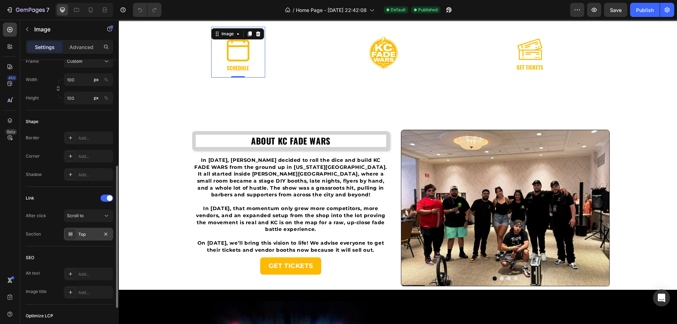
click at [91, 229] on div "Top" at bounding box center [88, 234] width 49 height 13
click at [97, 212] on button "Scroll to" at bounding box center [88, 215] width 49 height 13
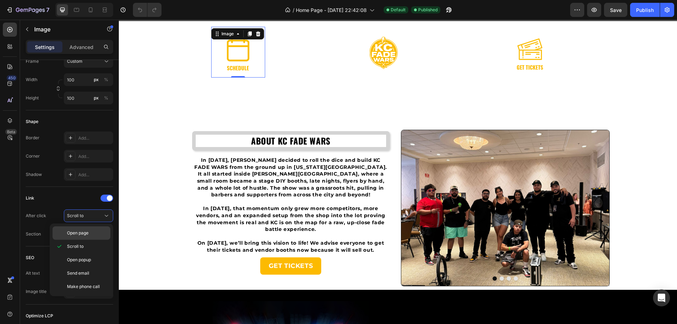
click at [83, 234] on span "Open page" at bounding box center [78, 233] width 22 height 6
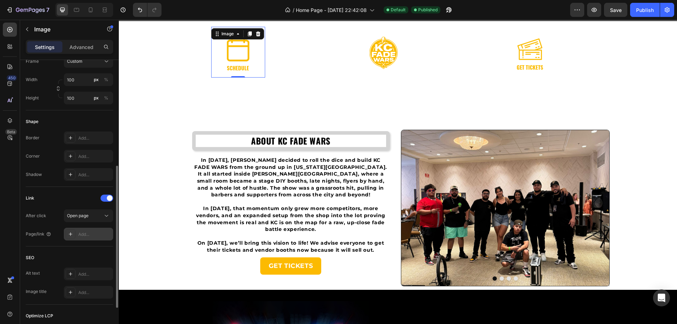
click at [89, 236] on div "Add..." at bounding box center [94, 234] width 33 height 6
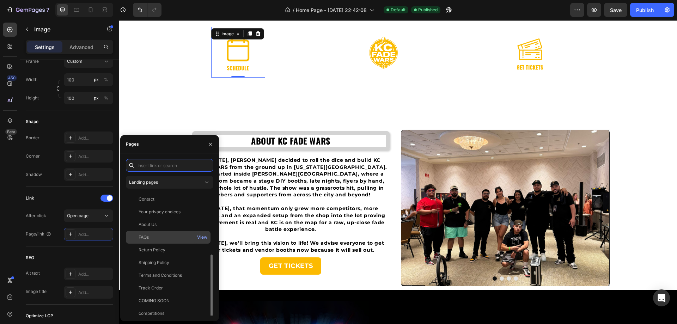
scroll to position [42, 0]
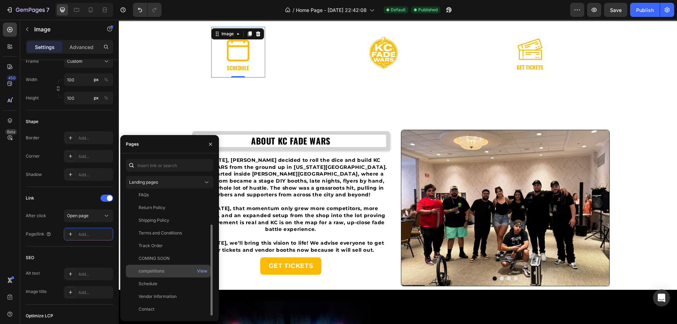
click at [163, 269] on div "competitions" at bounding box center [152, 271] width 26 height 6
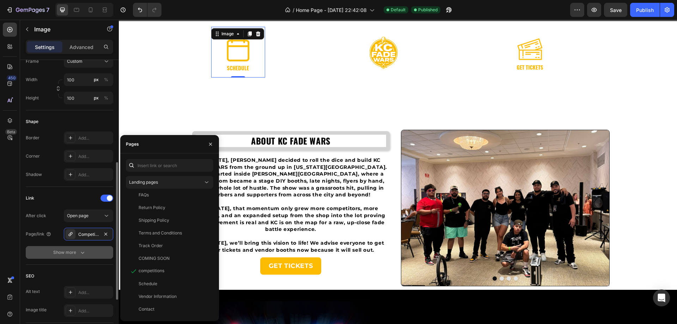
click at [84, 255] on icon "button" at bounding box center [82, 252] width 7 height 7
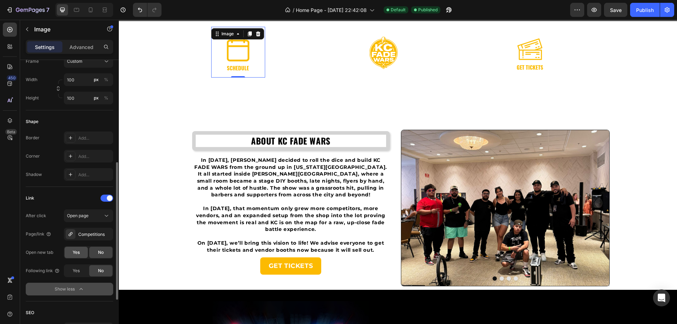
click at [79, 254] on span "Yes" at bounding box center [76, 252] width 7 height 6
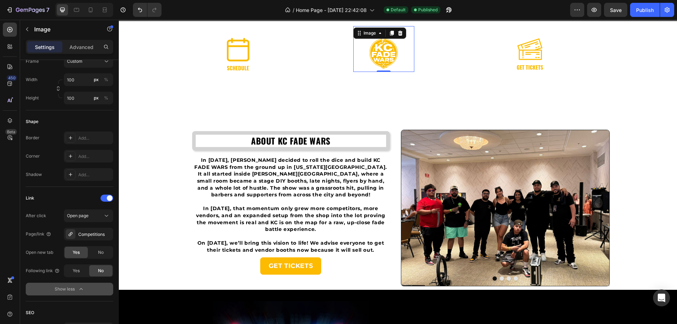
click at [377, 64] on img at bounding box center [383, 52] width 35 height 35
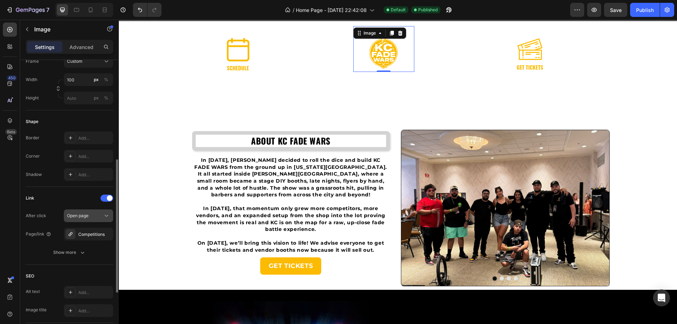
click at [97, 217] on div "Open page" at bounding box center [85, 216] width 36 height 6
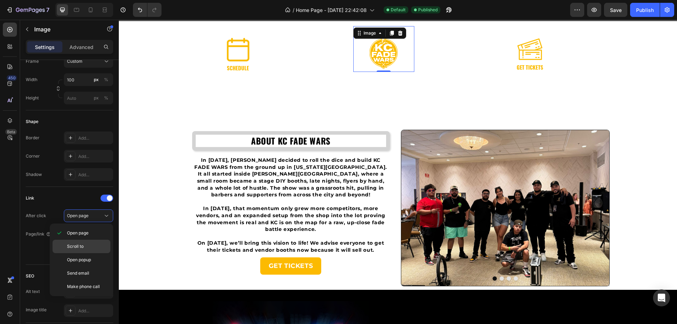
click at [82, 244] on span "Scroll to" at bounding box center [75, 246] width 17 height 6
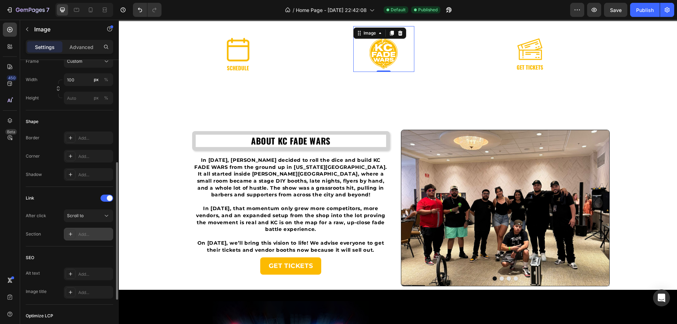
click at [80, 235] on div "Add..." at bounding box center [94, 234] width 33 height 6
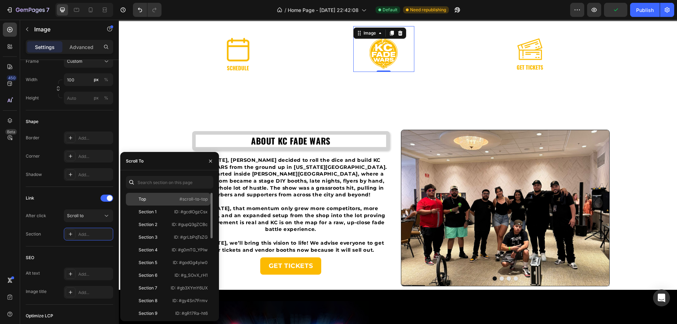
drag, startPoint x: 151, startPoint y: 198, endPoint x: 143, endPoint y: 200, distance: 8.8
click at [151, 198] on div "Top" at bounding box center [149, 199] width 41 height 6
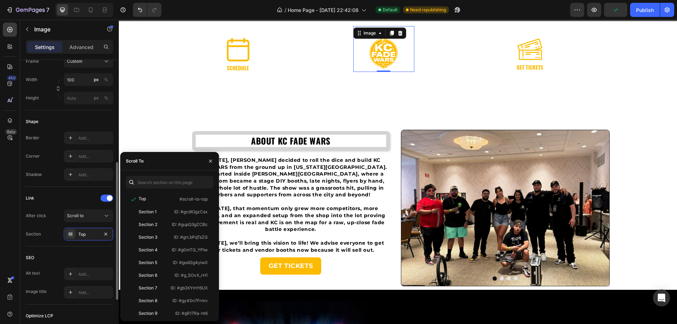
click at [71, 193] on div "Link" at bounding box center [69, 198] width 87 height 11
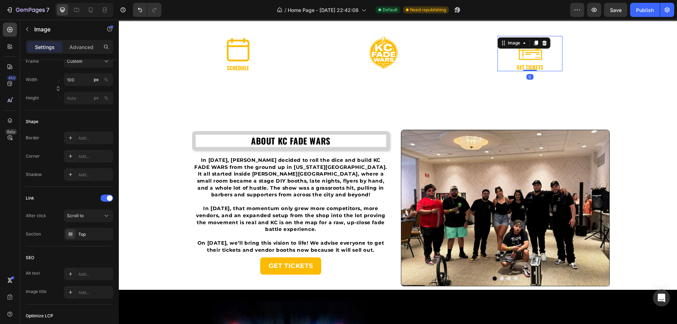
click at [517, 56] on img at bounding box center [529, 53] width 35 height 35
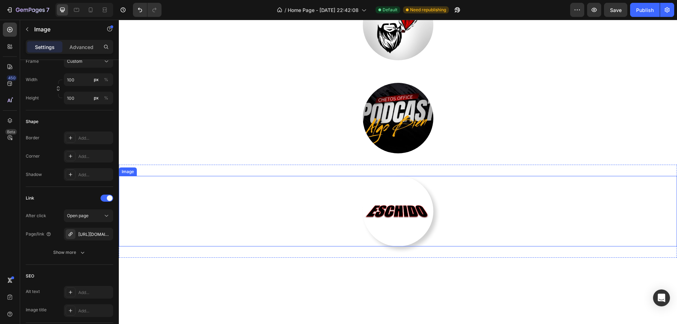
scroll to position [1940, 0]
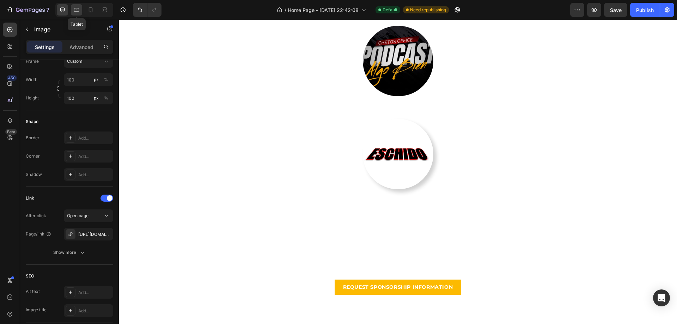
click at [77, 12] on icon at bounding box center [76, 9] width 7 height 7
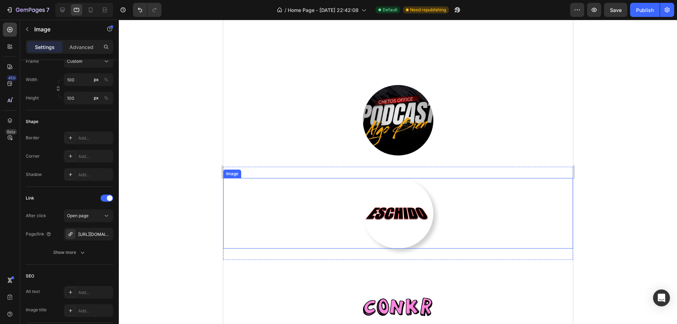
scroll to position [2081, 0]
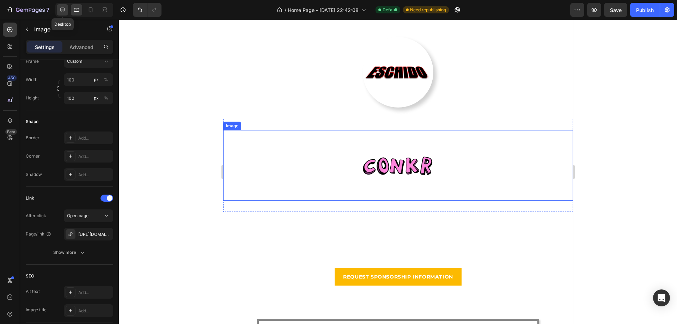
click at [61, 13] on div at bounding box center [62, 9] width 11 height 11
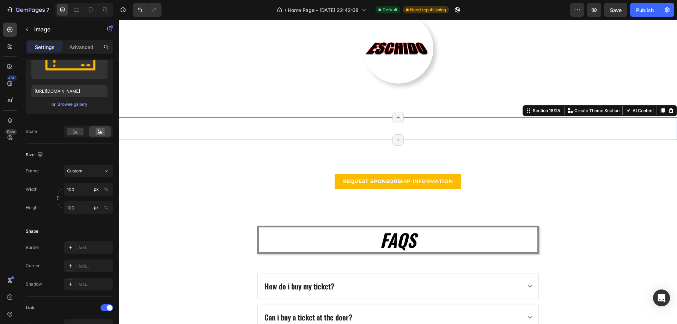
click at [396, 125] on div "Image Section 18/25 You can create reusable sections Create Theme Section AI Co…" at bounding box center [398, 128] width 558 height 23
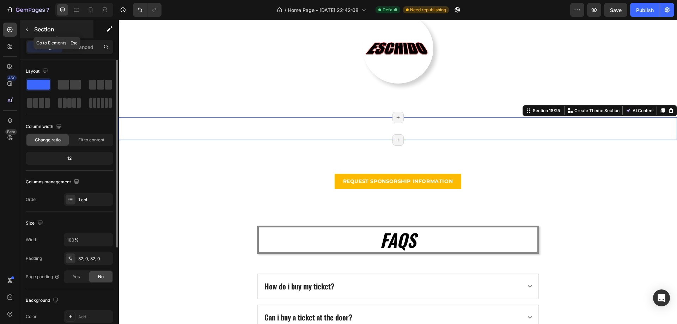
click at [34, 30] on p "Section" at bounding box center [63, 29] width 58 height 8
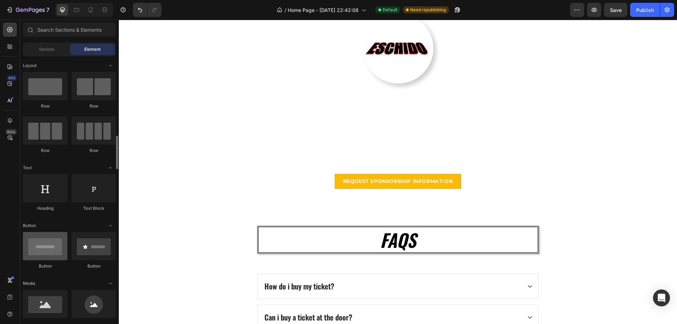
scroll to position [71, 0]
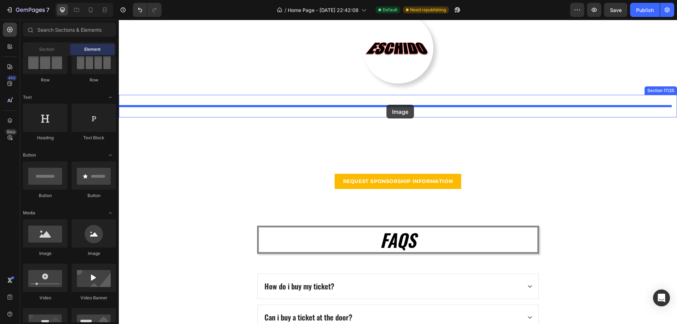
drag, startPoint x: 211, startPoint y: 259, endPoint x: 386, endPoint y: 105, distance: 232.9
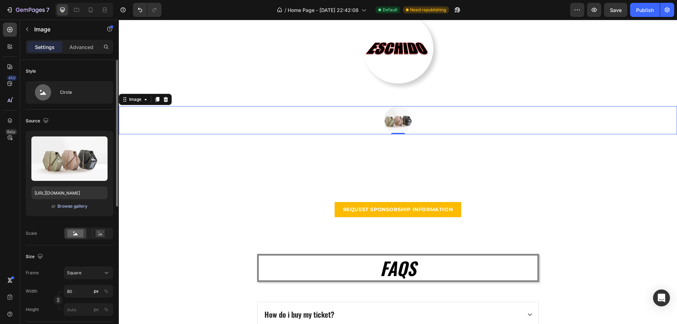
click at [73, 205] on div "Browse gallery" at bounding box center [72, 206] width 30 height 6
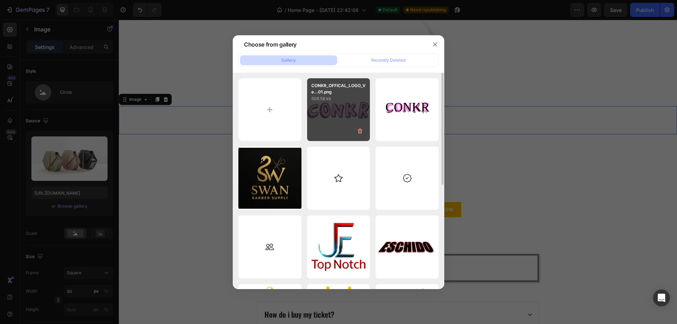
click at [334, 112] on div "CONKR_OFFICAL_LOGO_Ve...01.png 506.58 kb" at bounding box center [338, 109] width 63 height 63
type input "https://cdn.shopify.com/s/files/1/0944/8298/9425/files/gempages_580407018670522…"
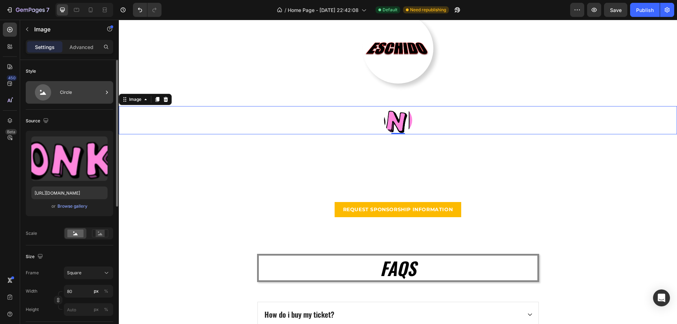
click at [74, 87] on div "Circle" at bounding box center [81, 92] width 43 height 16
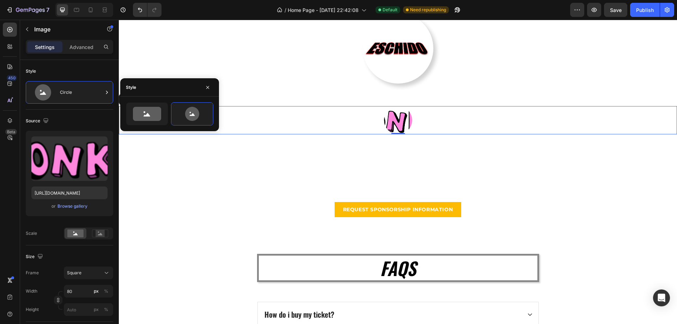
click at [124, 110] on div at bounding box center [169, 113] width 99 height 23
drag, startPoint x: 140, startPoint y: 112, endPoint x: 136, endPoint y: 114, distance: 3.6
click at [140, 112] on icon at bounding box center [147, 114] width 28 height 14
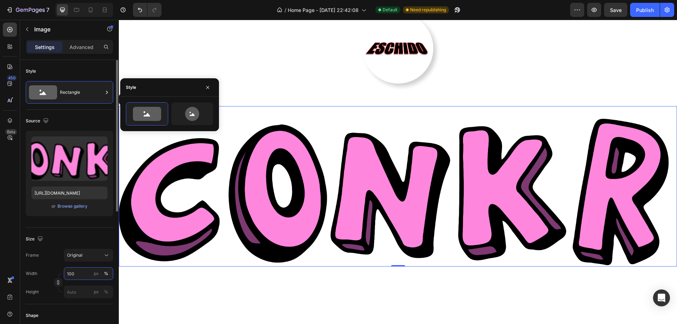
click at [78, 273] on input "100" at bounding box center [88, 273] width 49 height 13
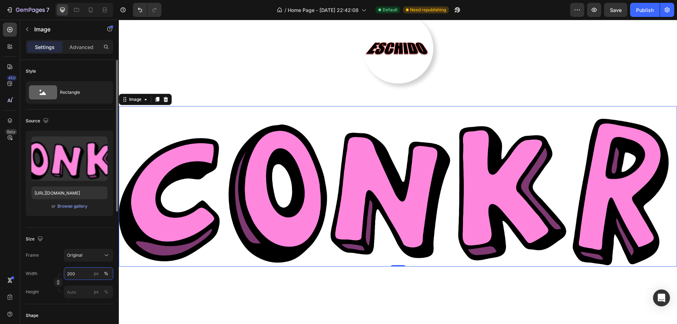
drag, startPoint x: 76, startPoint y: 271, endPoint x: 56, endPoint y: 272, distance: 20.1
click at [55, 272] on div "Width 200 px %" at bounding box center [69, 273] width 87 height 13
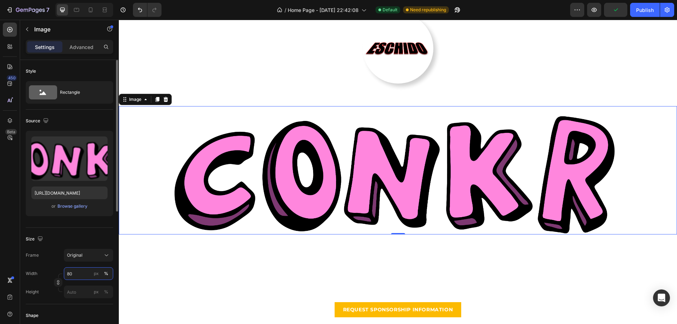
drag, startPoint x: 76, startPoint y: 273, endPoint x: 65, endPoint y: 272, distance: 10.6
click at [65, 272] on input "80" at bounding box center [88, 273] width 49 height 13
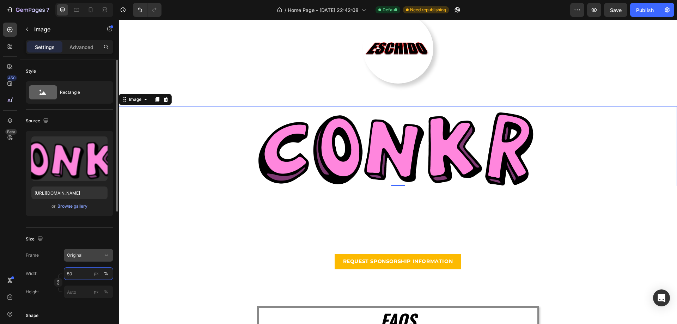
type input "50"
drag, startPoint x: 93, startPoint y: 254, endPoint x: 90, endPoint y: 259, distance: 6.4
click at [93, 254] on div "Original" at bounding box center [84, 255] width 35 height 6
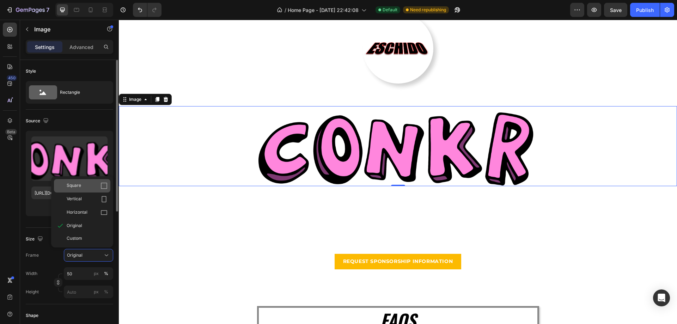
click at [83, 188] on div "Square" at bounding box center [87, 185] width 41 height 7
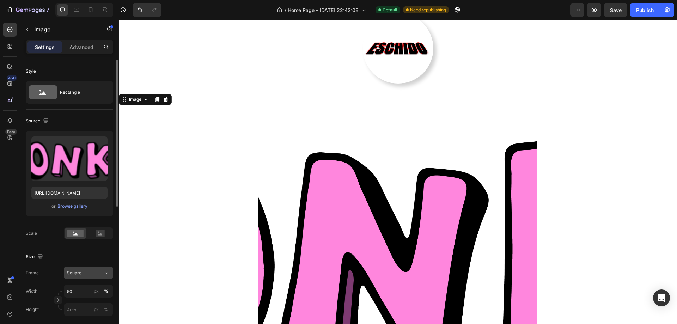
click at [91, 271] on div "Square" at bounding box center [84, 273] width 35 height 6
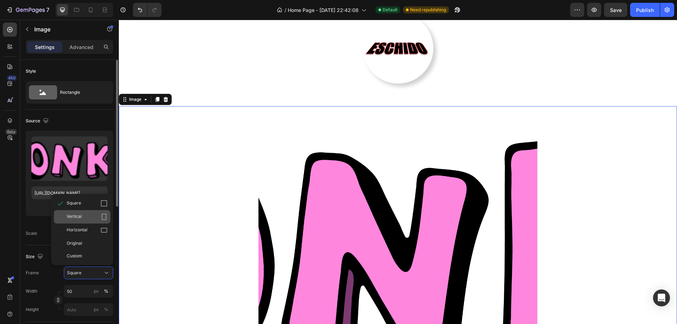
click at [89, 213] on div "Vertical" at bounding box center [87, 216] width 41 height 7
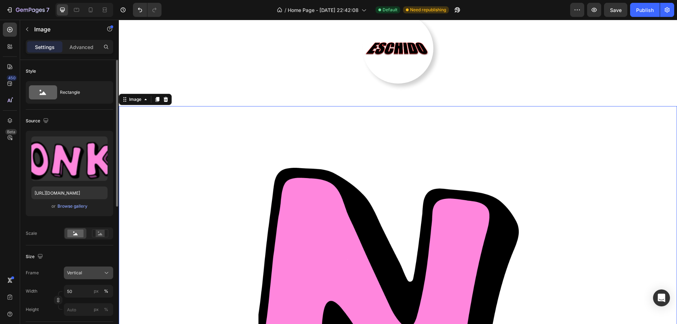
click at [101, 271] on div "Vertical" at bounding box center [84, 273] width 35 height 6
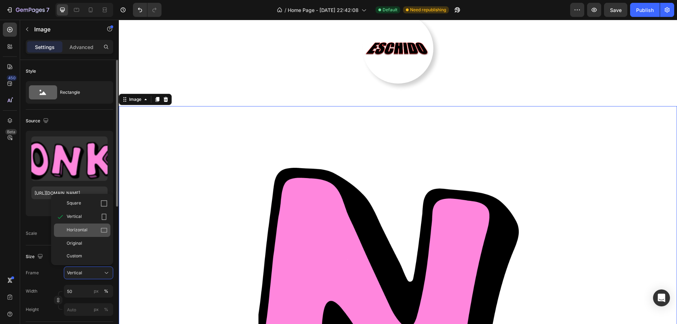
click at [91, 229] on div "Horizontal" at bounding box center [87, 230] width 41 height 7
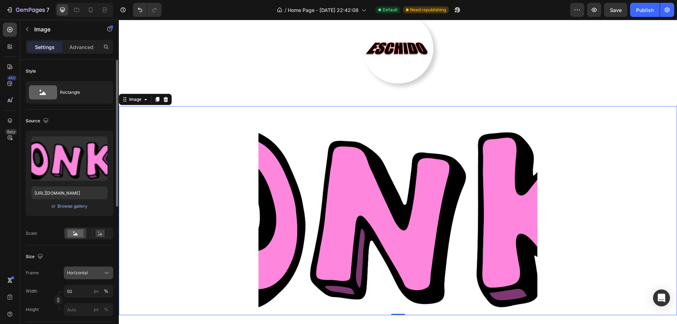
click at [99, 274] on div "Horizontal" at bounding box center [84, 273] width 35 height 6
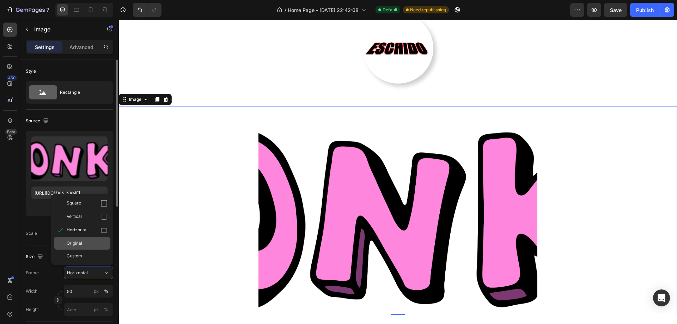
click at [91, 237] on div "Original" at bounding box center [82, 243] width 56 height 13
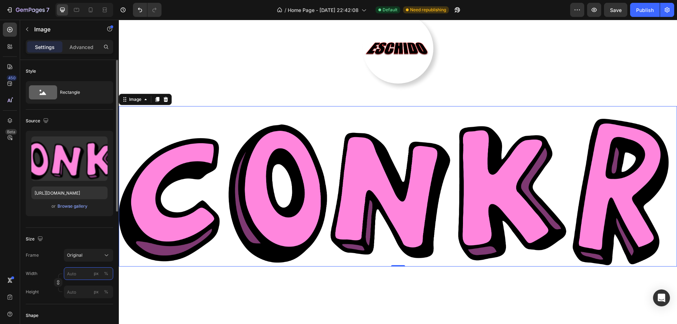
click at [81, 274] on input "px %" at bounding box center [88, 273] width 49 height 13
click at [79, 288] on p "Full 100%" at bounding box center [87, 290] width 41 height 6
click at [76, 276] on input "100" at bounding box center [88, 273] width 49 height 13
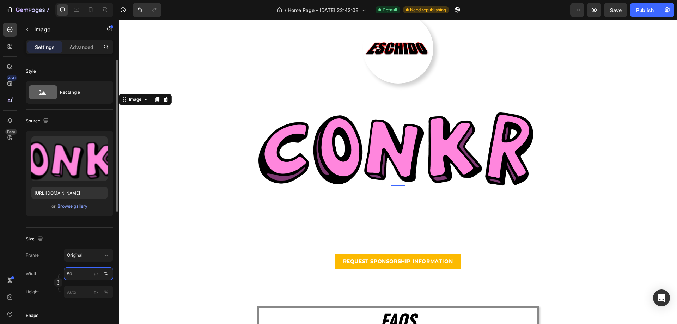
drag, startPoint x: 78, startPoint y: 274, endPoint x: 63, endPoint y: 272, distance: 15.4
click at [63, 272] on div "Width 50 px %" at bounding box center [69, 273] width 87 height 13
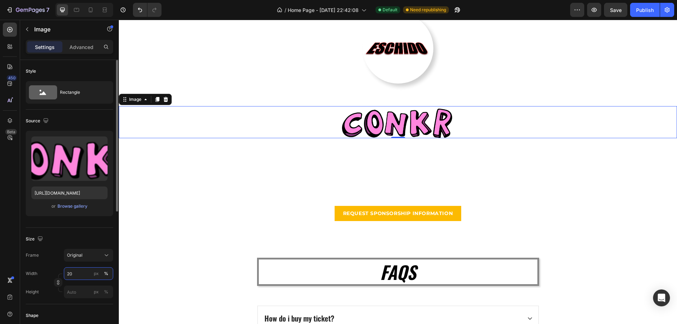
drag, startPoint x: 77, startPoint y: 270, endPoint x: 67, endPoint y: 271, distance: 10.3
click at [67, 271] on input "20" at bounding box center [88, 273] width 49 height 13
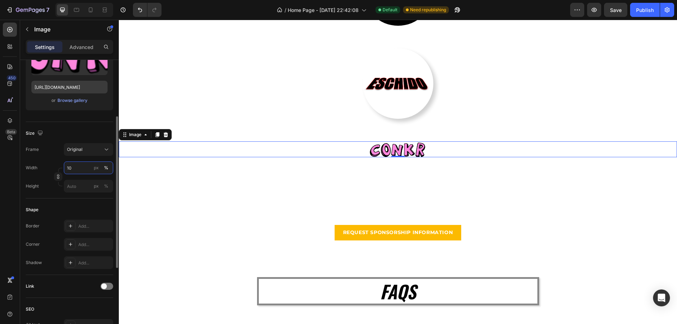
scroll to position [0, 0]
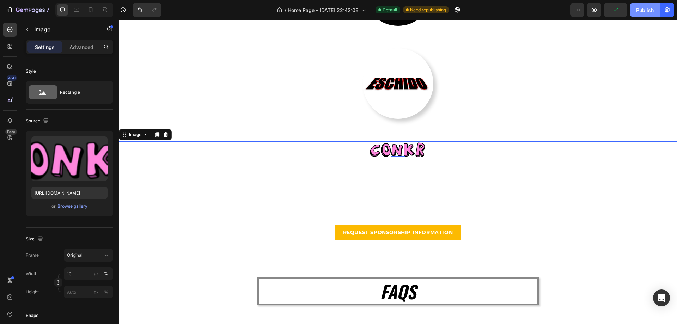
click at [637, 11] on div "Publish" at bounding box center [645, 9] width 18 height 7
click at [79, 8] on icon at bounding box center [76, 9] width 7 height 7
type input "80"
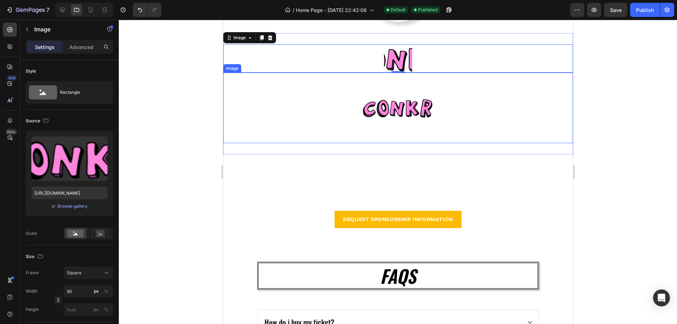
scroll to position [2061, 0]
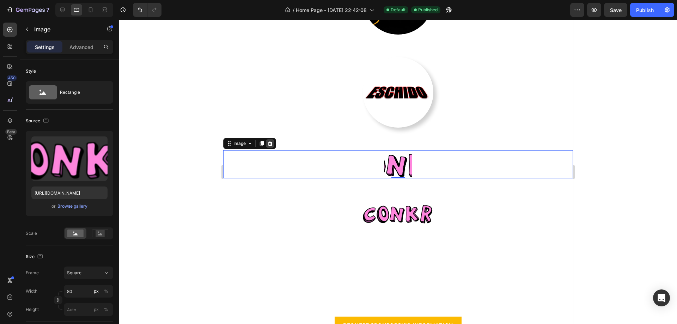
click at [273, 142] on div at bounding box center [270, 143] width 8 height 8
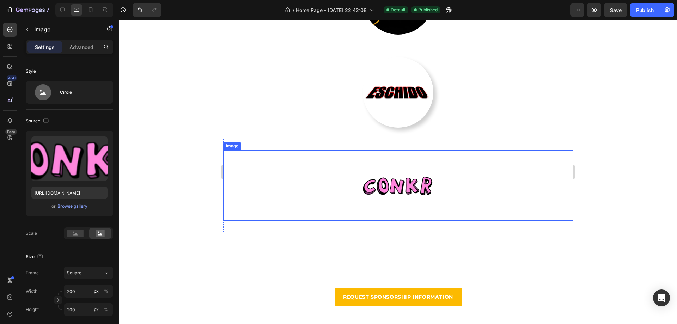
click at [406, 186] on img at bounding box center [398, 185] width 71 height 71
click at [272, 142] on icon at bounding box center [270, 144] width 6 height 6
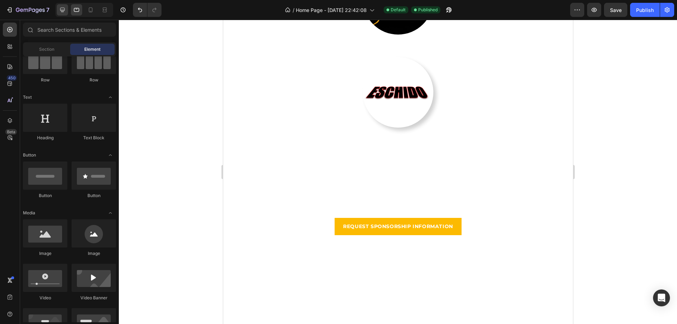
click at [66, 11] on div at bounding box center [62, 9] width 11 height 11
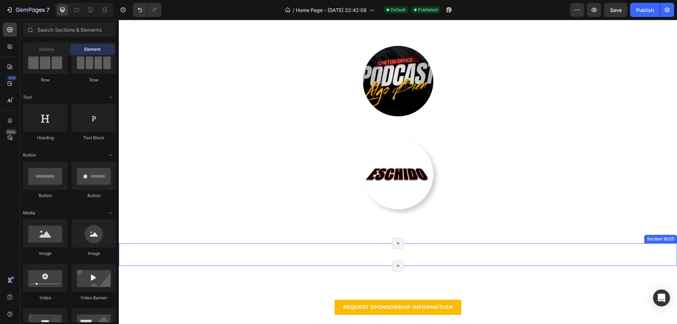
scroll to position [1955, 0]
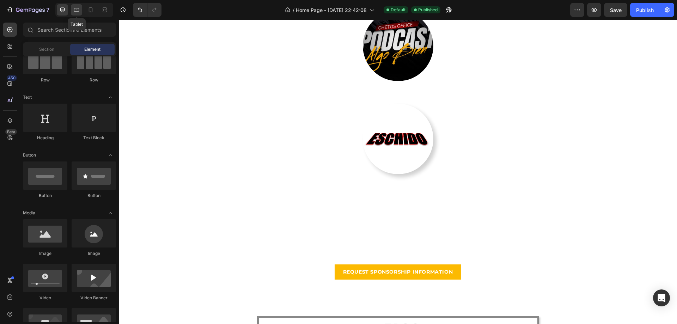
click at [78, 12] on icon at bounding box center [76, 9] width 7 height 7
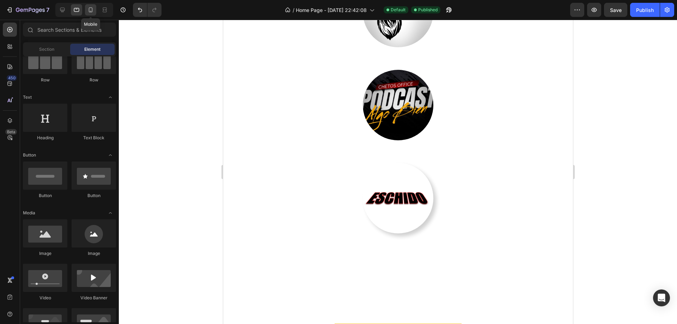
click at [92, 11] on icon at bounding box center [91, 9] width 4 height 5
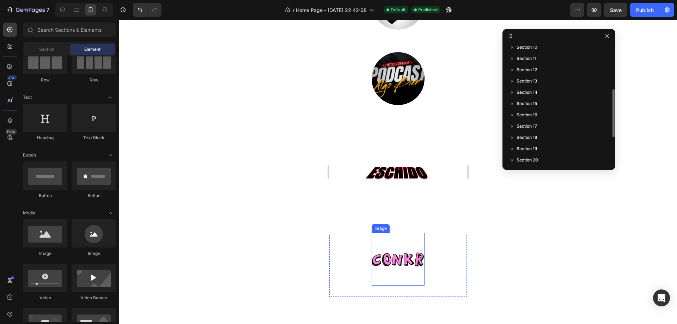
click at [408, 261] on img at bounding box center [397, 259] width 53 height 53
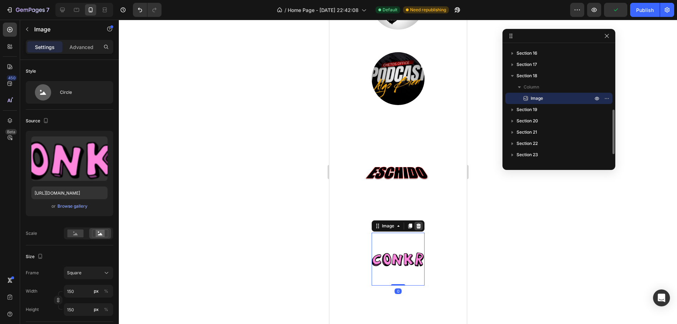
click at [419, 224] on div at bounding box center [418, 226] width 8 height 8
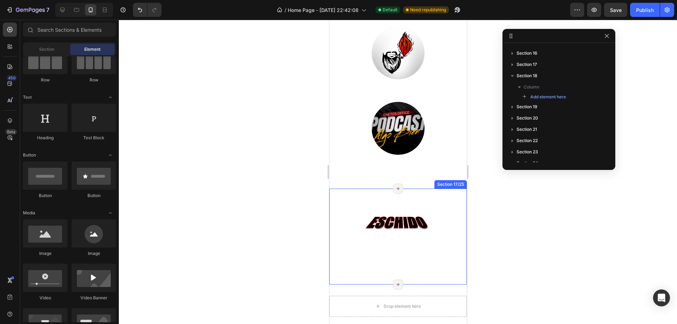
scroll to position [1919, 0]
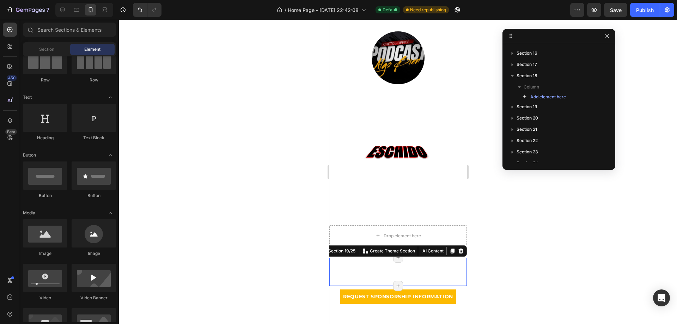
click at [434, 262] on div "Image Image Row Section 19/25 You can create reusable sections Create Theme Sec…" at bounding box center [398, 272] width 138 height 28
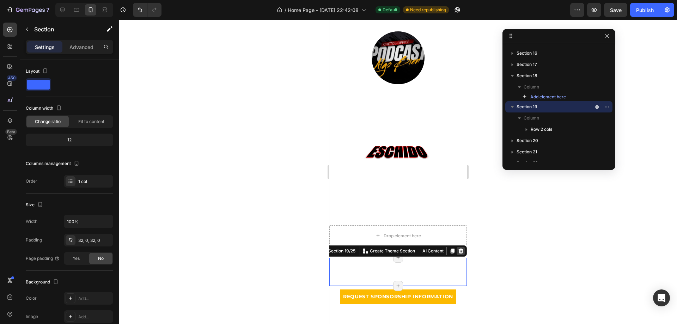
click at [458, 249] on icon at bounding box center [461, 251] width 6 height 6
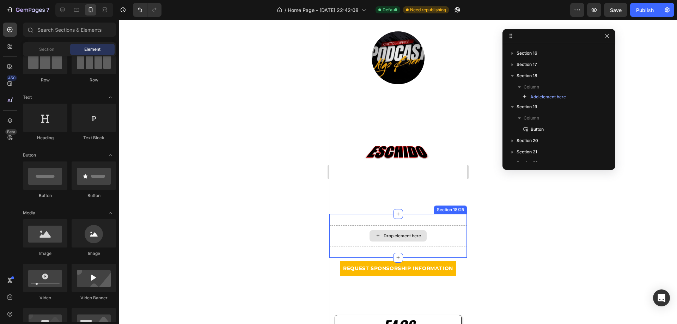
click at [450, 227] on div "Drop element here" at bounding box center [398, 235] width 138 height 21
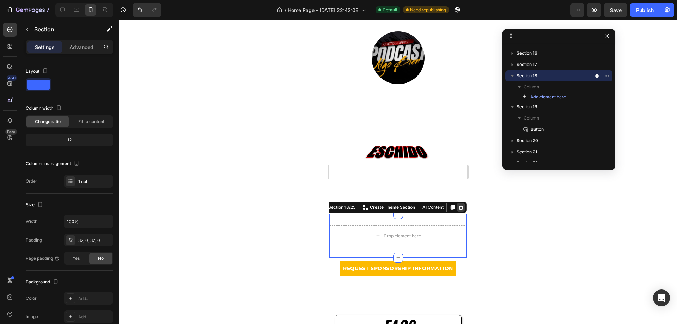
click at [458, 208] on icon at bounding box center [461, 208] width 6 height 6
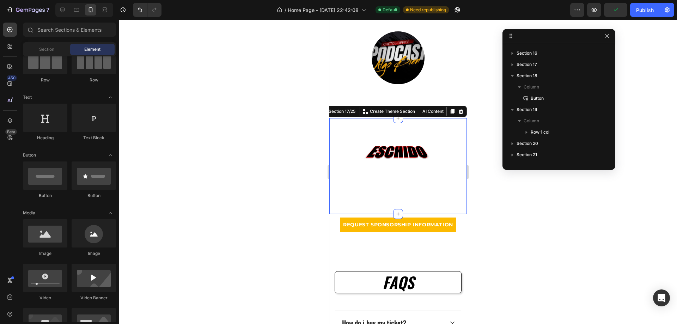
click at [408, 192] on div "Image" at bounding box center [398, 165] width 138 height 73
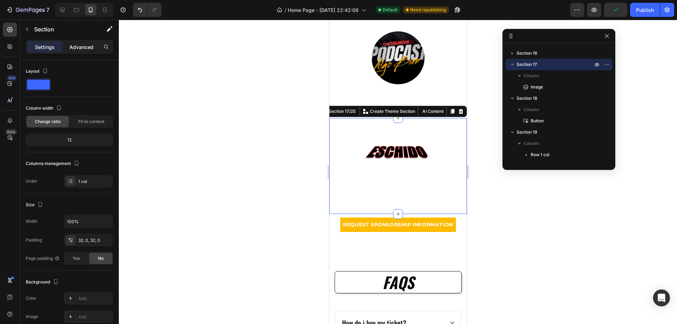
click at [85, 48] on p "Advanced" at bounding box center [81, 46] width 24 height 7
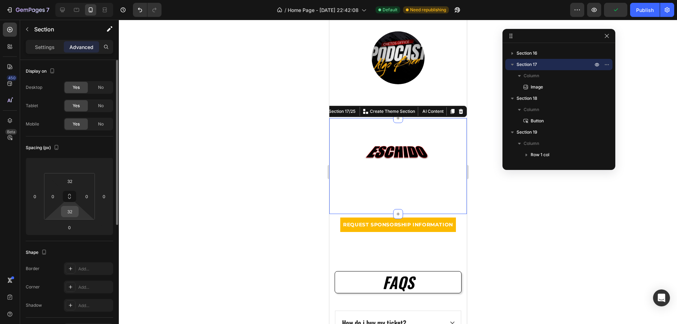
click at [73, 210] on input "32" at bounding box center [70, 211] width 14 height 11
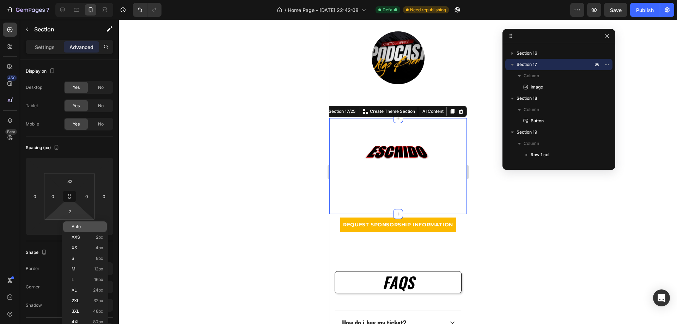
click at [86, 226] on p "Auto" at bounding box center [88, 226] width 32 height 5
type input "Auto"
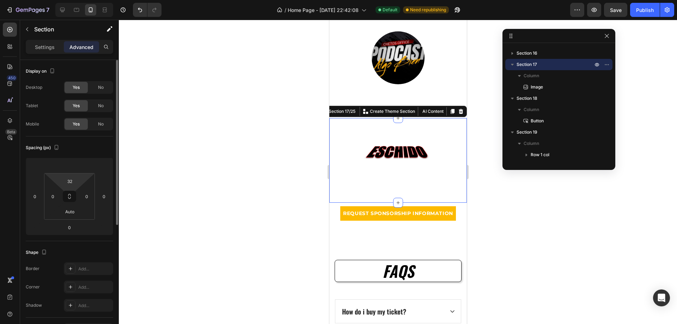
click at [78, 176] on div "32" at bounding box center [70, 181] width 18 height 11
click at [74, 184] on input "32" at bounding box center [70, 181] width 14 height 11
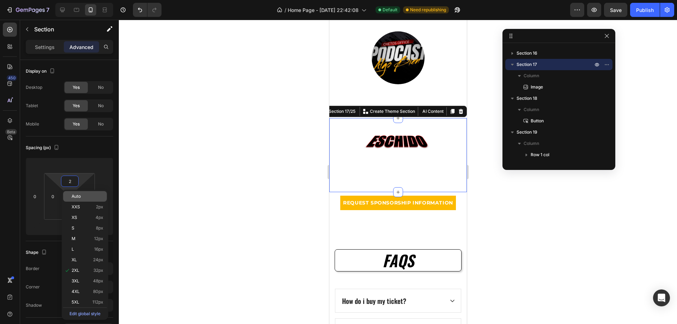
click at [79, 193] on div "Auto" at bounding box center [85, 196] width 44 height 11
type input "Auto"
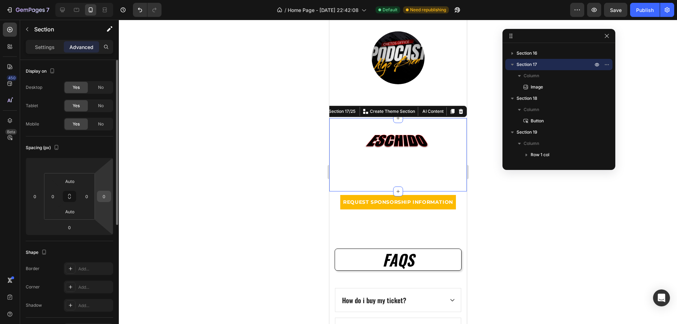
click at [102, 196] on input "0" at bounding box center [104, 196] width 11 height 11
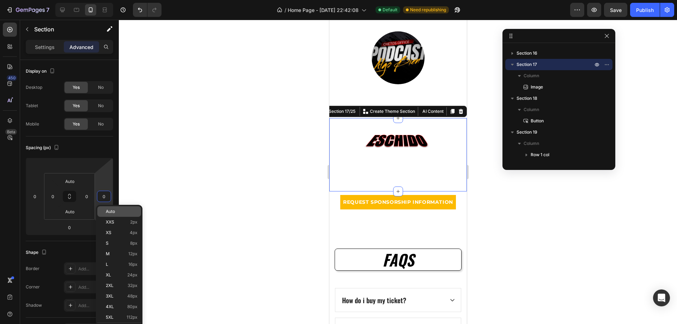
click at [110, 212] on span "Auto" at bounding box center [110, 211] width 9 height 5
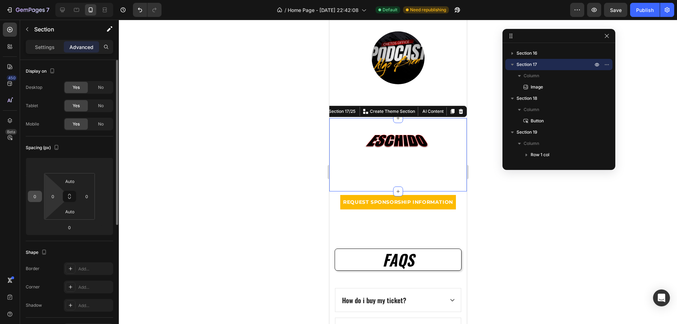
click at [34, 194] on input "0" at bounding box center [35, 196] width 11 height 11
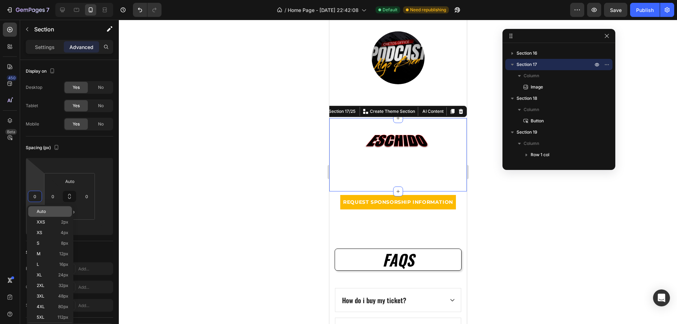
click at [45, 215] on div "Auto" at bounding box center [50, 211] width 44 height 11
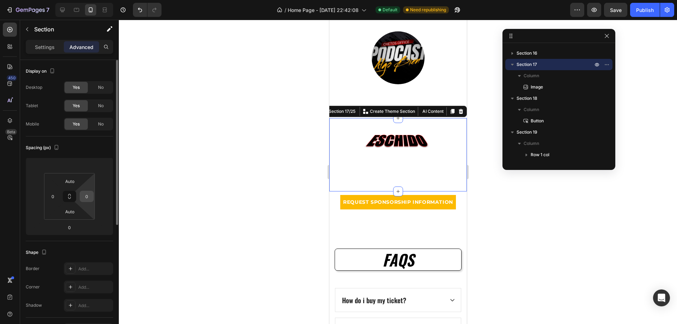
click at [93, 193] on div "0" at bounding box center [87, 196] width 14 height 11
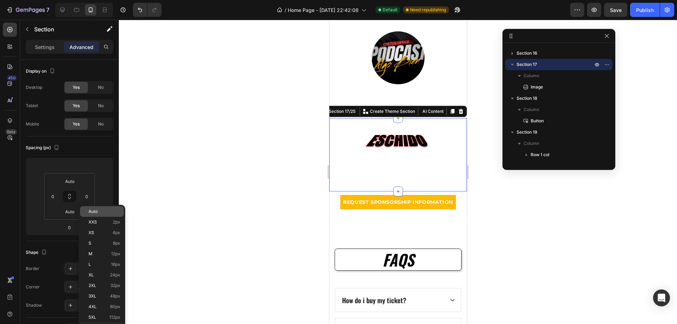
click at [91, 209] on div "Auto" at bounding box center [102, 211] width 44 height 11
type input "Auto"
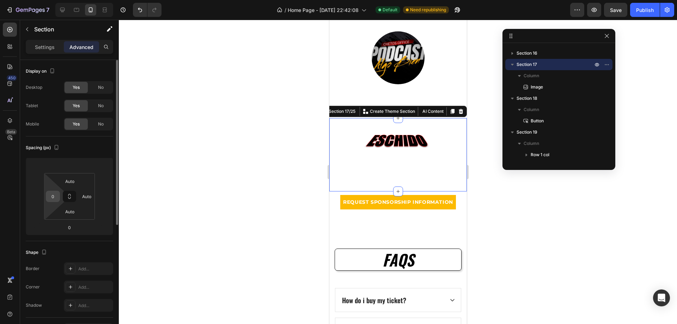
click at [56, 195] on input "0" at bounding box center [53, 196] width 11 height 11
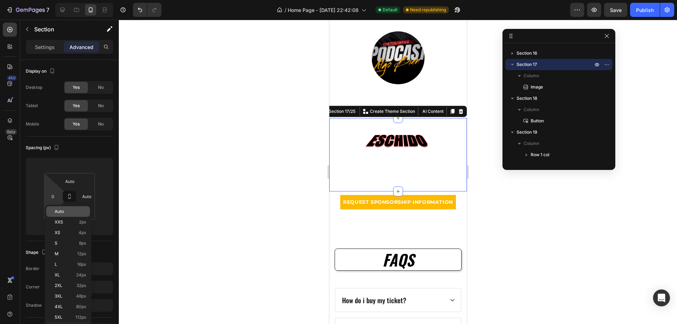
click at [65, 208] on div "Auto" at bounding box center [68, 211] width 44 height 11
type input "Auto"
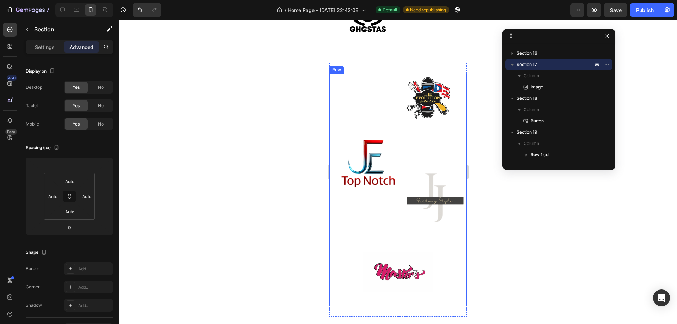
scroll to position [1461, 0]
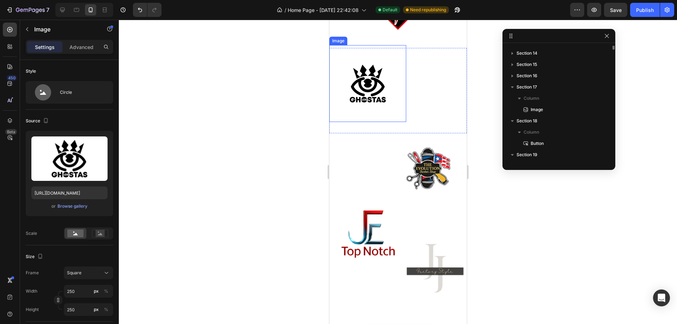
click at [361, 97] on img at bounding box center [367, 83] width 77 height 77
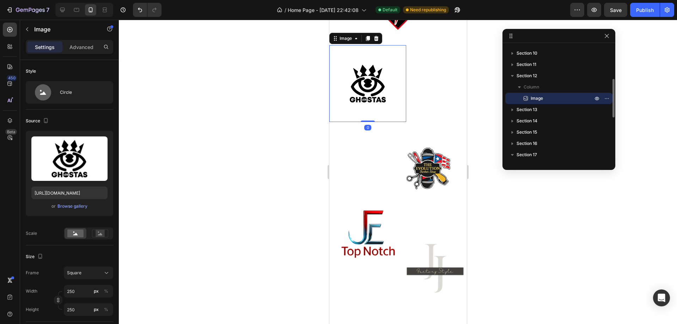
click at [75, 53] on div "Settings Advanced" at bounding box center [69, 47] width 87 height 14
click at [77, 47] on p "Advanced" at bounding box center [81, 46] width 24 height 7
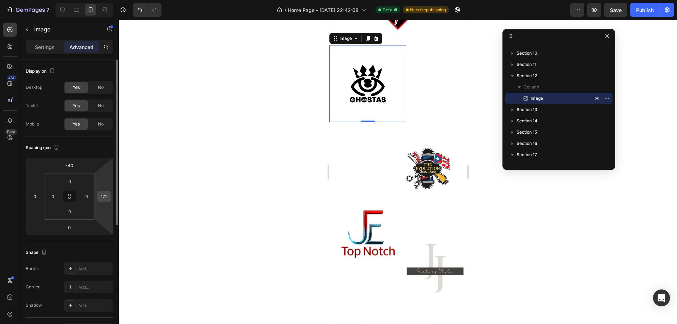
click at [105, 197] on input "172" at bounding box center [104, 196] width 11 height 11
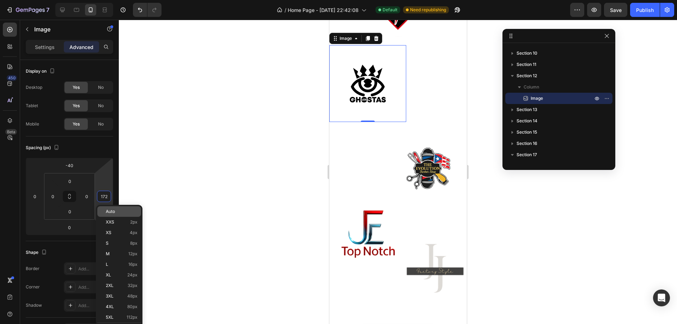
click at [117, 208] on div "Auto" at bounding box center [119, 211] width 44 height 11
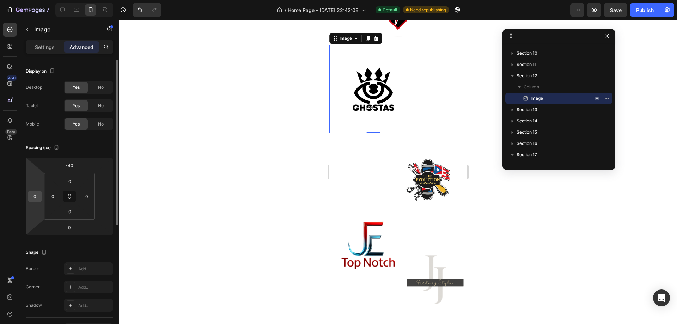
click at [41, 201] on div "0" at bounding box center [35, 196] width 14 height 11
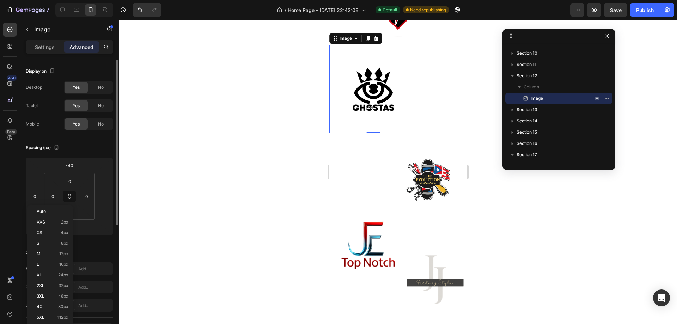
click at [0, 0] on div "Spacing (px) -40 0 0 0 0 0 0" at bounding box center [0, 0] width 0 height 0
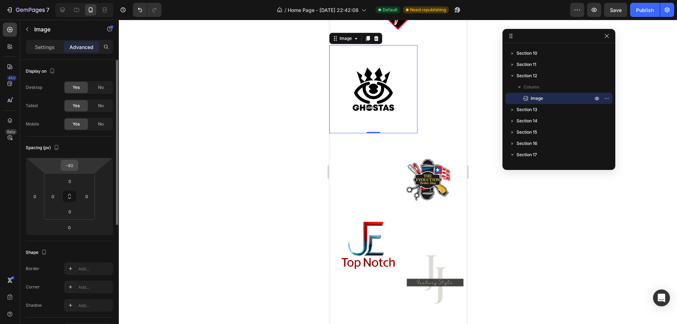
click at [72, 168] on input "-40" at bounding box center [69, 165] width 14 height 11
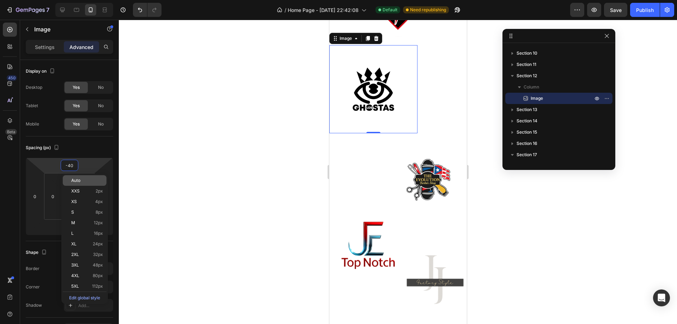
click at [79, 181] on span "Auto" at bounding box center [75, 180] width 9 height 5
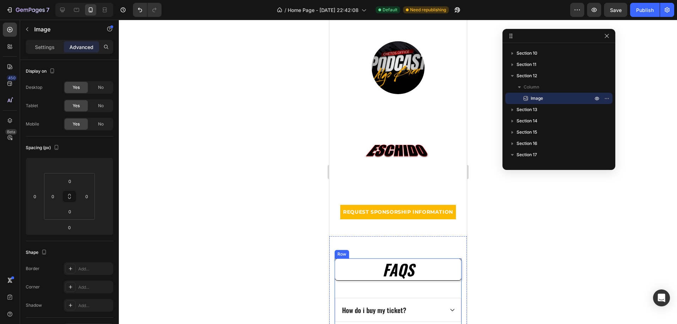
scroll to position [1919, 0]
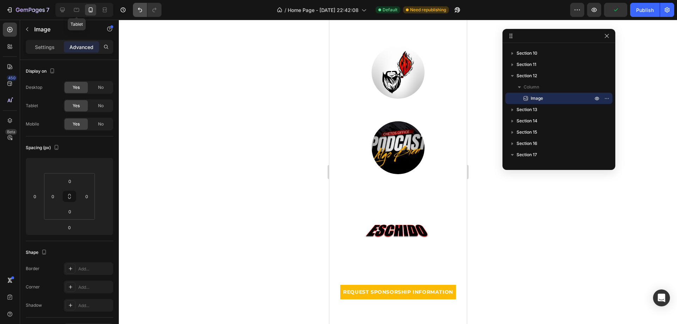
drag, startPoint x: 77, startPoint y: 11, endPoint x: 136, endPoint y: 14, distance: 59.7
click at [77, 11] on icon at bounding box center [76, 9] width 7 height 7
type input "0"
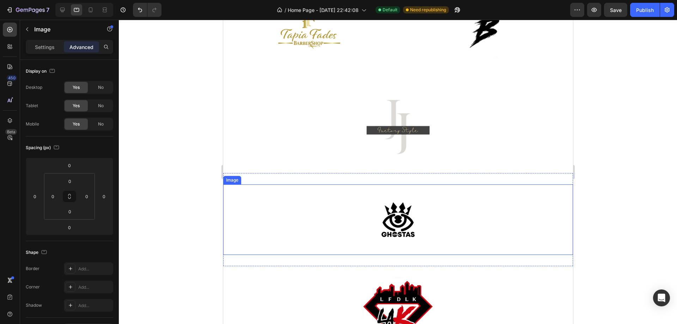
scroll to position [1461, 0]
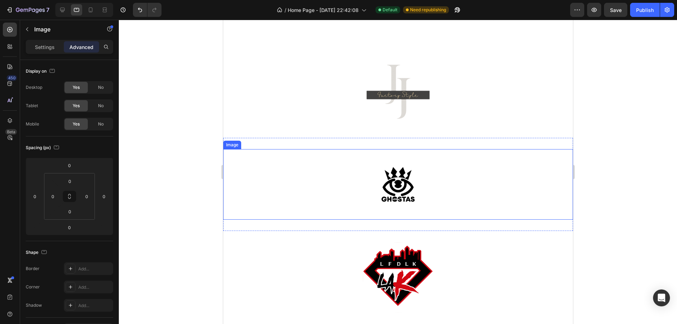
click at [401, 190] on img at bounding box center [398, 184] width 71 height 71
click at [42, 42] on div "Settings" at bounding box center [44, 46] width 35 height 11
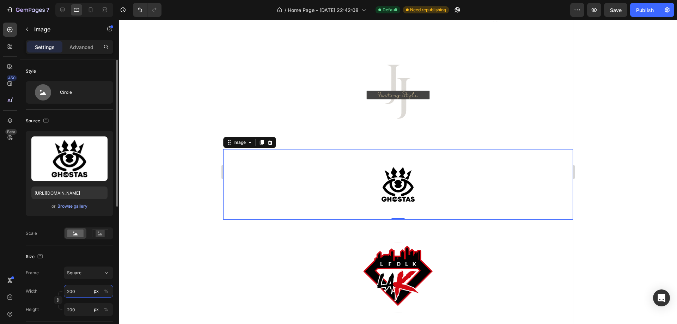
click at [74, 291] on input "200" at bounding box center [88, 291] width 49 height 13
type input "2"
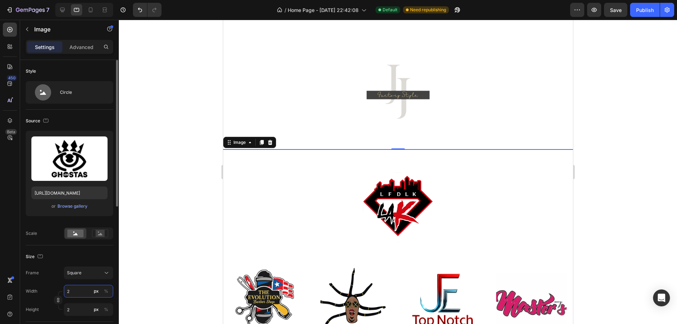
type input "25"
type input "256"
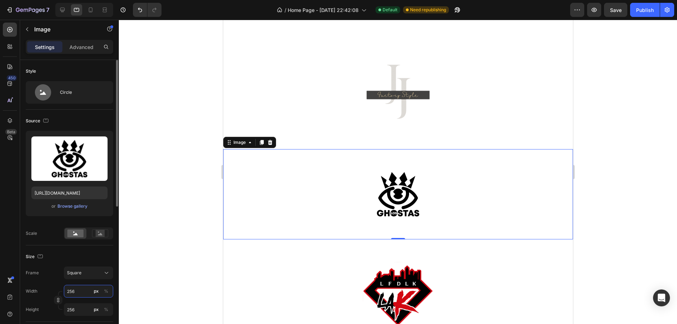
type input "25"
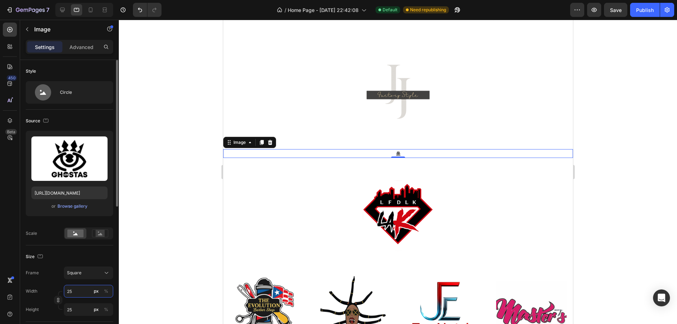
type input "250"
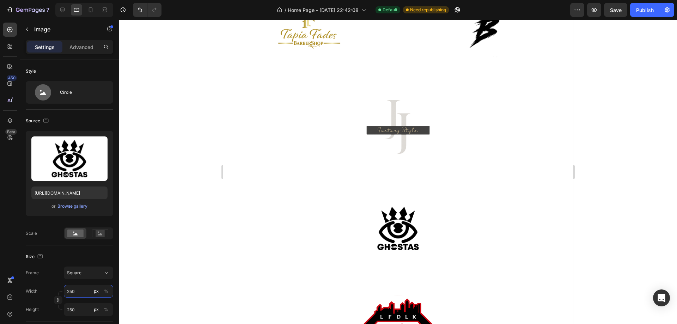
scroll to position [1567, 0]
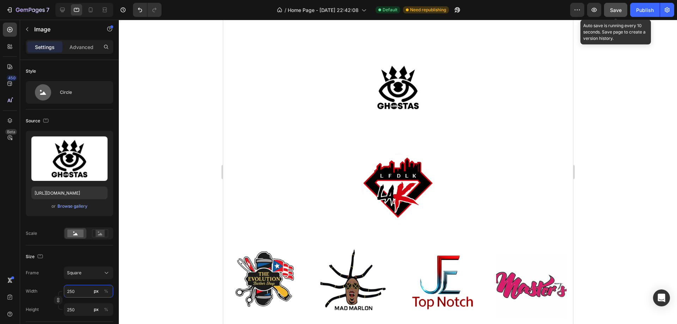
type input "250"
click at [615, 11] on span "Save" at bounding box center [616, 10] width 12 height 6
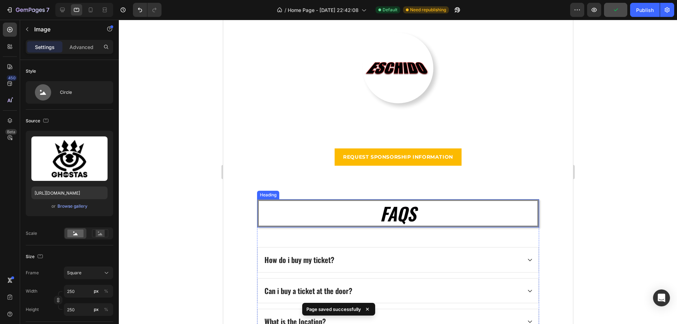
scroll to position [2202, 0]
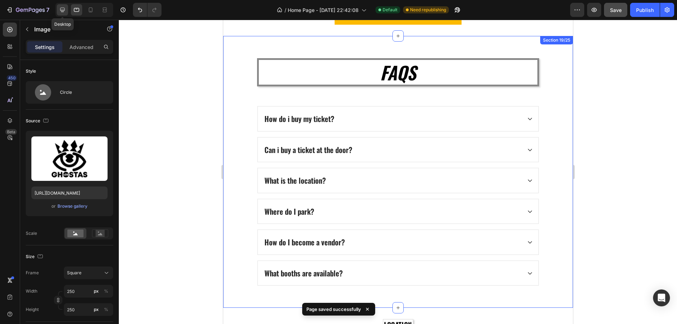
click at [64, 12] on icon at bounding box center [62, 9] width 7 height 7
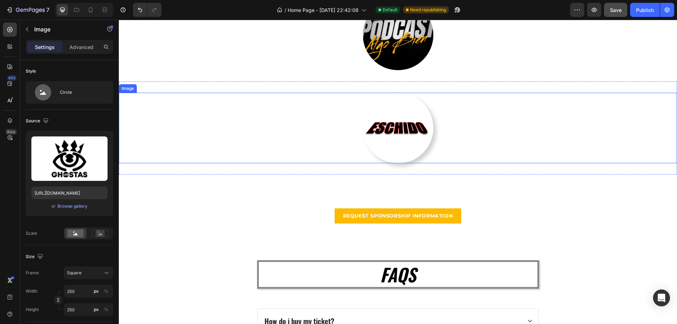
scroll to position [1920, 0]
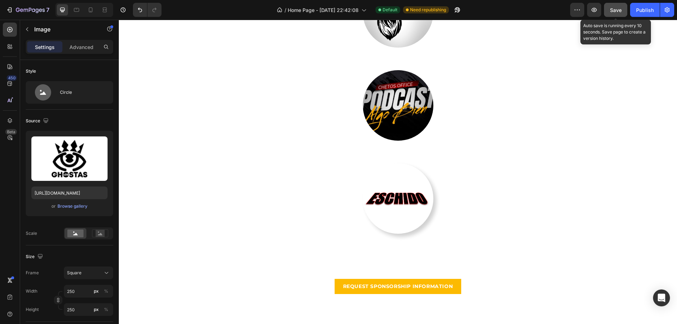
click at [613, 15] on button "Save" at bounding box center [615, 10] width 23 height 14
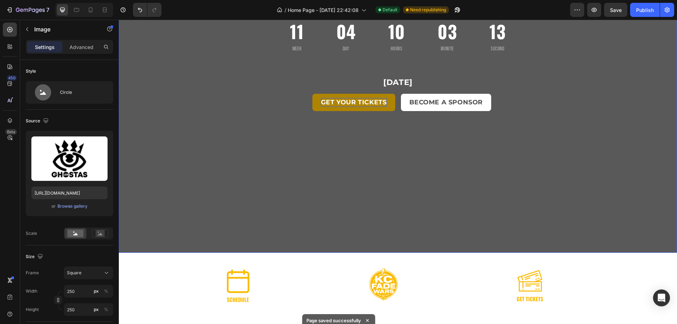
scroll to position [0, 0]
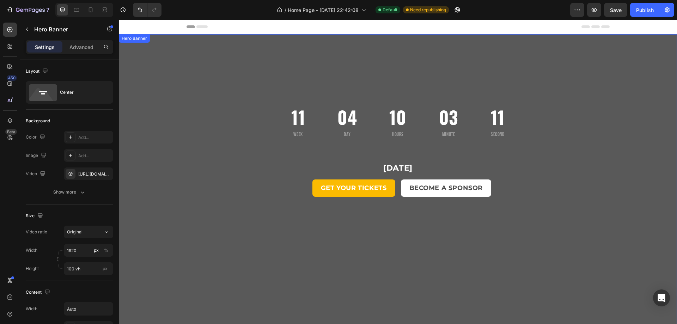
click at [164, 98] on div "Overlay" at bounding box center [398, 186] width 558 height 304
click at [143, 44] on div "Hero Banner" at bounding box center [142, 41] width 42 height 8
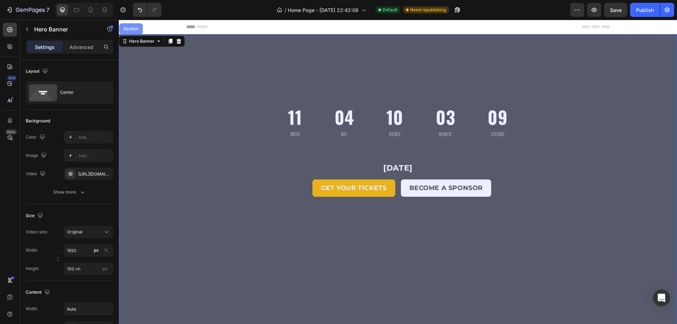
click at [132, 30] on div "Section" at bounding box center [131, 29] width 18 height 4
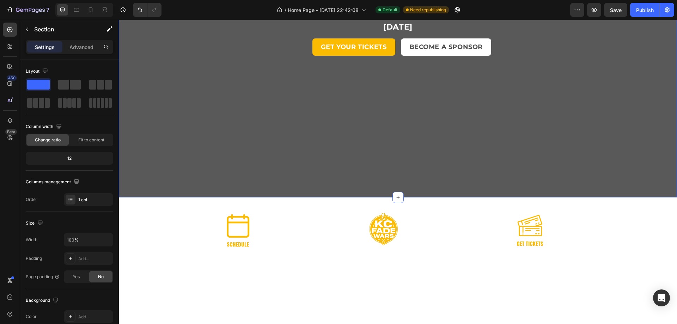
scroll to position [176, 0]
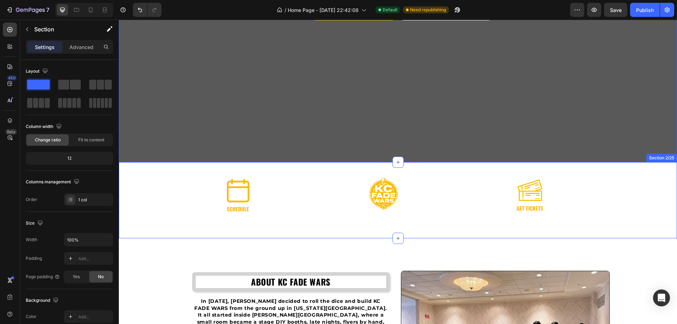
click at [157, 182] on div "Image Image Image Row" at bounding box center [398, 190] width 558 height 56
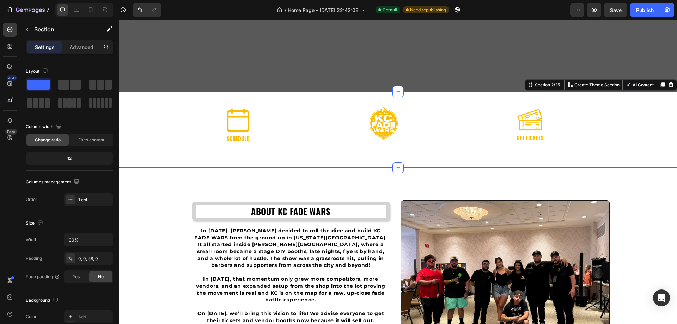
scroll to position [282, 0]
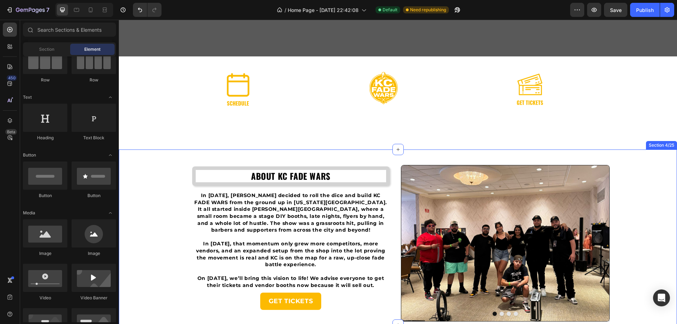
click at [160, 158] on div "ABOUT KC FADE WARS Heading In 2024, Goldo Plug decided to roll the dice and bui…" at bounding box center [398, 238] width 558 height 176
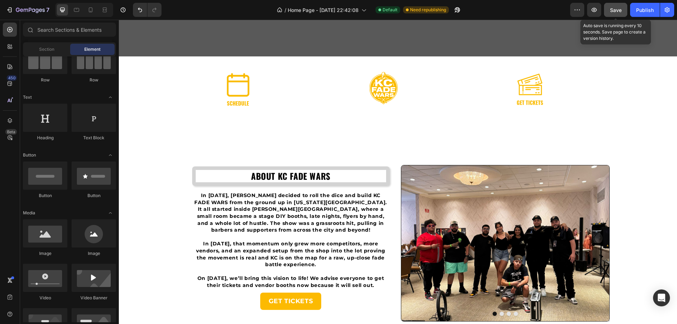
click at [609, 12] on button "Save" at bounding box center [615, 10] width 23 height 14
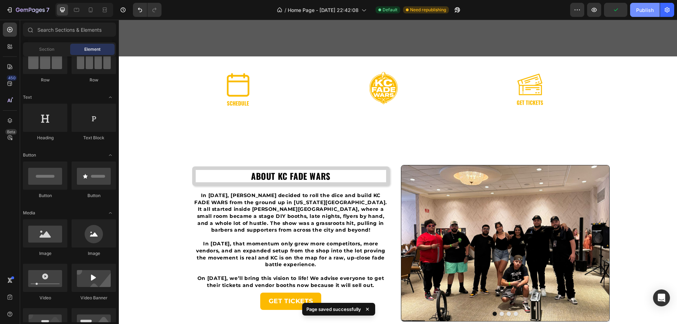
click at [643, 5] on button "Publish" at bounding box center [645, 10] width 30 height 14
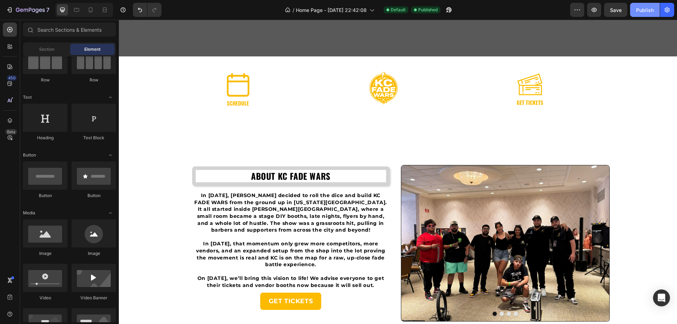
click at [641, 13] on div "Publish" at bounding box center [645, 9] width 18 height 7
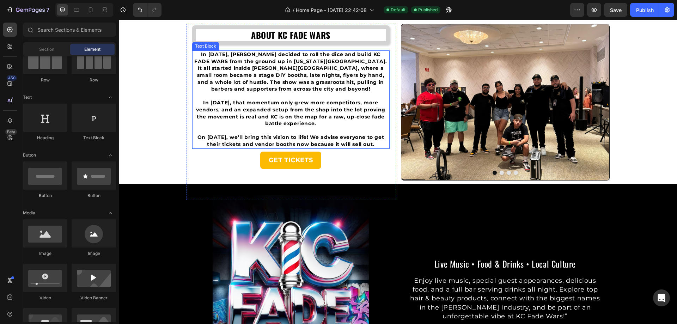
scroll to position [247, 0]
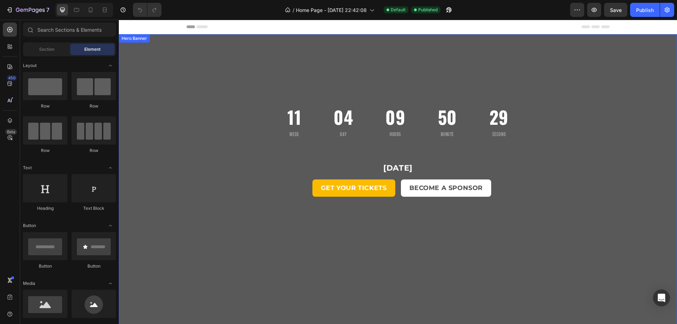
click at [223, 70] on div "Overlay" at bounding box center [398, 186] width 558 height 304
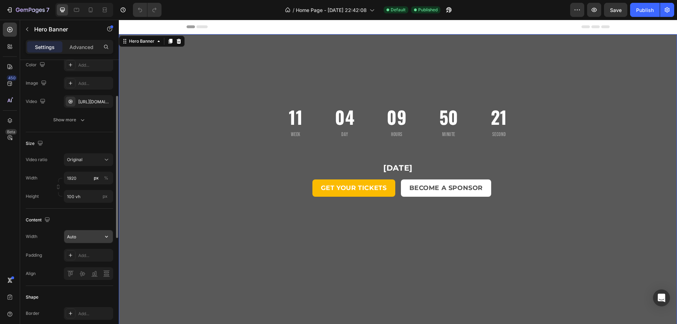
scroll to position [37, 0]
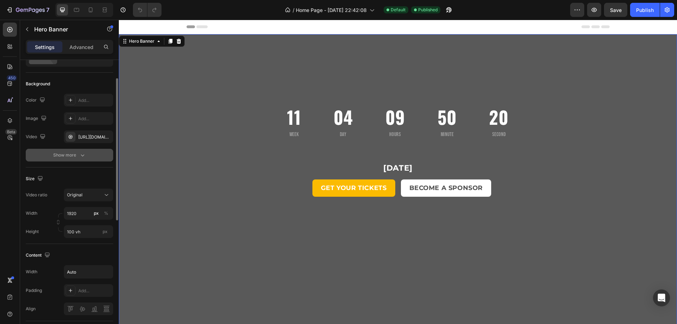
click at [80, 154] on icon "button" at bounding box center [82, 155] width 7 height 7
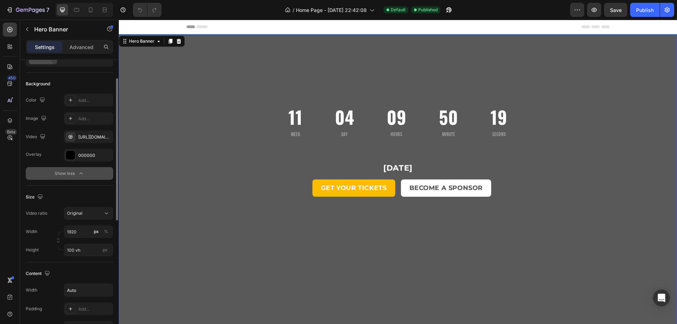
click at [83, 170] on button "Show less" at bounding box center [69, 173] width 87 height 13
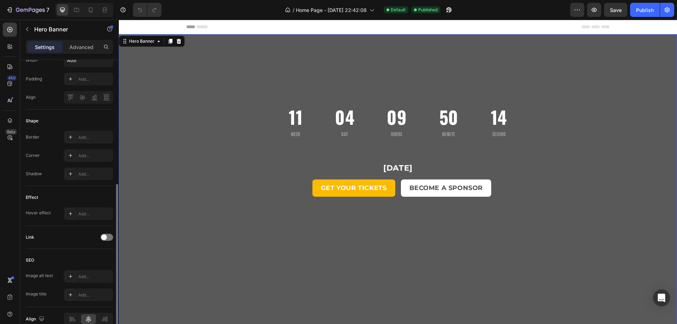
scroll to position [284, 0]
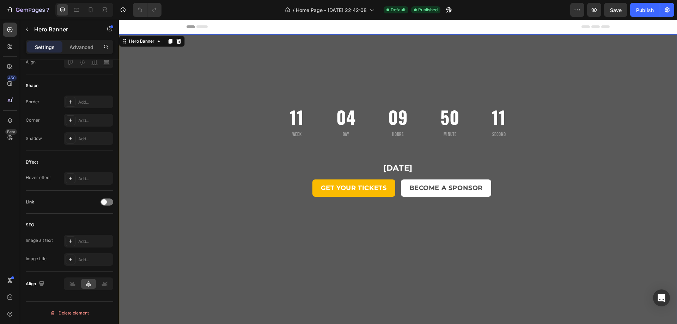
click at [171, 123] on div "Overlay" at bounding box center [398, 186] width 558 height 304
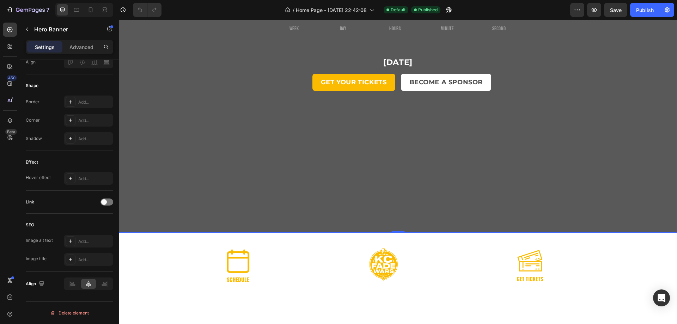
scroll to position [212, 0]
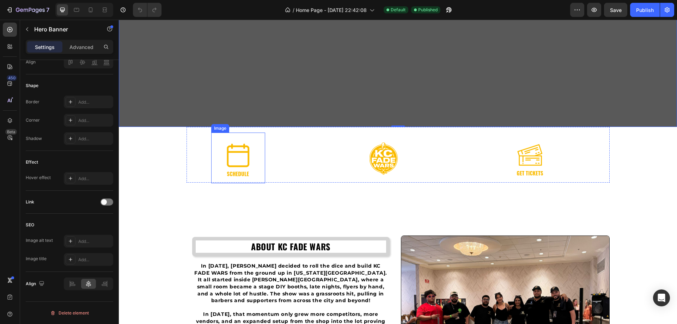
click at [257, 163] on link at bounding box center [238, 159] width 54 height 35
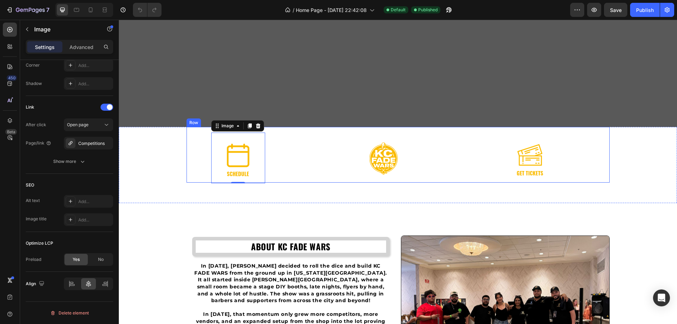
scroll to position [0, 0]
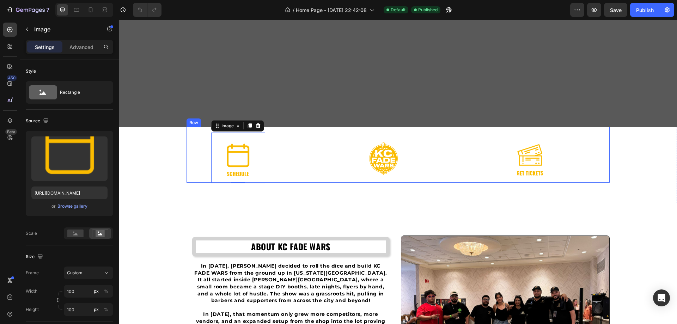
click at [305, 179] on div "Image -2" at bounding box center [255, 155] width 137 height 56
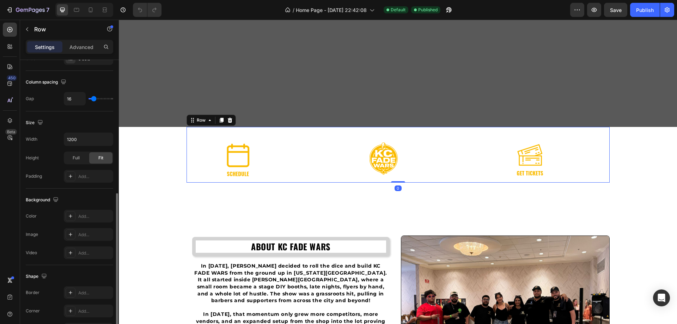
scroll to position [226, 0]
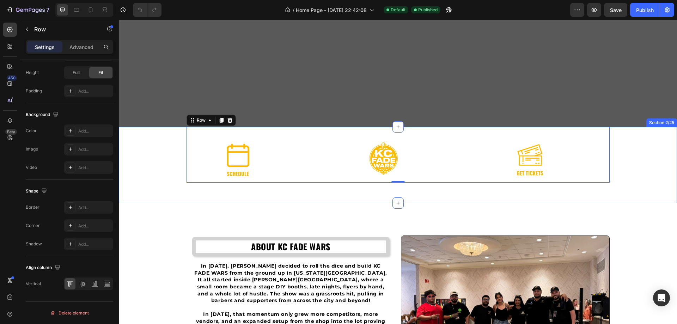
click at [165, 159] on div "Image Image Image Row 0" at bounding box center [398, 155] width 558 height 56
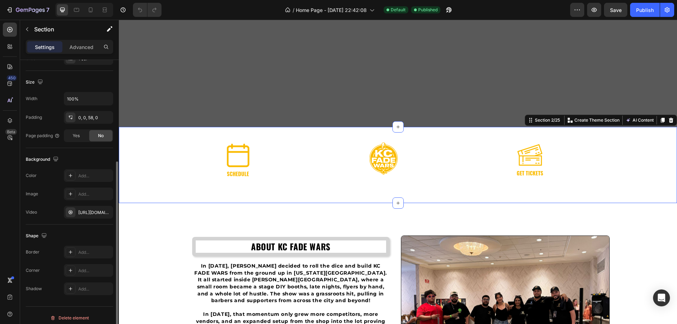
scroll to position [146, 0]
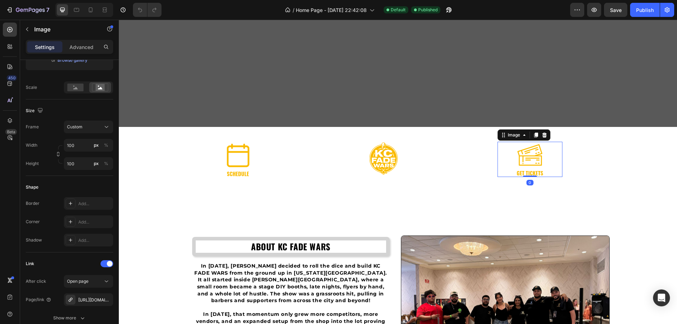
click at [519, 160] on img at bounding box center [529, 159] width 35 height 35
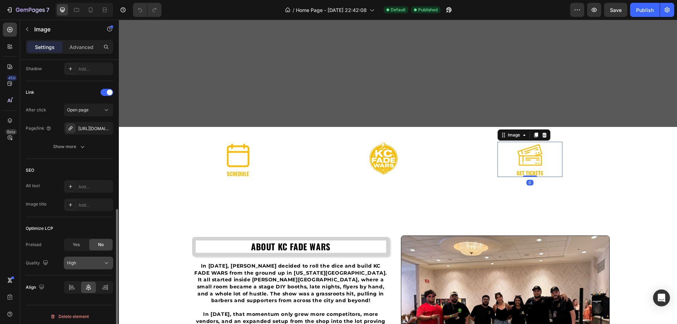
scroll to position [321, 0]
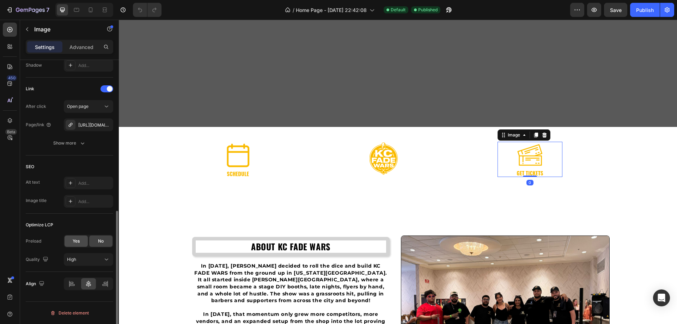
click at [70, 239] on div "Yes" at bounding box center [76, 241] width 23 height 11
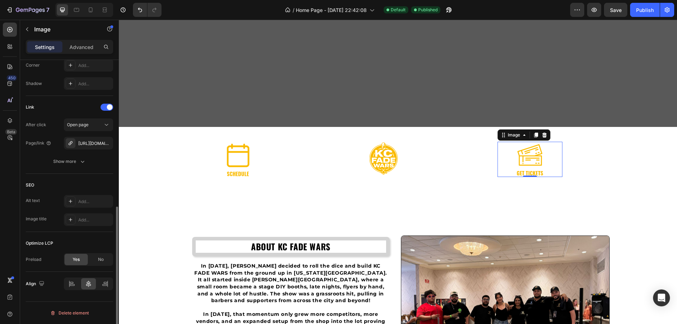
scroll to position [303, 0]
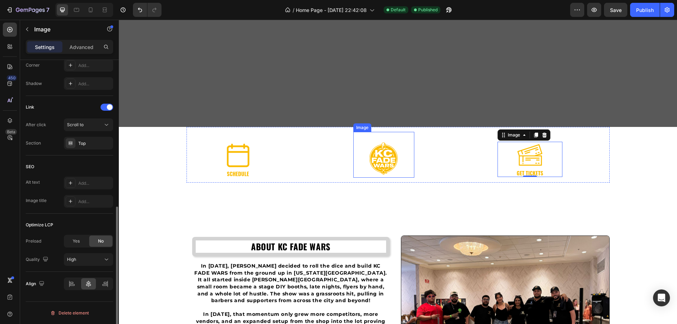
click at [373, 158] on img at bounding box center [383, 158] width 35 height 35
click at [79, 236] on div "Yes" at bounding box center [76, 241] width 23 height 11
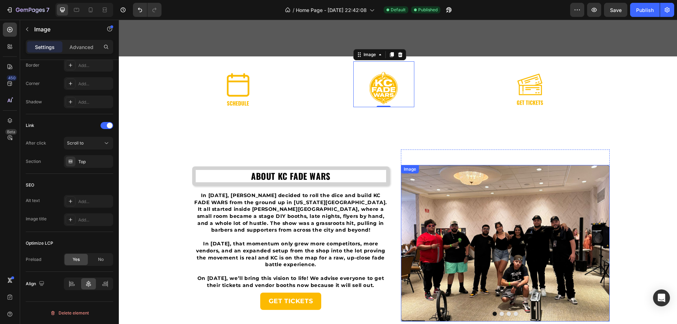
scroll to position [266, 0]
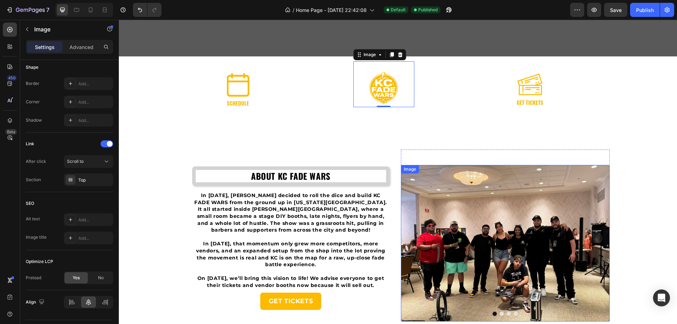
click at [455, 186] on img at bounding box center [505, 243] width 209 height 157
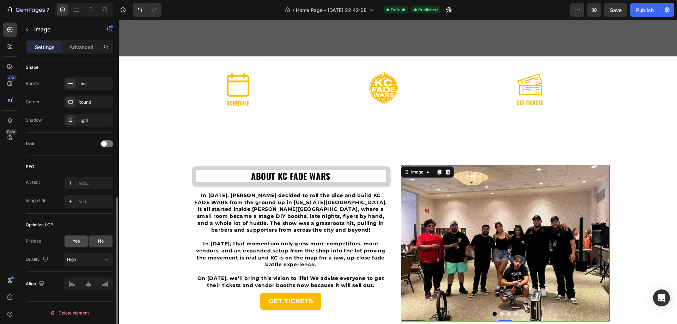
click at [79, 241] on span "Yes" at bounding box center [76, 241] width 7 height 6
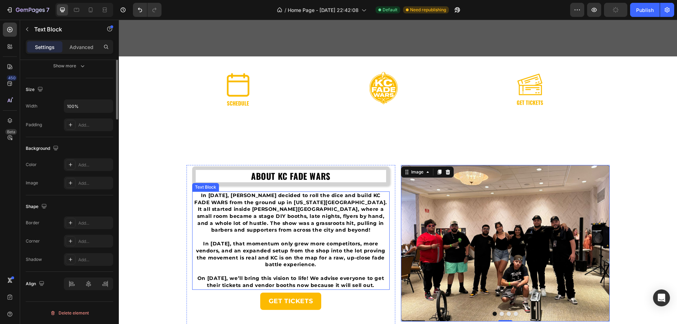
scroll to position [0, 0]
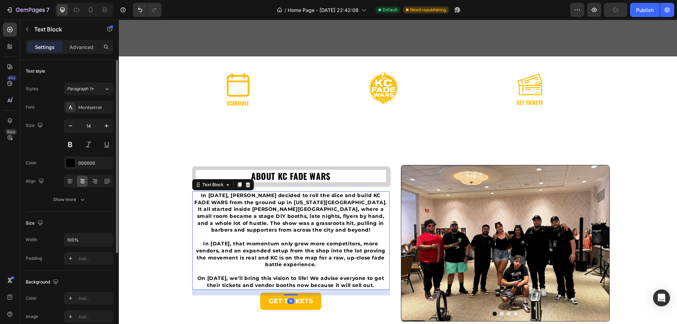
click at [272, 221] on strong "In [DATE], [PERSON_NAME] decided to roll the dice and build KC FADE WARS from t…" at bounding box center [290, 212] width 193 height 41
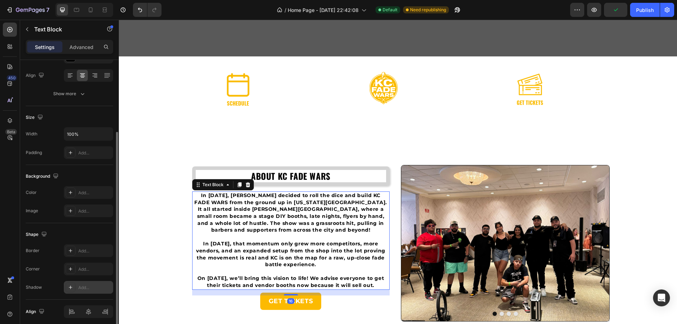
scroll to position [134, 0]
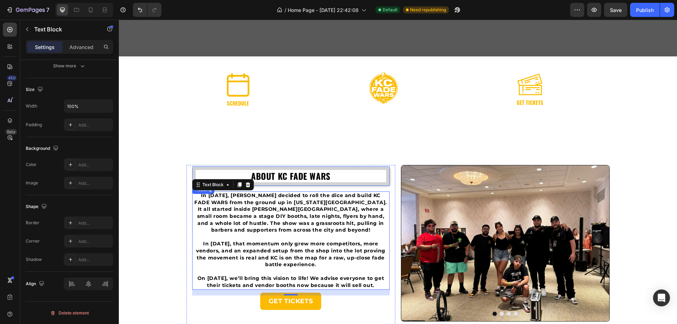
click at [322, 172] on h2 "ABOUT KC FADE WARS" at bounding box center [291, 175] width 198 height 19
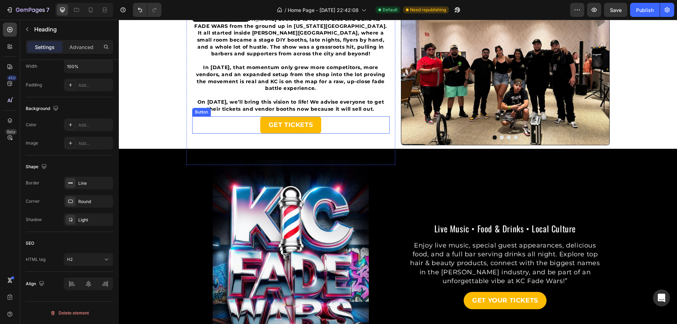
scroll to position [494, 0]
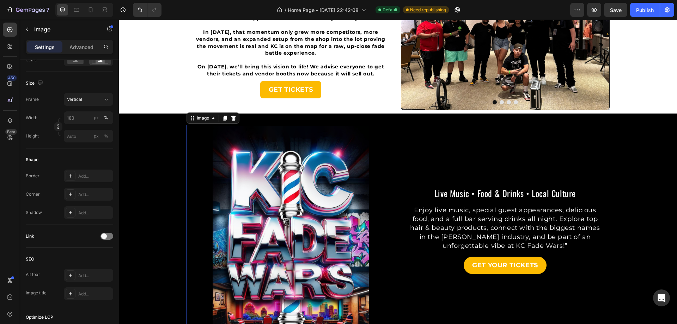
click at [357, 200] on img at bounding box center [291, 264] width 209 height 278
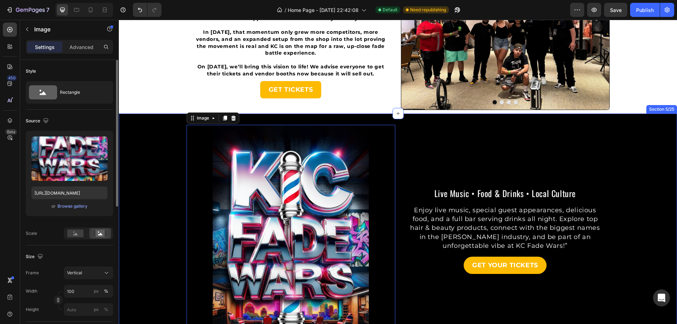
scroll to position [600, 0]
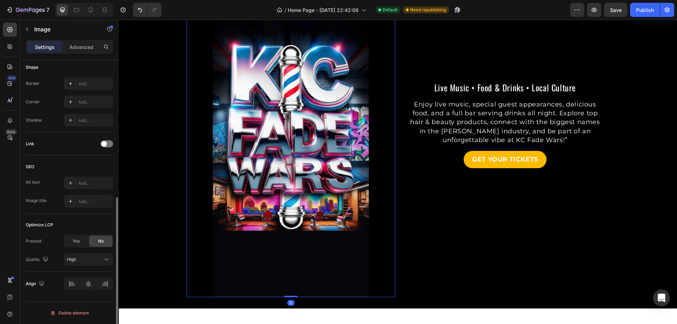
click at [82, 244] on div "Yes" at bounding box center [76, 241] width 23 height 11
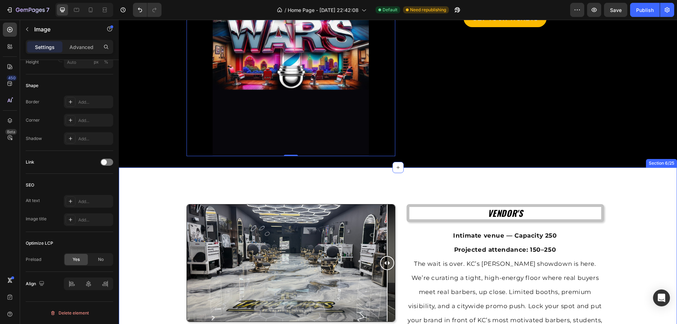
scroll to position [0, 0]
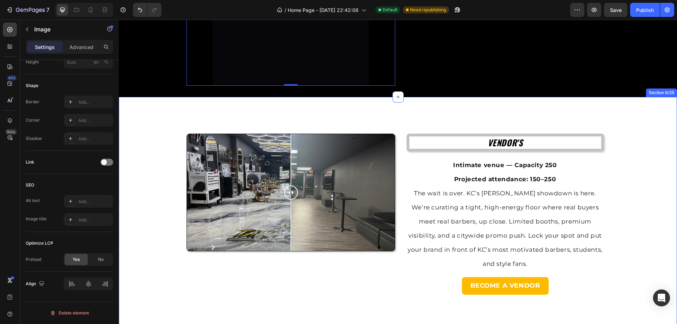
click at [291, 206] on div at bounding box center [291, 225] width 1 height 51
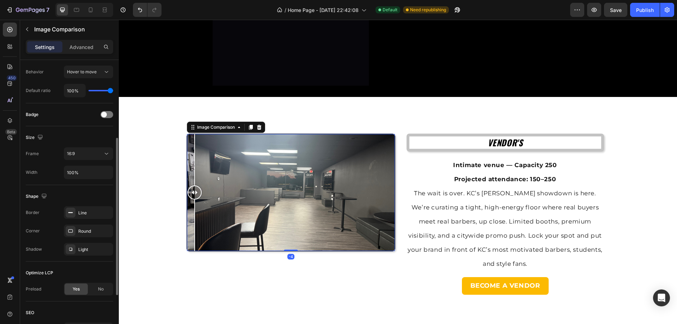
scroll to position [212, 0]
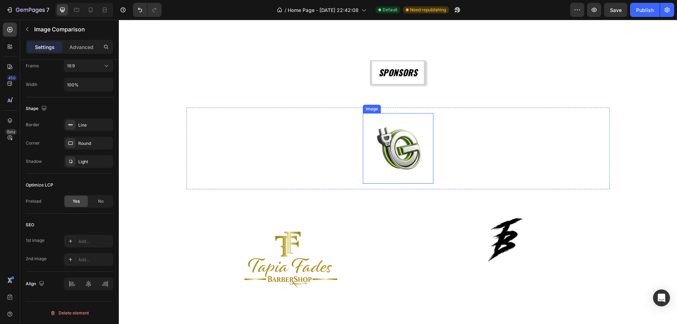
click at [406, 158] on img at bounding box center [398, 148] width 71 height 71
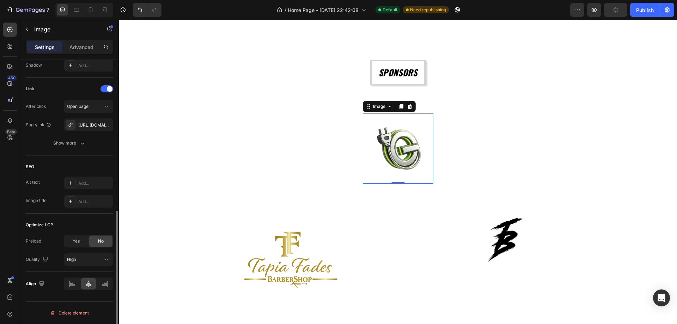
click at [77, 241] on span "Yes" at bounding box center [76, 241] width 7 height 6
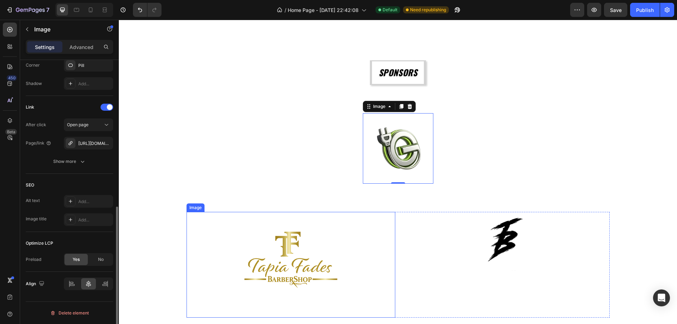
click at [286, 244] on img at bounding box center [291, 265] width 106 height 106
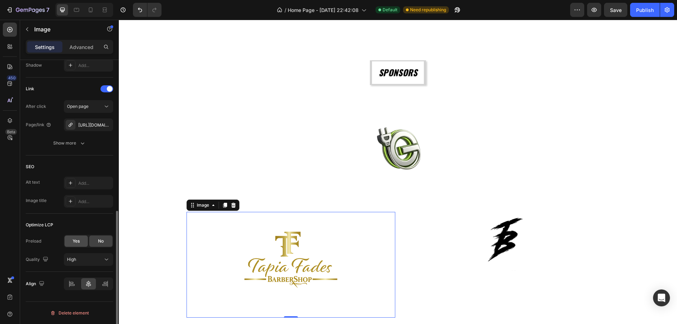
click at [72, 242] on div "Yes" at bounding box center [76, 241] width 23 height 11
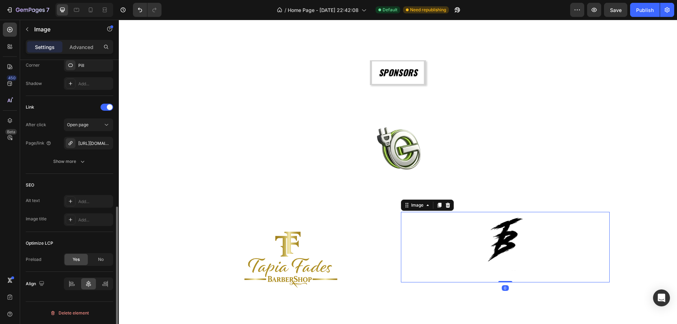
click at [504, 241] on img at bounding box center [505, 247] width 71 height 71
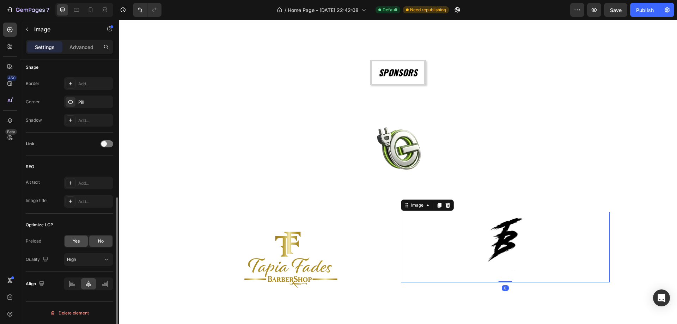
click at [74, 241] on span "Yes" at bounding box center [76, 241] width 7 height 6
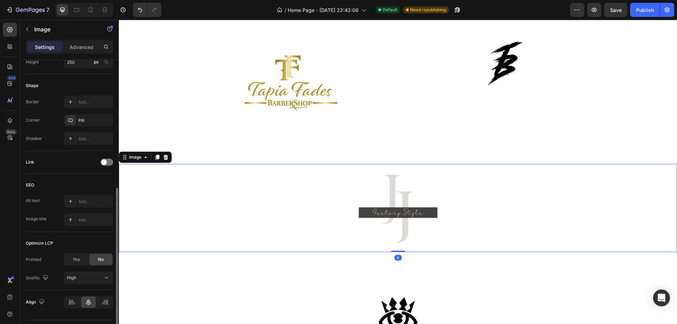
click at [403, 221] on img at bounding box center [398, 208] width 88 height 88
click at [83, 257] on div "Yes" at bounding box center [76, 259] width 23 height 11
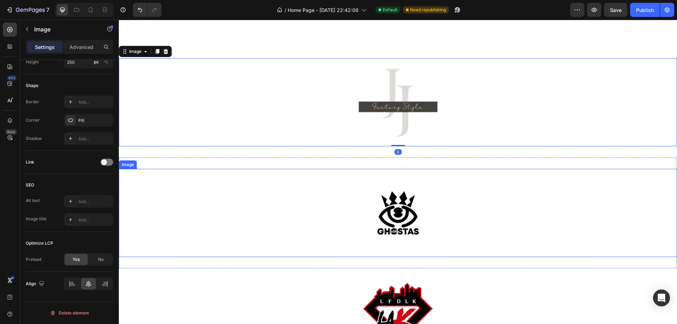
click at [407, 224] on img at bounding box center [398, 213] width 88 height 88
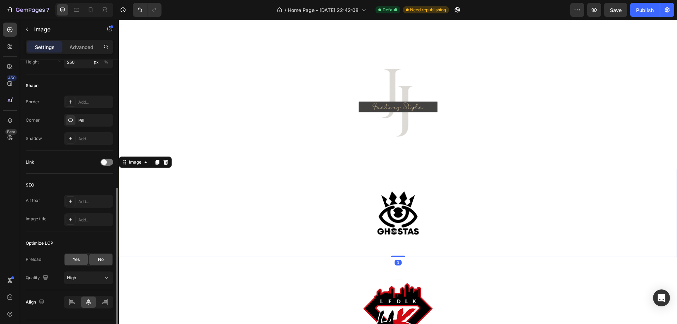
click at [73, 259] on span "Yes" at bounding box center [76, 259] width 7 height 6
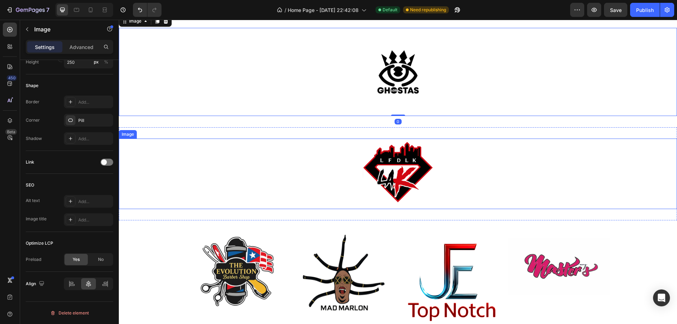
click at [396, 180] on img at bounding box center [398, 174] width 71 height 71
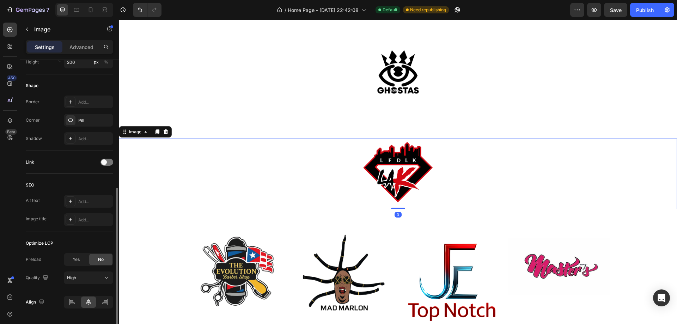
drag, startPoint x: 81, startPoint y: 259, endPoint x: 102, endPoint y: 253, distance: 22.2
click at [80, 259] on div "Yes" at bounding box center [76, 259] width 23 height 11
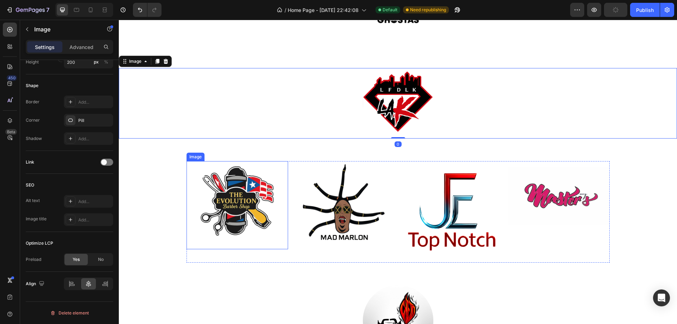
click at [232, 211] on img at bounding box center [237, 205] width 88 height 88
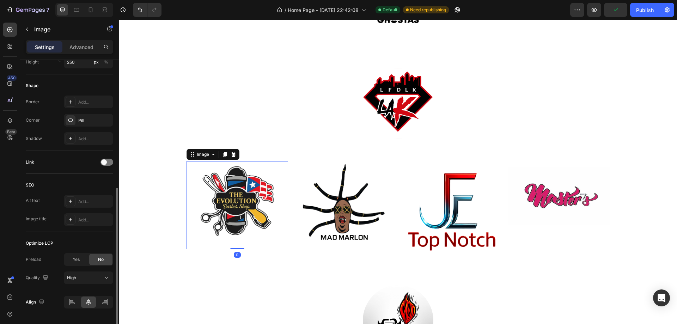
drag, startPoint x: 83, startPoint y: 256, endPoint x: 95, endPoint y: 255, distance: 12.0
click at [83, 257] on div "Yes" at bounding box center [76, 259] width 23 height 11
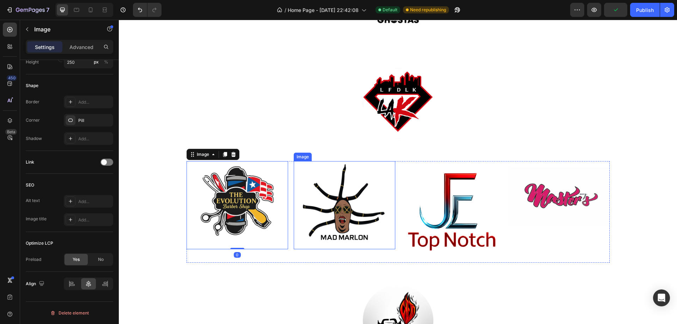
click at [340, 207] on img at bounding box center [344, 205] width 88 height 88
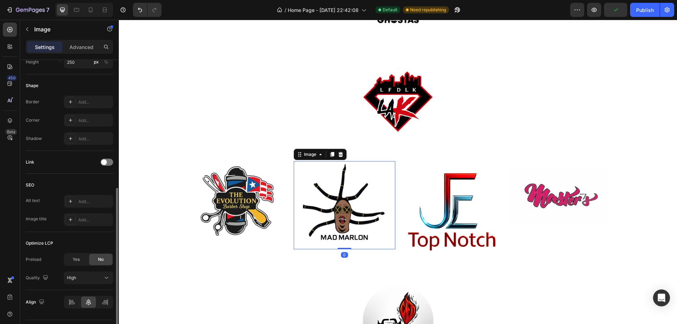
drag, startPoint x: 77, startPoint y: 259, endPoint x: 113, endPoint y: 255, distance: 36.5
click at [76, 259] on span "Yes" at bounding box center [76, 259] width 7 height 6
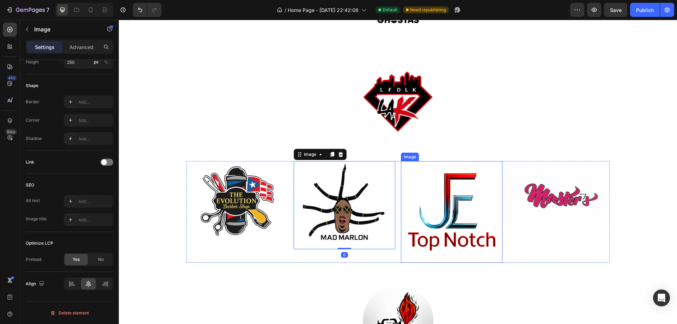
click at [421, 213] on img at bounding box center [452, 212] width 102 height 102
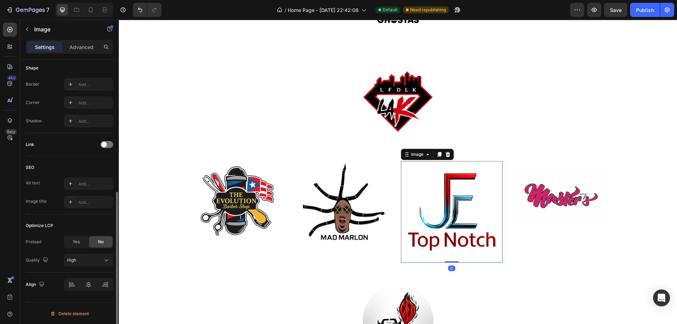
drag, startPoint x: 72, startPoint y: 241, endPoint x: 88, endPoint y: 241, distance: 15.5
click at [73, 240] on div "Yes" at bounding box center [76, 241] width 23 height 11
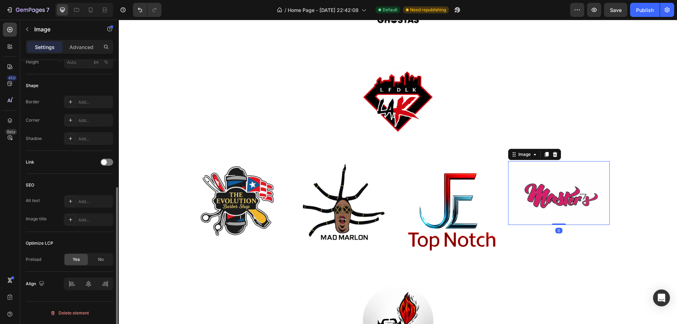
click at [536, 198] on img at bounding box center [559, 193] width 102 height 64
click at [74, 257] on span "Yes" at bounding box center [76, 259] width 7 height 6
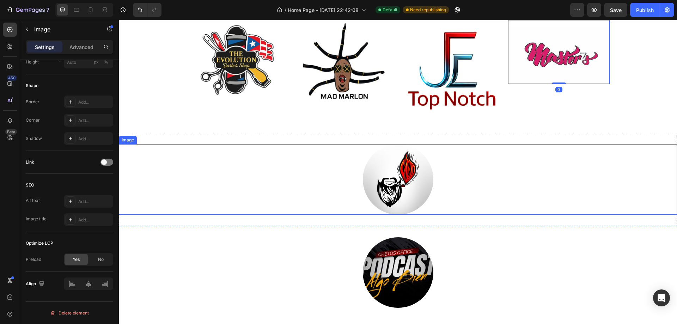
click at [427, 181] on img at bounding box center [398, 179] width 71 height 71
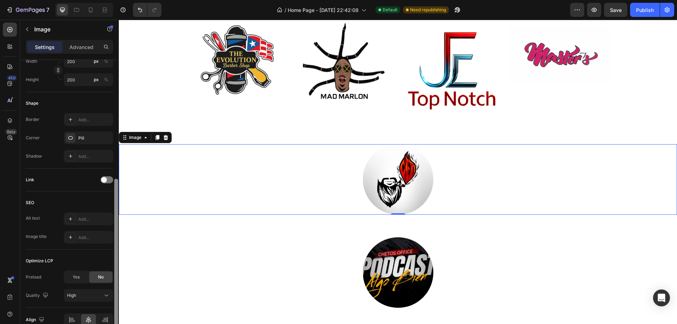
drag, startPoint x: 79, startPoint y: 276, endPoint x: 117, endPoint y: 266, distance: 39.7
click at [79, 276] on span "Yes" at bounding box center [76, 277] width 7 height 6
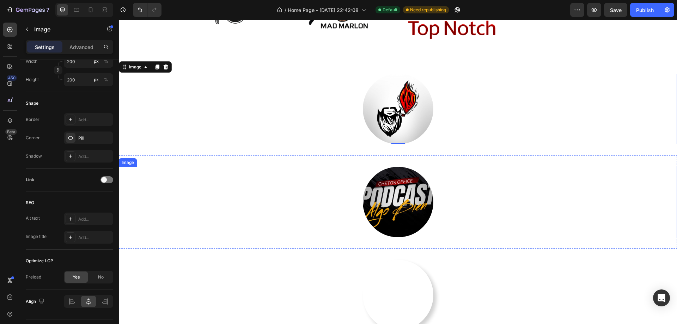
drag, startPoint x: 406, startPoint y: 197, endPoint x: 389, endPoint y: 208, distance: 19.9
click at [405, 198] on img at bounding box center [398, 202] width 71 height 71
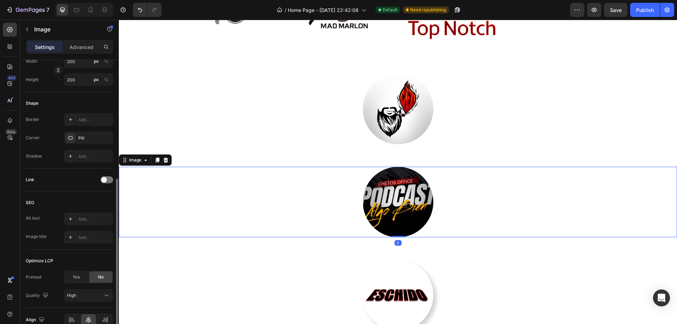
drag, startPoint x: 76, startPoint y: 280, endPoint x: 88, endPoint y: 278, distance: 12.0
click at [76, 280] on span "Yes" at bounding box center [76, 277] width 7 height 6
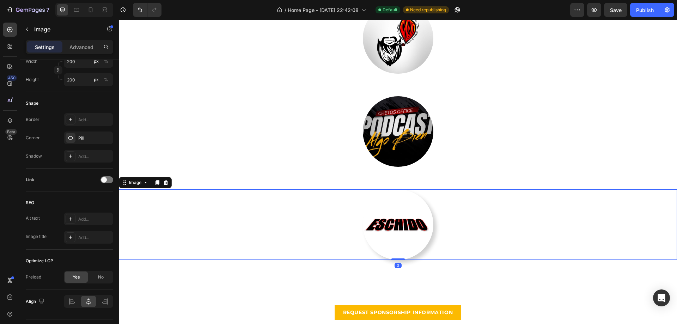
drag, startPoint x: 396, startPoint y: 241, endPoint x: 356, endPoint y: 244, distance: 40.0
click at [396, 241] on img at bounding box center [398, 224] width 71 height 71
click at [77, 278] on span "Yes" at bounding box center [76, 277] width 7 height 6
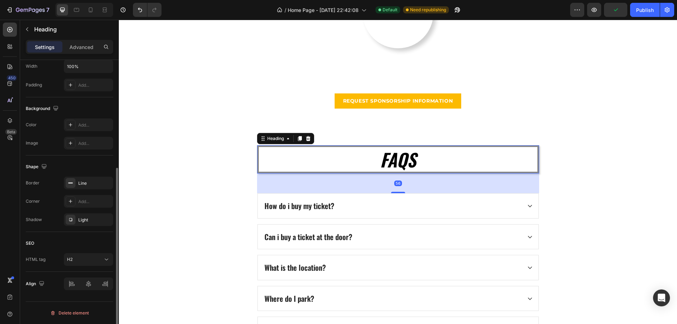
click at [346, 156] on h2 "FAQS" at bounding box center [398, 159] width 282 height 28
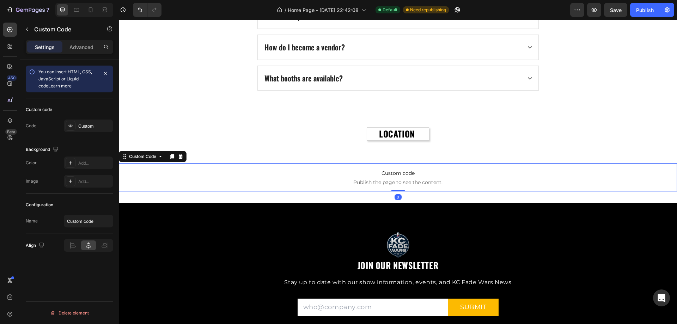
click at [479, 182] on span "Publish the page to see the content." at bounding box center [398, 182] width 558 height 7
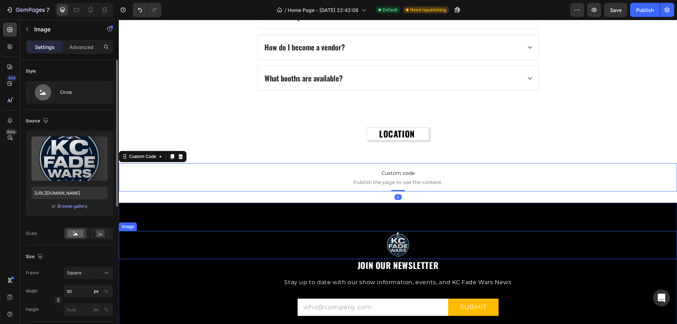
click at [451, 237] on div at bounding box center [398, 245] width 558 height 28
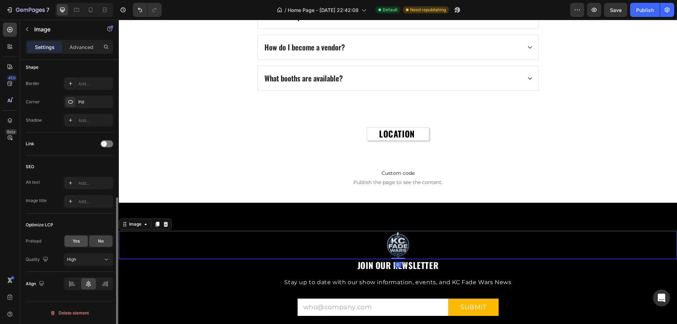
click at [75, 242] on span "Yes" at bounding box center [76, 241] width 7 height 6
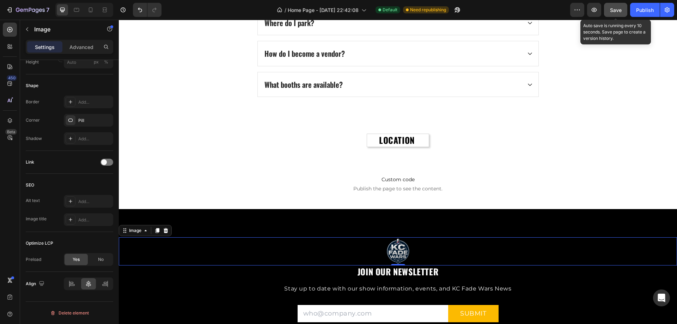
click at [618, 7] on span "Save" at bounding box center [616, 10] width 12 height 6
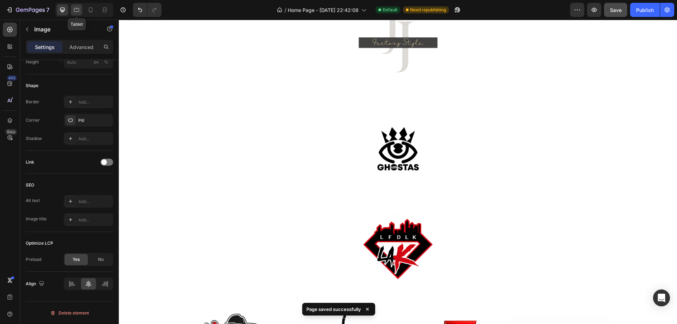
click at [79, 7] on icon at bounding box center [76, 9] width 7 height 7
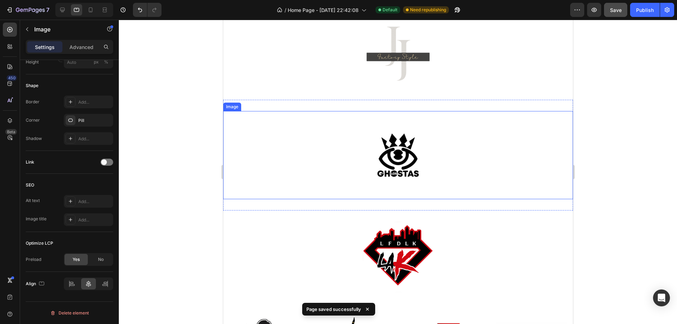
click at [402, 162] on img at bounding box center [398, 155] width 88 height 88
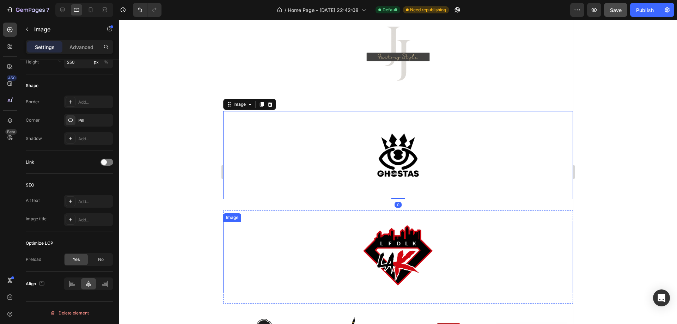
click at [381, 249] on img at bounding box center [398, 257] width 71 height 71
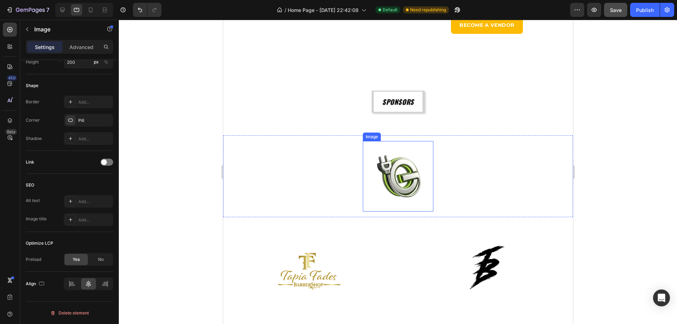
click at [398, 173] on img at bounding box center [398, 176] width 71 height 71
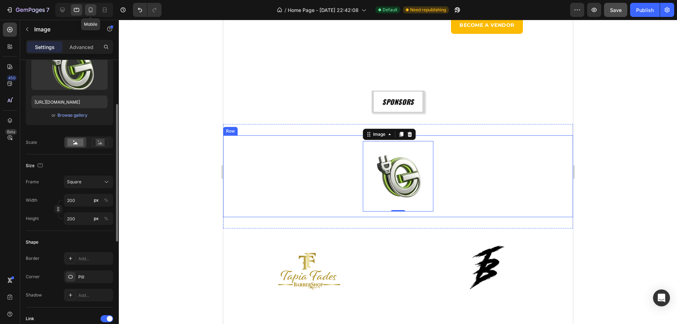
click at [88, 8] on icon at bounding box center [90, 9] width 7 height 7
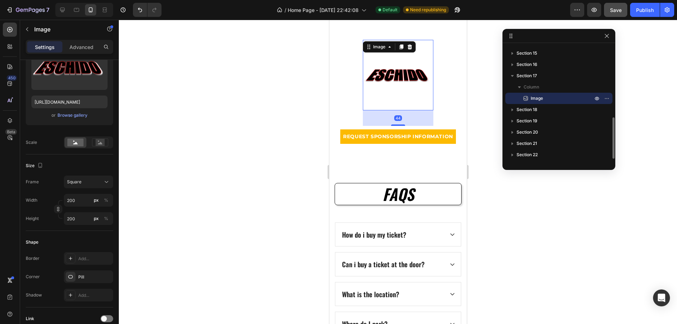
click at [399, 89] on img at bounding box center [398, 75] width 71 height 71
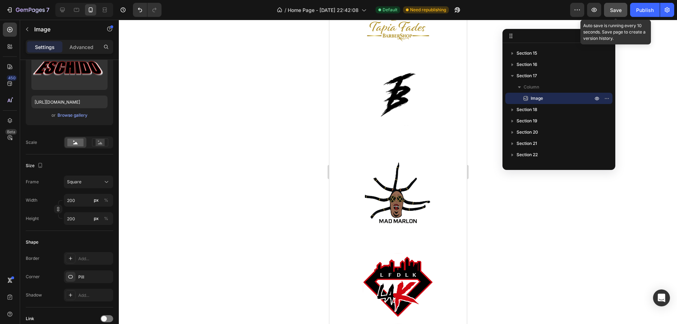
click at [614, 6] on button "Save" at bounding box center [615, 10] width 23 height 14
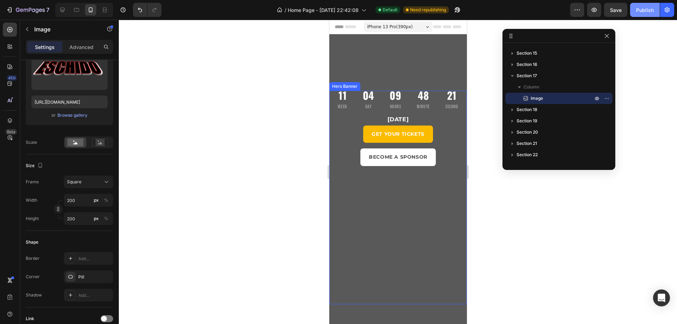
click at [643, 7] on div "Publish" at bounding box center [645, 9] width 18 height 7
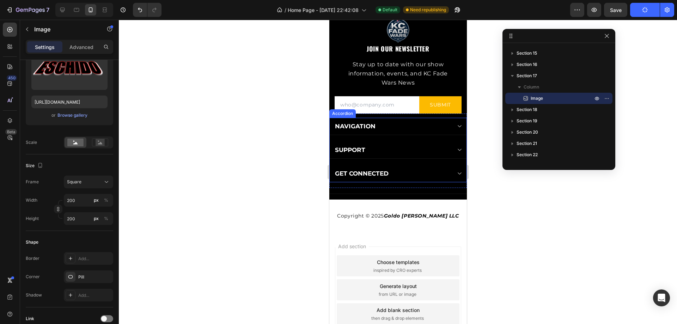
scroll to position [2862, 0]
